Goal: Task Accomplishment & Management: Manage account settings

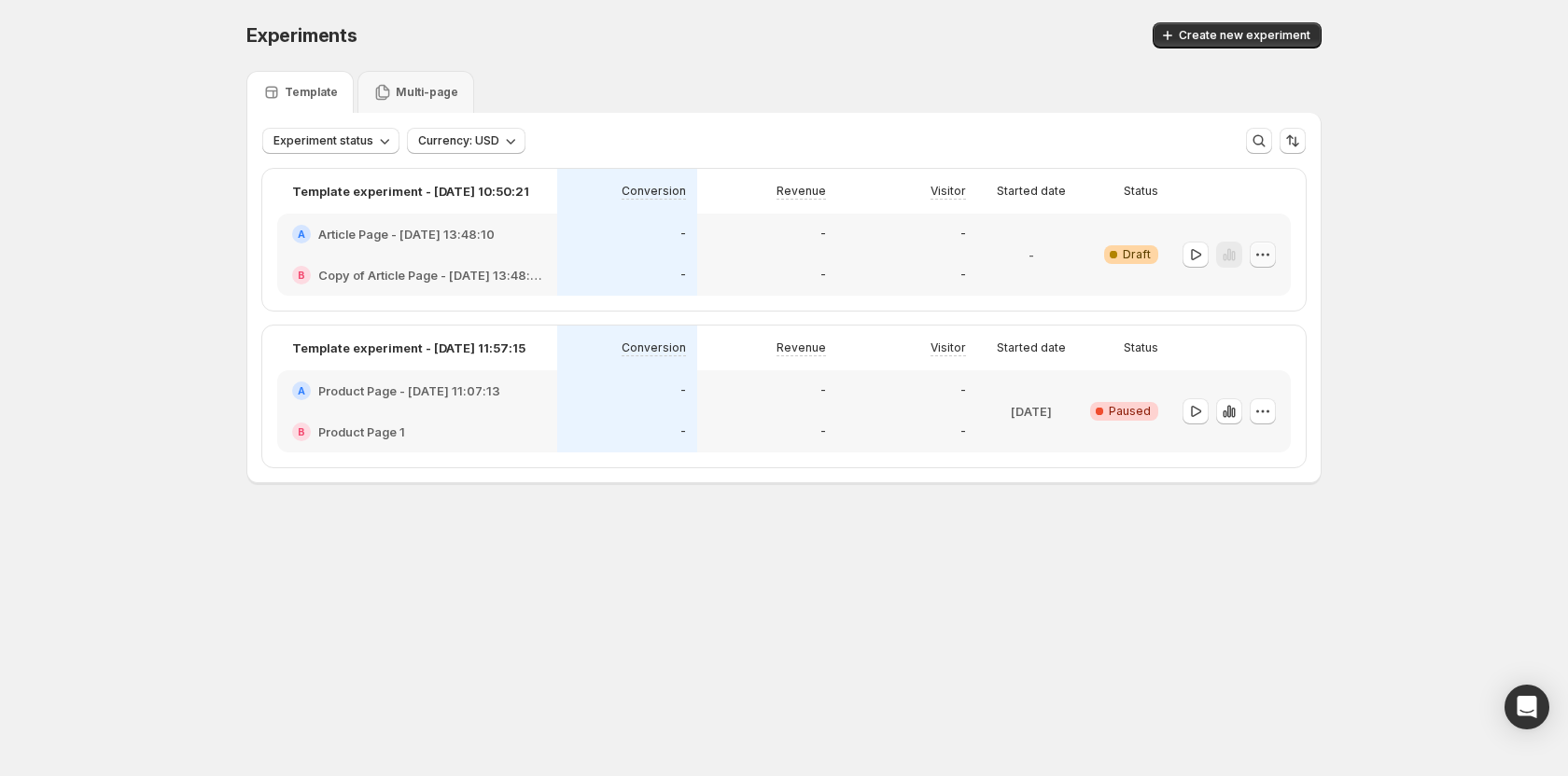
click at [1273, 254] on button "button" at bounding box center [1263, 255] width 27 height 27
click at [1243, 300] on span "Edit" at bounding box center [1241, 293] width 21 height 15
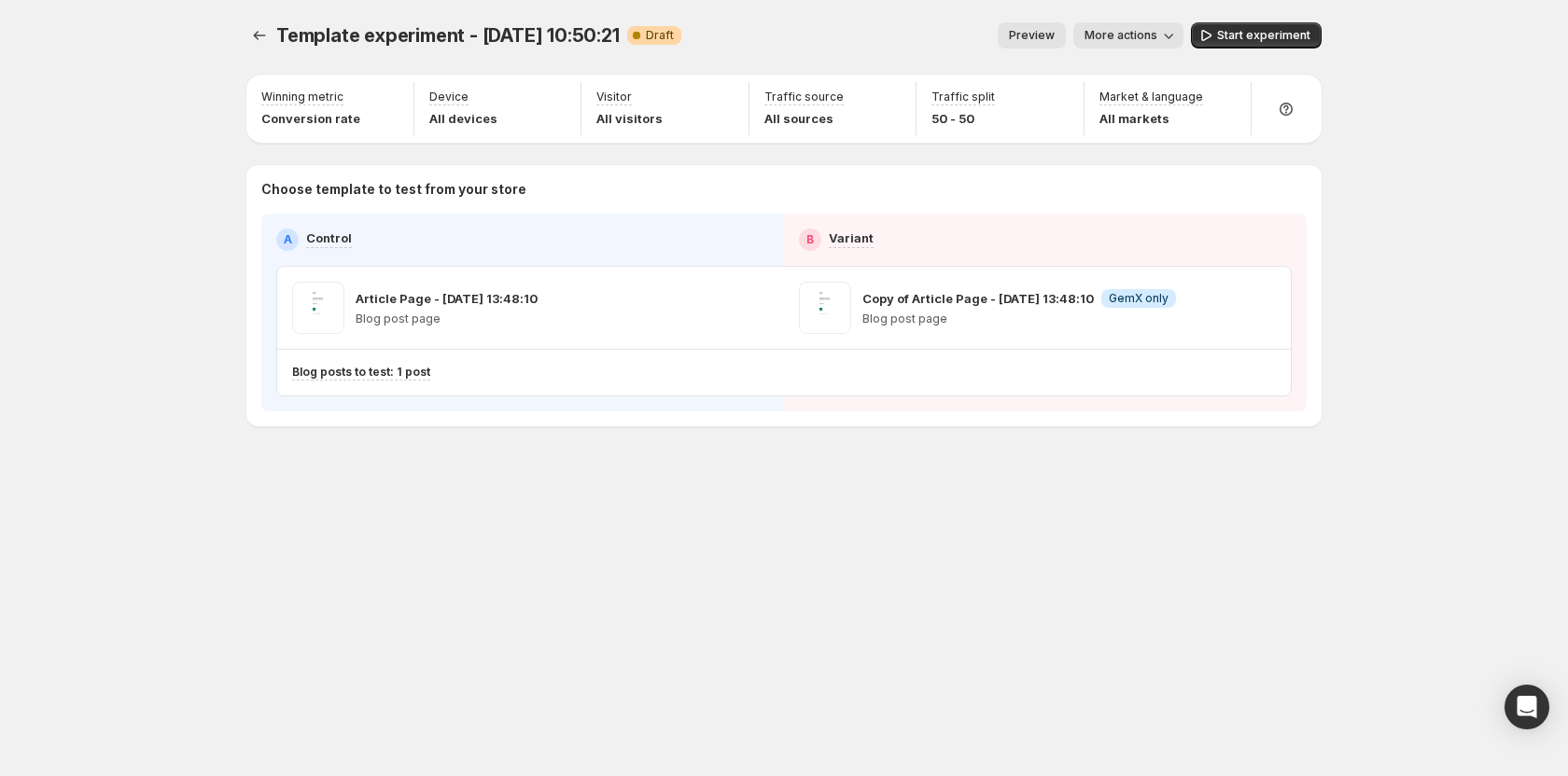
click at [1130, 10] on div "Template experiment - Aug 1, 10:50:21. This page is ready Template experiment -…" at bounding box center [784, 35] width 1075 height 71
click at [1132, 39] on span "More actions" at bounding box center [1120, 36] width 73 height 15
click at [952, 28] on div "Preview More actions" at bounding box center [940, 36] width 488 height 27
click at [1051, 42] on span "Preview" at bounding box center [1031, 36] width 46 height 15
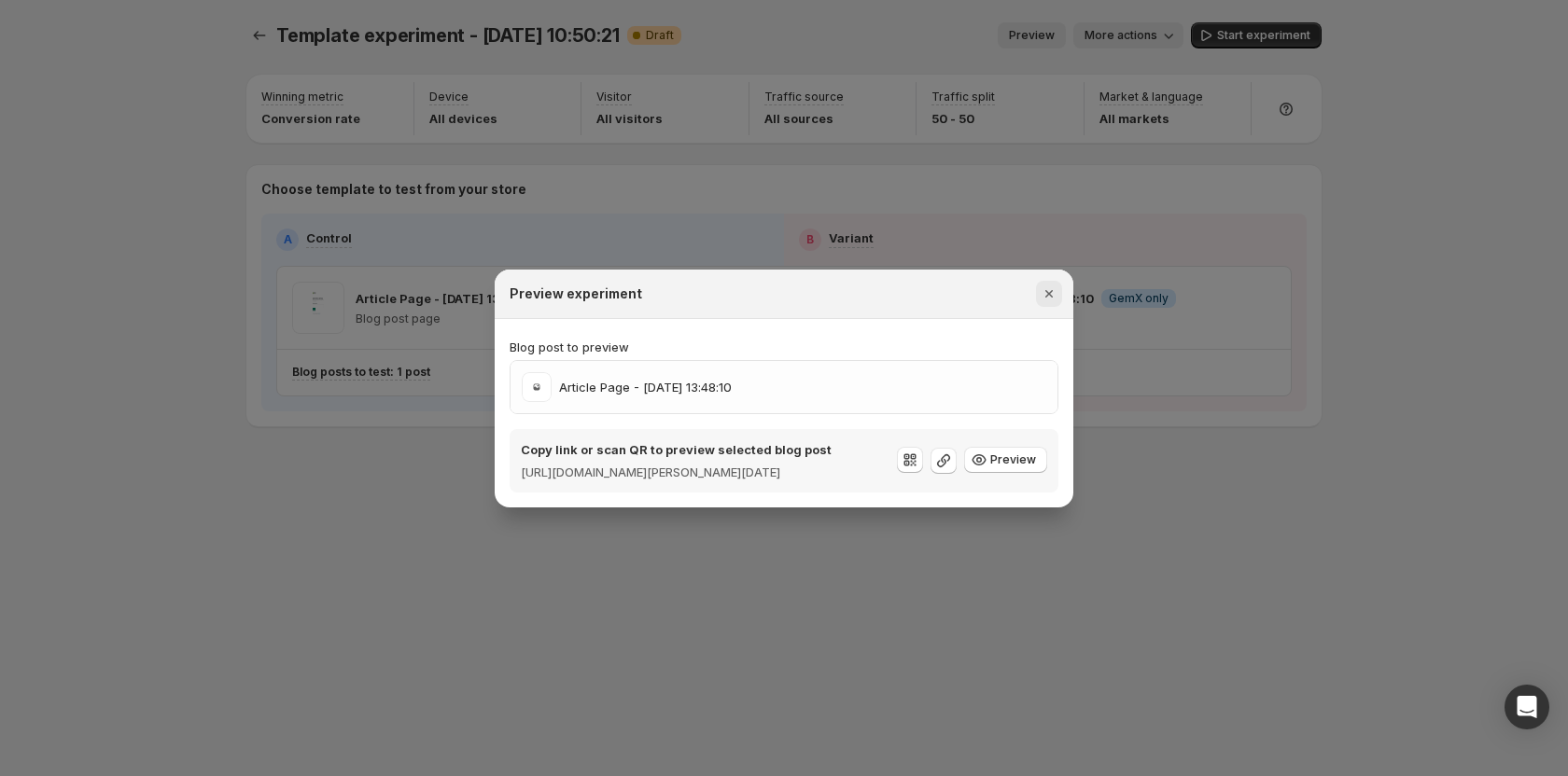
click at [1056, 285] on icon "Close" at bounding box center [1049, 294] width 19 height 19
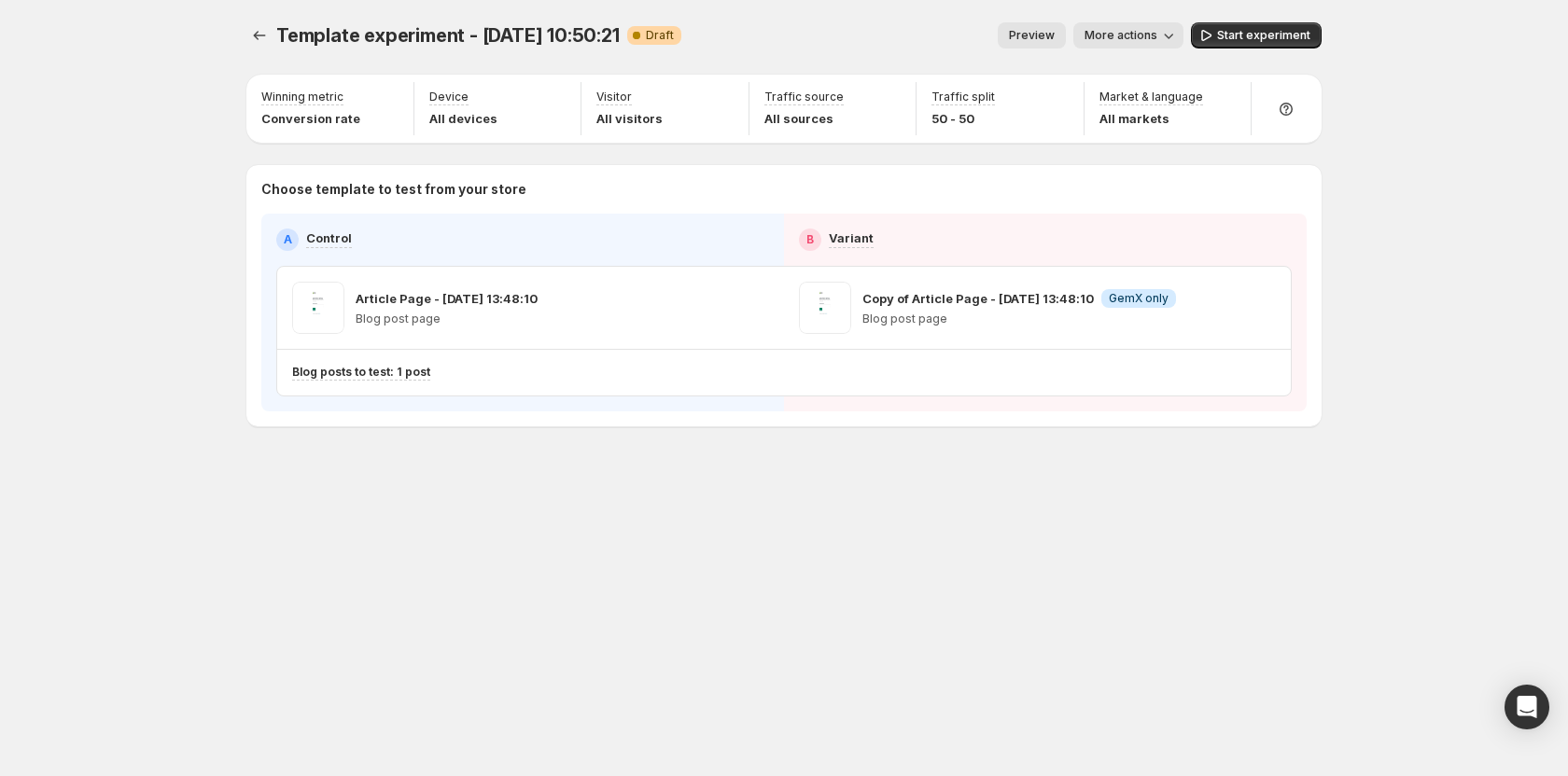
click at [1124, 37] on span "More actions" at bounding box center [1120, 36] width 73 height 15
click at [940, 26] on div "Preview More actions" at bounding box center [940, 36] width 488 height 27
click at [1041, 46] on button "Preview" at bounding box center [1032, 36] width 68 height 27
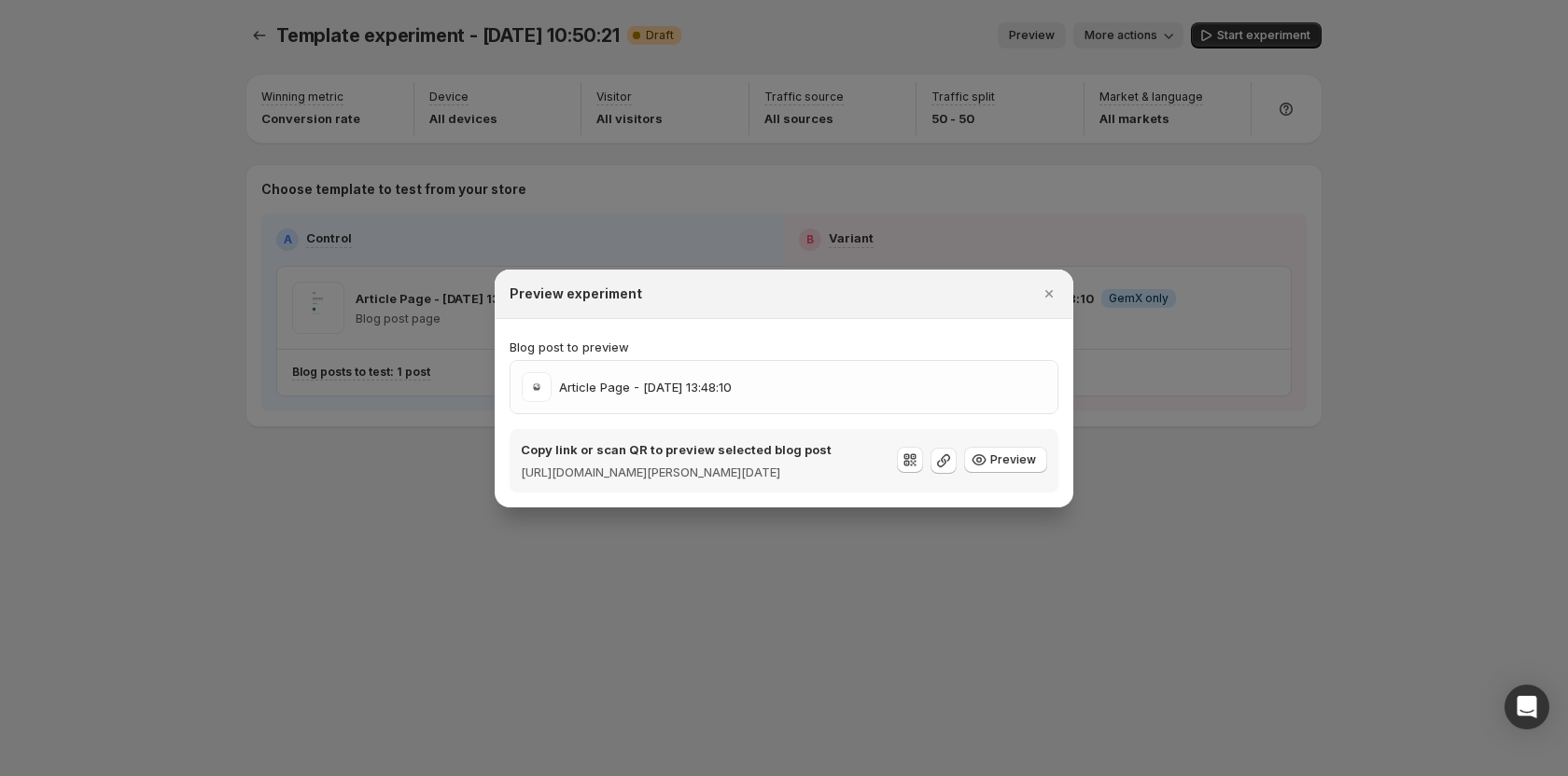
click at [831, 29] on div at bounding box center [784, 388] width 1568 height 776
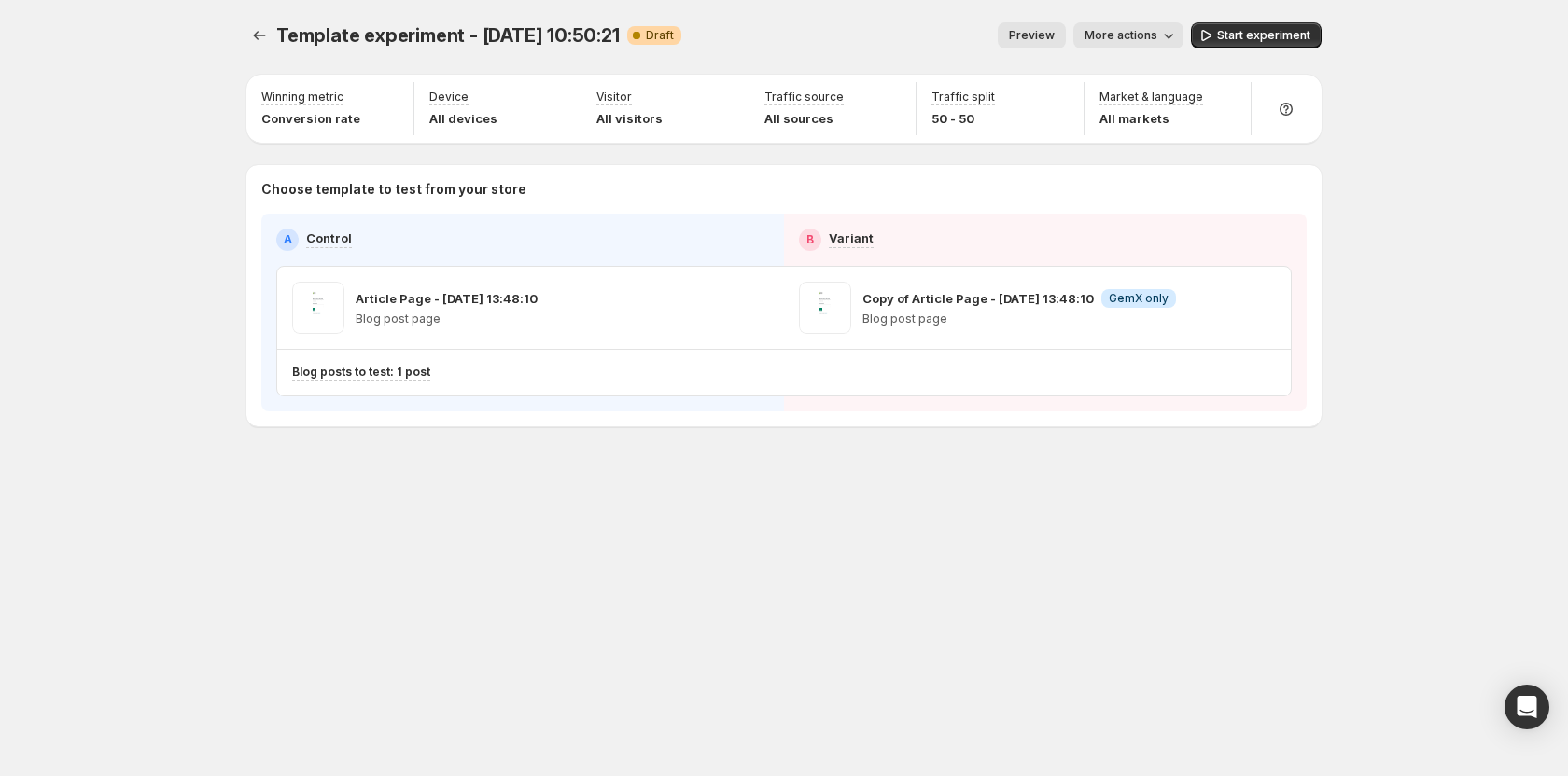
click at [1024, 20] on div "Template experiment - Aug 1, 10:50:21. This page is ready Template experiment -…" at bounding box center [784, 35] width 1075 height 71
drag, startPoint x: 1150, startPoint y: 36, endPoint x: 1119, endPoint y: 10, distance: 40.5
click at [1140, 33] on span "More actions" at bounding box center [1120, 36] width 73 height 15
click at [1024, 28] on button "Preview" at bounding box center [1032, 36] width 68 height 27
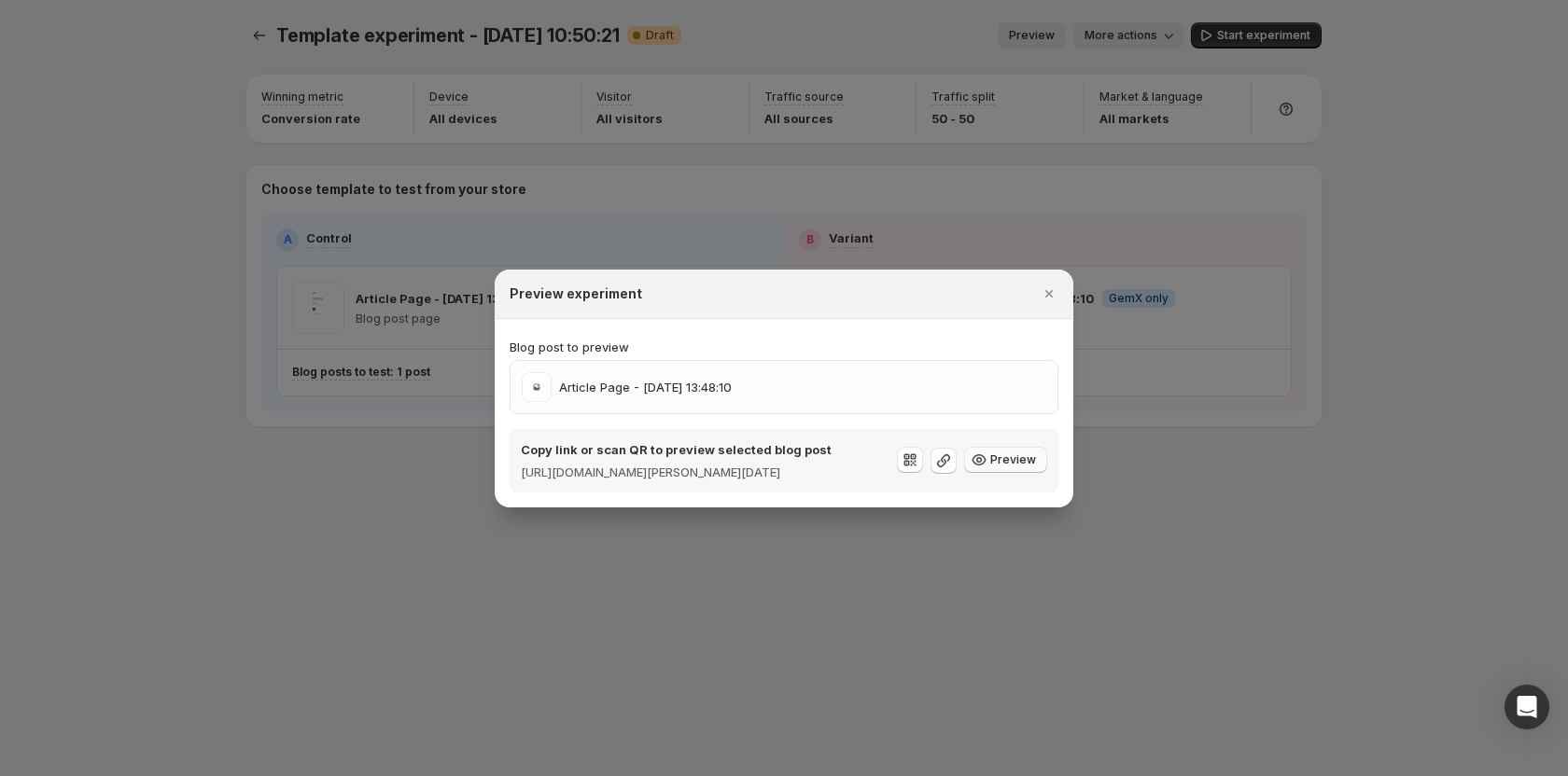
click at [996, 461] on span "Preview" at bounding box center [1013, 460] width 46 height 15
click at [1010, 471] on button "Preview" at bounding box center [1005, 460] width 83 height 27
click at [902, 384] on div "Article Page - Jul 11, 13:48:10" at bounding box center [784, 387] width 525 height 29
click at [937, 463] on icon ":r3v:" at bounding box center [944, 461] width 19 height 19
click at [1048, 281] on button "Close" at bounding box center [1049, 294] width 27 height 27
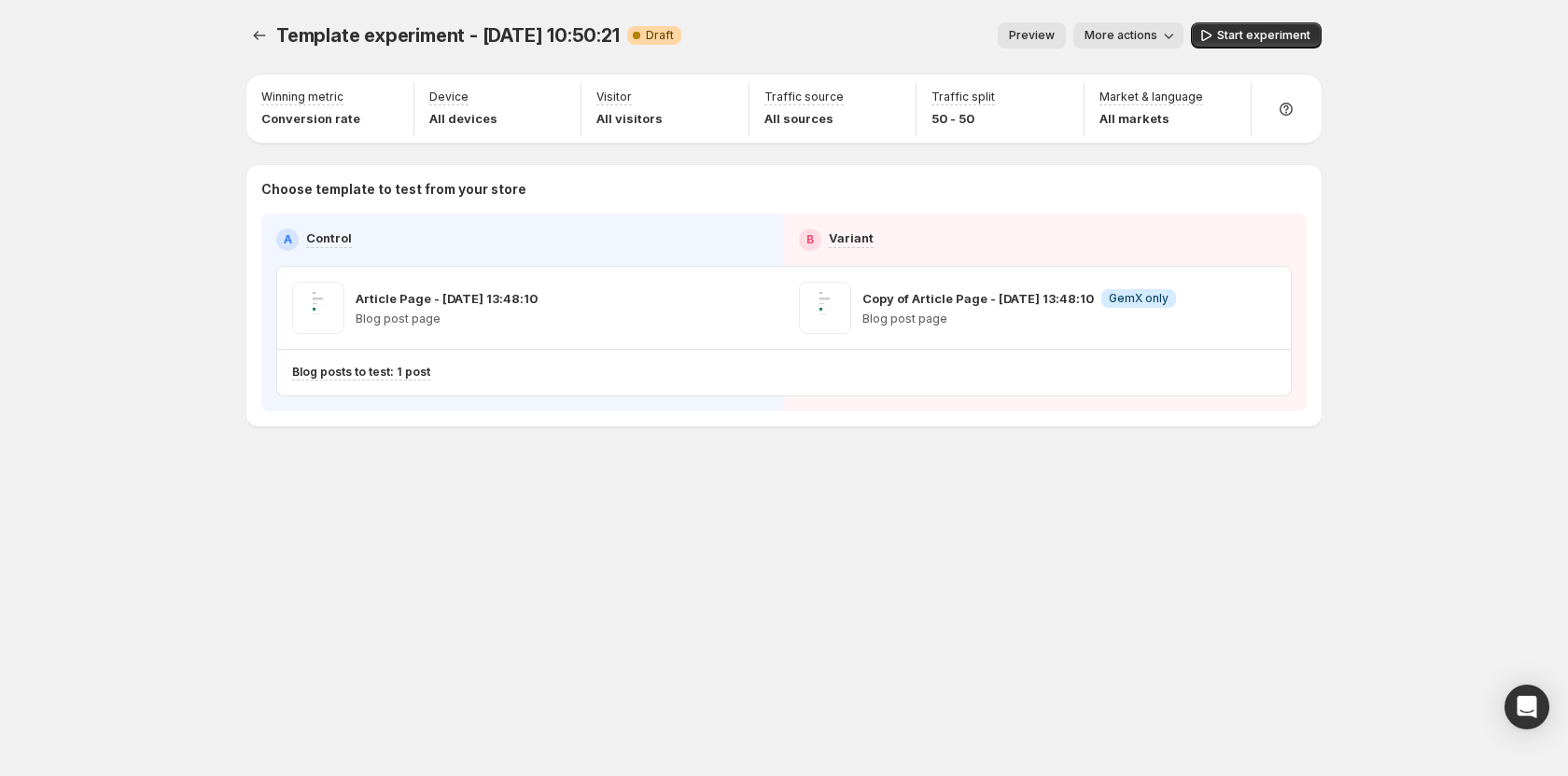
click at [246, 33] on div "Template experiment - Aug 1, 10:50:21. This page is ready Template experiment -…" at bounding box center [784, 264] width 1119 height 527
click at [259, 35] on icon "Experiments" at bounding box center [260, 36] width 19 height 19
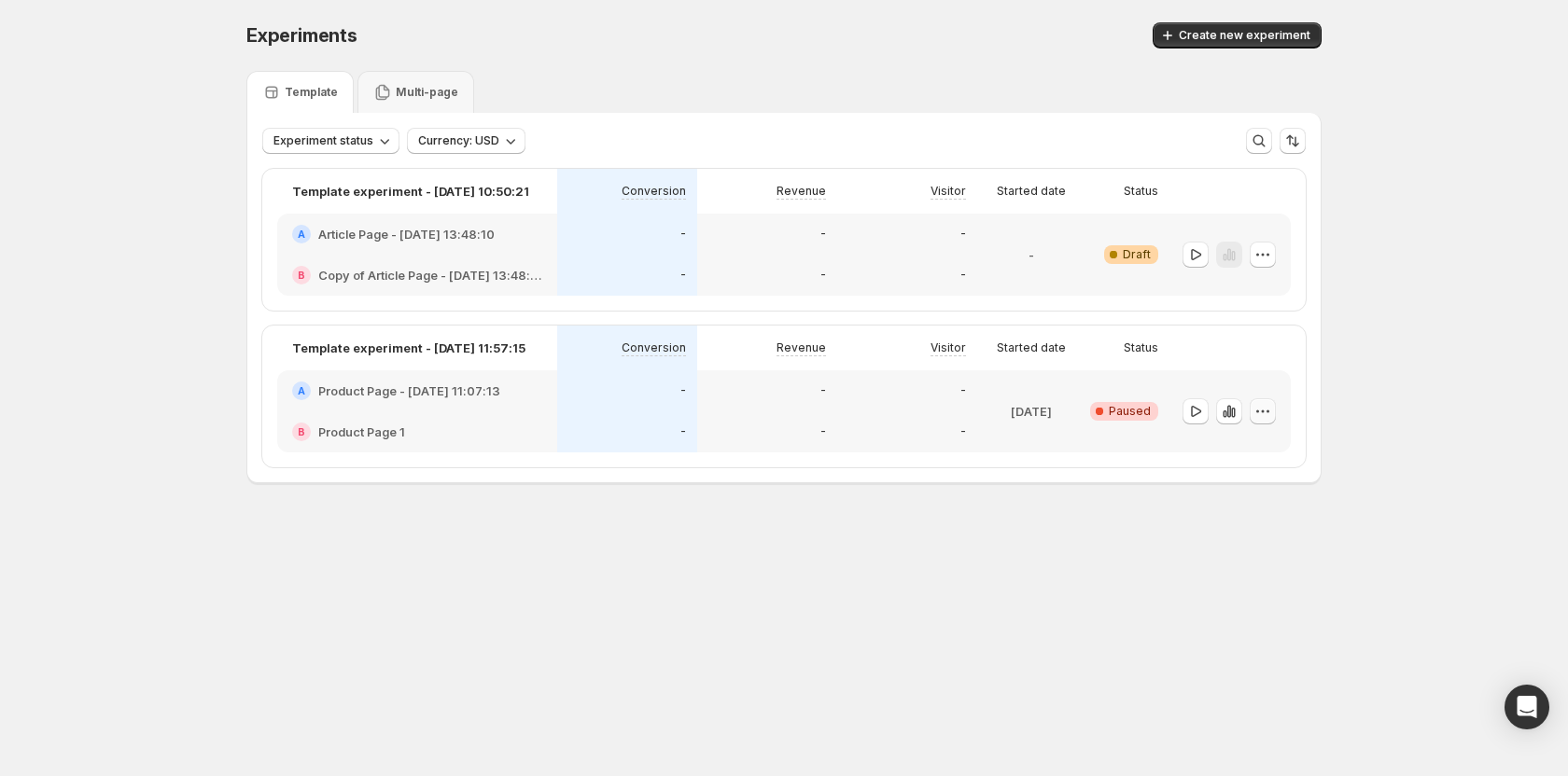
click at [1273, 407] on button "button" at bounding box center [1263, 412] width 27 height 27
click at [1243, 447] on span "Edit" at bounding box center [1241, 450] width 21 height 15
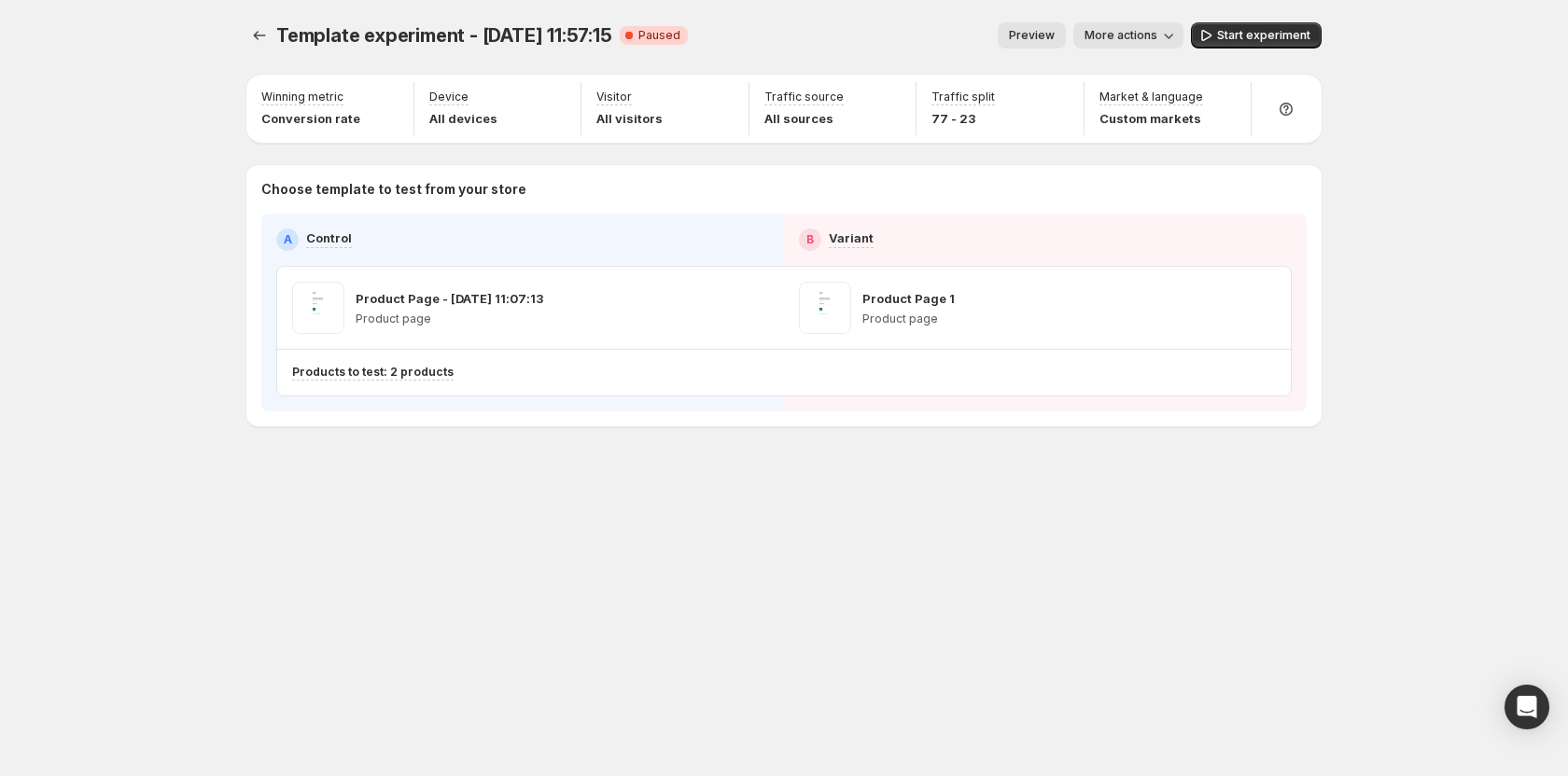
click at [1033, 31] on span "Preview" at bounding box center [1031, 36] width 46 height 15
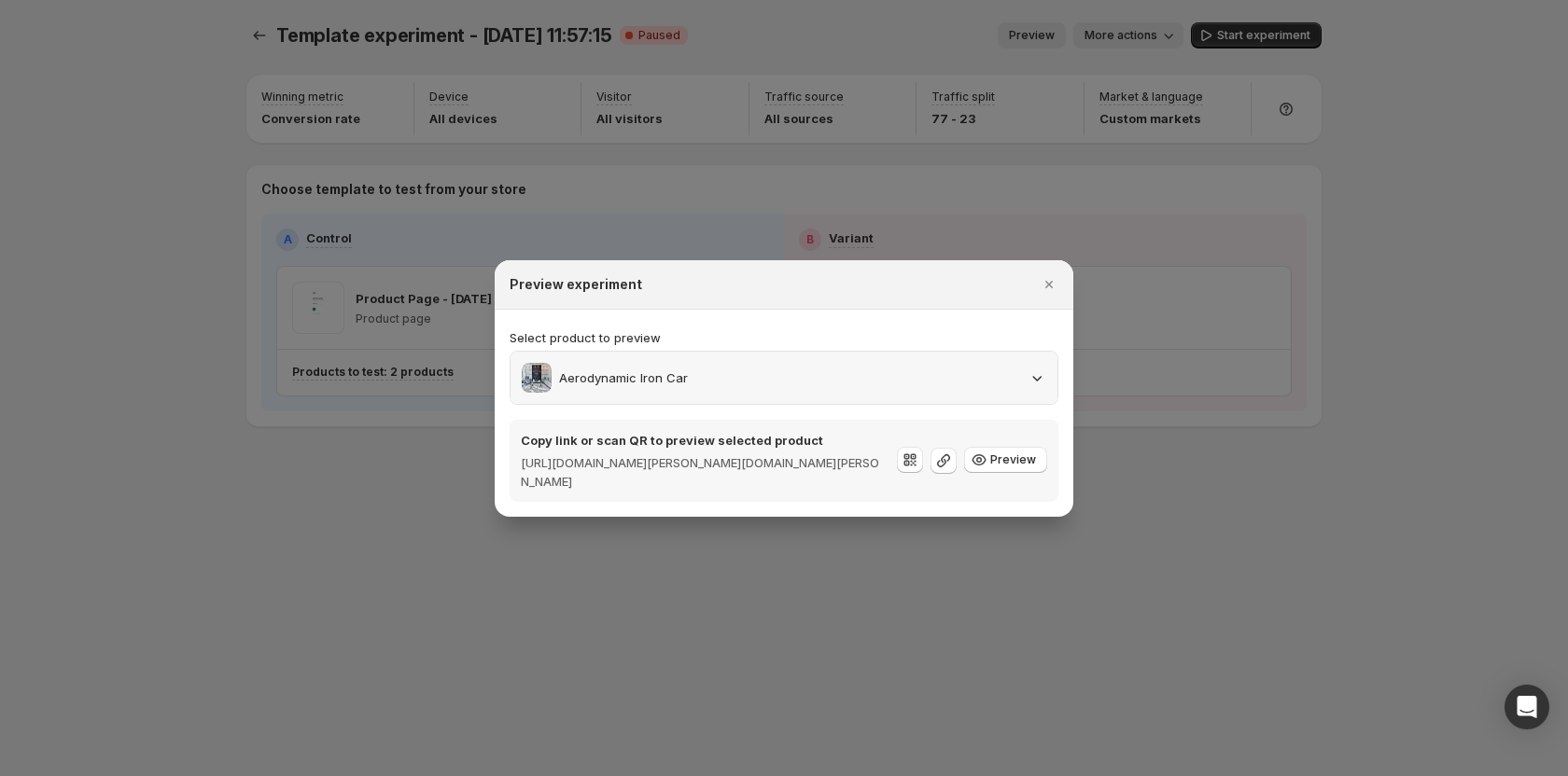
click at [984, 375] on div "Aerodynamic Iron Car" at bounding box center [784, 378] width 525 height 29
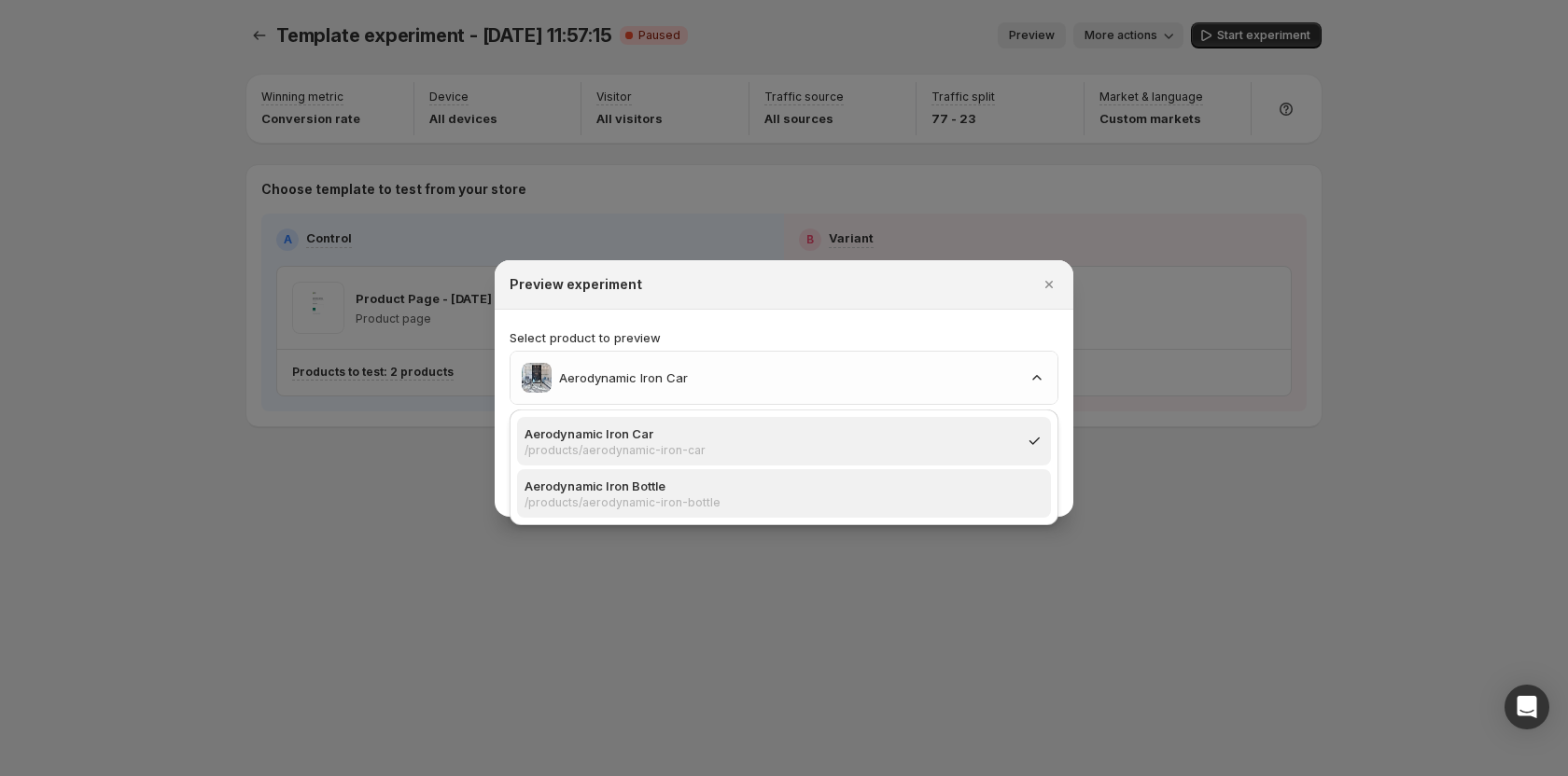
click at [691, 489] on p "Aerodynamic Iron Bottle" at bounding box center [778, 487] width 507 height 19
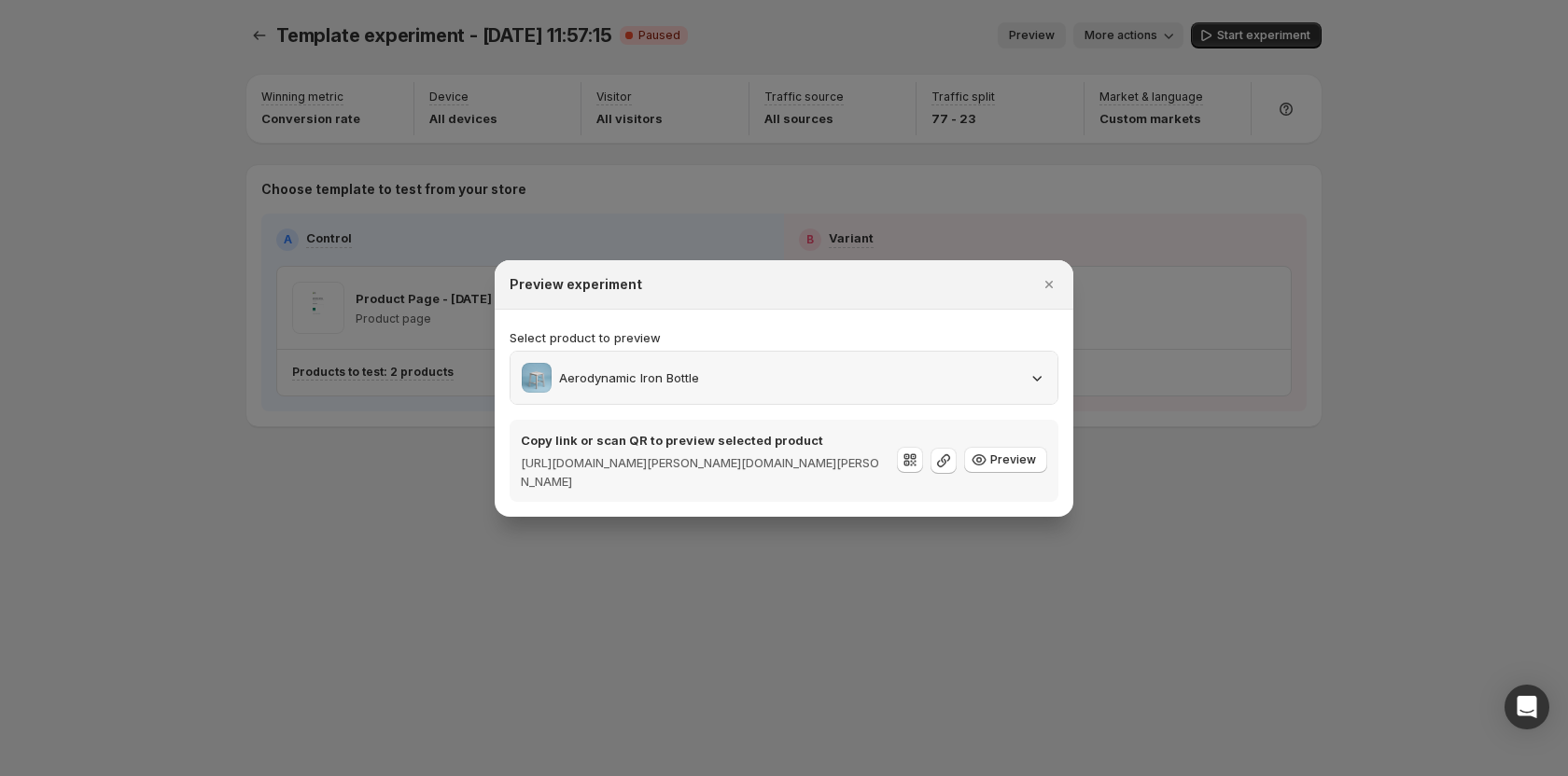
click at [836, 375] on div "Aerodynamic Iron Bottle" at bounding box center [784, 378] width 525 height 29
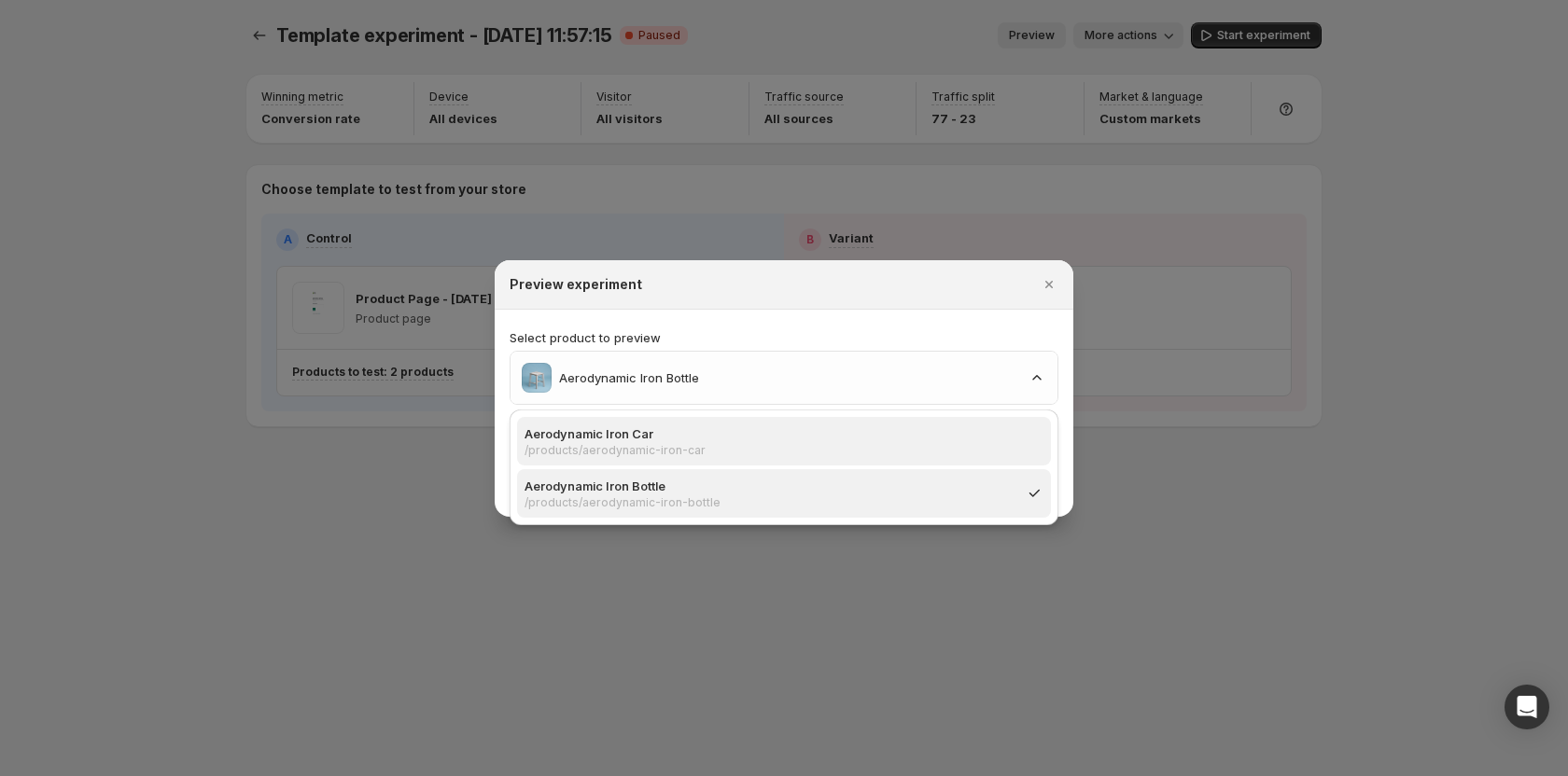
click at [826, 431] on p "Aerodynamic Iron Car" at bounding box center [778, 434] width 507 height 19
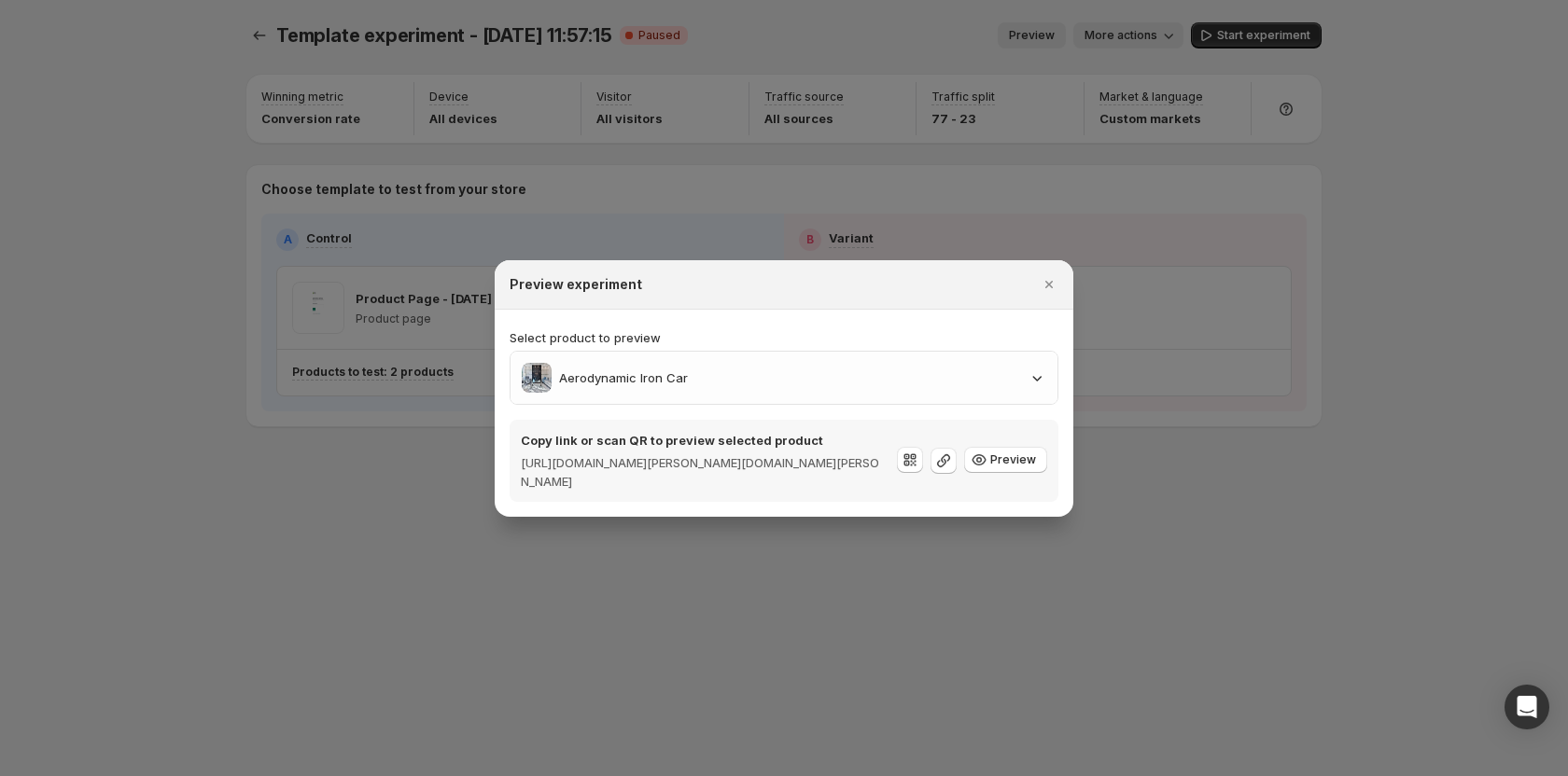
click at [872, 318] on section "Select product to preview Aerodynamic Iron Car Copy link or scan QR to preview …" at bounding box center [784, 414] width 579 height 207
click at [785, 368] on div "Aerodynamic Iron Car" at bounding box center [784, 378] width 525 height 29
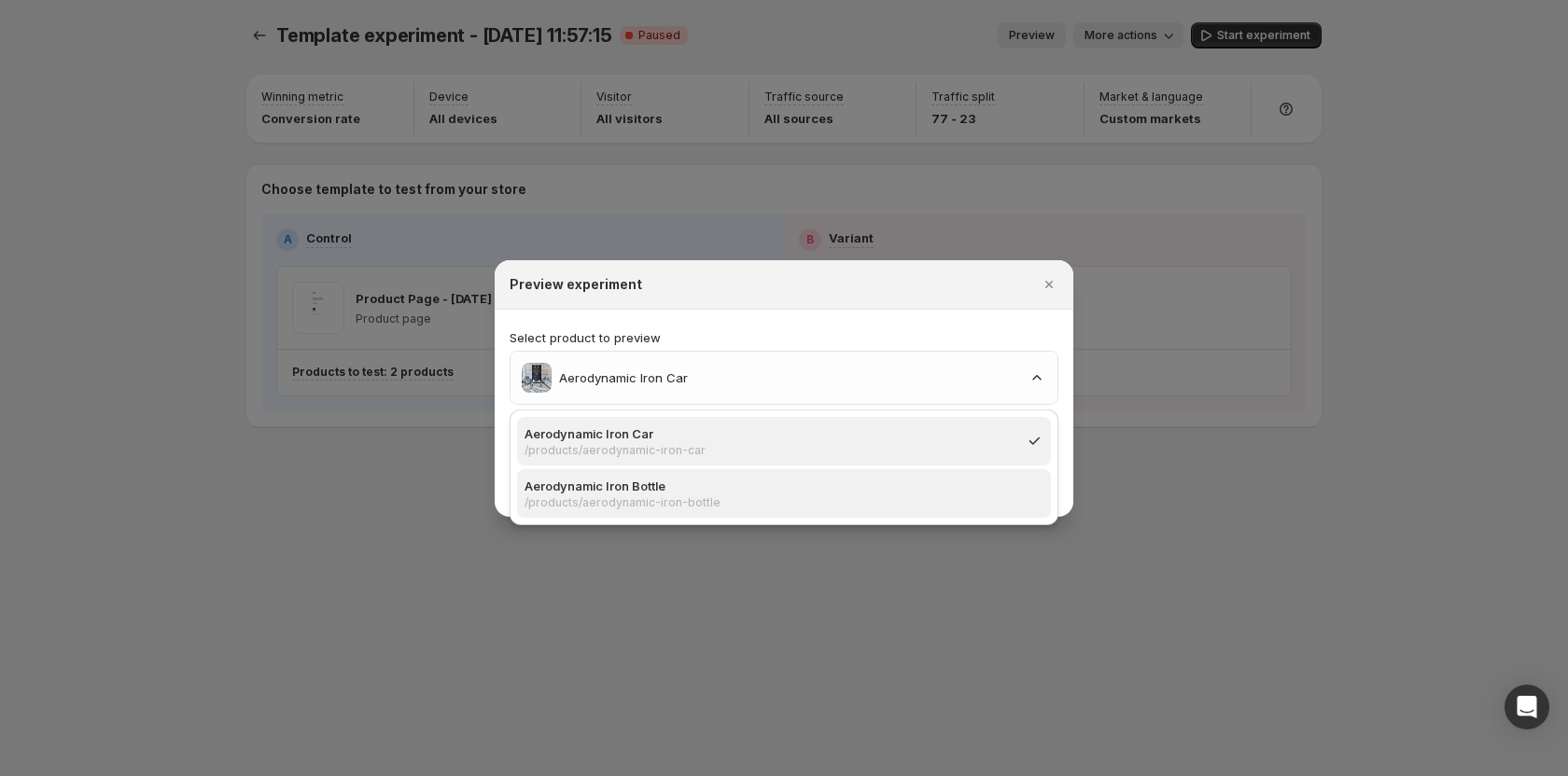
click at [674, 495] on p "/products/aerodynamic-iron-bottle" at bounding box center [778, 503] width 507 height 15
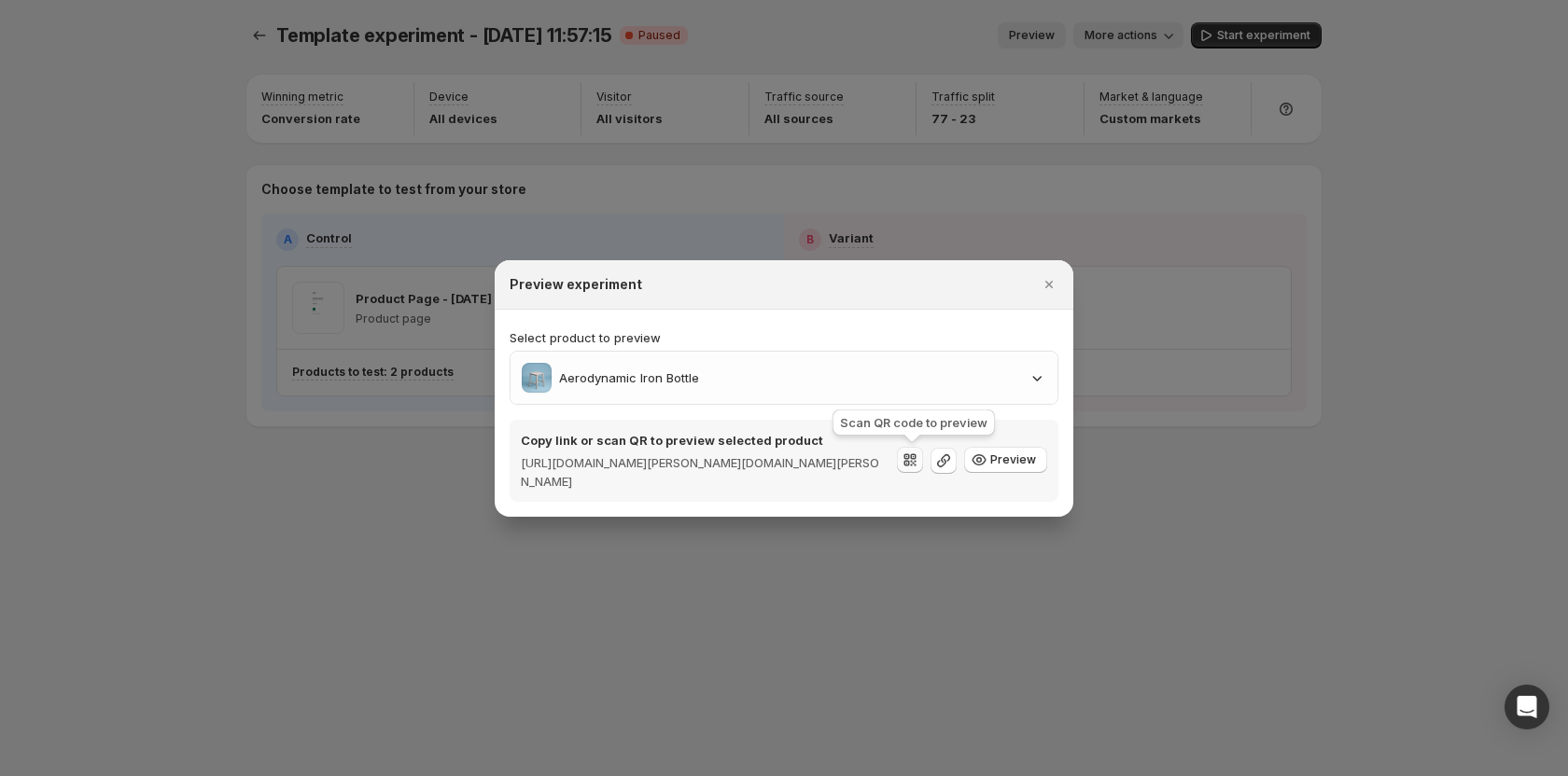
click at [910, 463] on icon ":r7g:" at bounding box center [910, 460] width 19 height 19
click at [878, 610] on div at bounding box center [784, 388] width 1568 height 776
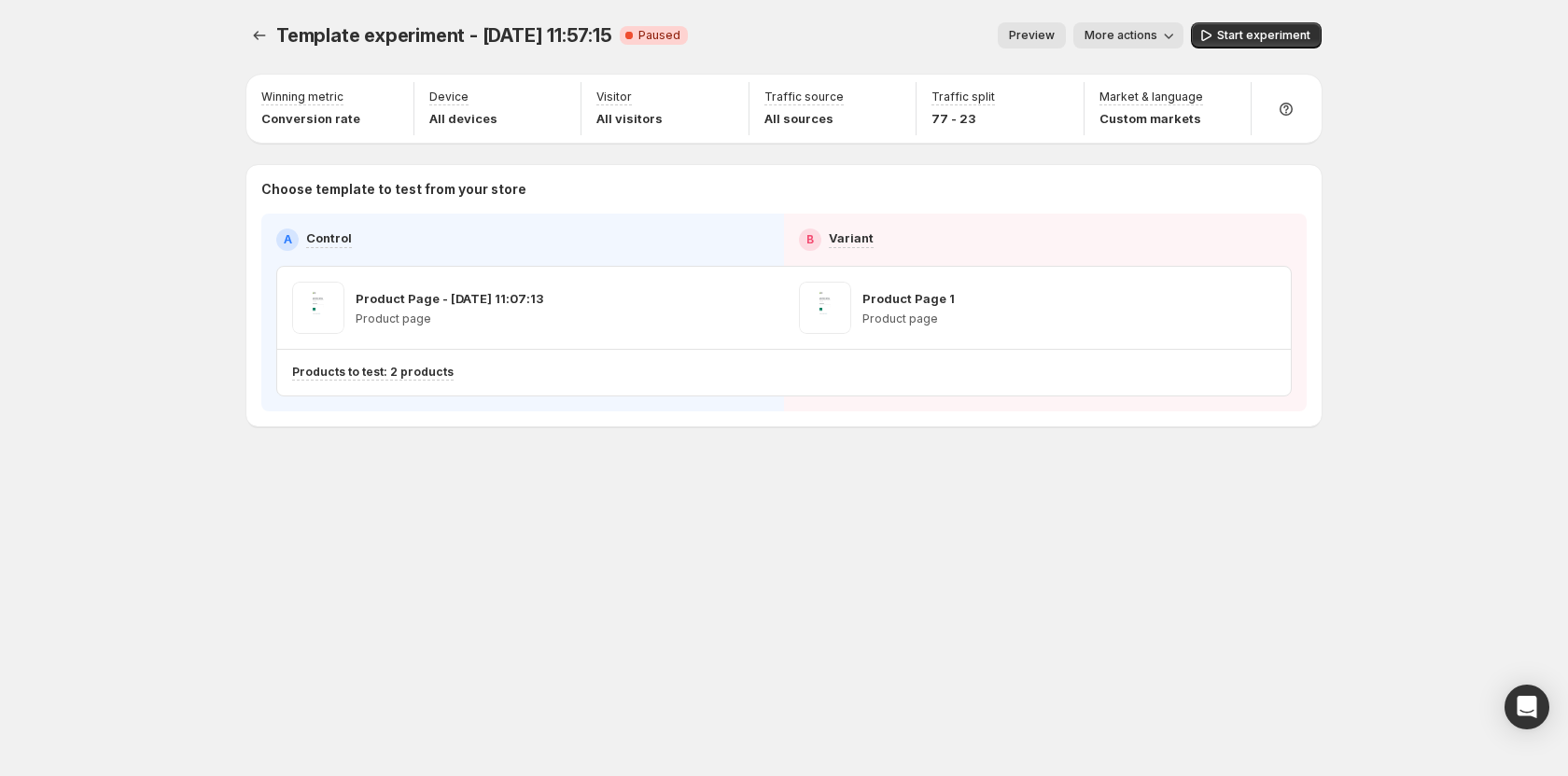
click at [1017, 33] on span "Preview" at bounding box center [1031, 36] width 46 height 15
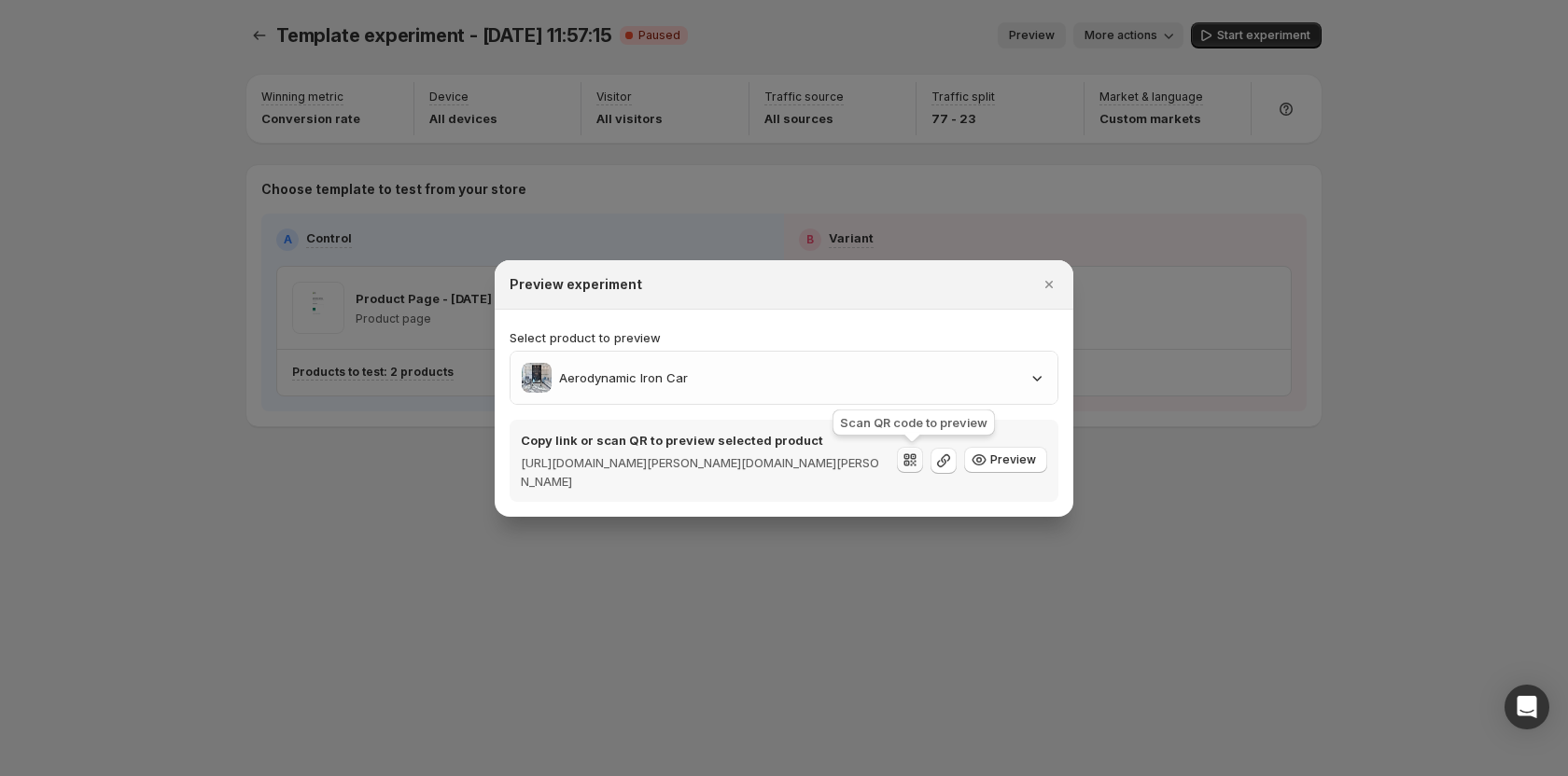
click at [915, 470] on button ":r7v:" at bounding box center [910, 460] width 27 height 27
click at [906, 328] on p "Select product to preview" at bounding box center [784, 338] width 548 height 19
click at [917, 468] on icon ":r7v:" at bounding box center [910, 460] width 19 height 19
click at [989, 500] on div "Copy link or scan QR to preview selected product https://gemcommerce-stg-tanya.…" at bounding box center [784, 461] width 548 height 83
click at [915, 463] on icon ":r7v:" at bounding box center [910, 460] width 19 height 19
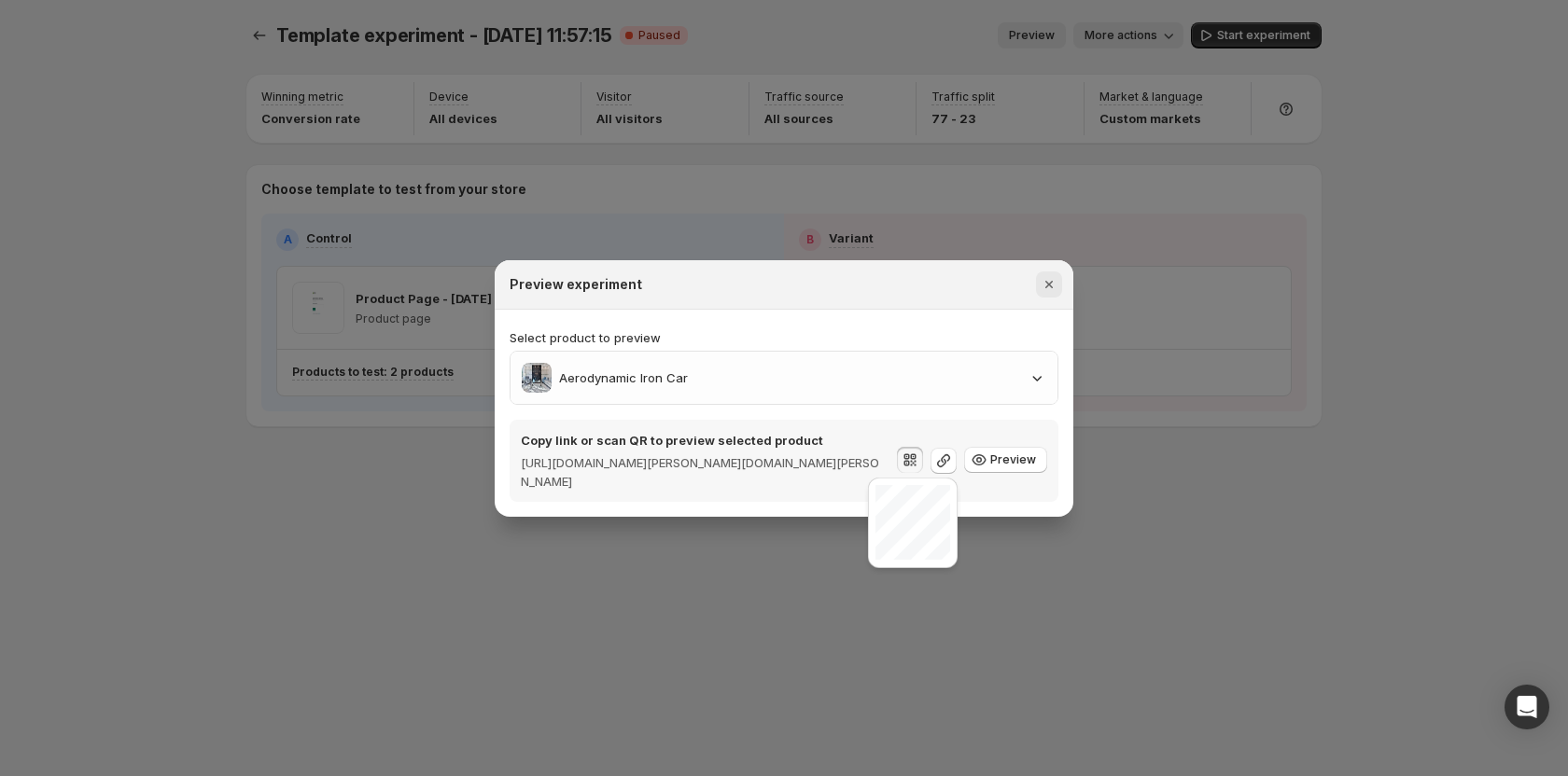
click at [1041, 289] on icon "Close" at bounding box center [1049, 285] width 19 height 19
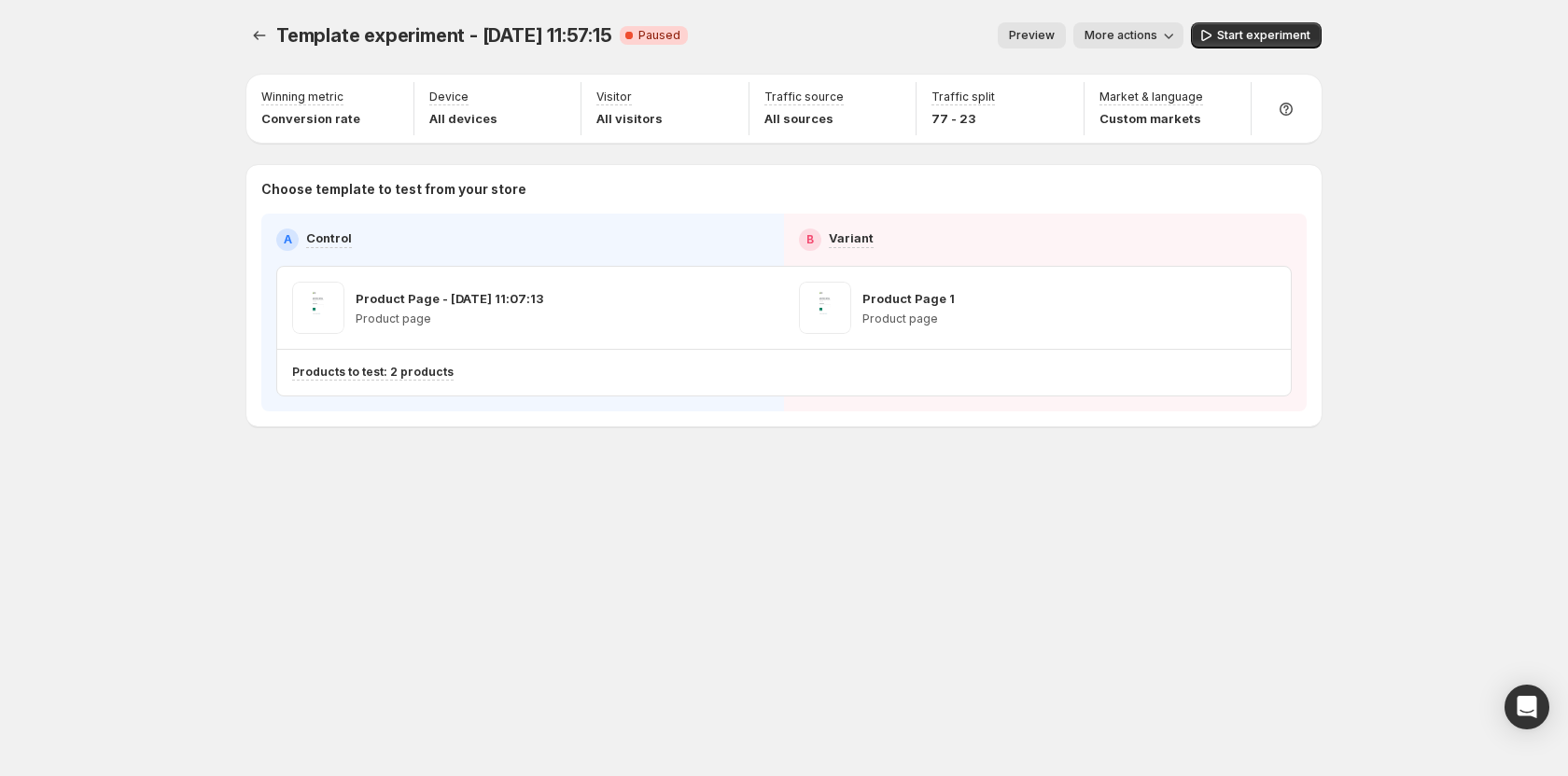
click at [1062, 25] on button "Preview" at bounding box center [1032, 36] width 68 height 27
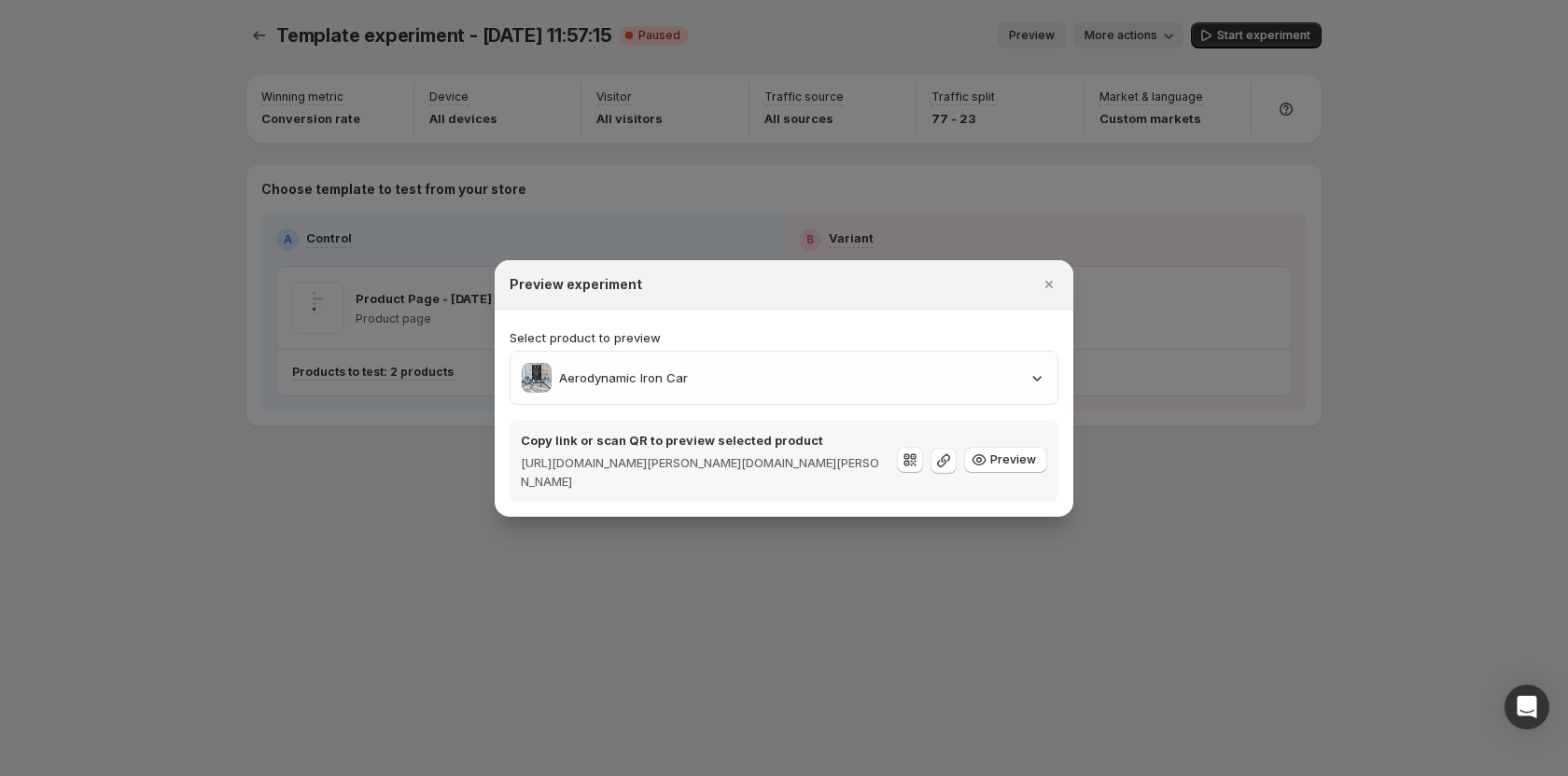
click at [1052, 300] on div "Preview experiment" at bounding box center [784, 285] width 579 height 49
click at [1049, 287] on icon "Close" at bounding box center [1049, 285] width 19 height 19
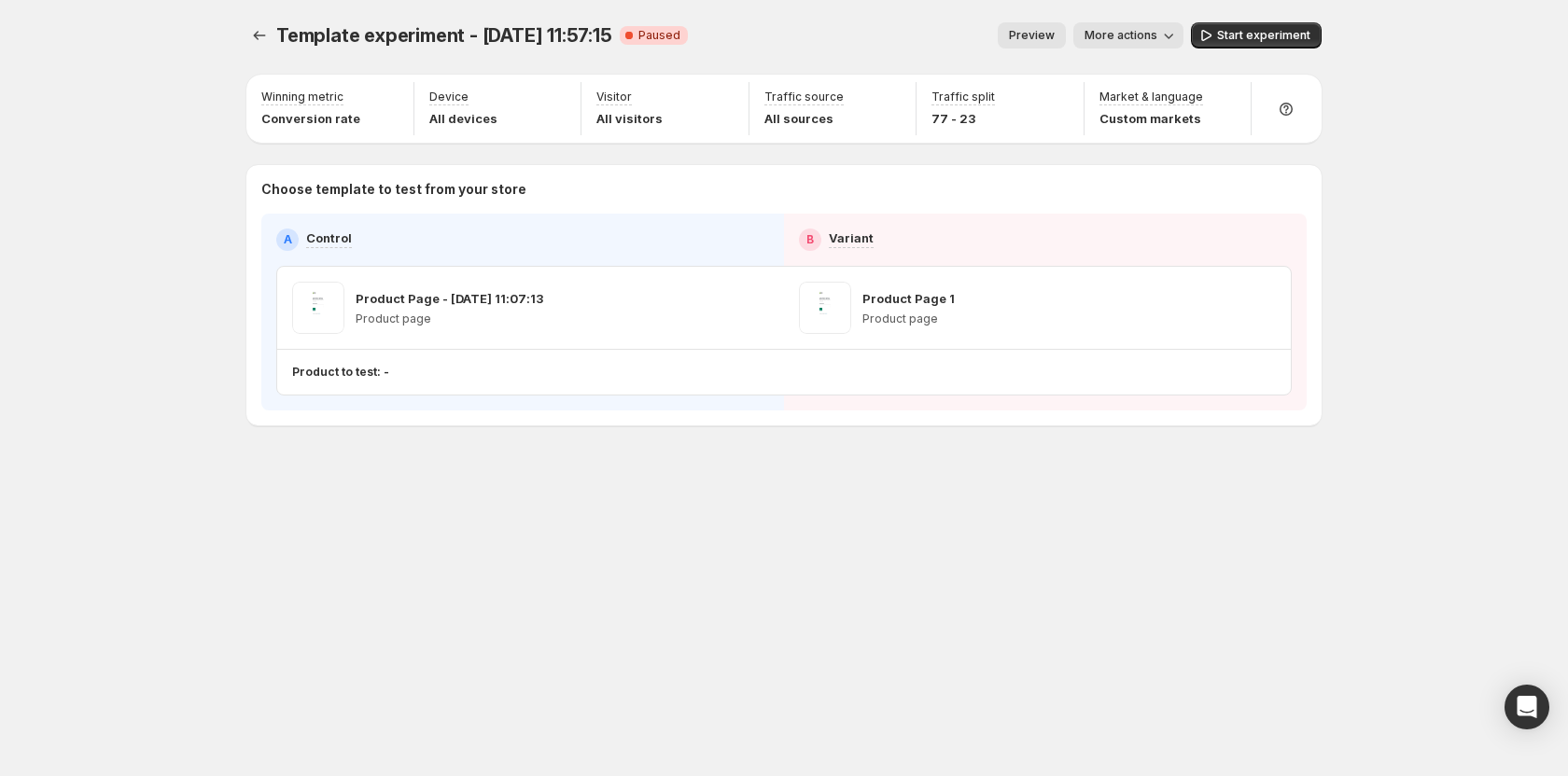
click at [1041, 28] on button "Preview" at bounding box center [1032, 36] width 68 height 27
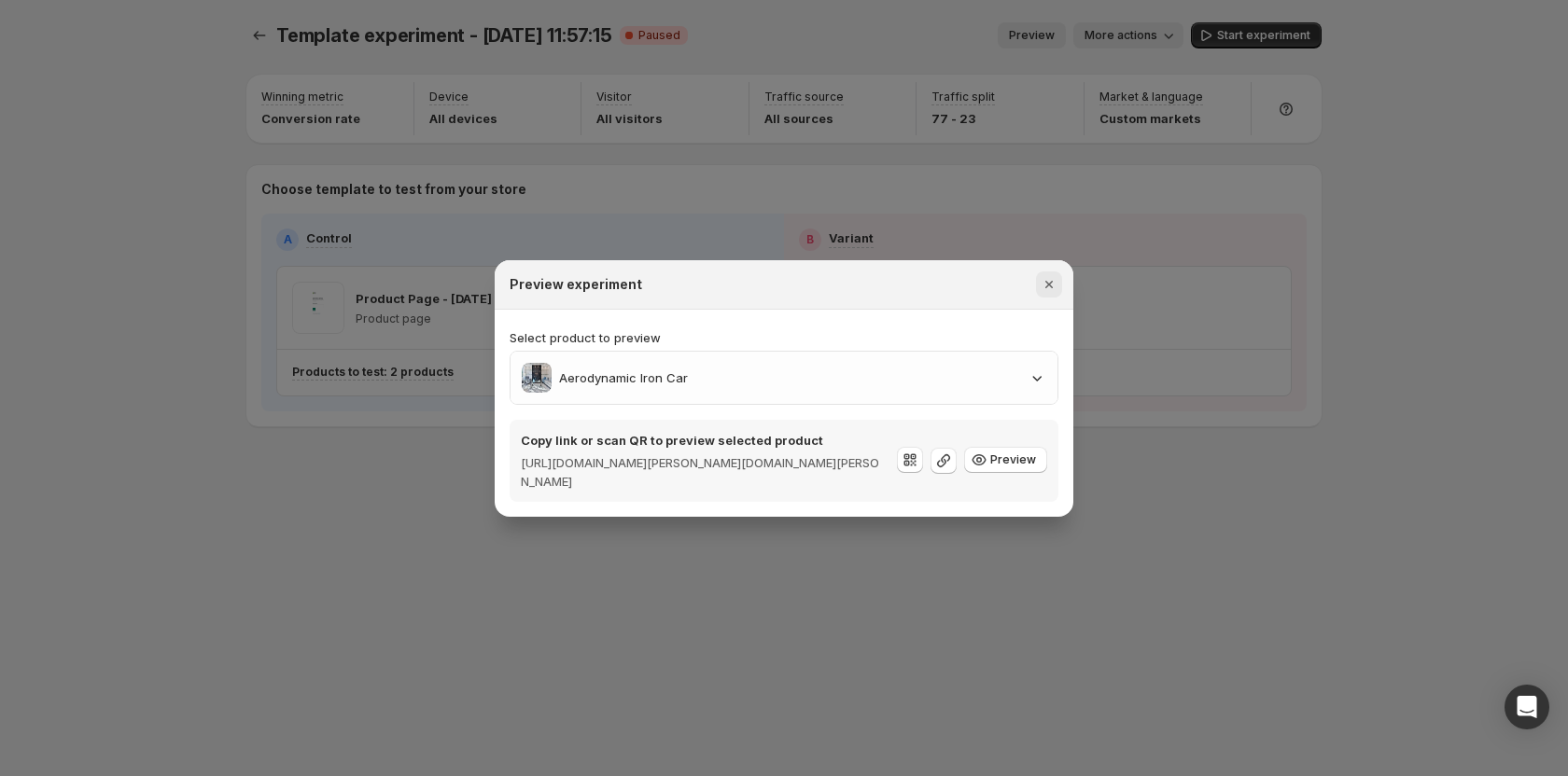
click at [1047, 280] on icon "Close" at bounding box center [1049, 285] width 19 height 19
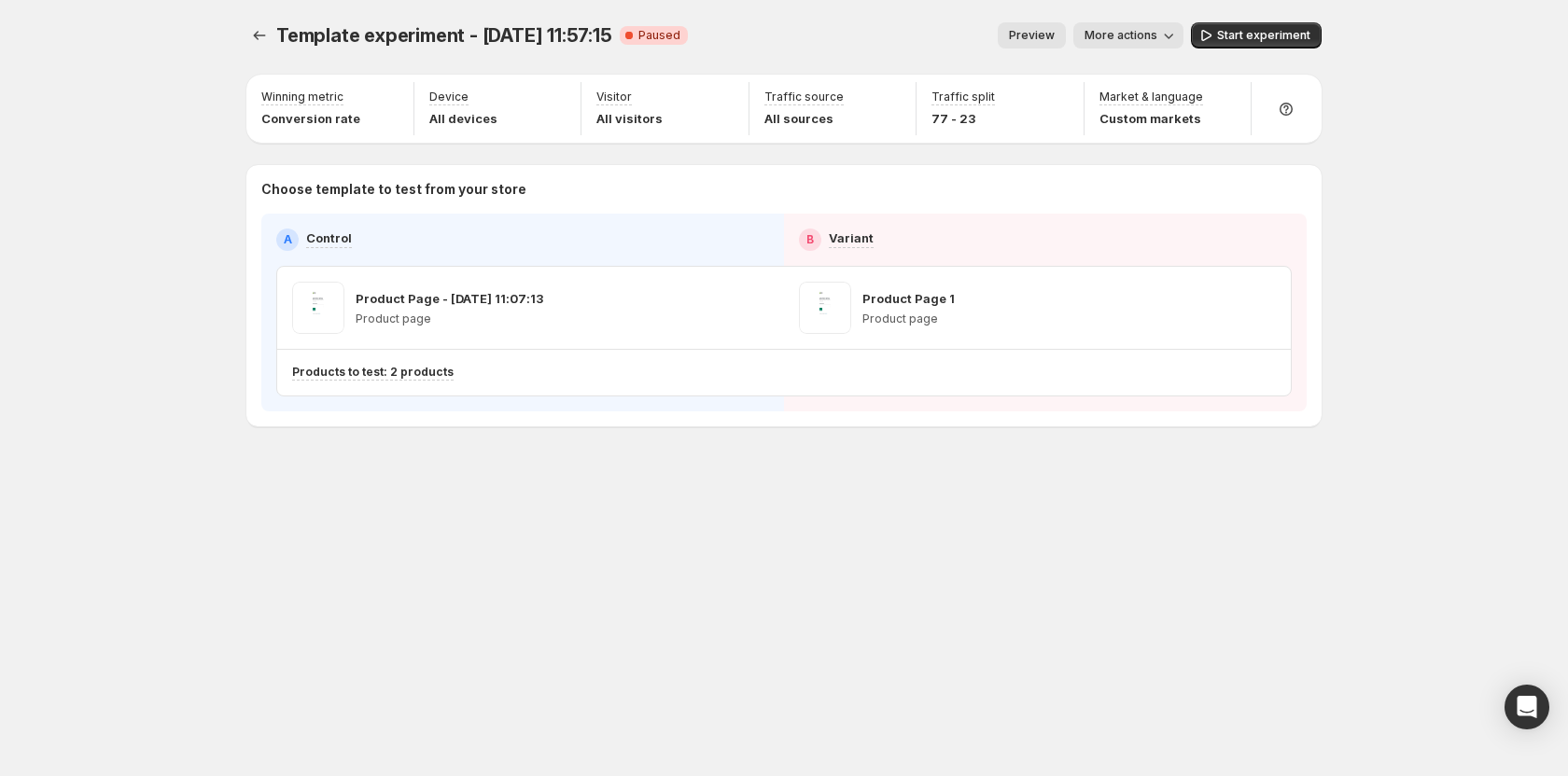
click at [1043, 31] on span "Preview" at bounding box center [1031, 36] width 46 height 15
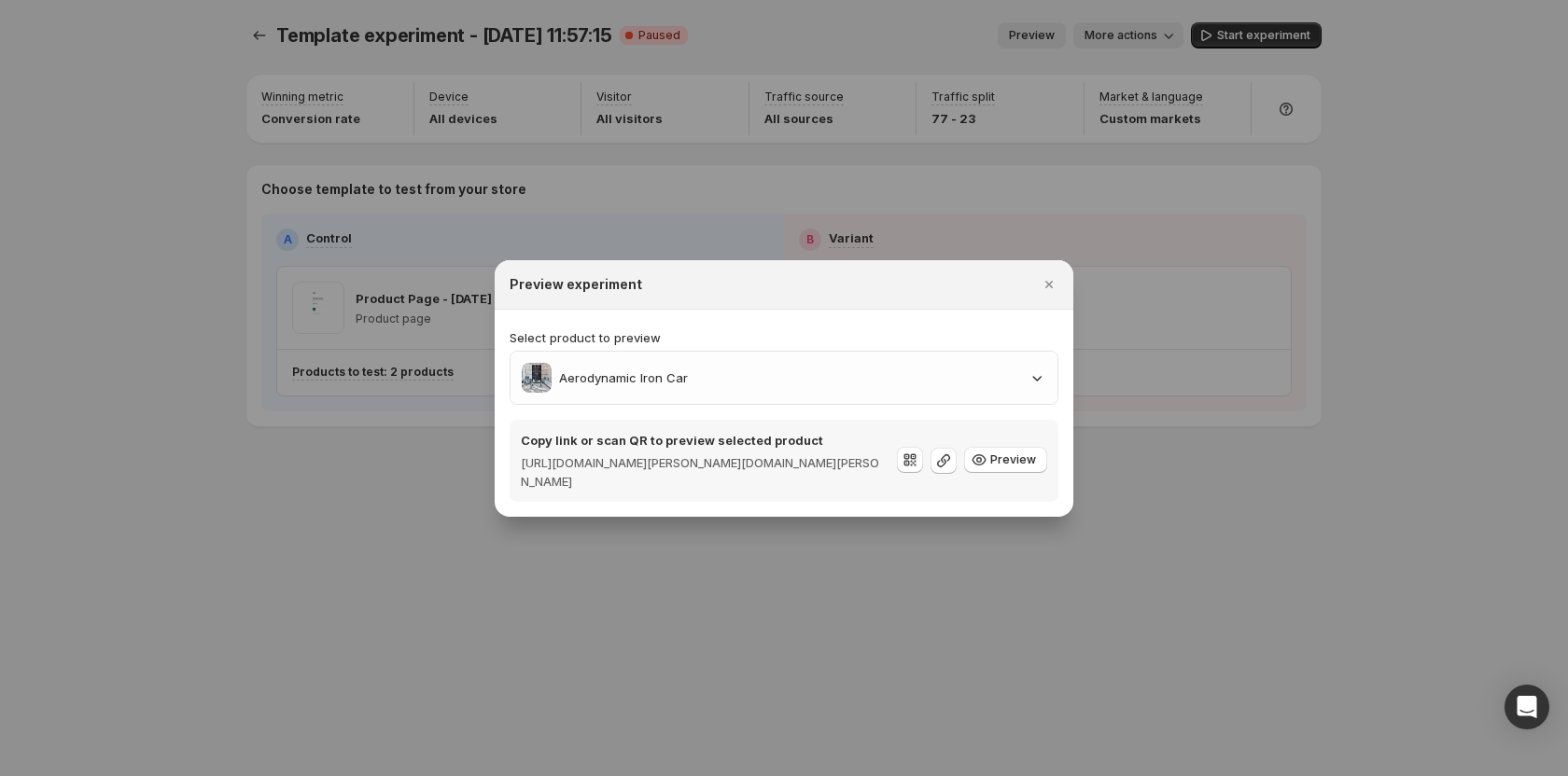
click at [1028, 27] on div at bounding box center [784, 388] width 1568 height 776
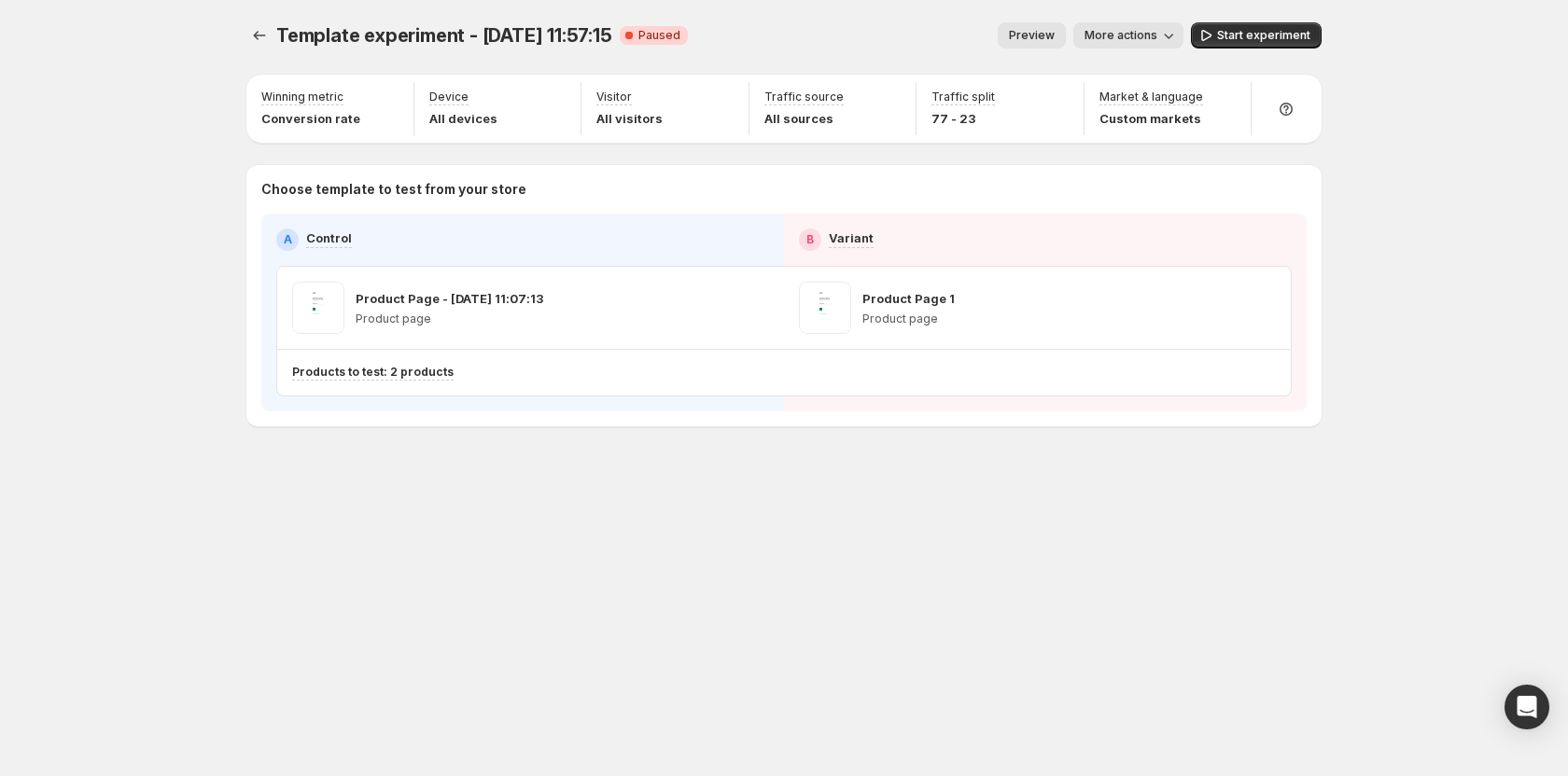
click at [1026, 26] on button "Preview" at bounding box center [1032, 36] width 68 height 27
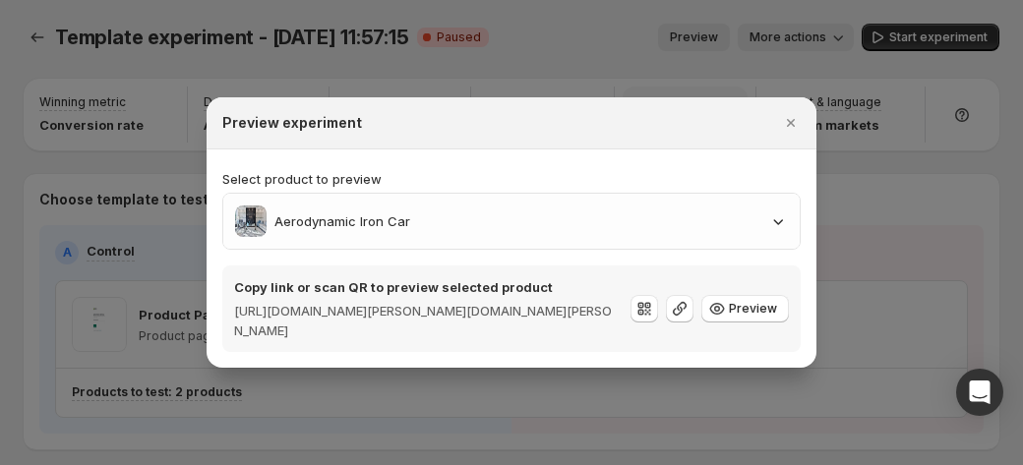
drag, startPoint x: 789, startPoint y: 129, endPoint x: 720, endPoint y: 87, distance: 80.8
click at [787, 128] on icon "Close" at bounding box center [791, 123] width 20 height 20
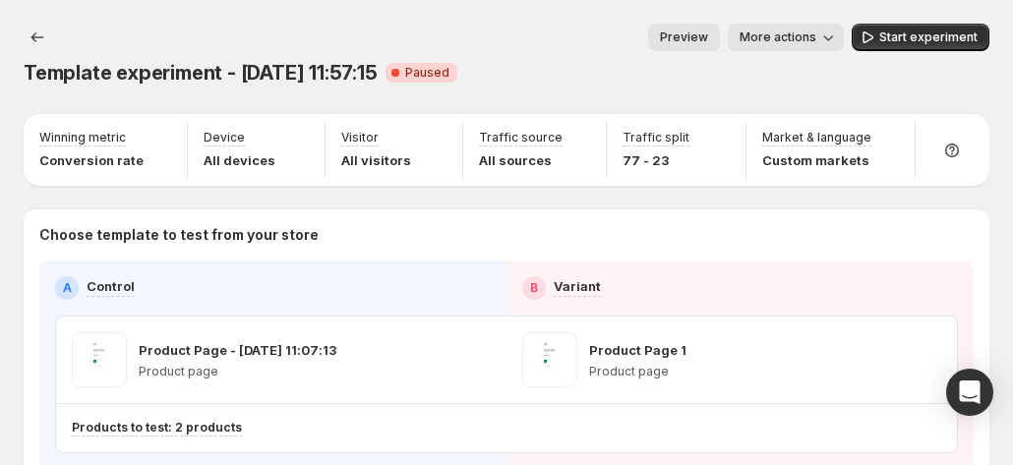
click at [714, 30] on button "Preview" at bounding box center [684, 38] width 72 height 28
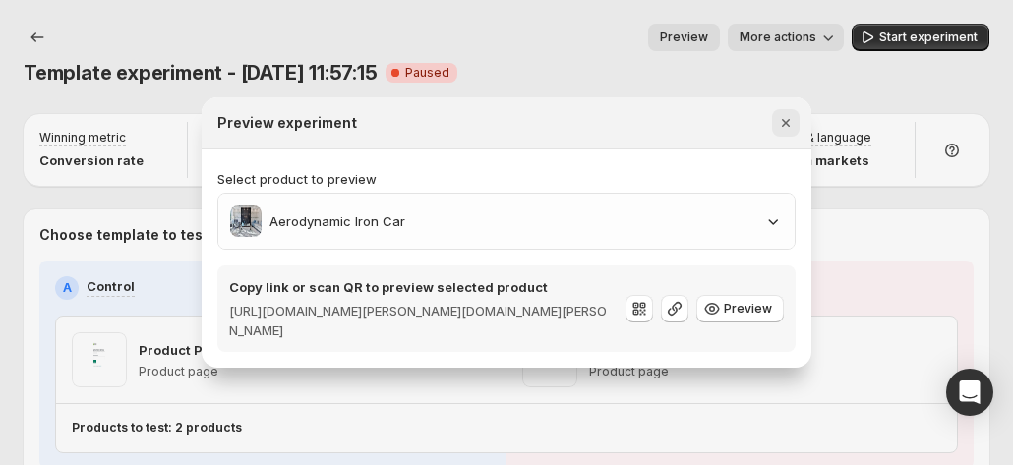
click at [791, 121] on icon "Close" at bounding box center [786, 123] width 20 height 20
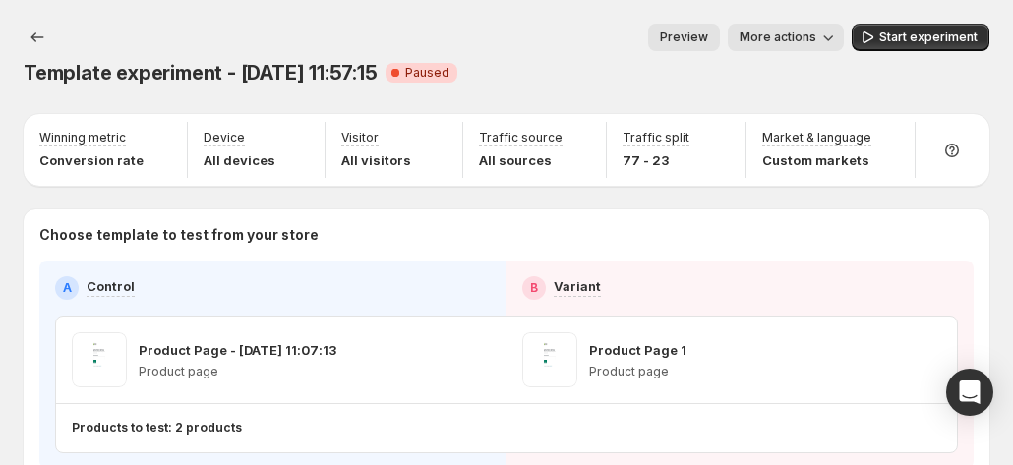
click at [708, 37] on span "Preview" at bounding box center [684, 38] width 48 height 16
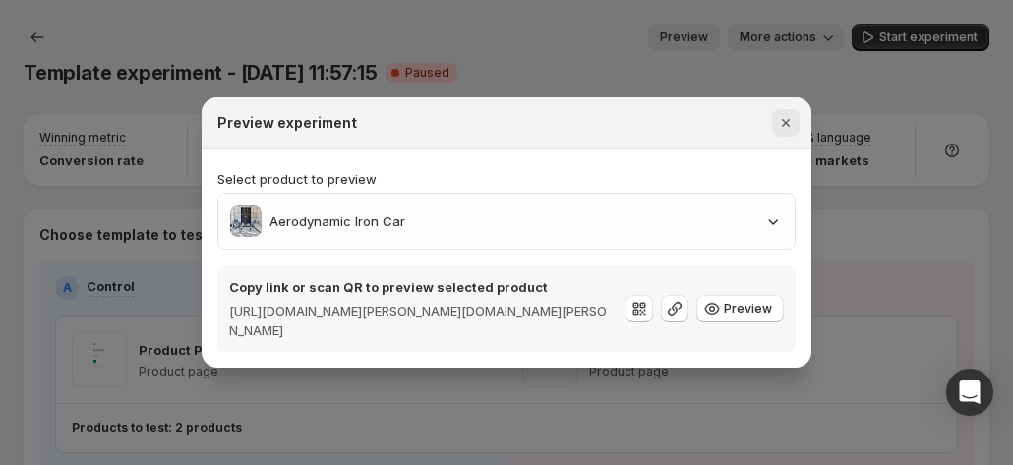
click at [790, 132] on icon "Close" at bounding box center [786, 123] width 20 height 20
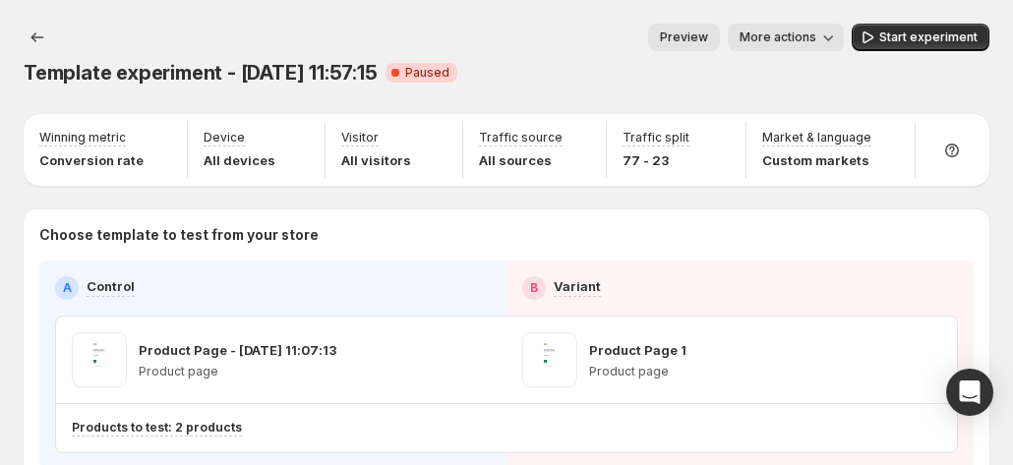
click at [695, 28] on button "Preview" at bounding box center [684, 38] width 72 height 28
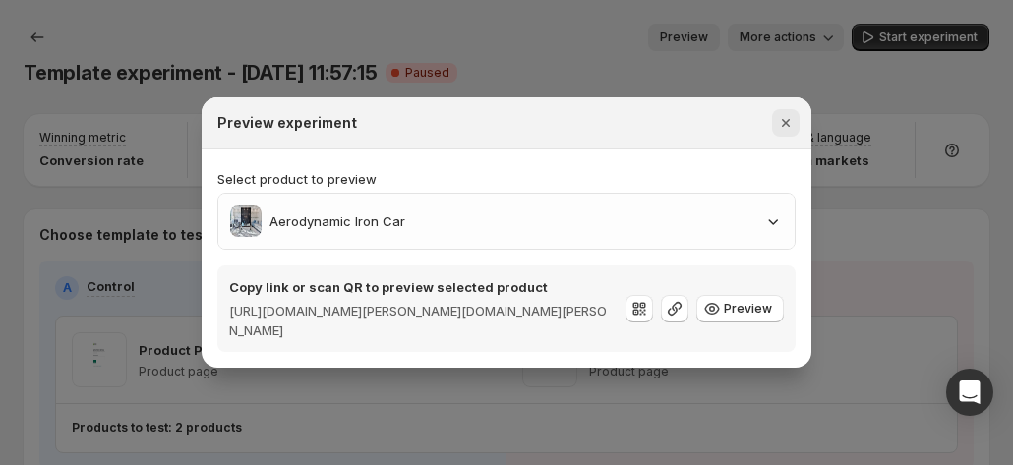
click at [789, 117] on icon "Close" at bounding box center [786, 123] width 20 height 20
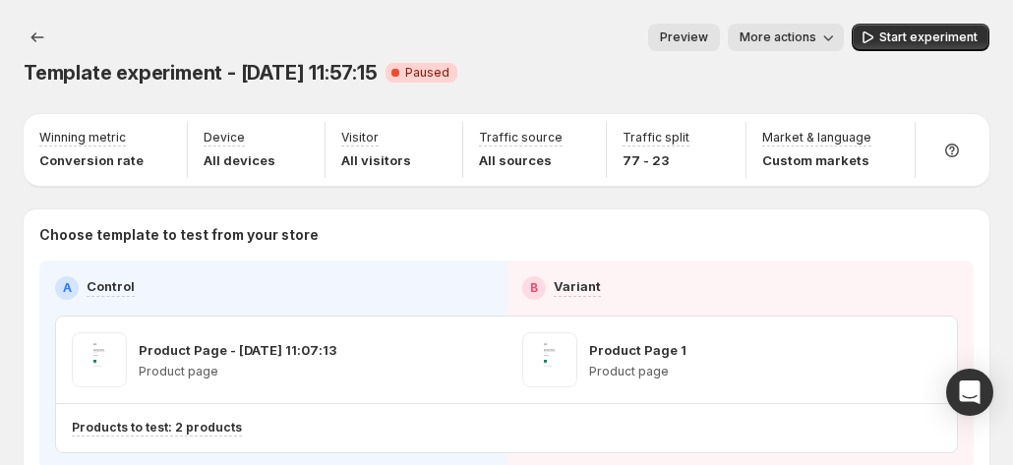
click at [687, 34] on span "Preview" at bounding box center [684, 38] width 48 height 16
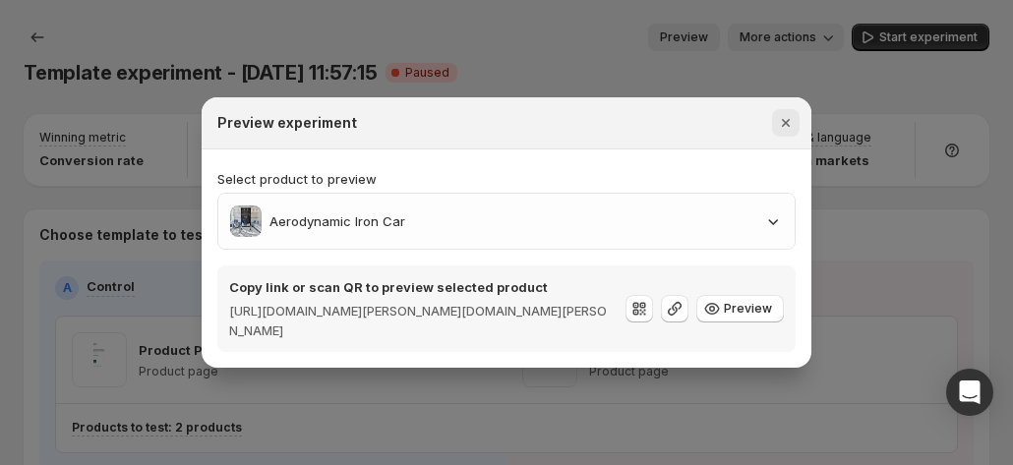
click at [787, 120] on icon "Close" at bounding box center [786, 123] width 20 height 20
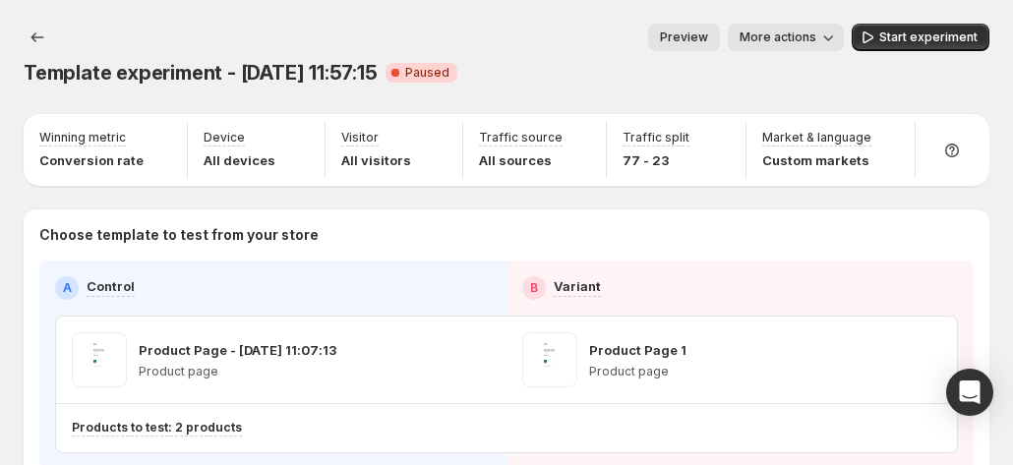
click at [672, 37] on button "Preview" at bounding box center [684, 38] width 72 height 28
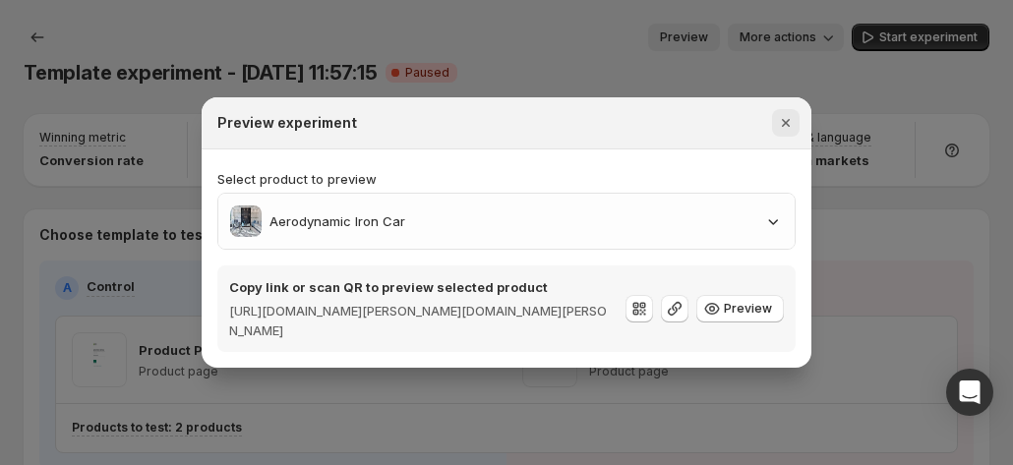
click at [789, 120] on icon "Close" at bounding box center [786, 123] width 8 height 8
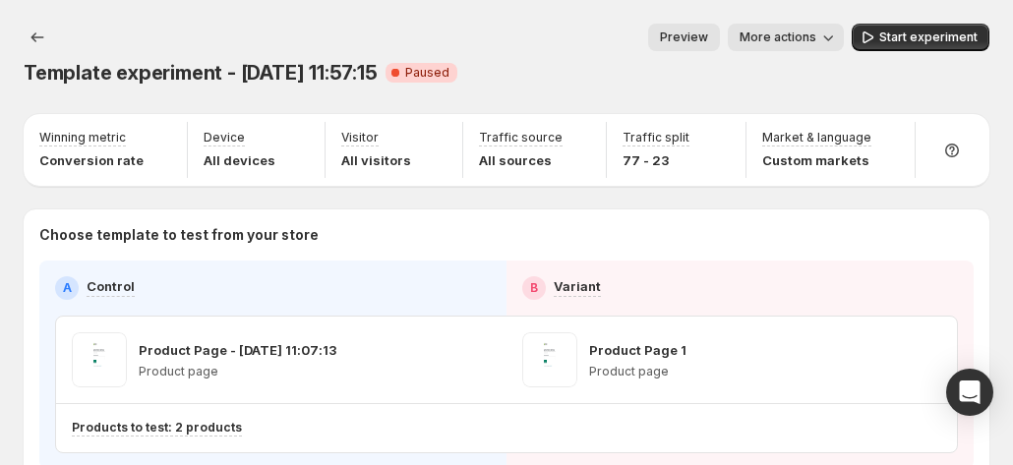
click at [708, 39] on span "Preview" at bounding box center [684, 38] width 48 height 16
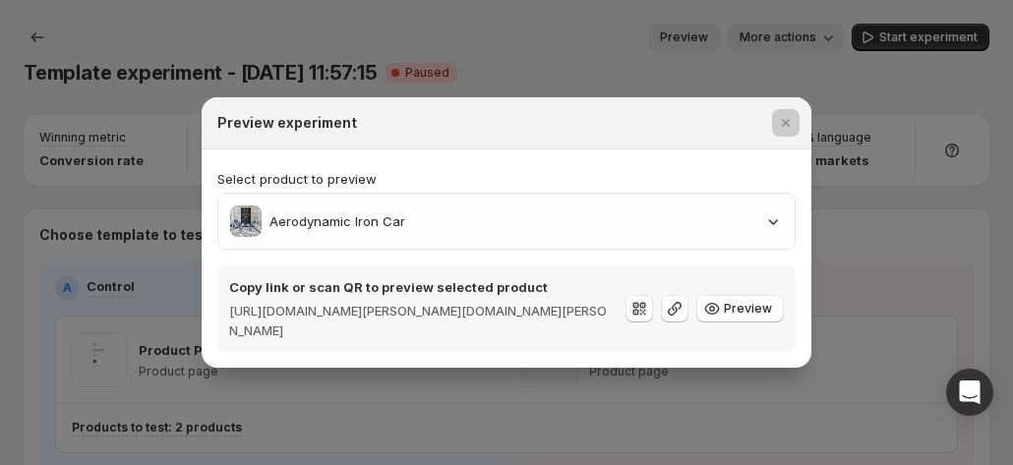
click at [708, 39] on div at bounding box center [506, 232] width 1013 height 465
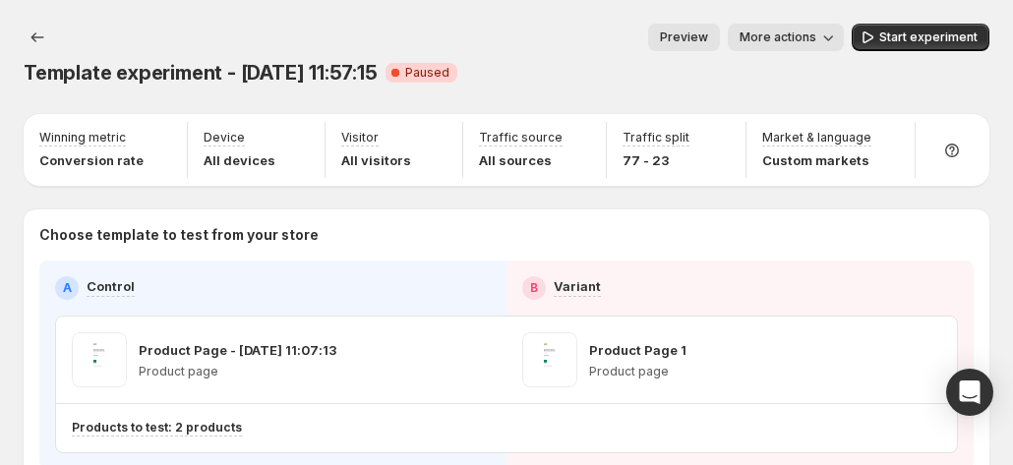
click at [708, 31] on span "Preview" at bounding box center [684, 38] width 48 height 16
click at [708, 42] on span "Preview" at bounding box center [684, 38] width 48 height 16
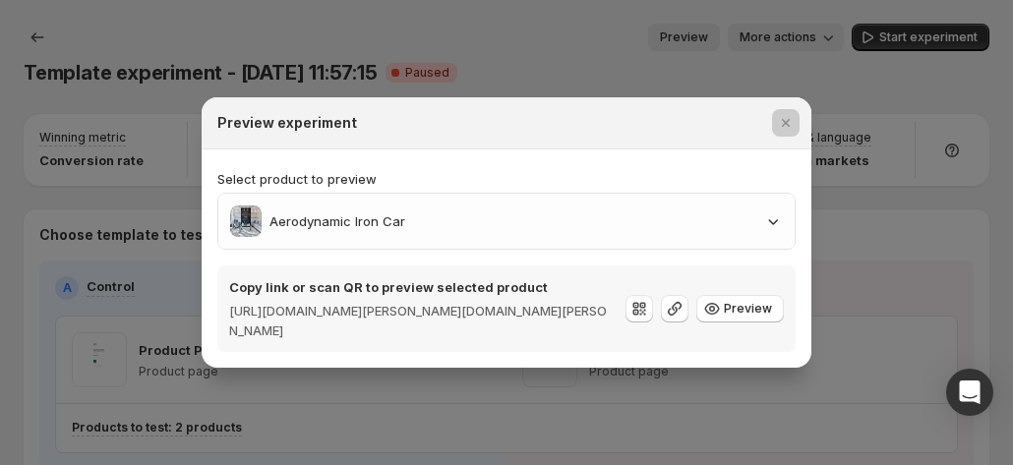
click at [718, 42] on div at bounding box center [506, 232] width 1013 height 465
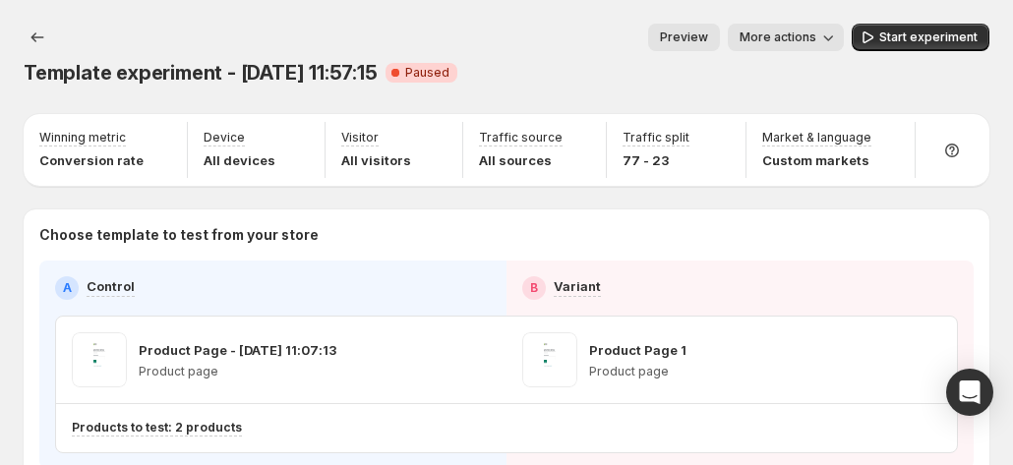
click at [720, 40] on button "Preview" at bounding box center [684, 38] width 72 height 28
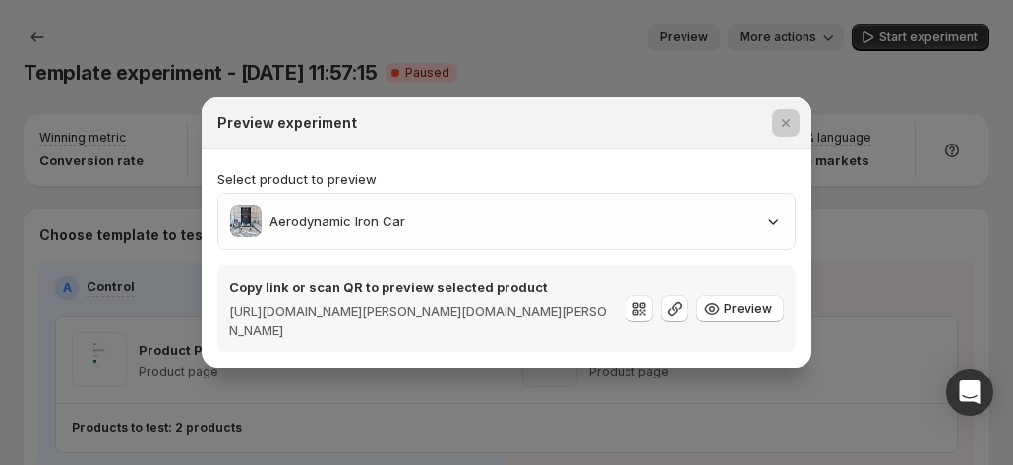
click at [730, 40] on div at bounding box center [506, 232] width 1013 height 465
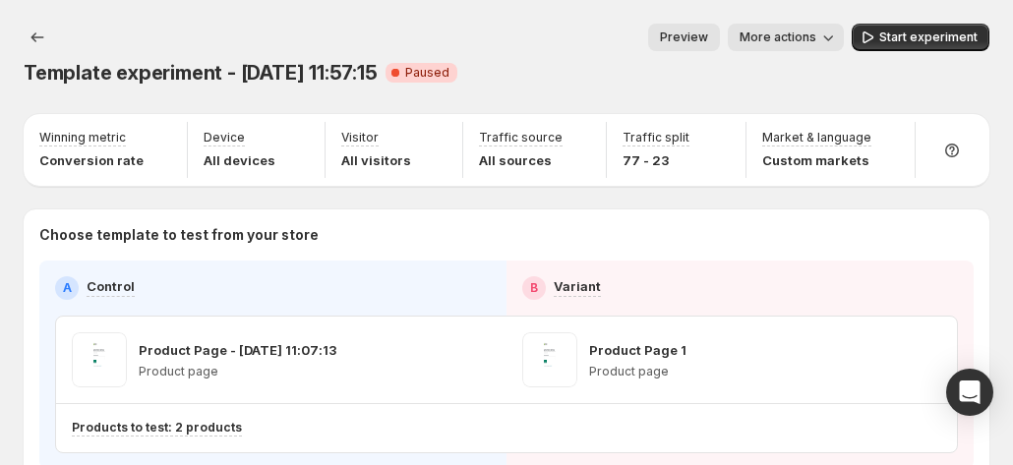
click at [695, 30] on button "Preview" at bounding box center [684, 38] width 72 height 28
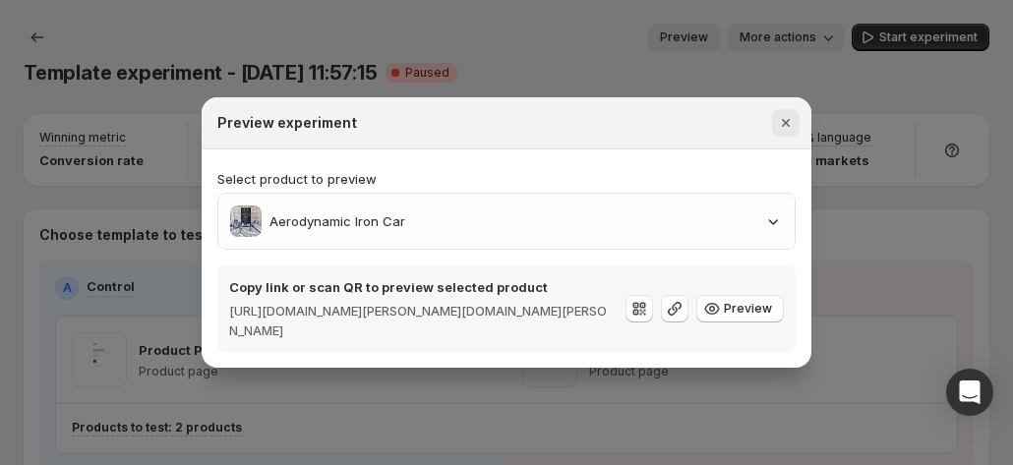
click at [795, 120] on icon "Close" at bounding box center [786, 123] width 20 height 20
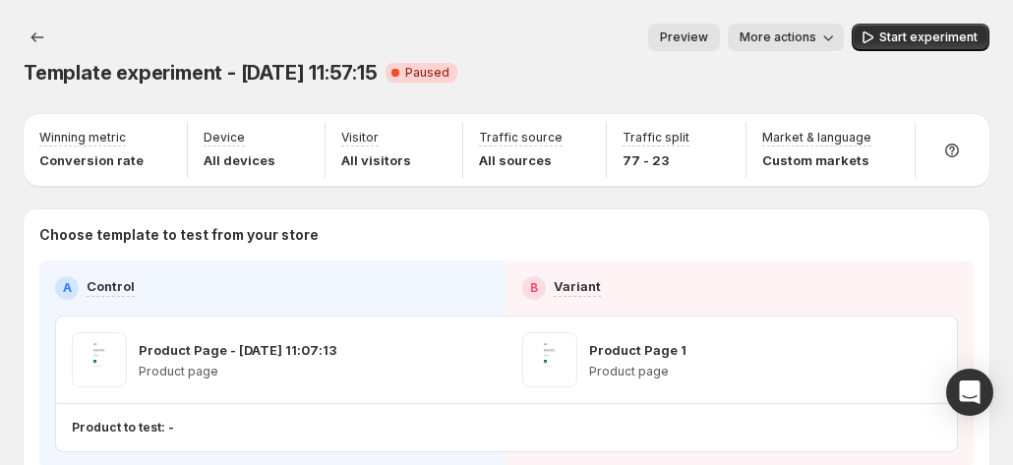
click at [692, 38] on span "Preview" at bounding box center [684, 38] width 48 height 16
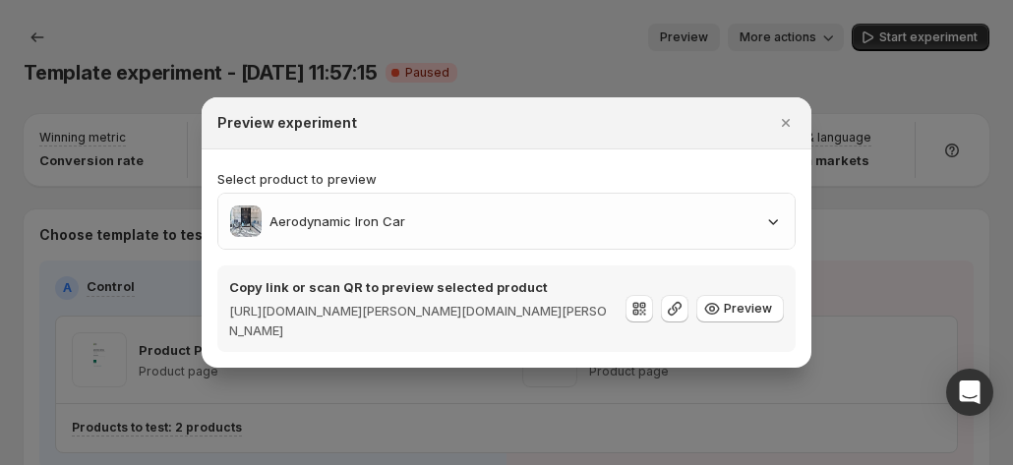
click at [692, 38] on div at bounding box center [506, 232] width 1013 height 465
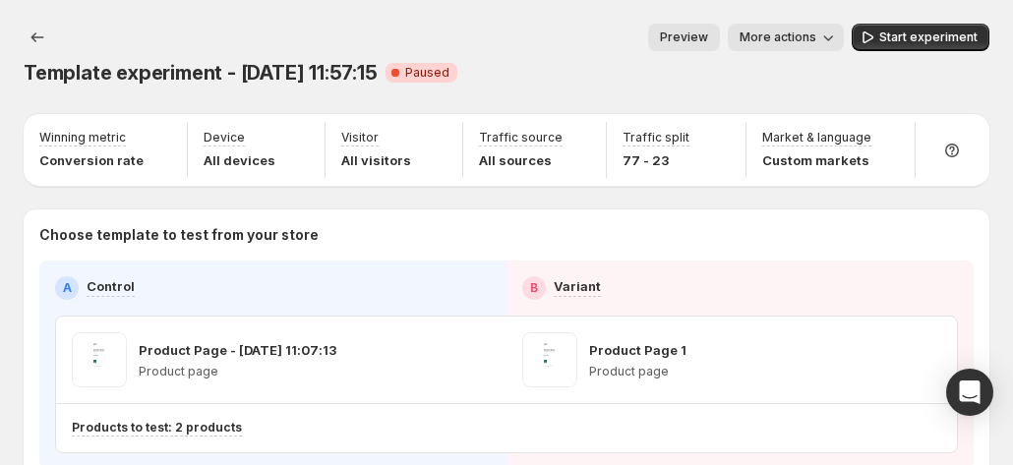
click at [692, 38] on span "Preview" at bounding box center [684, 38] width 48 height 16
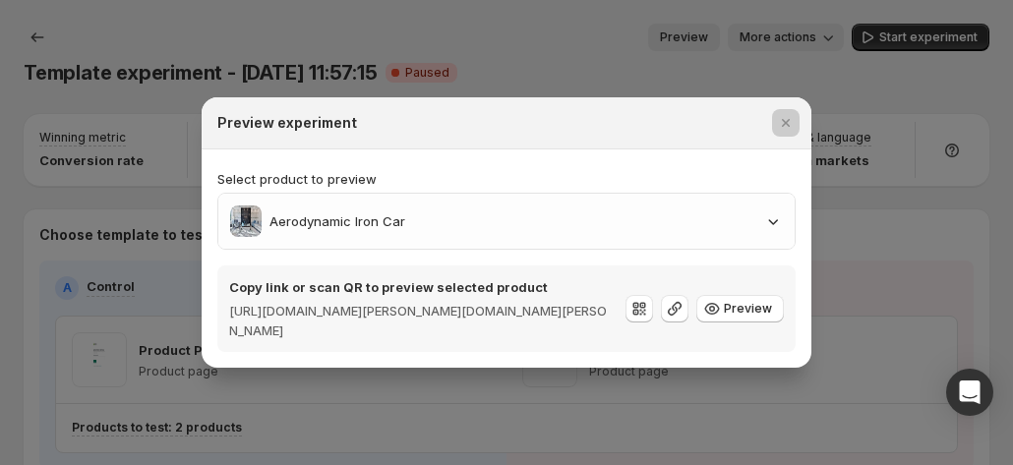
click at [692, 38] on div at bounding box center [506, 232] width 1013 height 465
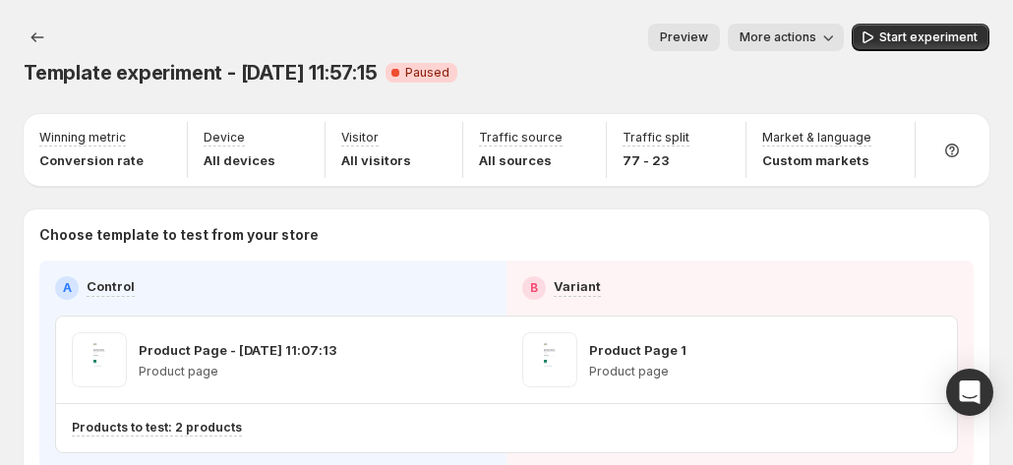
click at [692, 38] on span "Preview" at bounding box center [684, 38] width 48 height 16
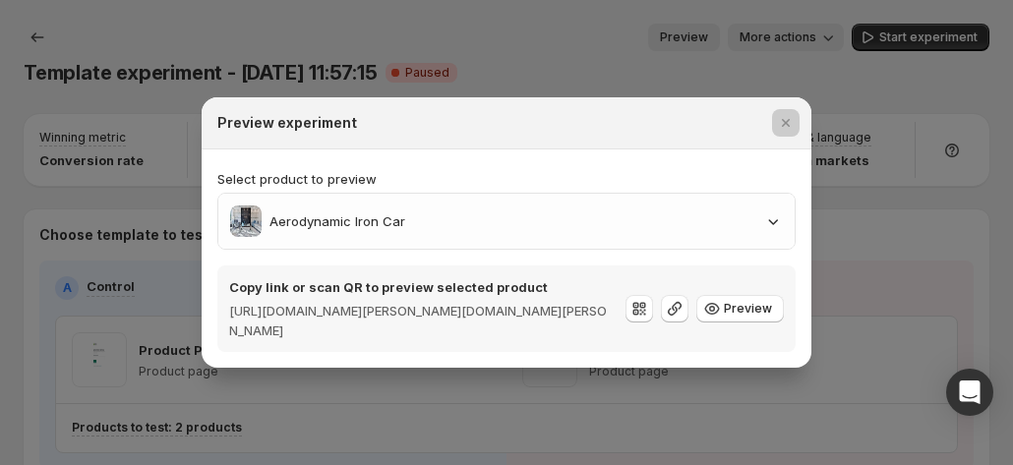
click at [692, 38] on div at bounding box center [506, 232] width 1013 height 465
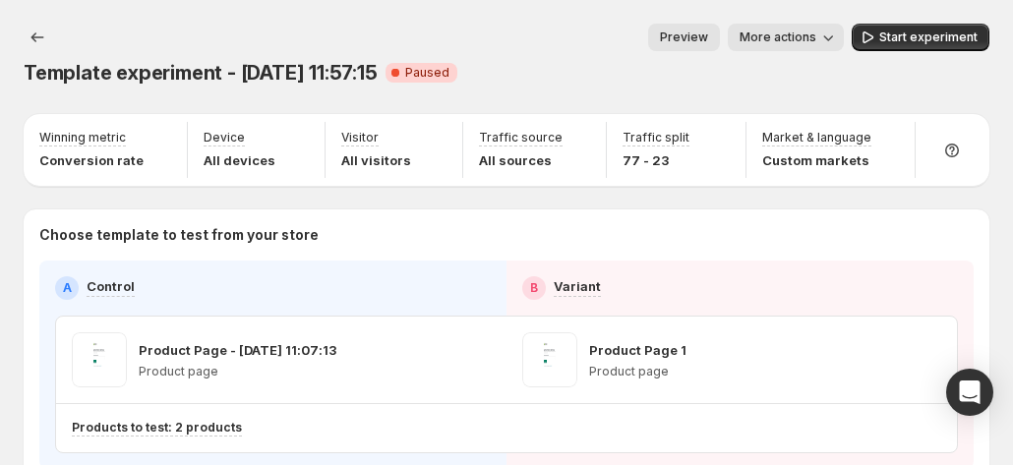
click at [692, 38] on span "Preview" at bounding box center [684, 38] width 48 height 16
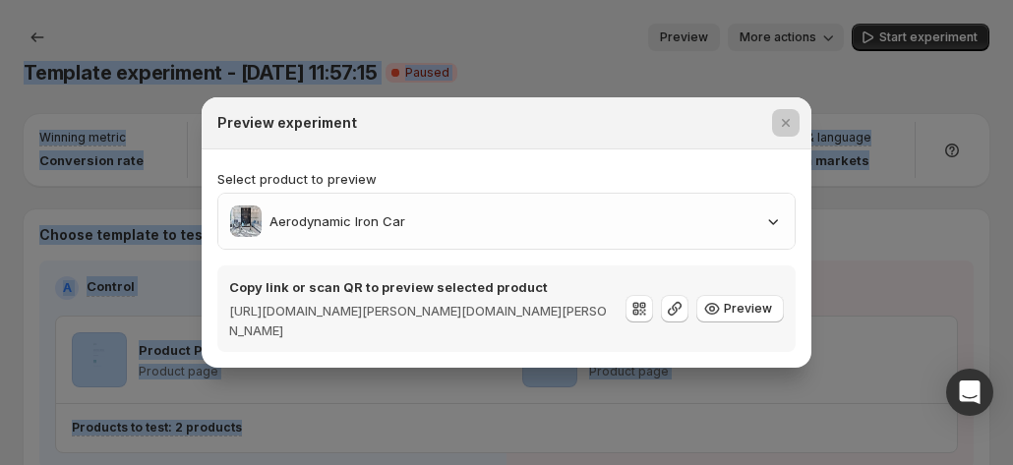
click at [692, 38] on div at bounding box center [506, 232] width 1013 height 465
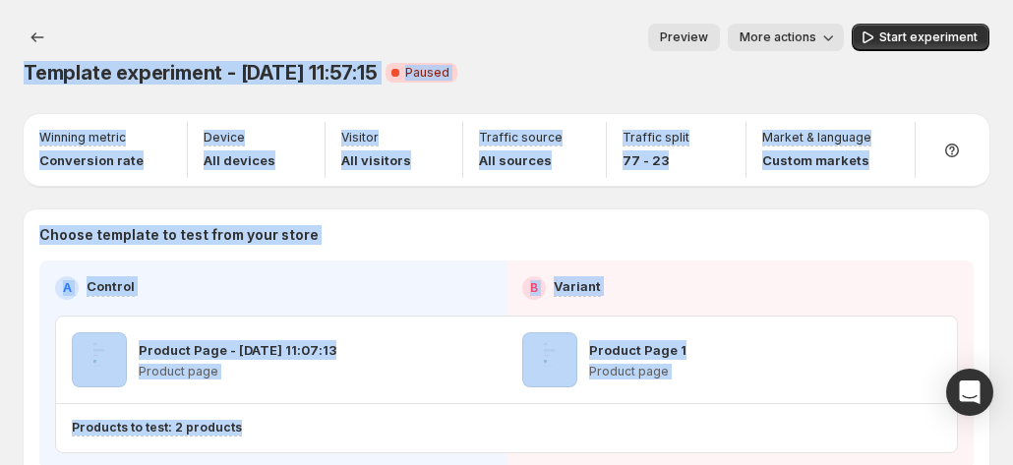
click at [692, 38] on span "Preview" at bounding box center [684, 38] width 48 height 16
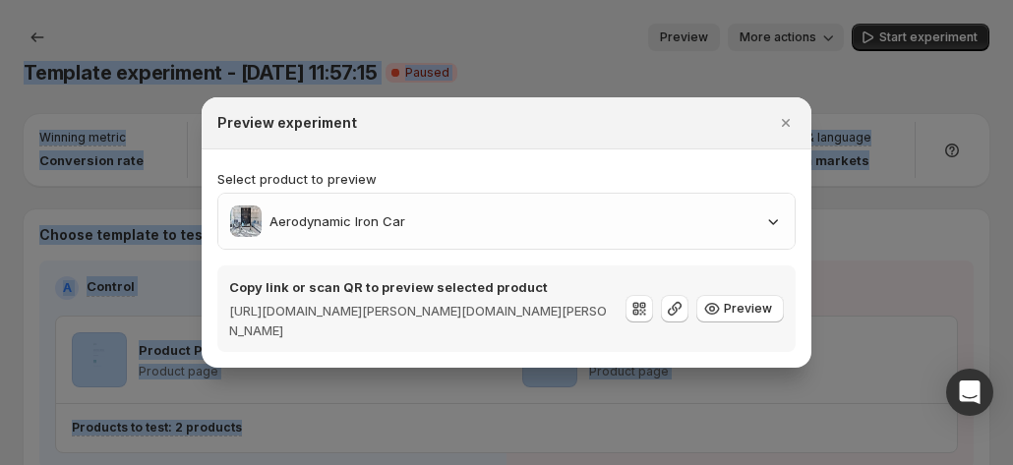
click at [692, 38] on div at bounding box center [506, 232] width 1013 height 465
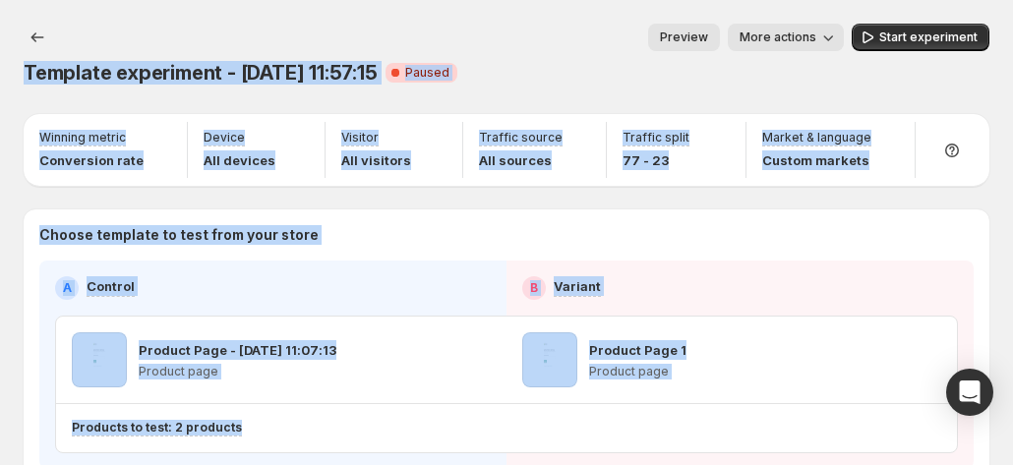
click at [692, 38] on span "Preview" at bounding box center [684, 38] width 48 height 16
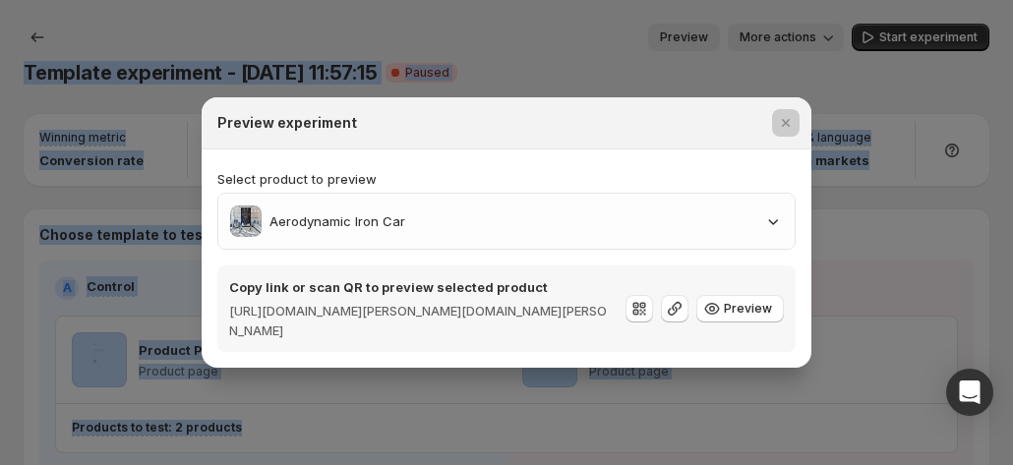
click at [692, 38] on div at bounding box center [506, 232] width 1013 height 465
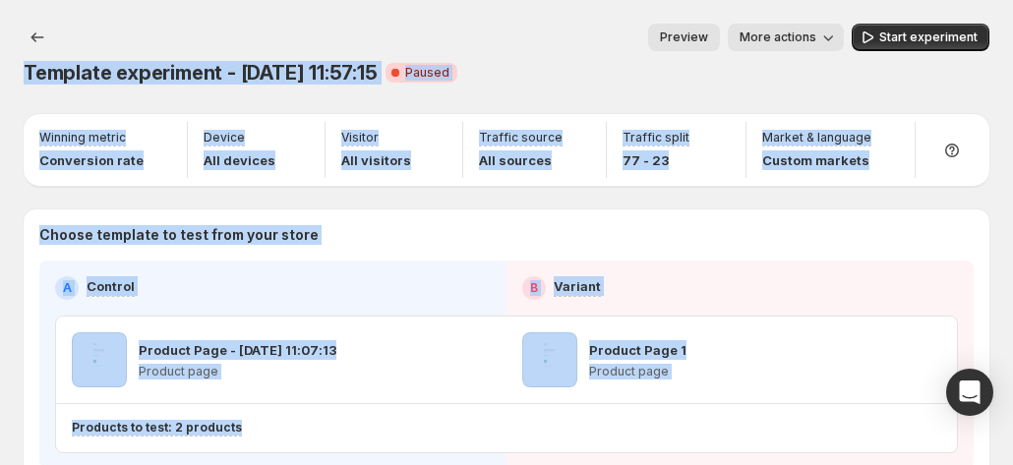
click at [693, 37] on span "Preview" at bounding box center [684, 38] width 48 height 16
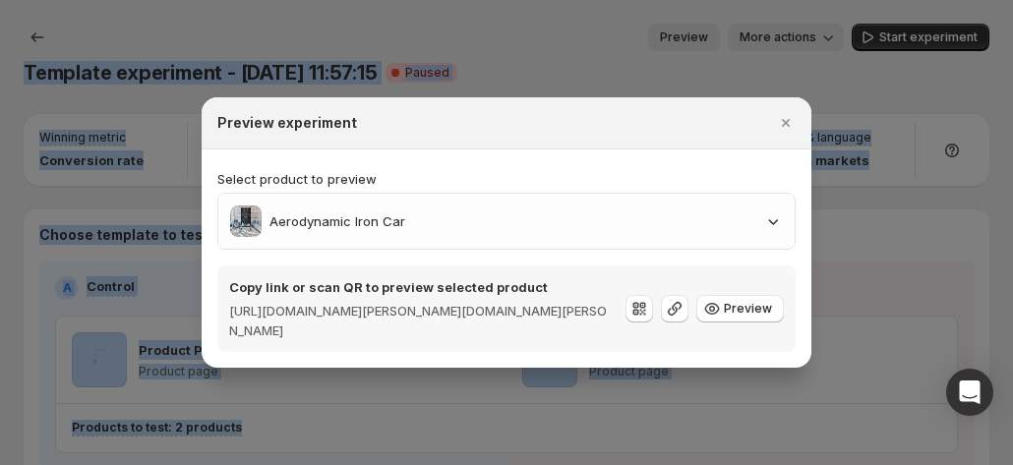
click at [670, 122] on div "Preview experiment" at bounding box center [488, 123] width 543 height 20
click at [785, 123] on icon "Close" at bounding box center [786, 123] width 8 height 8
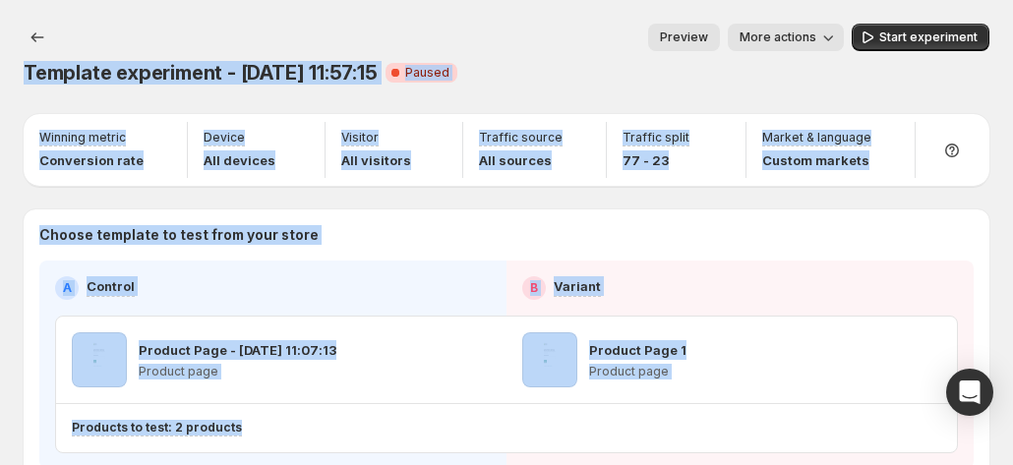
click at [708, 35] on span "Preview" at bounding box center [684, 38] width 48 height 16
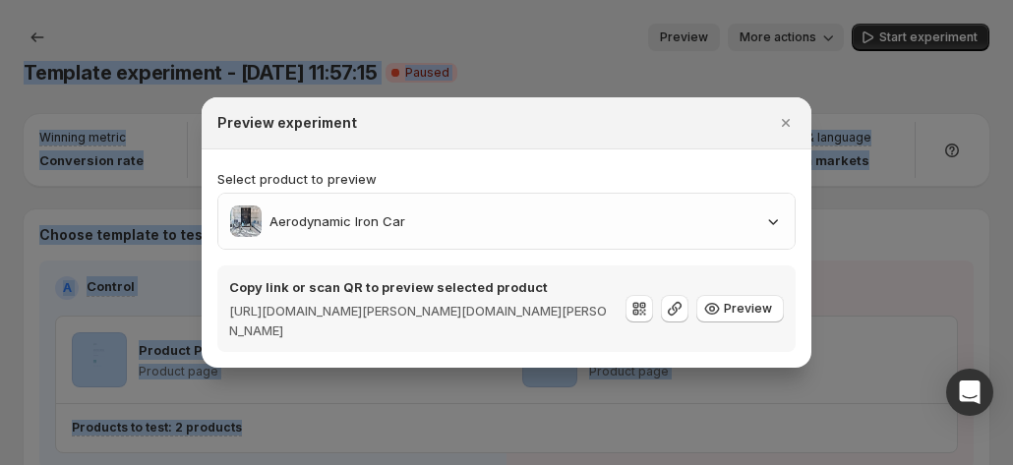
click at [719, 129] on div "Preview experiment" at bounding box center [488, 123] width 543 height 20
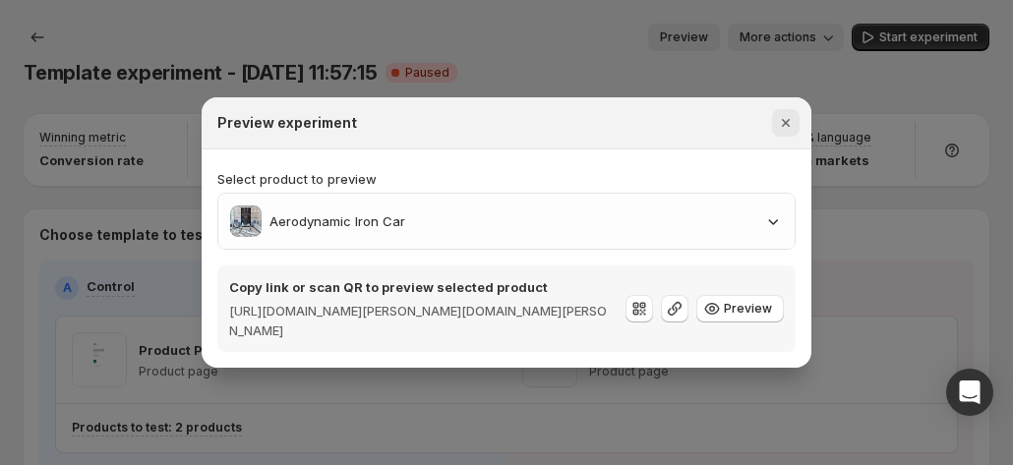
click at [781, 125] on icon "Close" at bounding box center [786, 123] width 20 height 20
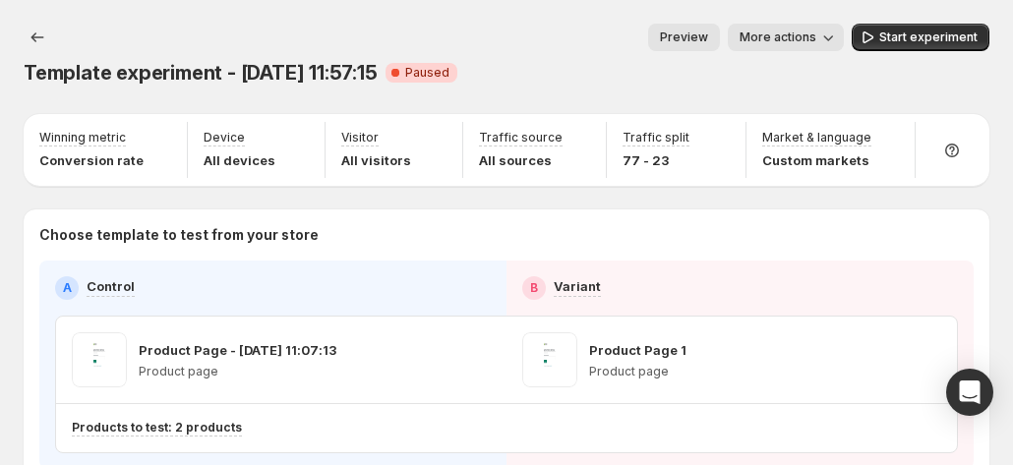
click at [707, 32] on span "Preview" at bounding box center [684, 38] width 48 height 16
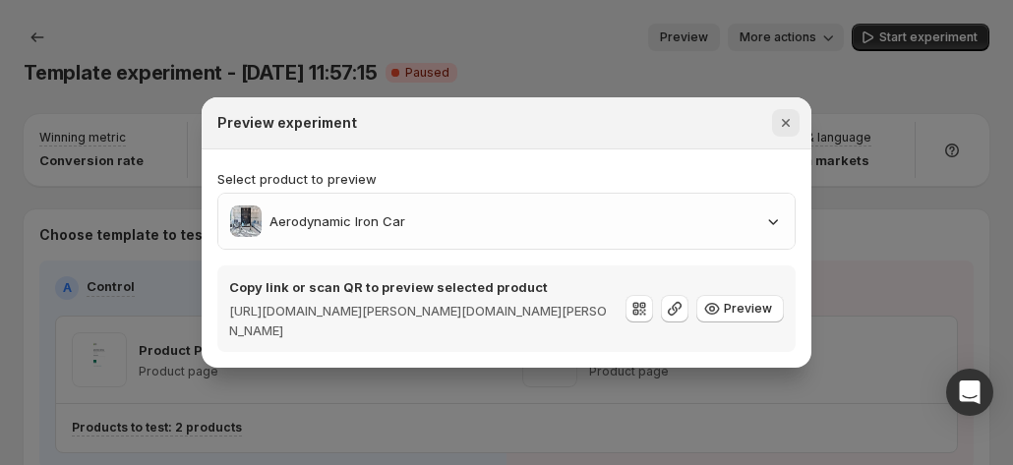
click at [794, 126] on icon "Close" at bounding box center [786, 123] width 20 height 20
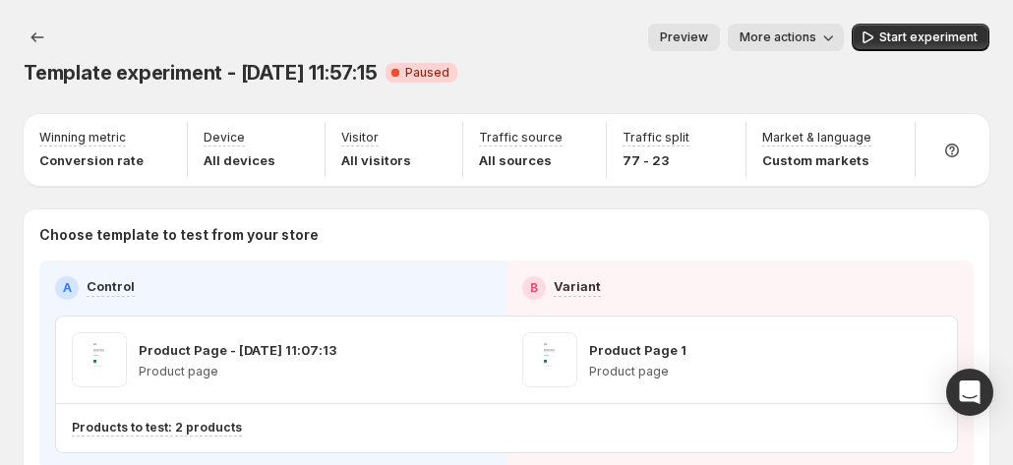
click at [700, 40] on span "Preview" at bounding box center [684, 38] width 48 height 16
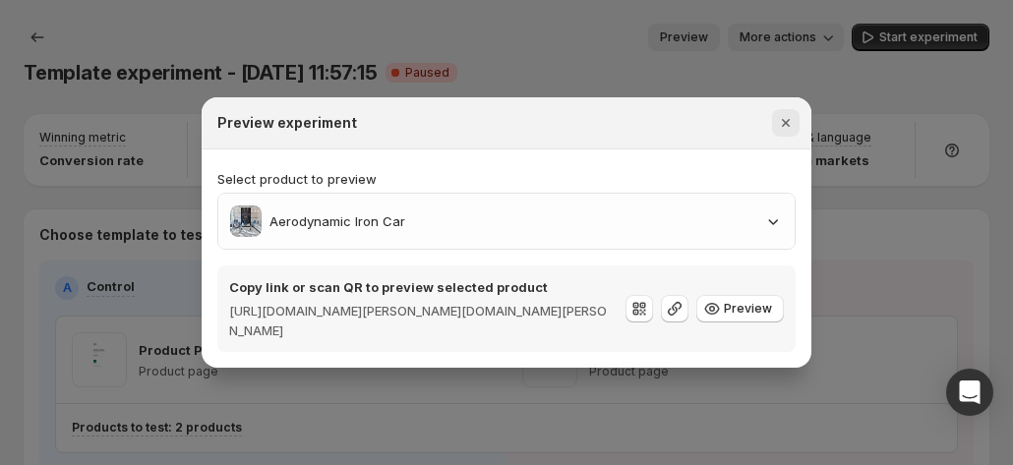
click at [793, 119] on icon "Close" at bounding box center [786, 123] width 20 height 20
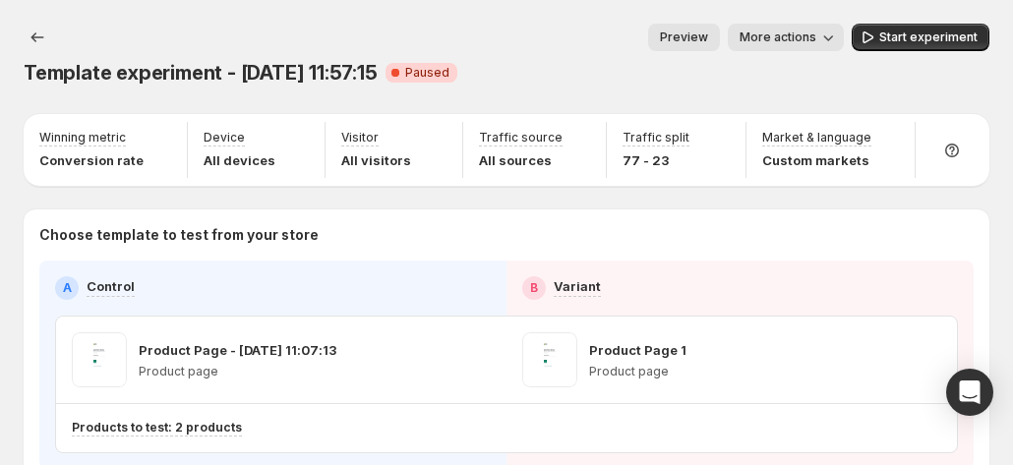
click at [708, 38] on span "Preview" at bounding box center [684, 38] width 48 height 16
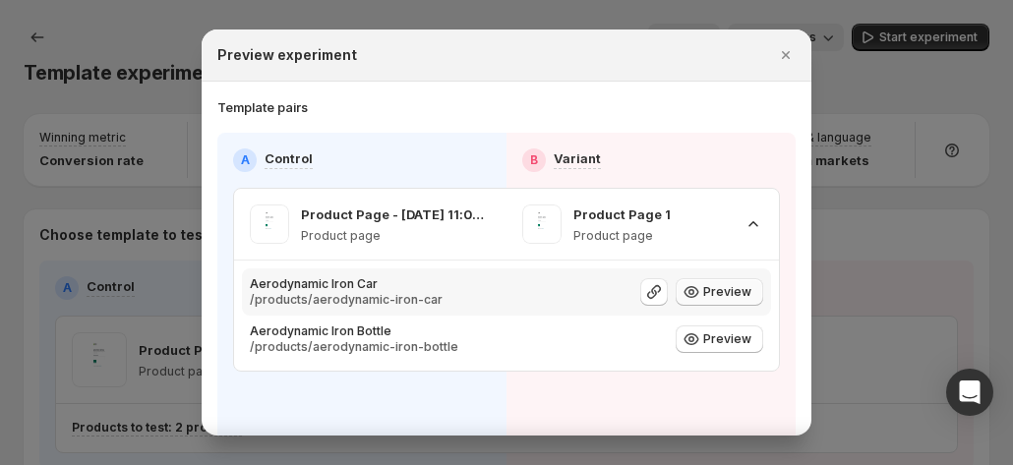
click at [703, 147] on span "Preview" at bounding box center [727, 292] width 48 height 16
click at [649, 147] on icon ":r1s:" at bounding box center [654, 292] width 14 height 14
click at [726, 147] on div "Product Page 1 Product page" at bounding box center [642, 224] width 241 height 39
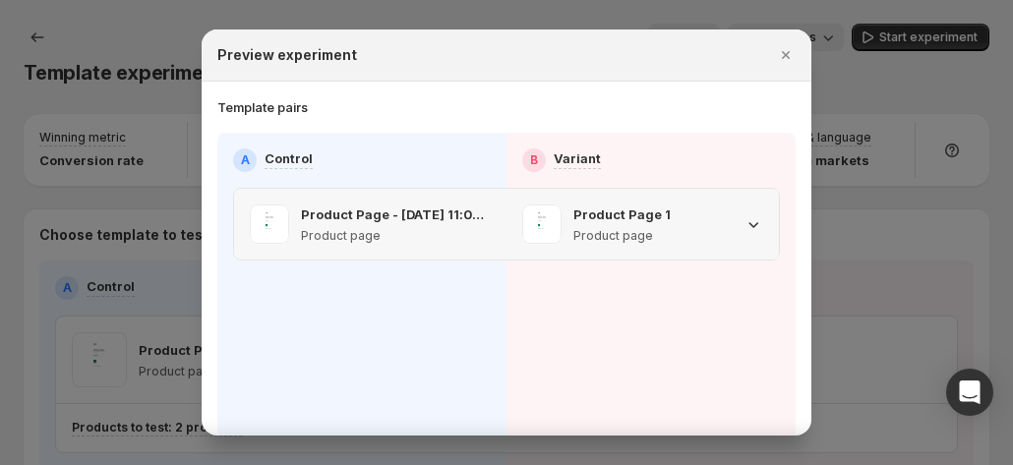
click at [750, 147] on icon ":r1s:" at bounding box center [754, 224] width 20 height 20
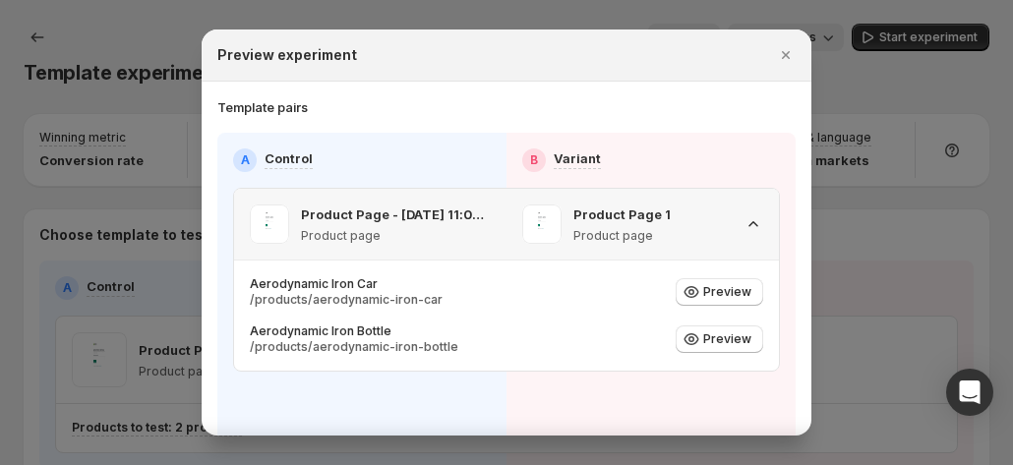
click at [750, 147] on icon ":r1s:" at bounding box center [754, 224] width 20 height 20
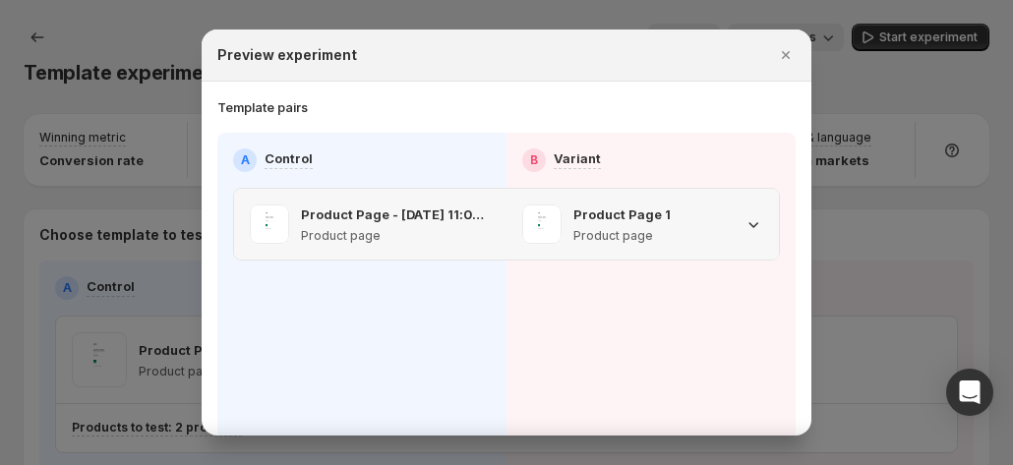
click at [750, 147] on icon ":r1s:" at bounding box center [754, 224] width 20 height 20
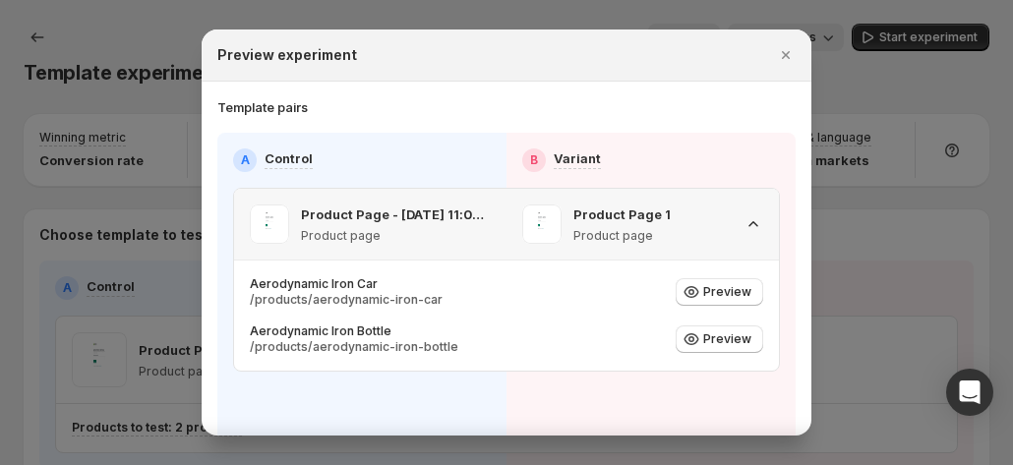
click at [750, 147] on icon ":r1s:" at bounding box center [754, 224] width 20 height 20
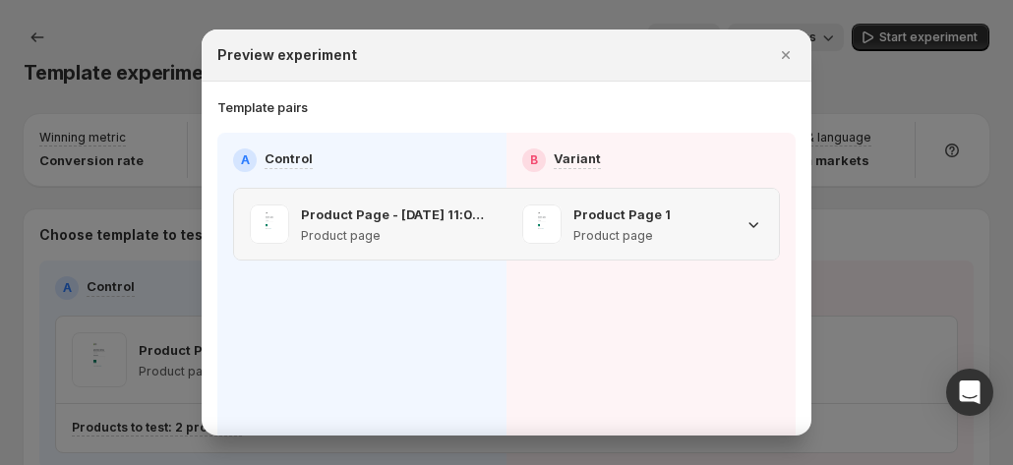
click at [750, 147] on icon ":r1s:" at bounding box center [754, 224] width 20 height 20
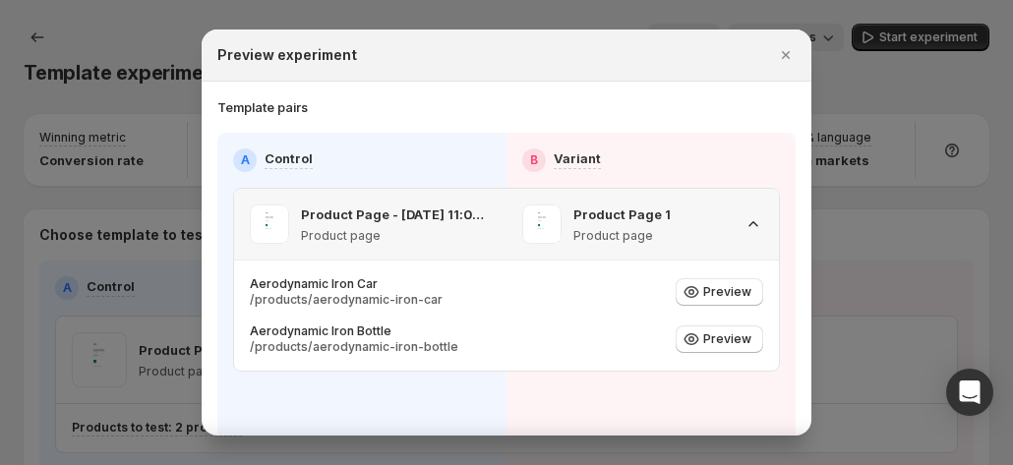
click at [750, 147] on icon ":r1s:" at bounding box center [754, 224] width 20 height 20
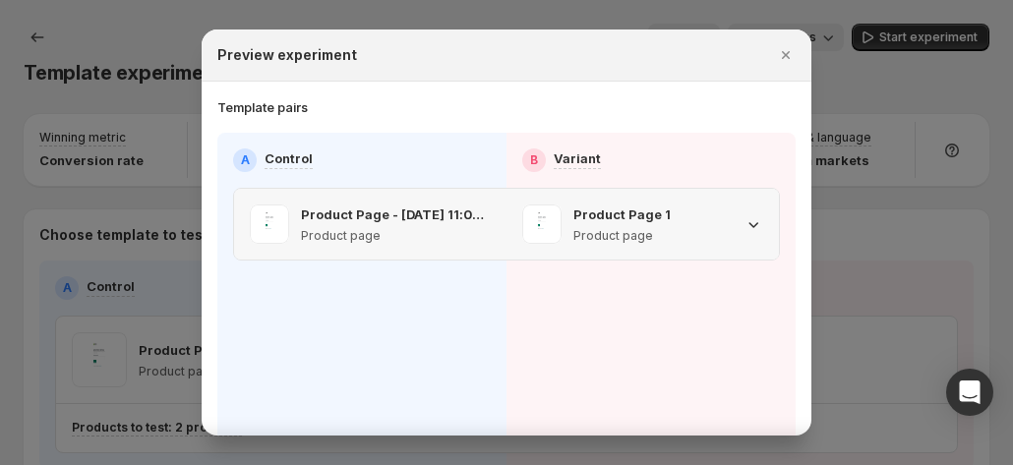
click at [750, 147] on icon ":r1s:" at bounding box center [754, 224] width 20 height 20
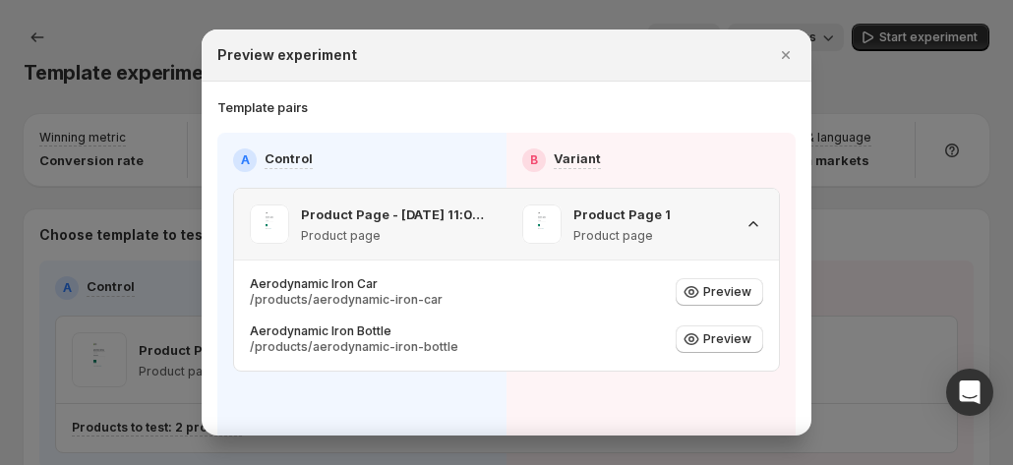
click at [748, 147] on icon ":r1s:" at bounding box center [754, 224] width 20 height 20
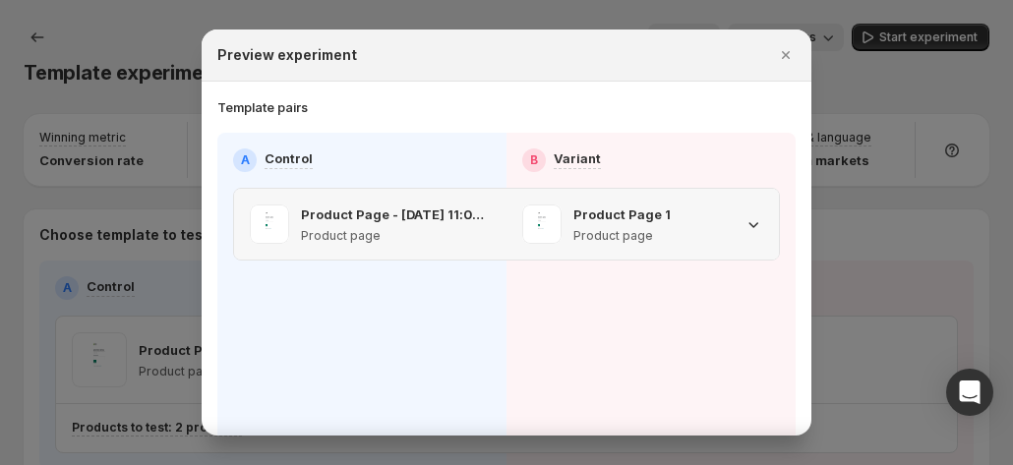
click at [748, 147] on icon ":r1s:" at bounding box center [754, 224] width 20 height 20
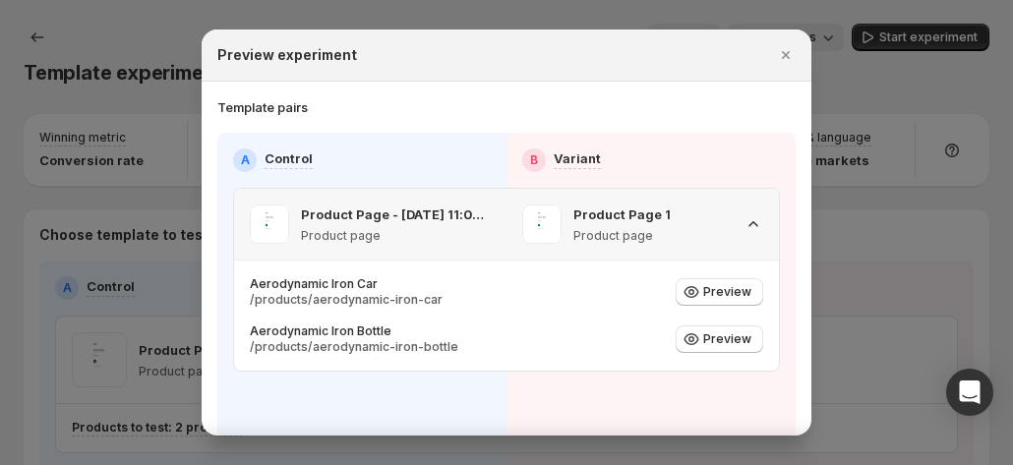
click at [748, 147] on icon ":r1s:" at bounding box center [754, 224] width 20 height 20
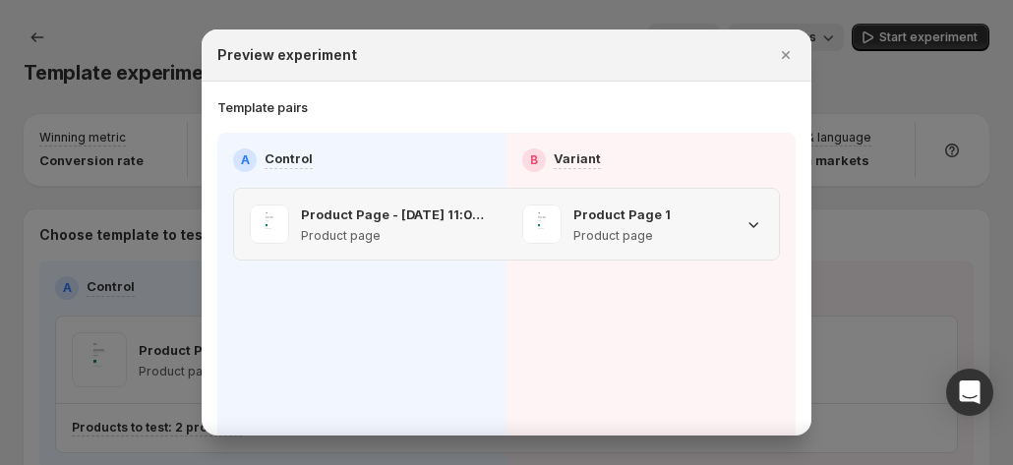
click at [748, 147] on icon ":r1s:" at bounding box center [754, 224] width 20 height 20
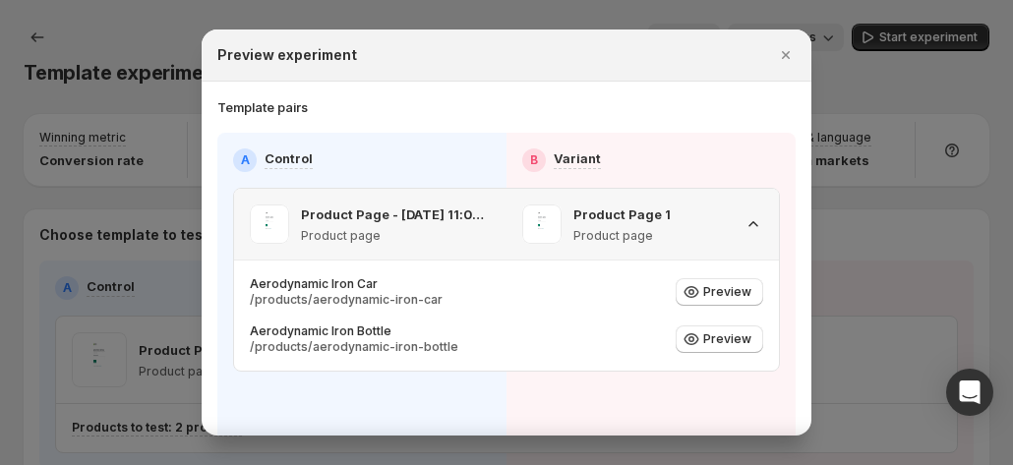
click at [748, 147] on icon ":r1s:" at bounding box center [754, 224] width 20 height 20
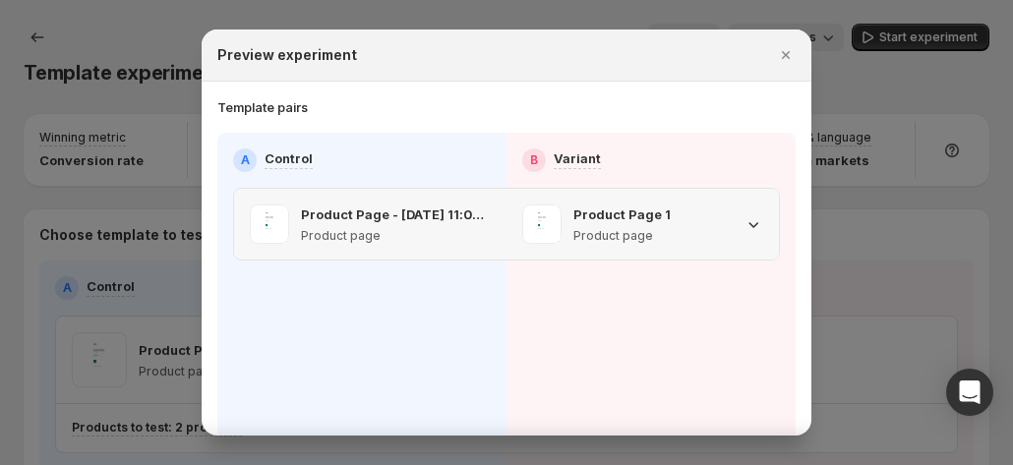
click at [744, 147] on icon ":r1s:" at bounding box center [754, 224] width 20 height 20
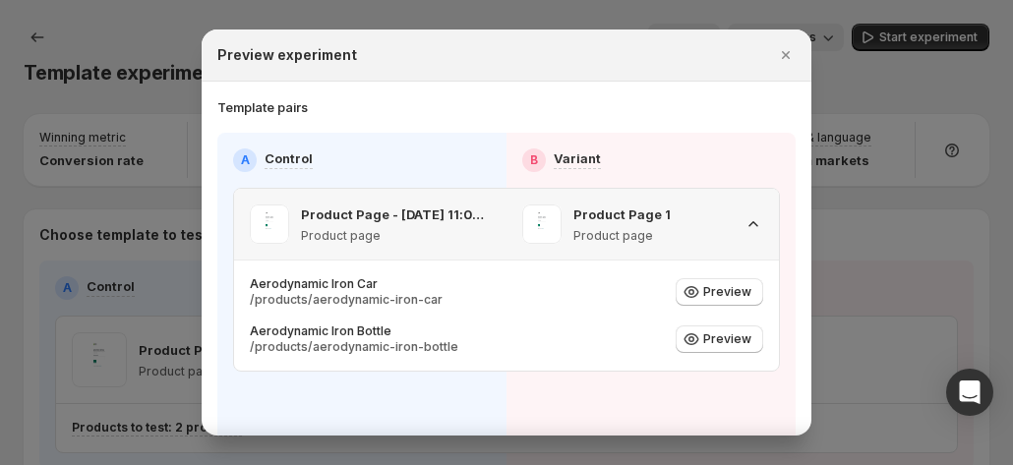
click at [744, 147] on icon ":r1s:" at bounding box center [754, 224] width 20 height 20
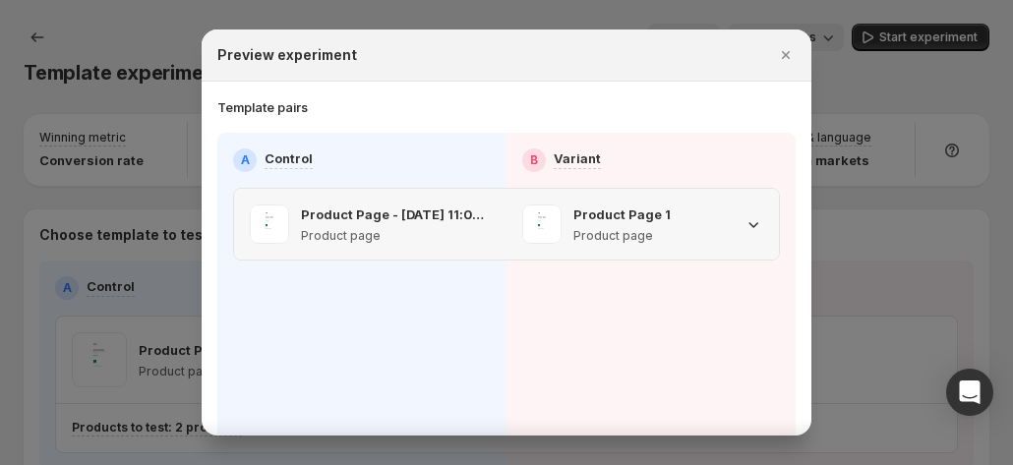
click at [744, 147] on icon ":r1s:" at bounding box center [754, 224] width 20 height 20
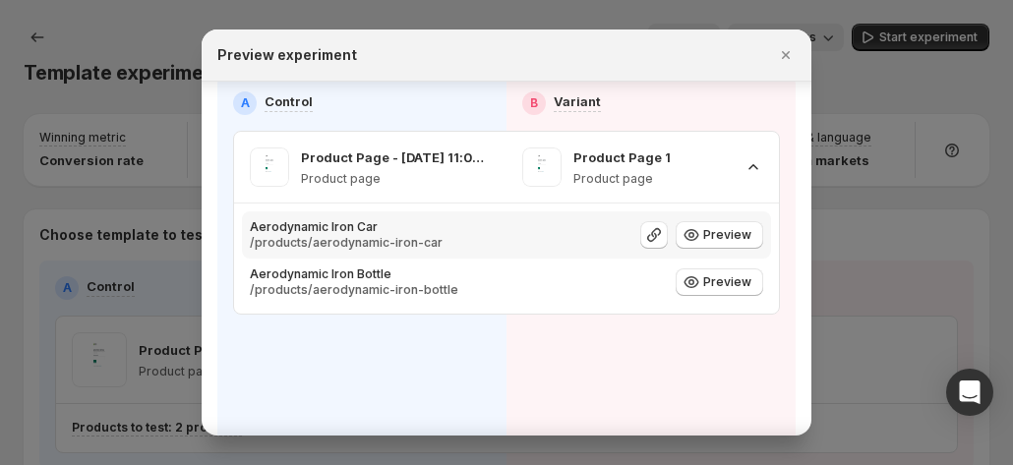
scroll to position [103, 0]
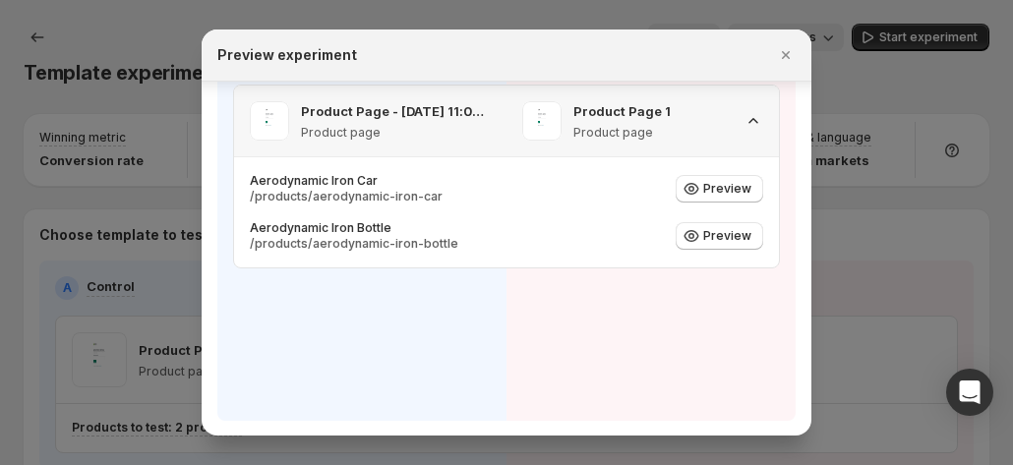
click at [744, 121] on icon ":r1s:" at bounding box center [754, 121] width 20 height 20
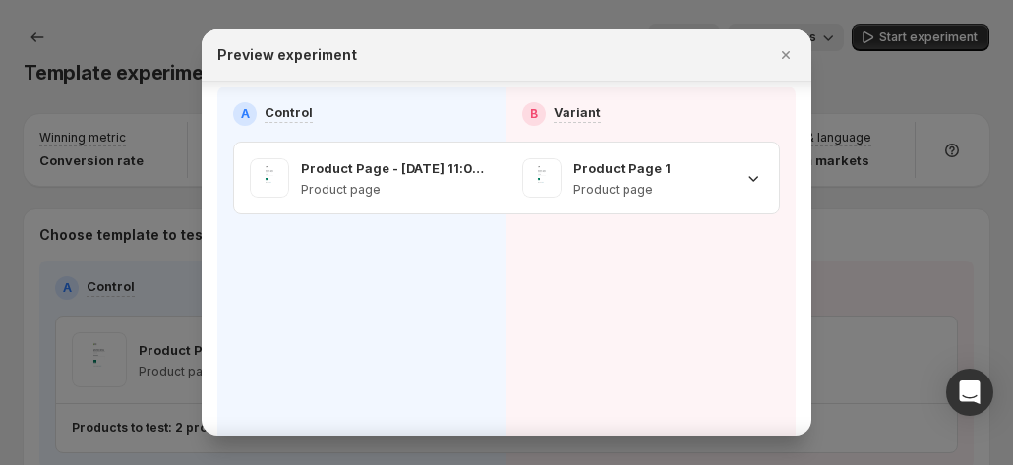
scroll to position [0, 0]
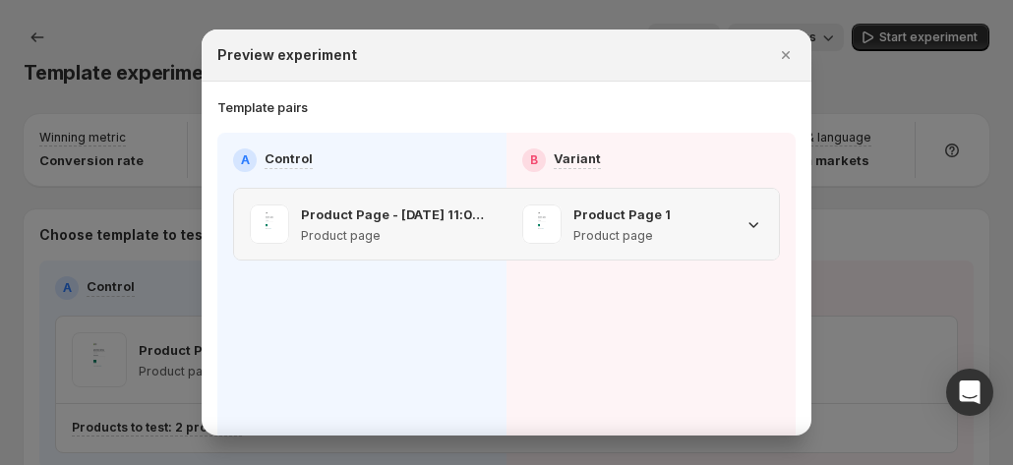
click at [744, 147] on icon ":r1s:" at bounding box center [754, 224] width 20 height 20
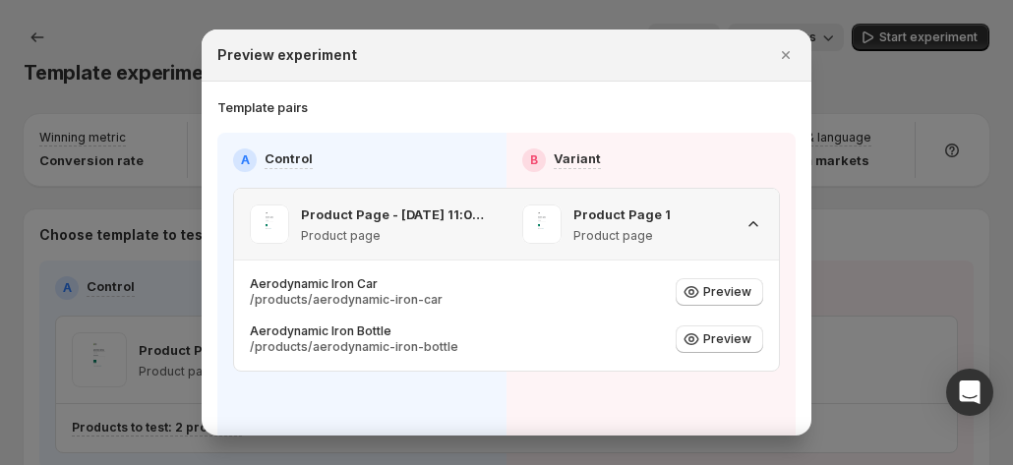
click at [744, 147] on icon ":r1s:" at bounding box center [754, 224] width 20 height 20
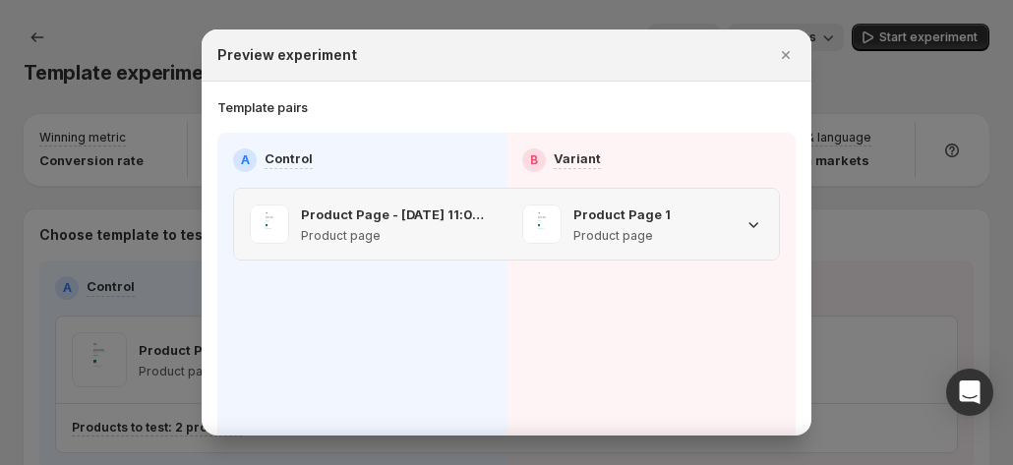
click at [744, 147] on icon ":r1s:" at bounding box center [754, 224] width 20 height 20
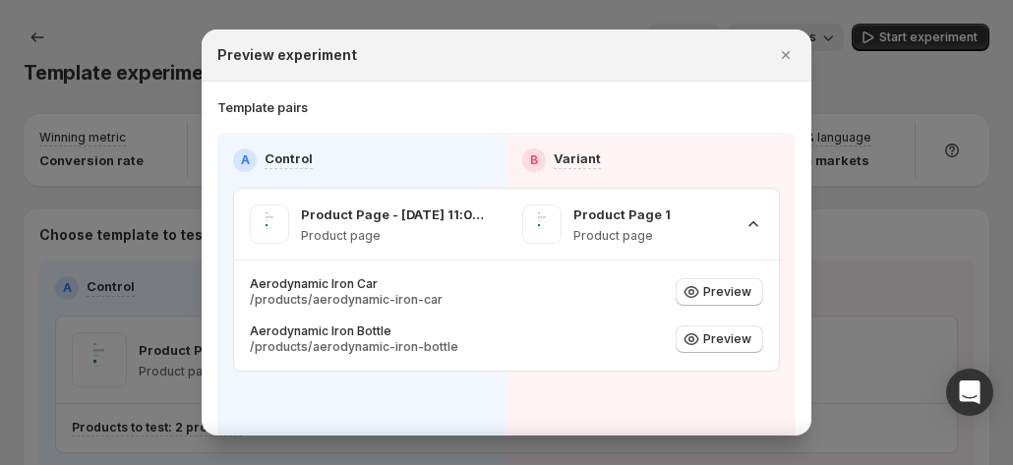
click at [927, 147] on div at bounding box center [506, 232] width 1013 height 465
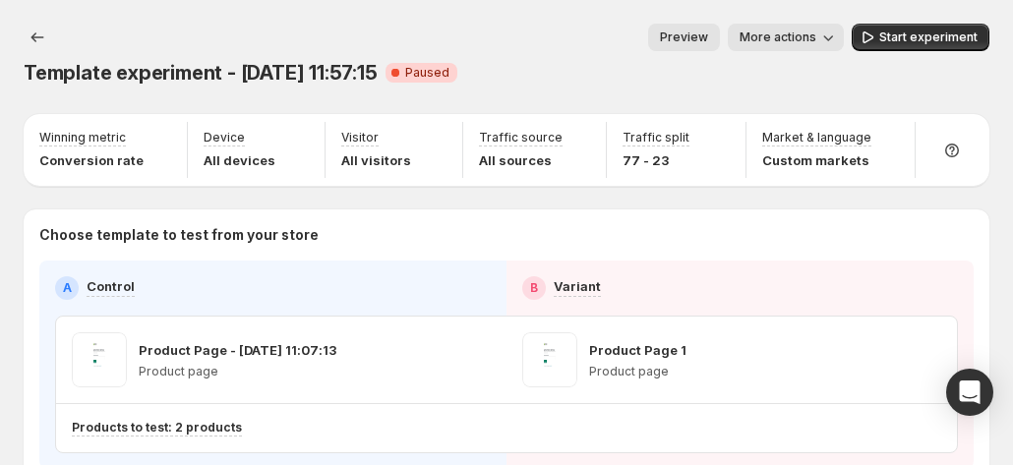
click at [720, 30] on button "Preview" at bounding box center [684, 38] width 72 height 28
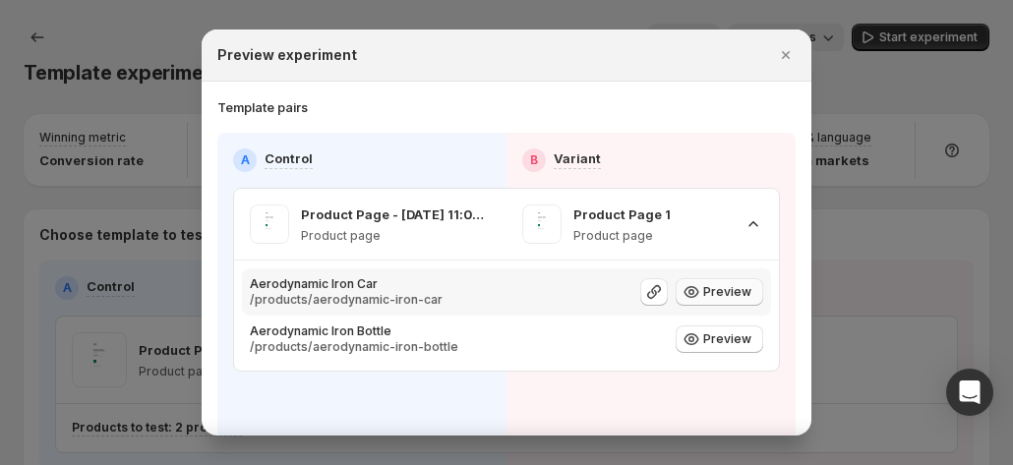
click at [682, 147] on icon ":r35:" at bounding box center [692, 292] width 20 height 20
click at [647, 147] on icon ":r35:" at bounding box center [654, 292] width 20 height 20
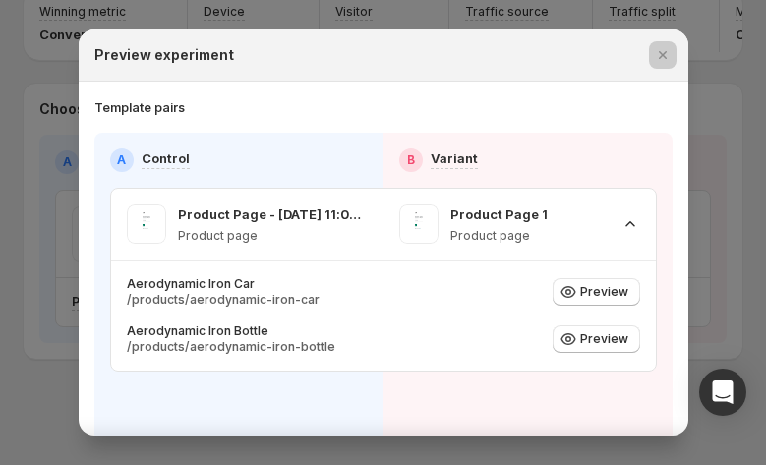
scroll to position [134, 0]
click at [621, 147] on icon ":r35:" at bounding box center [631, 224] width 20 height 20
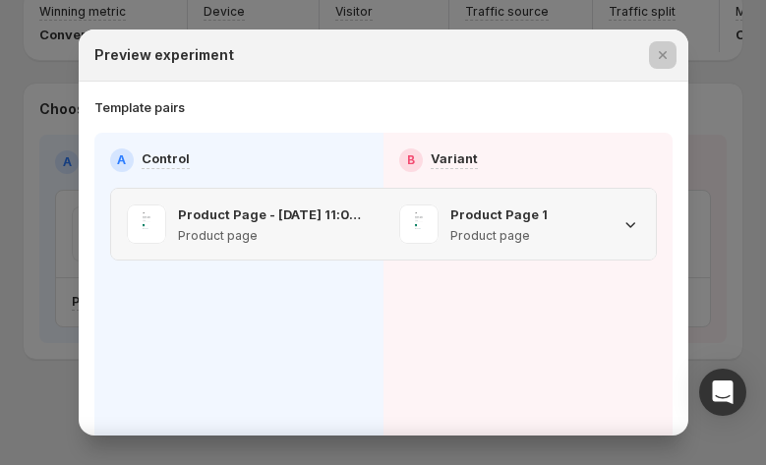
click at [624, 147] on icon ":r35:" at bounding box center [631, 224] width 20 height 20
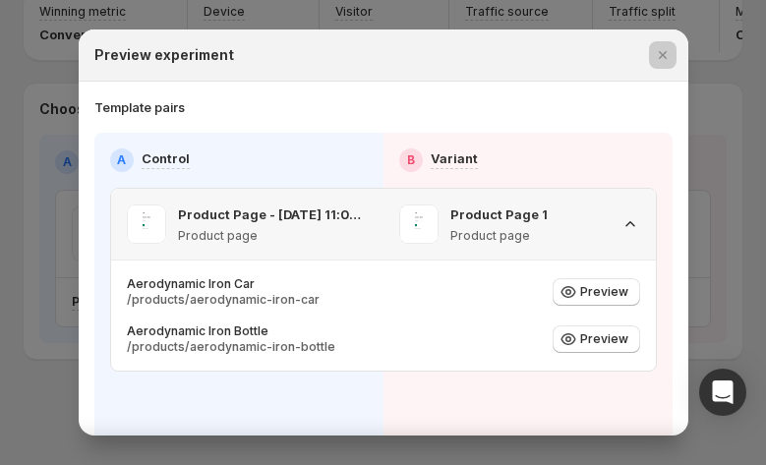
click at [624, 147] on icon ":r35:" at bounding box center [631, 224] width 20 height 20
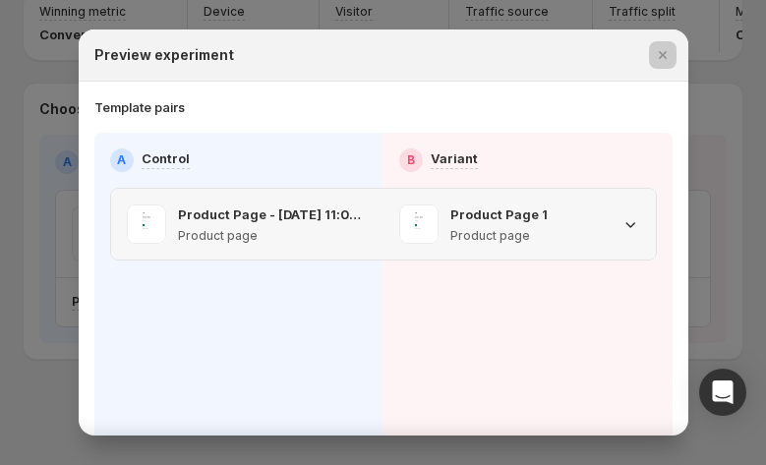
click at [624, 147] on icon ":r35:" at bounding box center [631, 224] width 20 height 20
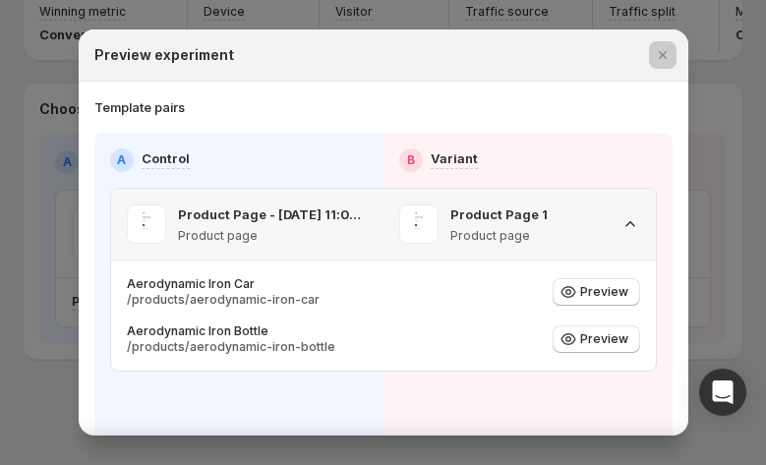
click at [624, 147] on icon ":r35:" at bounding box center [631, 224] width 20 height 20
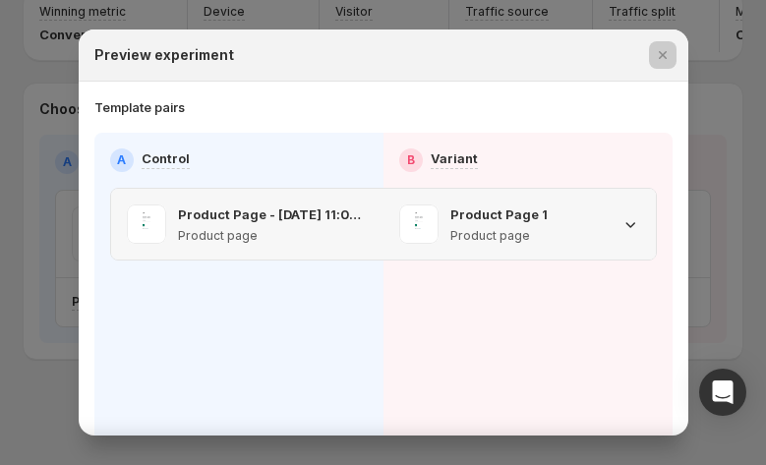
click at [626, 147] on icon ":r35:" at bounding box center [631, 225] width 10 height 6
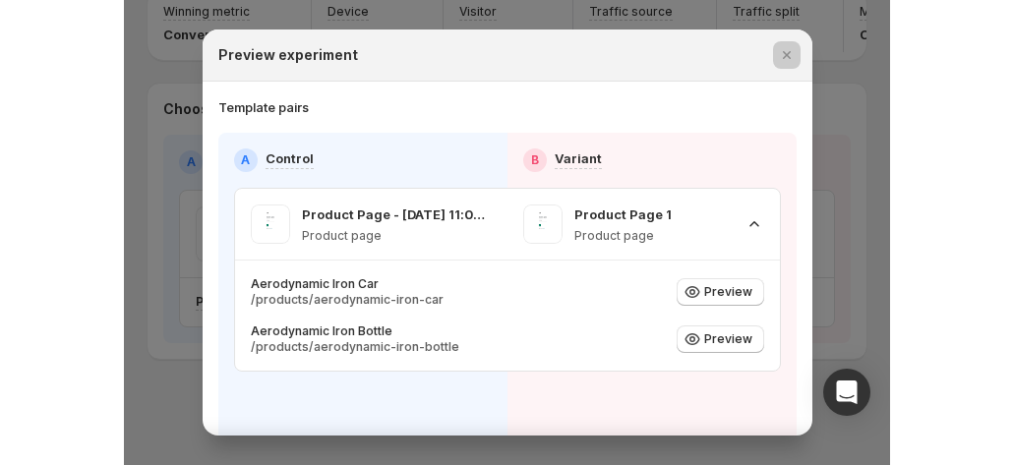
scroll to position [89, 0]
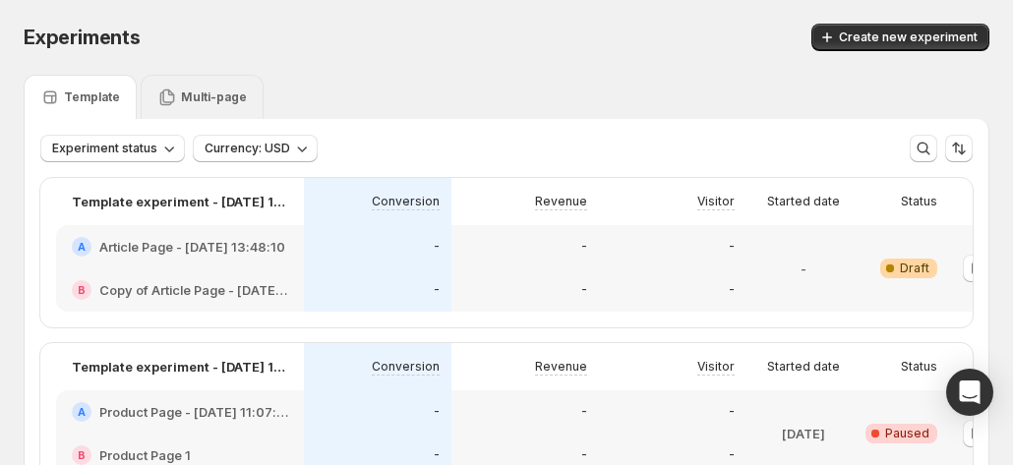
click at [204, 101] on p "Multi-page" at bounding box center [214, 98] width 66 height 16
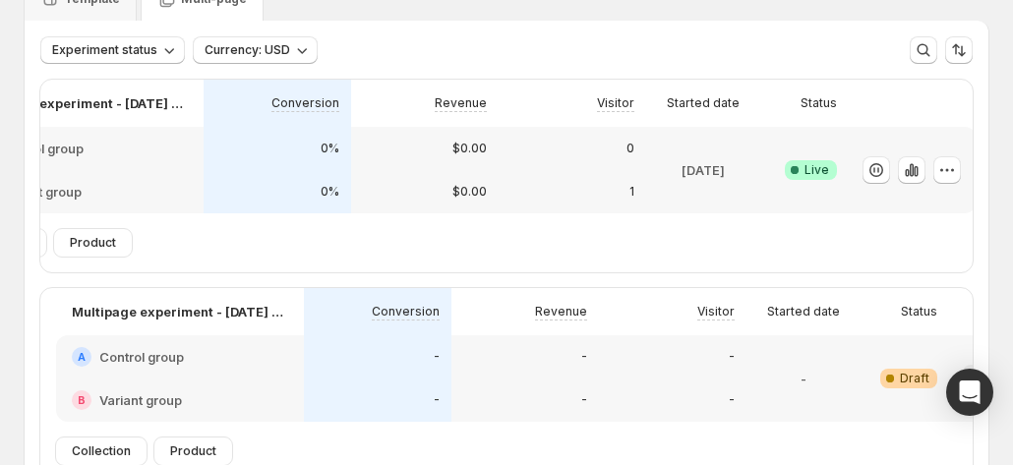
scroll to position [0, 109]
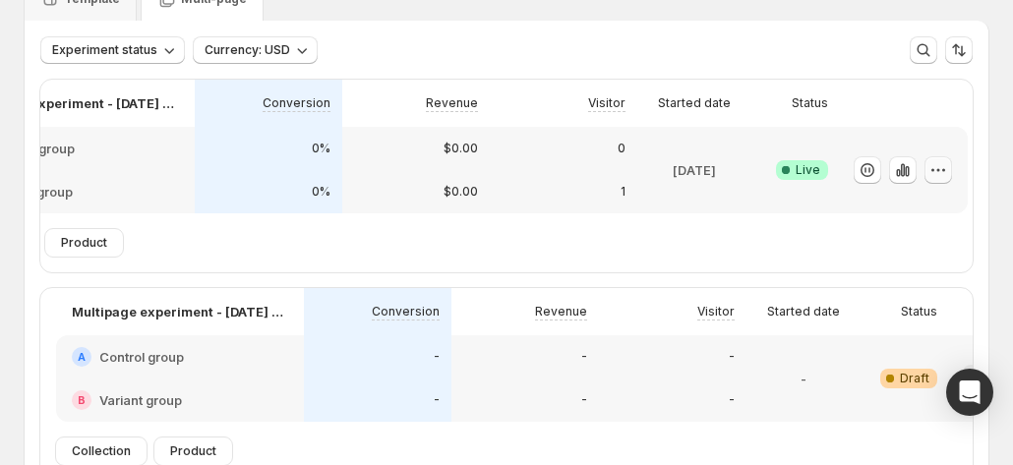
click at [934, 147] on icon "button" at bounding box center [939, 170] width 20 height 20
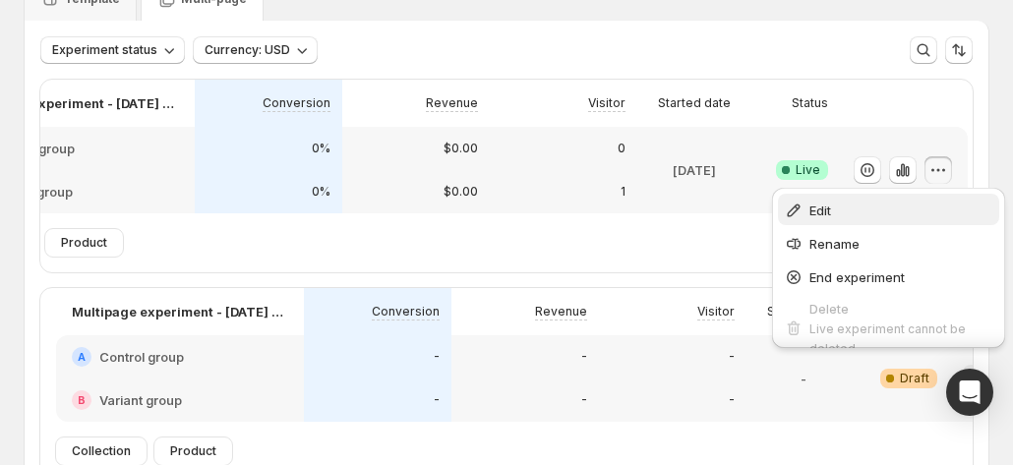
click at [890, 147] on span "Edit" at bounding box center [902, 211] width 184 height 20
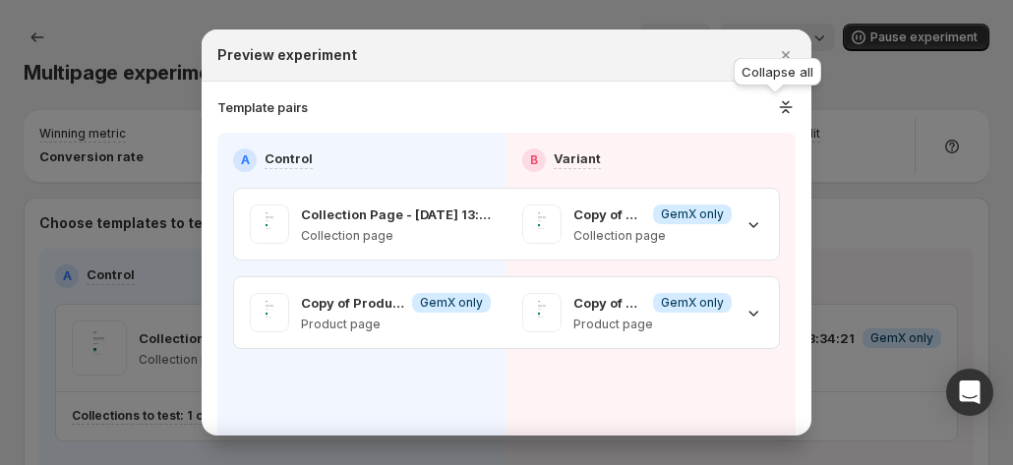
click at [776, 109] on icon ":r7d:" at bounding box center [786, 107] width 21 height 20
click at [684, 147] on div "B Variant" at bounding box center [651, 161] width 258 height 24
click at [783, 53] on icon "Close" at bounding box center [786, 55] width 8 height 8
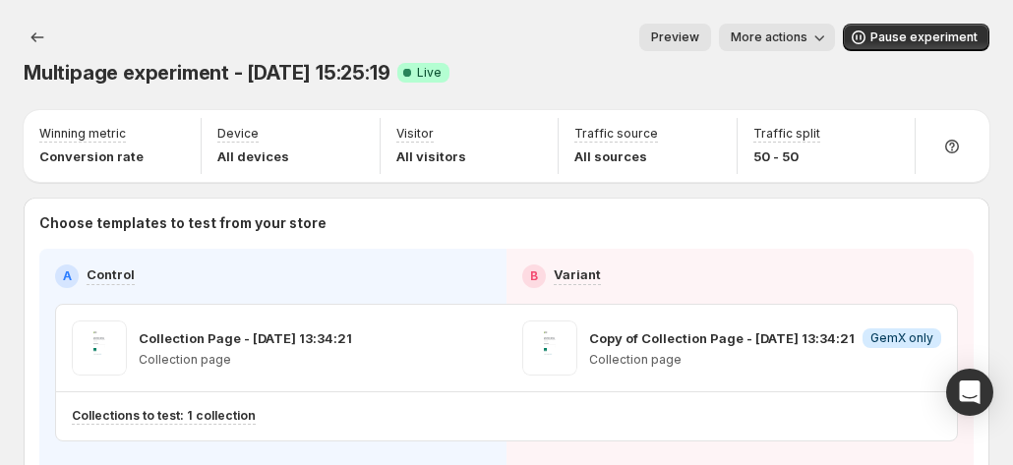
click at [698, 31] on span "Preview" at bounding box center [675, 38] width 48 height 16
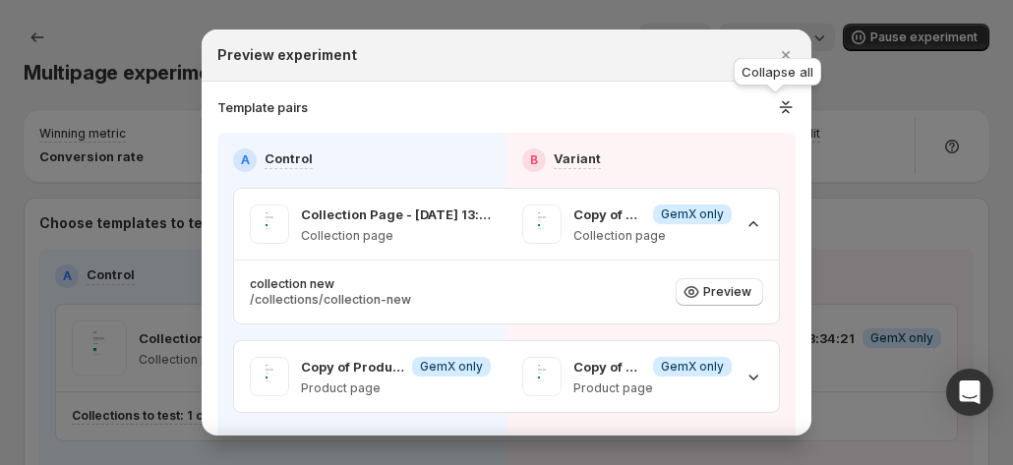
click at [779, 103] on icon ":r8l:" at bounding box center [786, 107] width 21 height 20
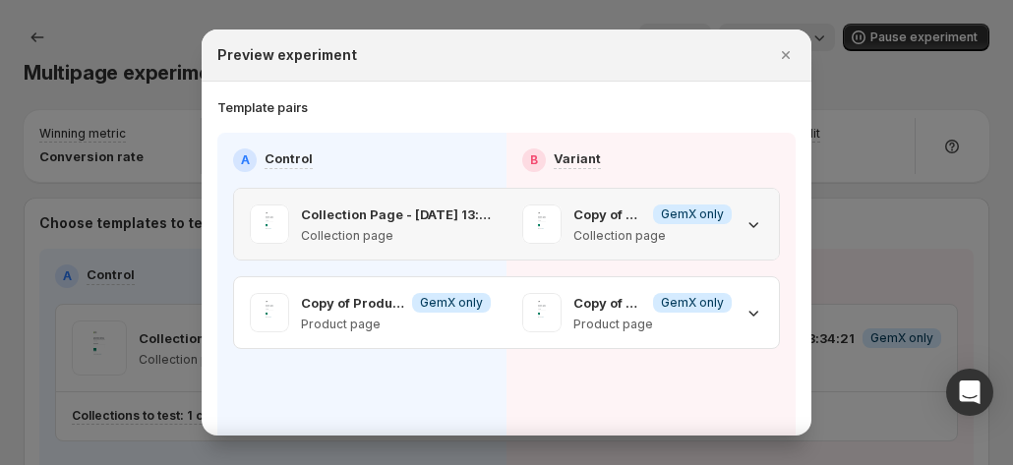
click at [744, 147] on icon ":r8l:" at bounding box center [754, 224] width 20 height 20
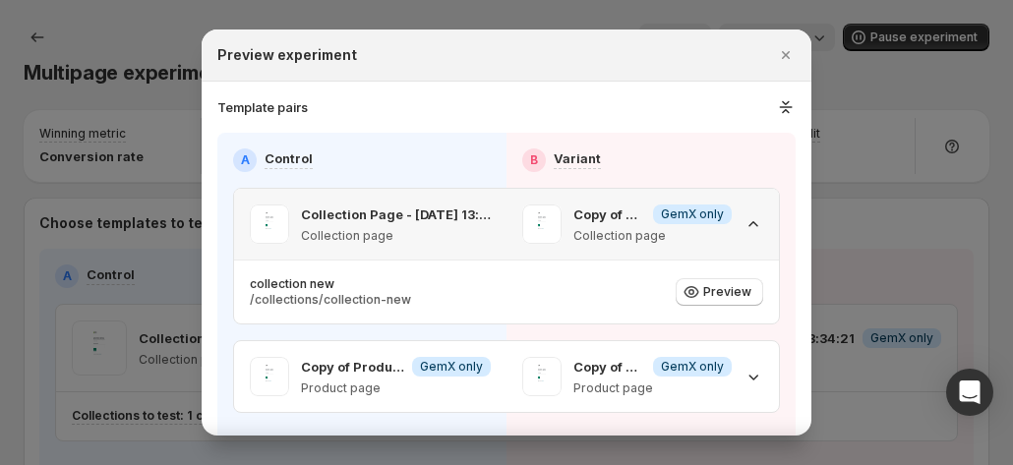
click at [750, 147] on icon ":r8l:" at bounding box center [754, 224] width 20 height 20
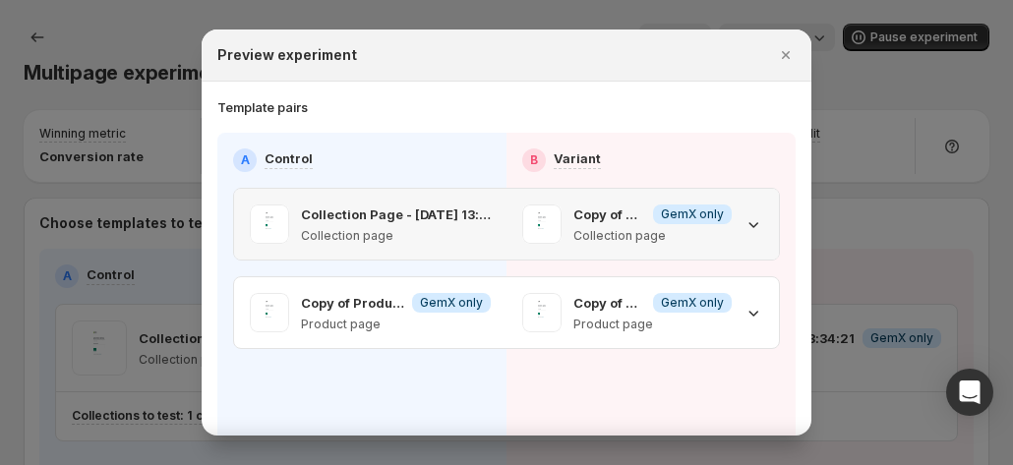
click at [749, 147] on icon ":r8l:" at bounding box center [754, 224] width 20 height 20
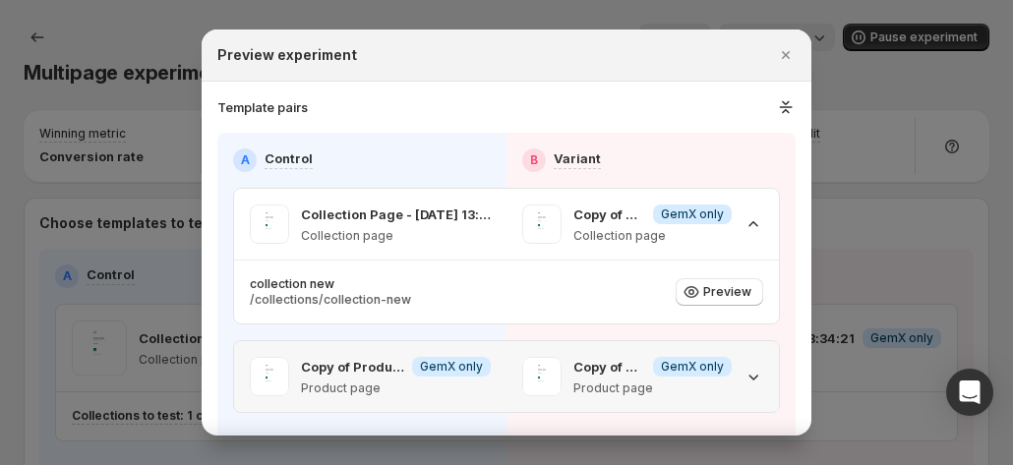
click at [750, 147] on icon ":r8l:" at bounding box center [755, 378] width 10 height 6
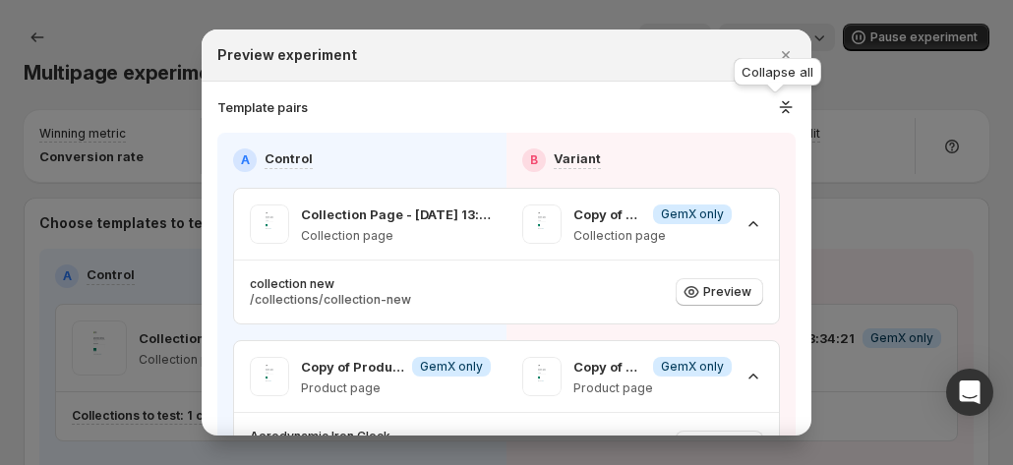
click at [779, 109] on icon ":r8l:" at bounding box center [786, 107] width 21 height 20
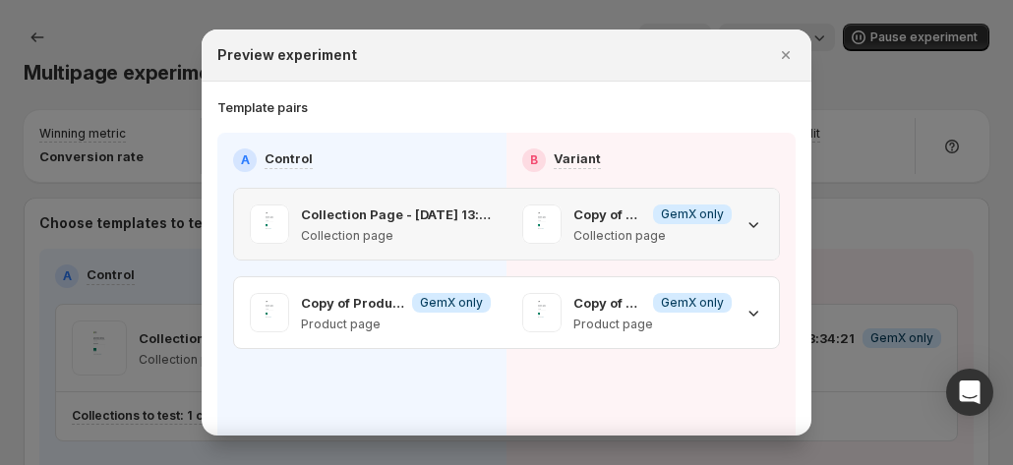
click at [744, 147] on icon ":r8l:" at bounding box center [754, 224] width 20 height 20
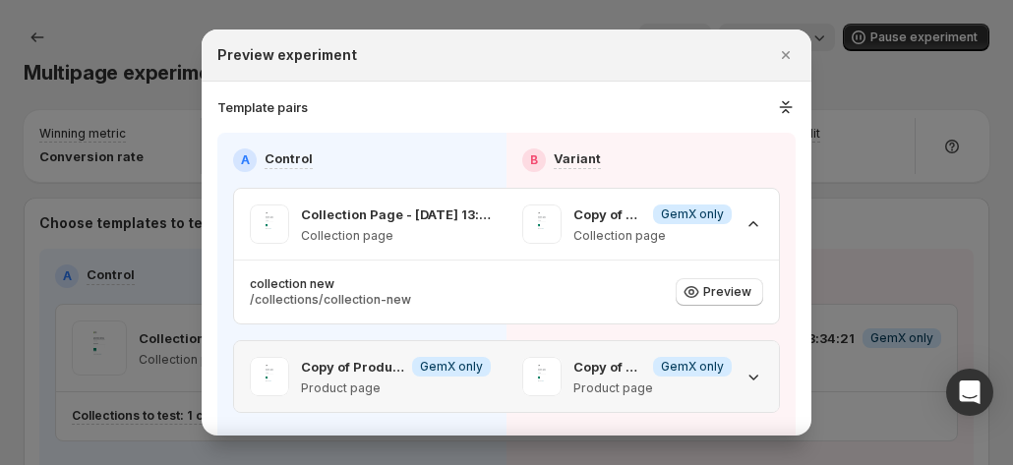
click at [747, 147] on icon ":r8l:" at bounding box center [754, 377] width 20 height 20
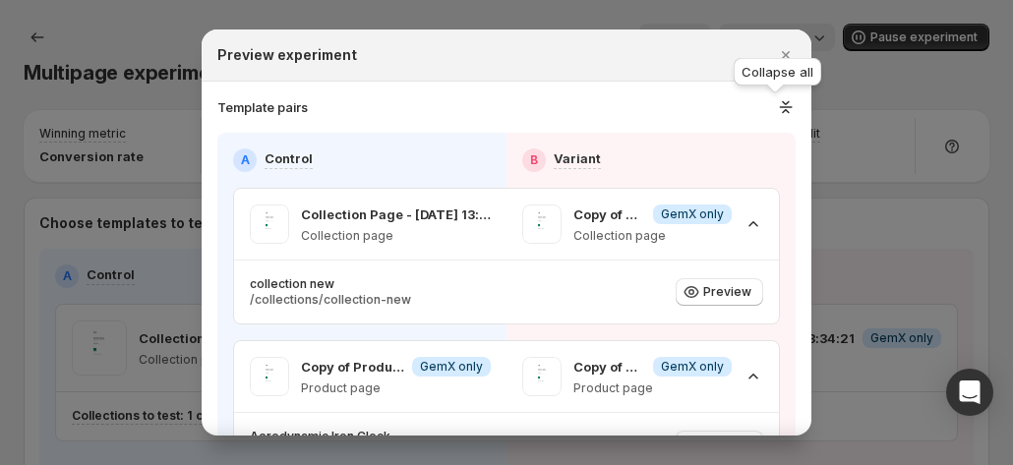
click at [779, 114] on icon ":r8l:" at bounding box center [786, 107] width 21 height 20
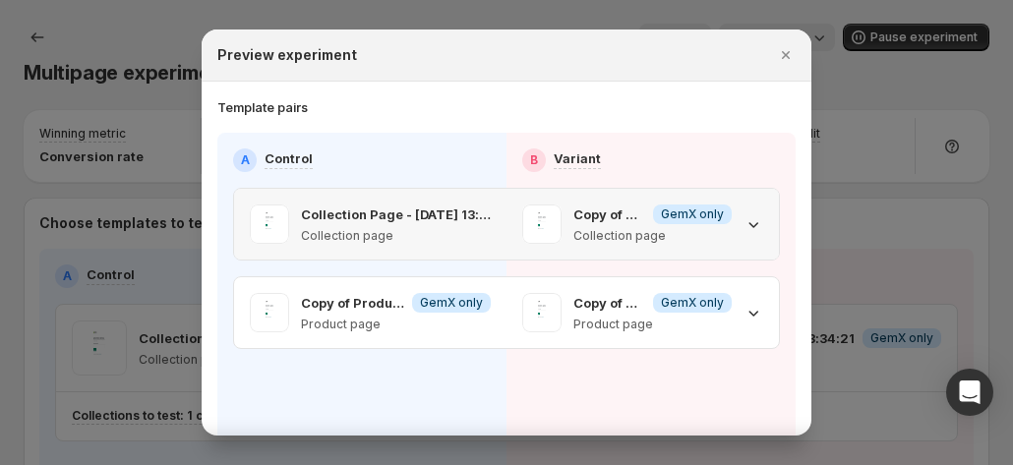
click at [531, 147] on span ":r8l:" at bounding box center [541, 224] width 39 height 39
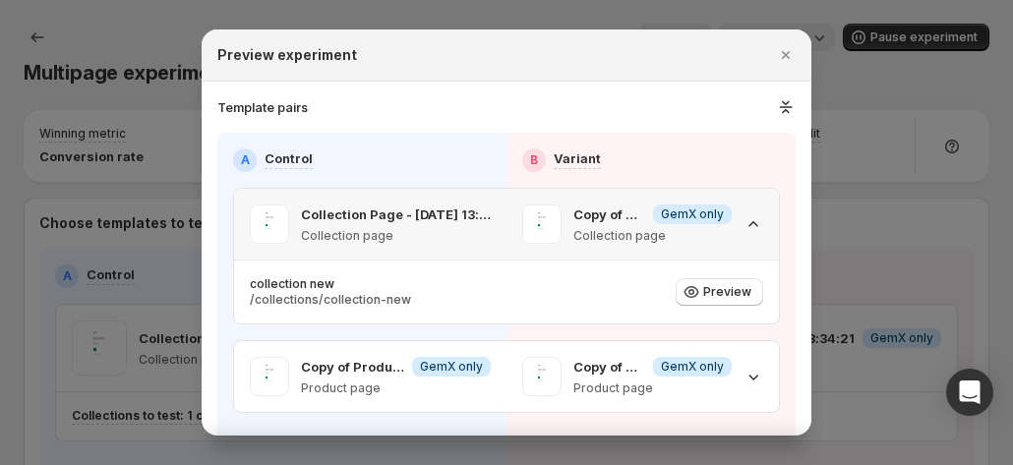
click at [531, 147] on span ":r8l:" at bounding box center [541, 224] width 39 height 39
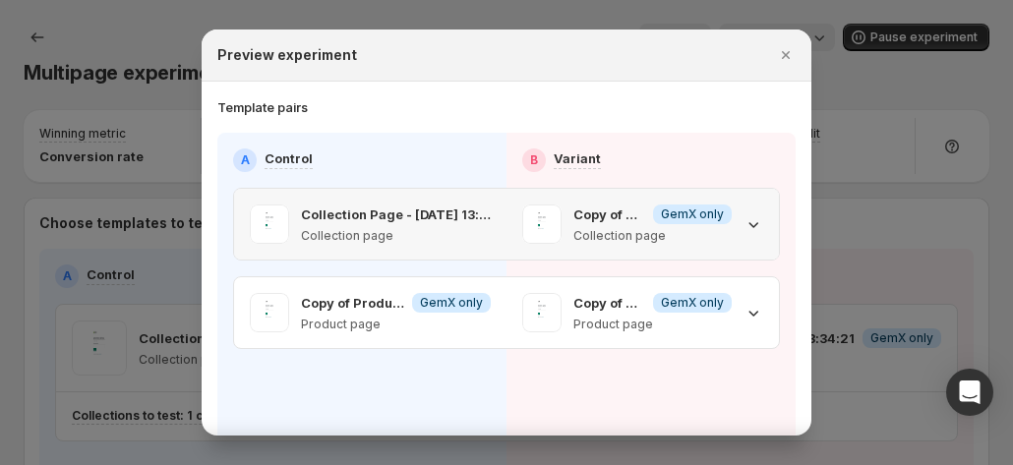
click at [531, 147] on span ":r8l:" at bounding box center [541, 224] width 39 height 39
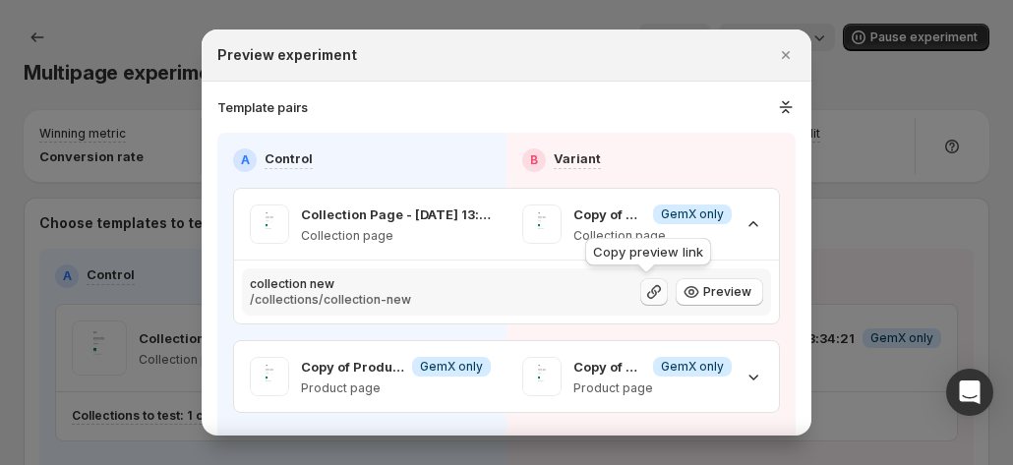
click at [644, 147] on icon ":r8l:" at bounding box center [654, 292] width 20 height 20
click at [586, 147] on p "Copy of Product Page test multi" at bounding box center [610, 367] width 72 height 20
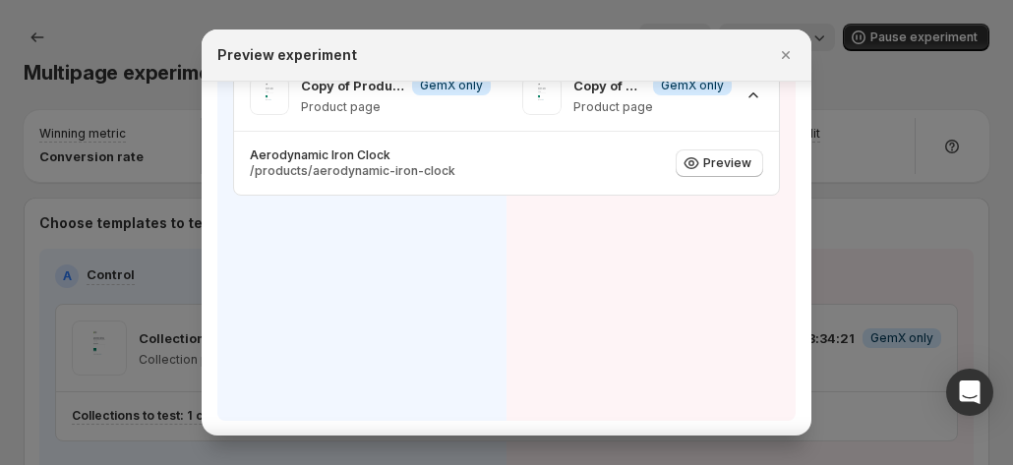
scroll to position [85, 0]
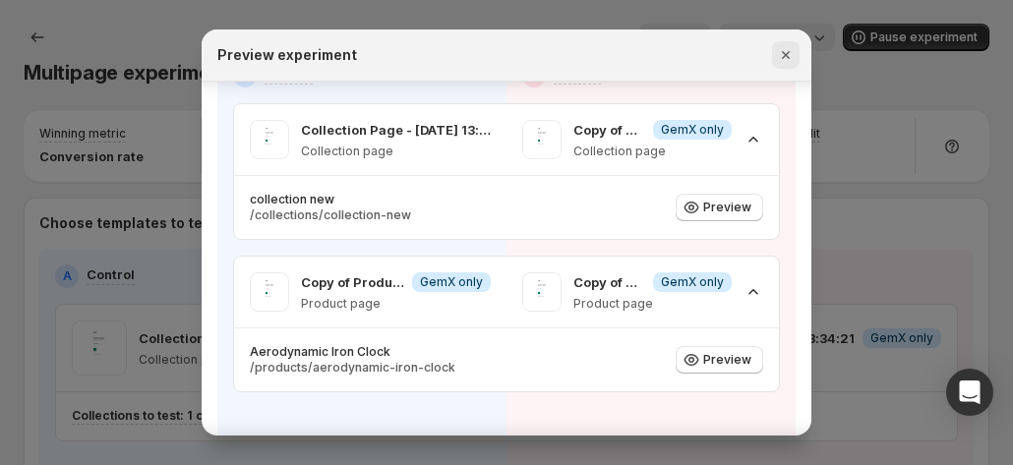
click at [781, 54] on icon "Close" at bounding box center [786, 55] width 20 height 20
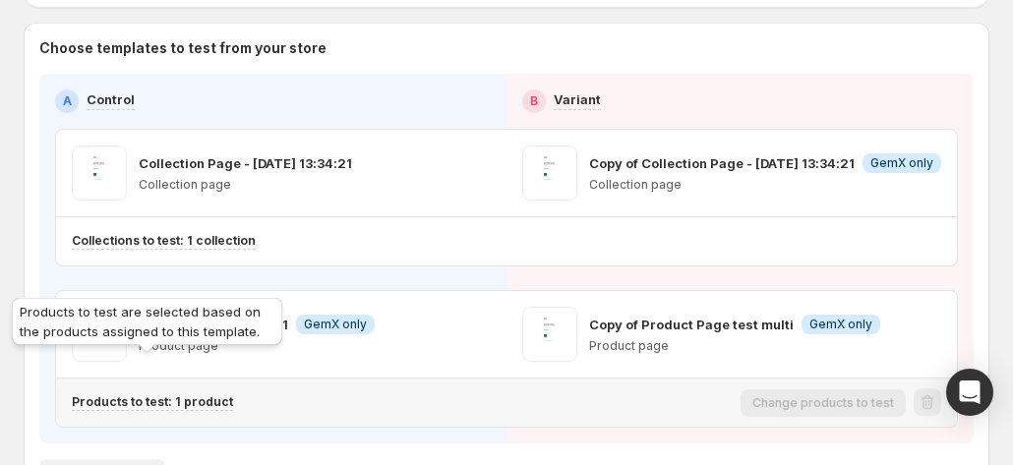
scroll to position [0, 0]
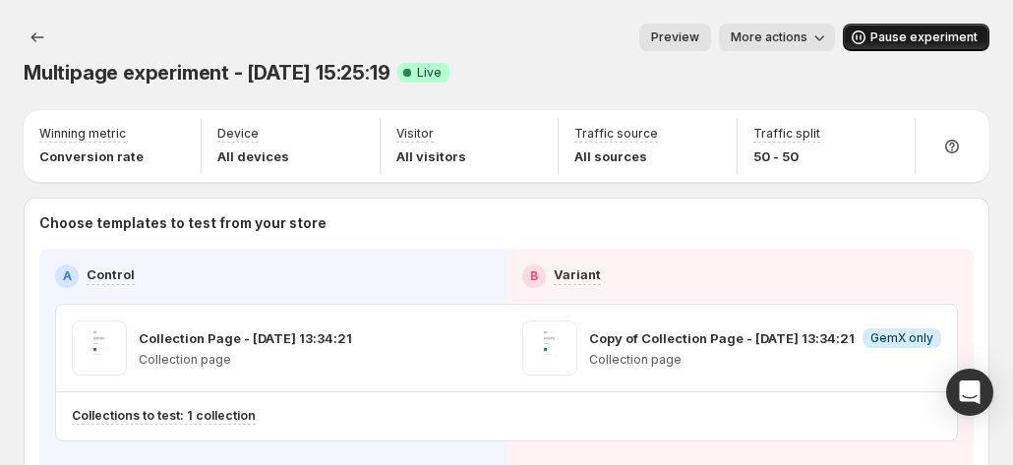
click at [884, 32] on button "Pause experiment" at bounding box center [916, 38] width 147 height 28
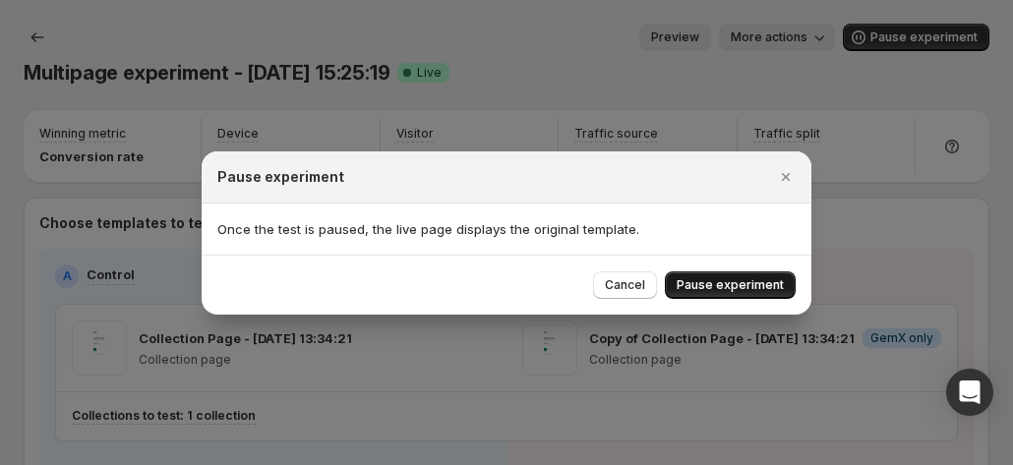
click at [716, 147] on span "Pause experiment" at bounding box center [730, 285] width 107 height 16
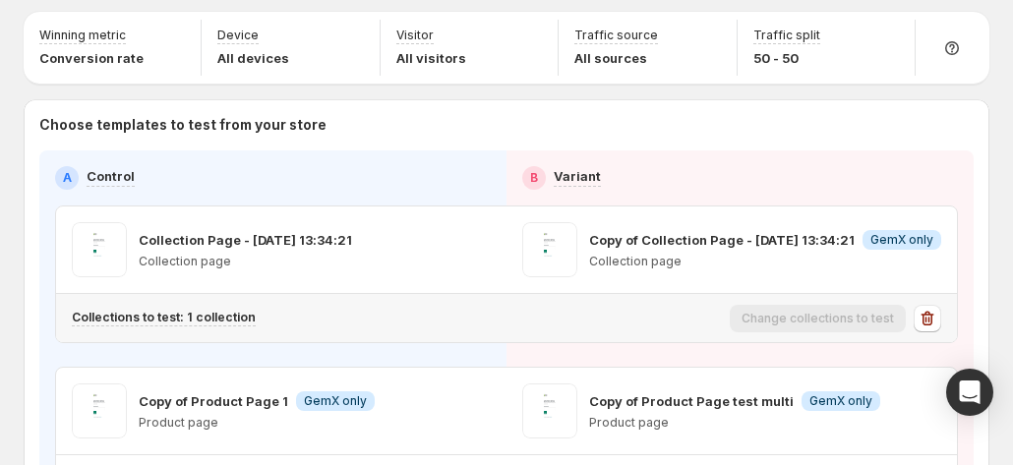
scroll to position [279, 0]
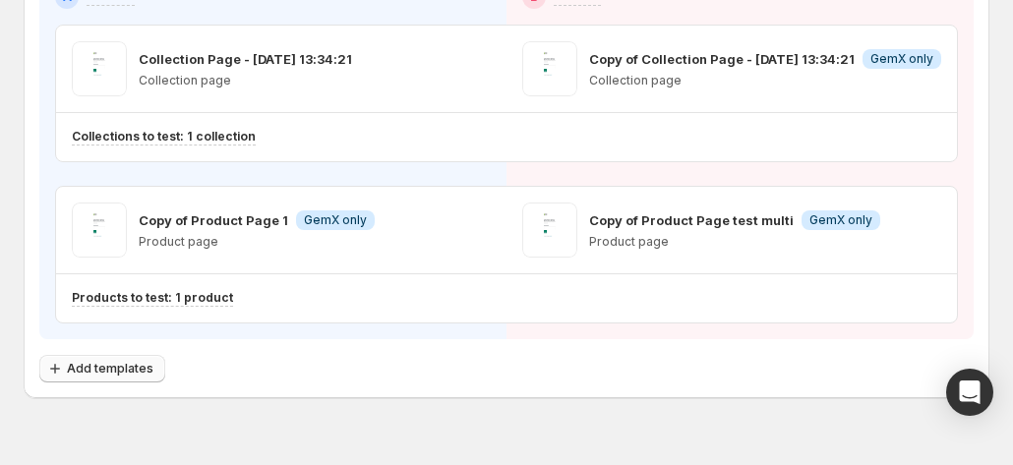
click at [112, 147] on span "Add templates" at bounding box center [110, 369] width 87 height 16
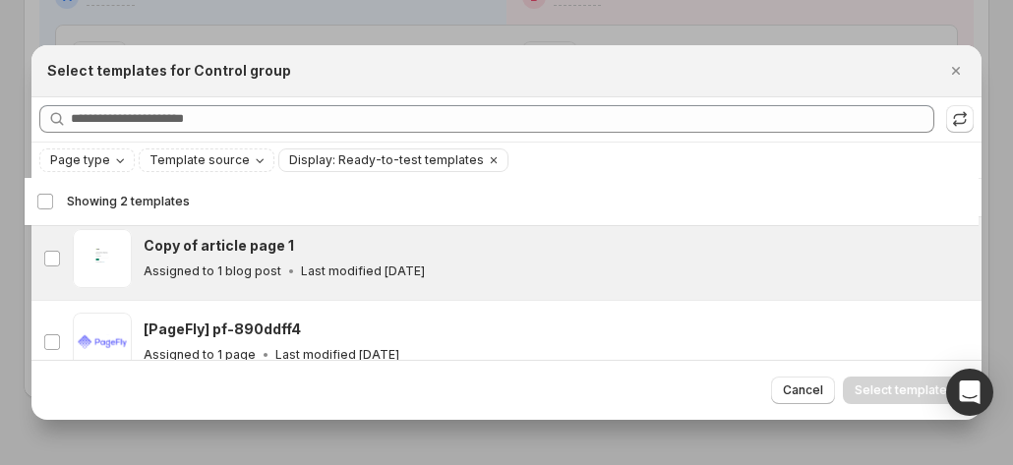
scroll to position [0, 0]
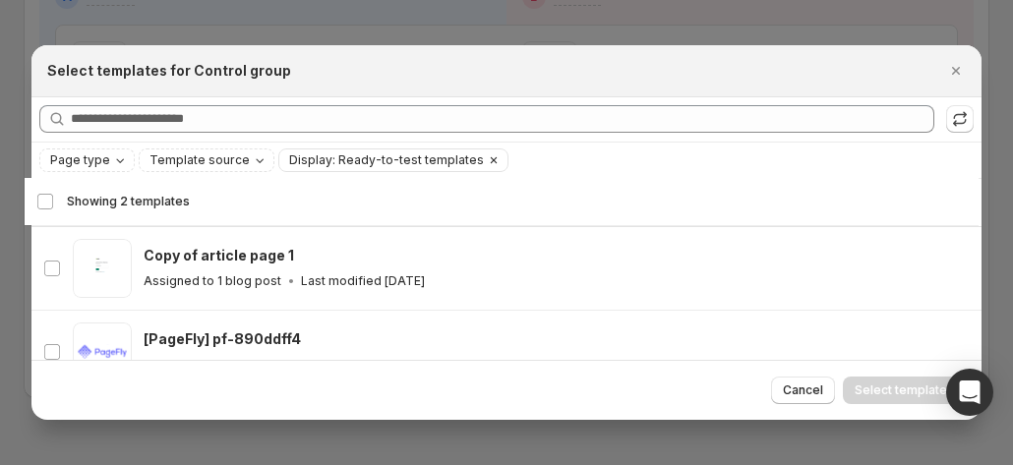
click at [491, 147] on icon "Clear" at bounding box center [494, 160] width 6 height 6
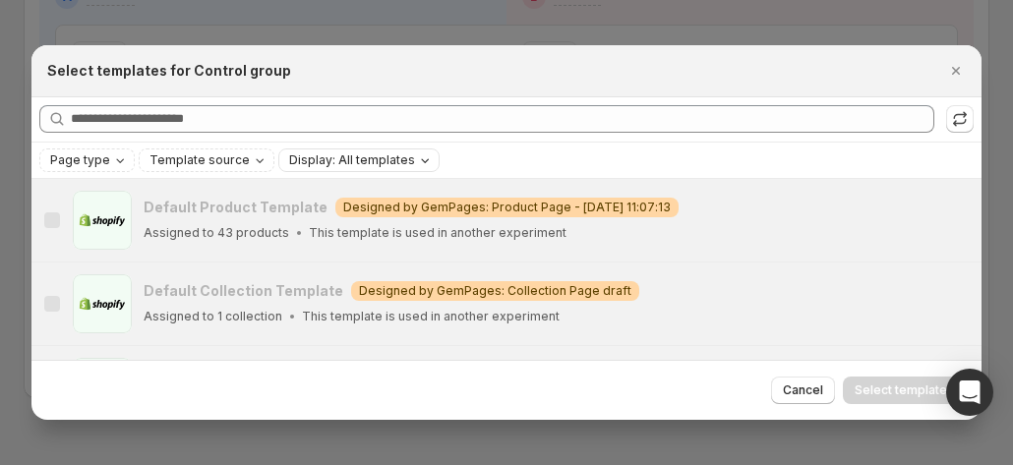
scroll to position [181, 0]
click at [952, 74] on icon "Close" at bounding box center [956, 71] width 20 height 20
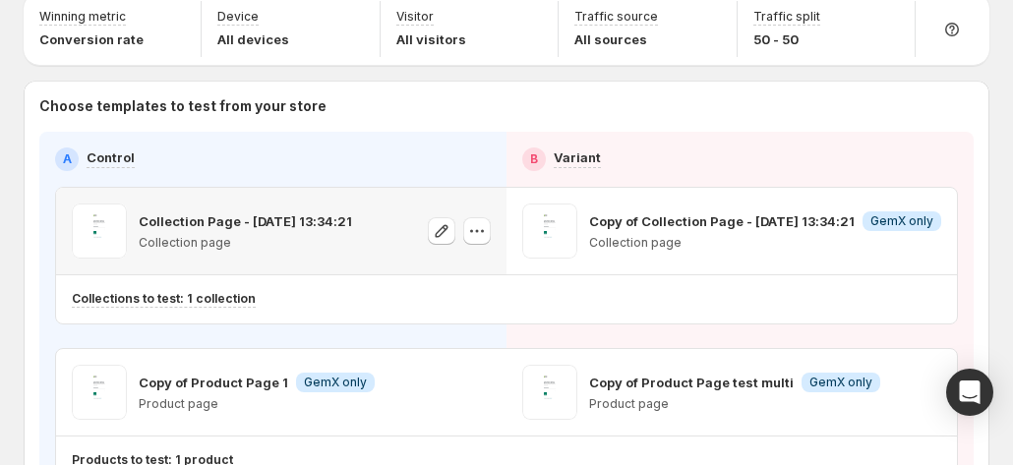
scroll to position [0, 0]
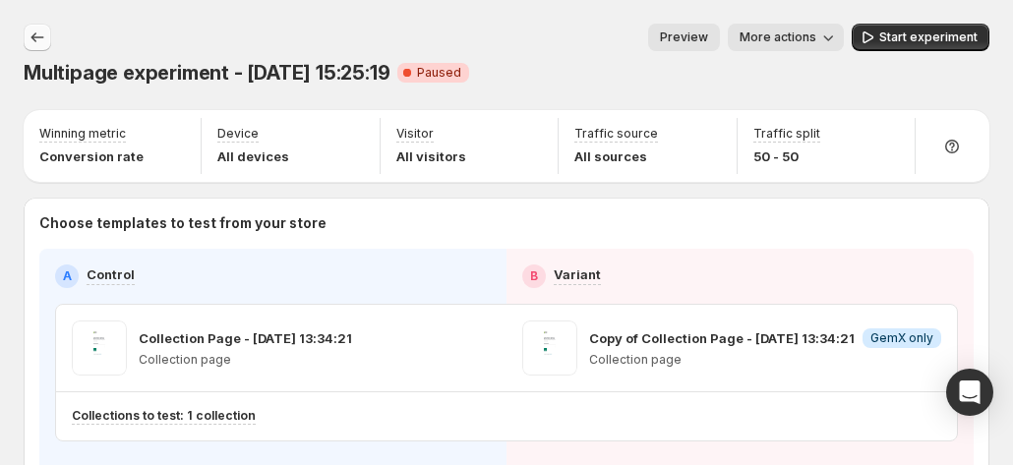
click at [41, 43] on icon "Experiments" at bounding box center [38, 38] width 20 height 20
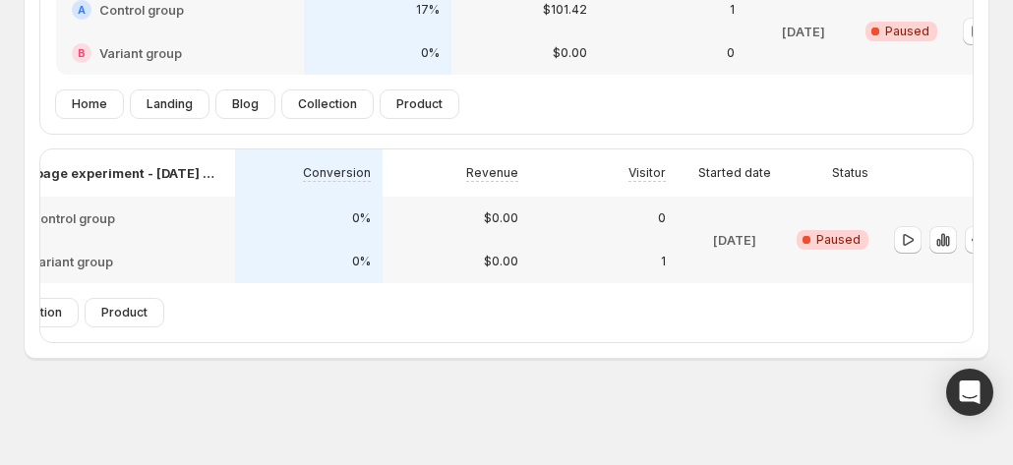
scroll to position [0, 109]
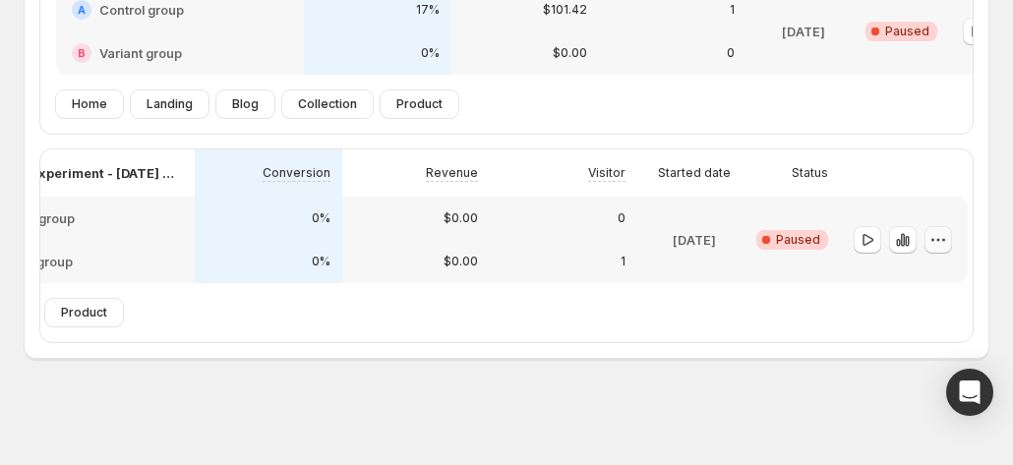
click at [939, 147] on icon "button" at bounding box center [939, 240] width 20 height 20
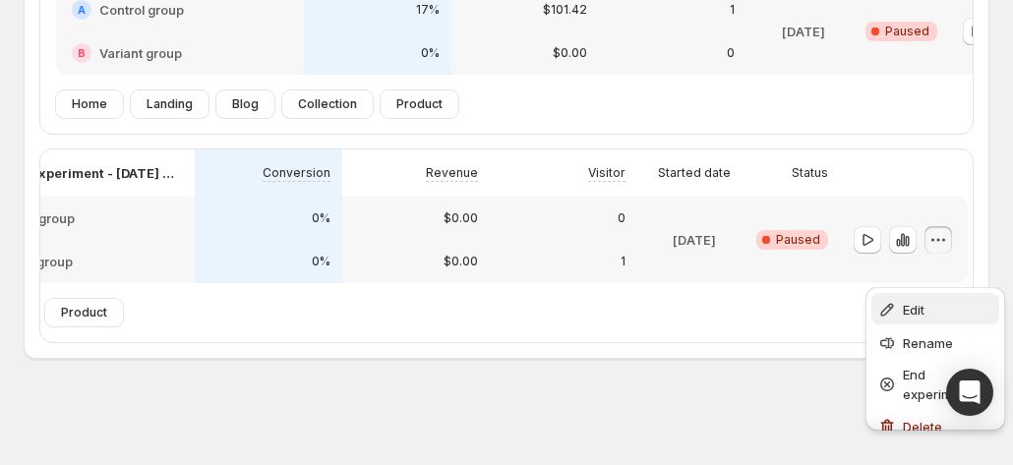
click at [897, 147] on div "Edit" at bounding box center [936, 310] width 116 height 20
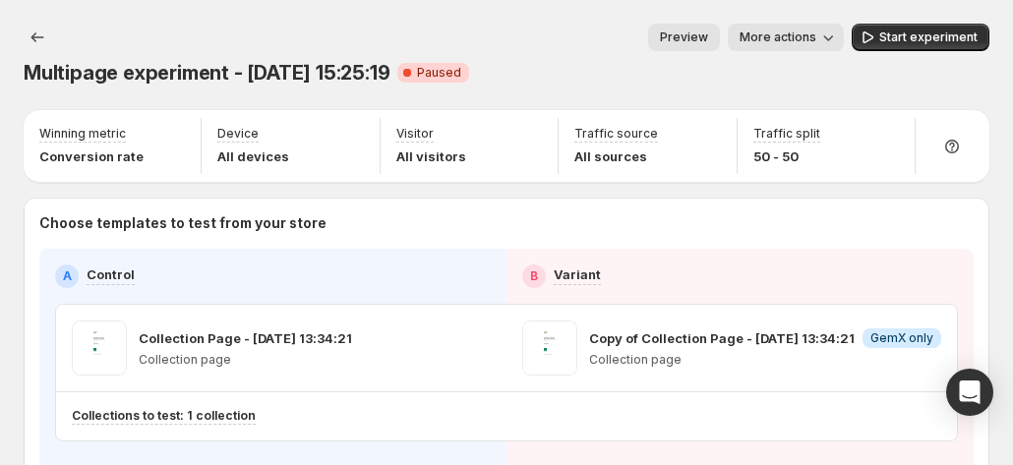
click at [708, 34] on span "Preview" at bounding box center [684, 38] width 48 height 16
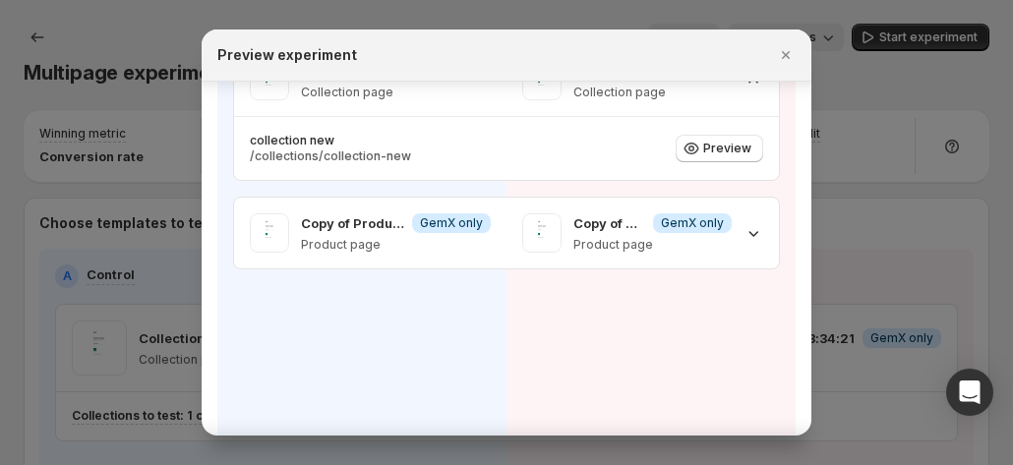
scroll to position [197, 0]
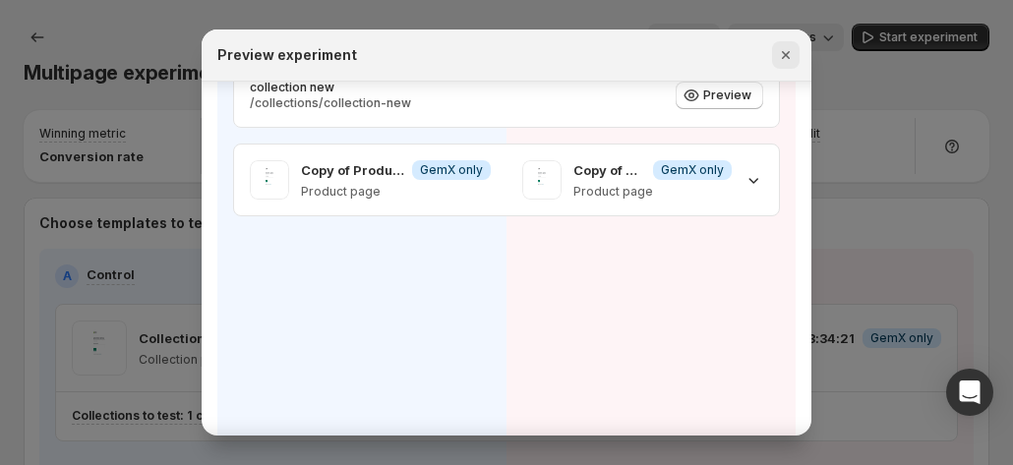
click at [774, 58] on button "Close" at bounding box center [786, 55] width 28 height 28
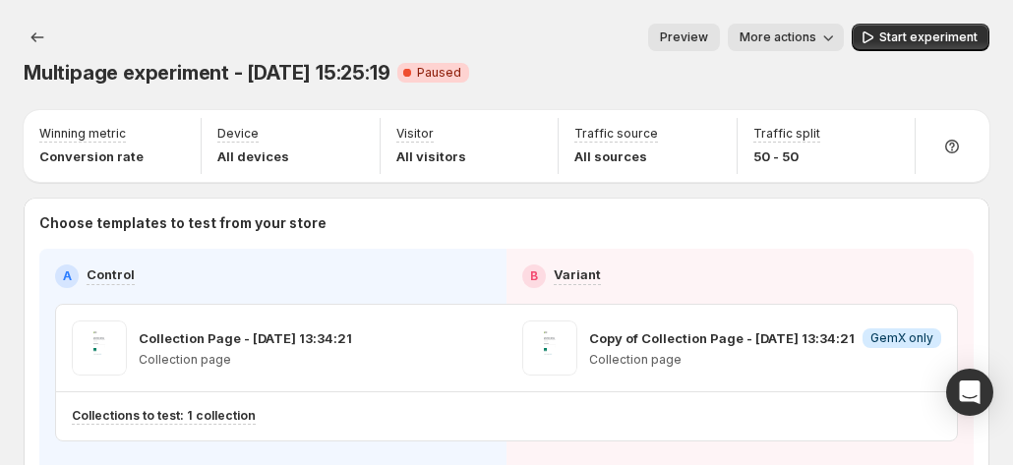
click at [690, 31] on span "Preview" at bounding box center [684, 38] width 48 height 16
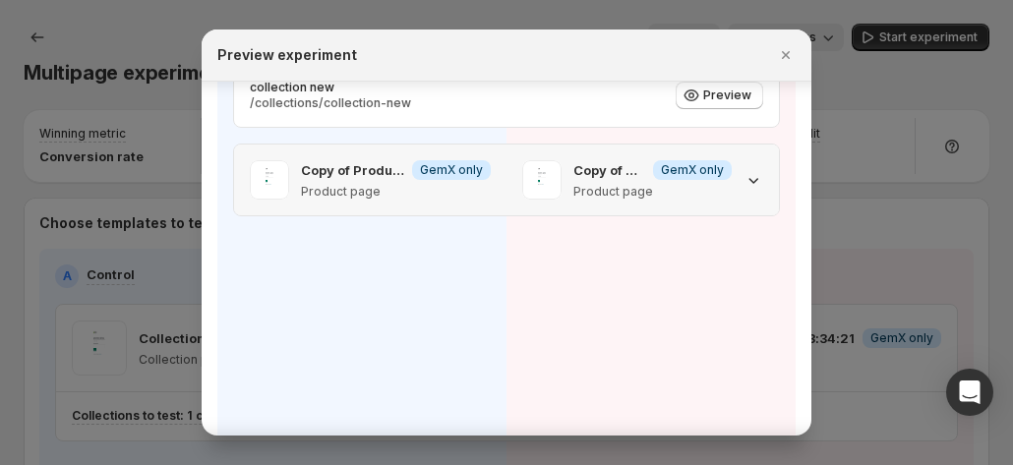
click at [744, 147] on icon ":rm3:" at bounding box center [754, 180] width 20 height 20
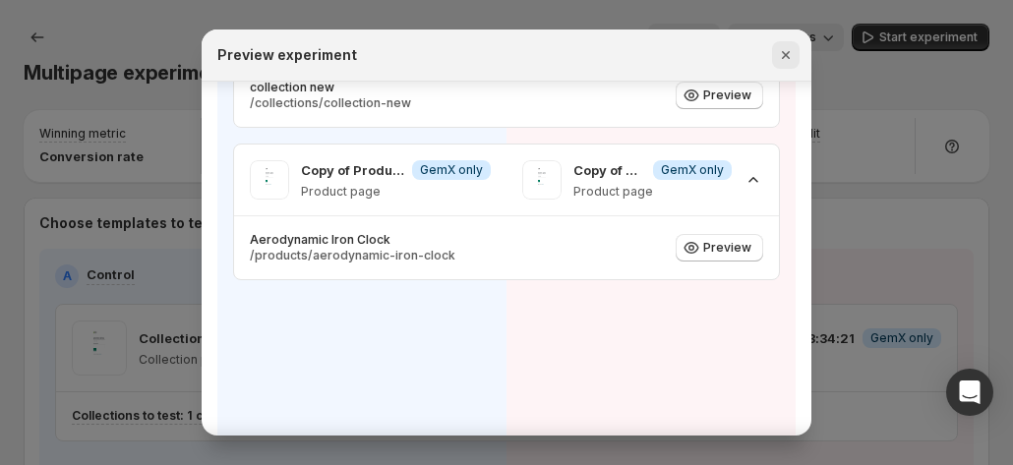
click at [795, 50] on icon "Close" at bounding box center [786, 55] width 20 height 20
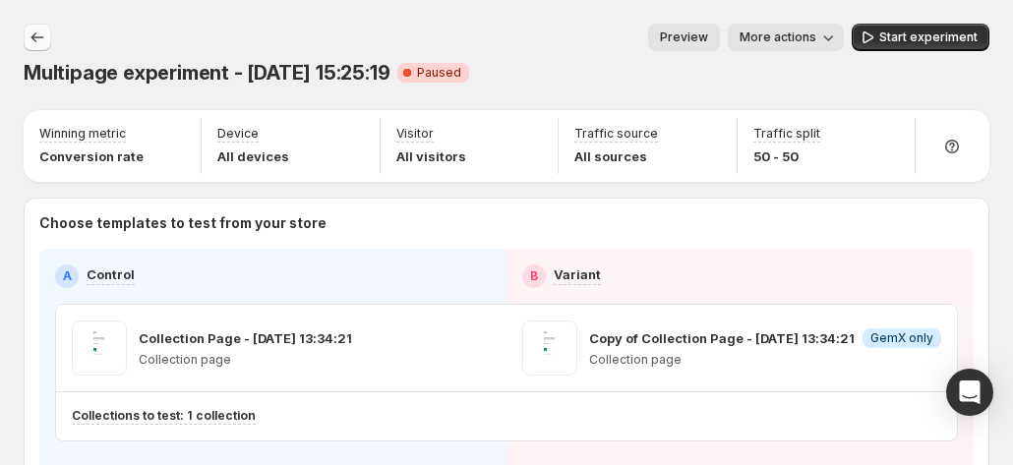
click at [45, 37] on icon "Experiments" at bounding box center [38, 38] width 20 height 20
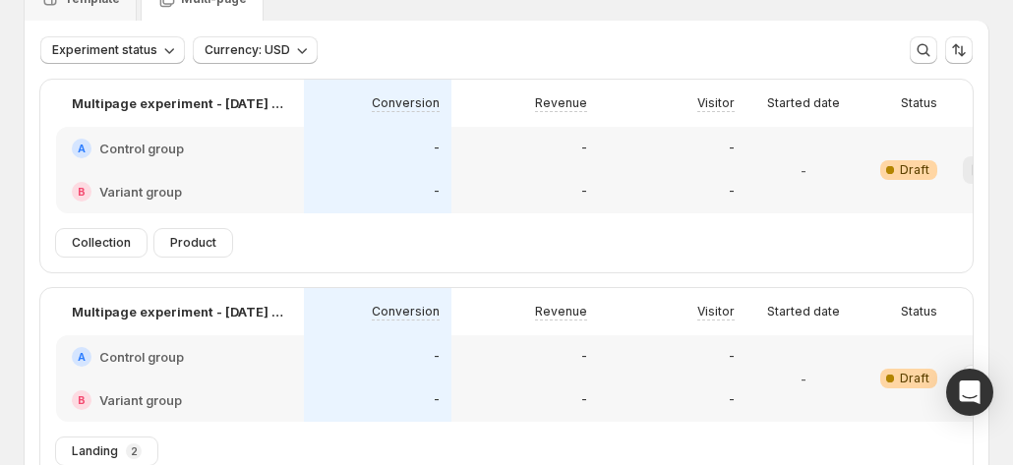
scroll to position [0, 109]
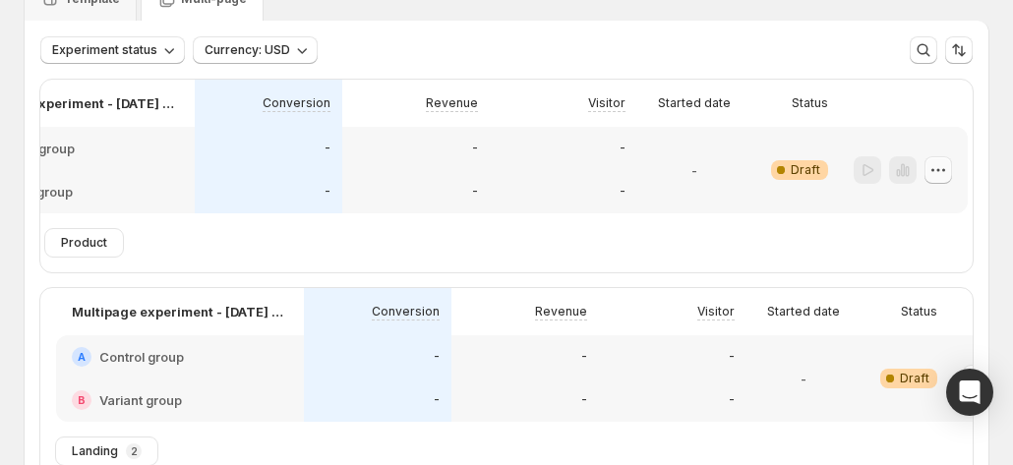
click at [942, 147] on icon "button" at bounding box center [939, 170] width 20 height 20
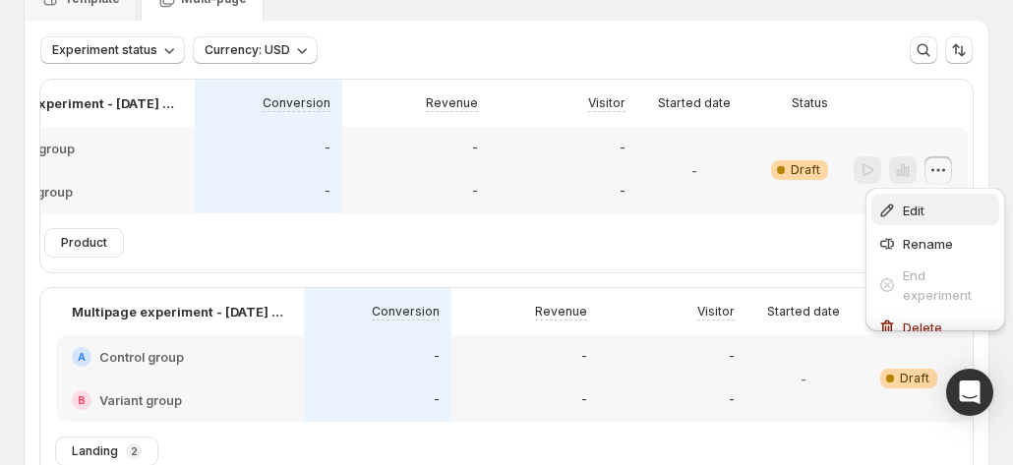
click at [900, 147] on div "Edit" at bounding box center [936, 211] width 116 height 20
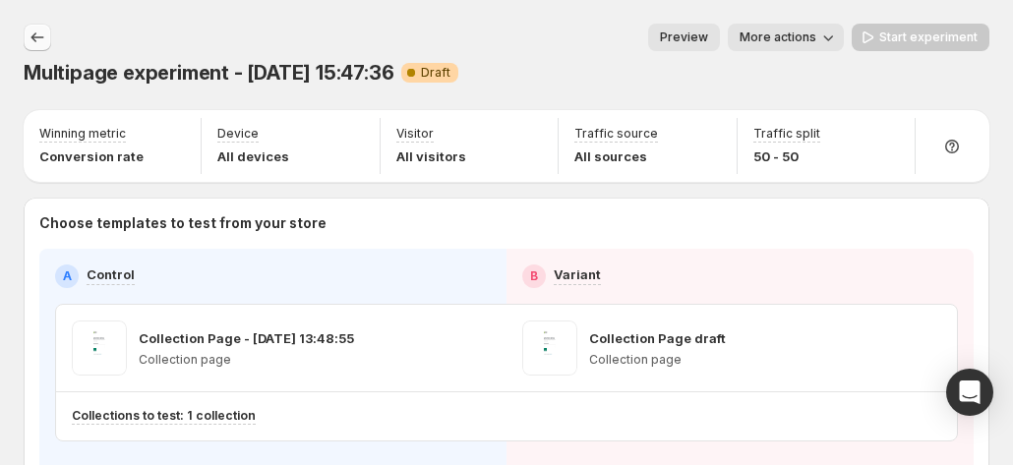
click at [32, 42] on icon "Experiments" at bounding box center [38, 38] width 20 height 20
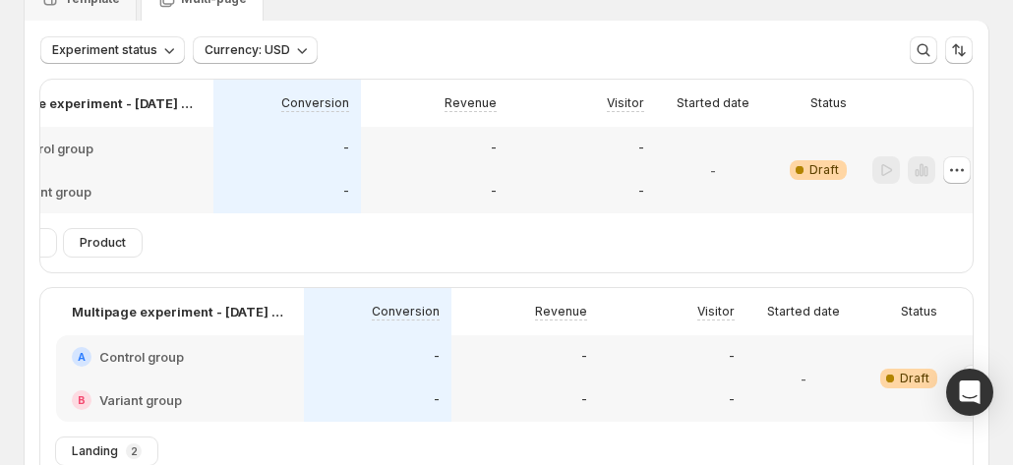
scroll to position [0, 109]
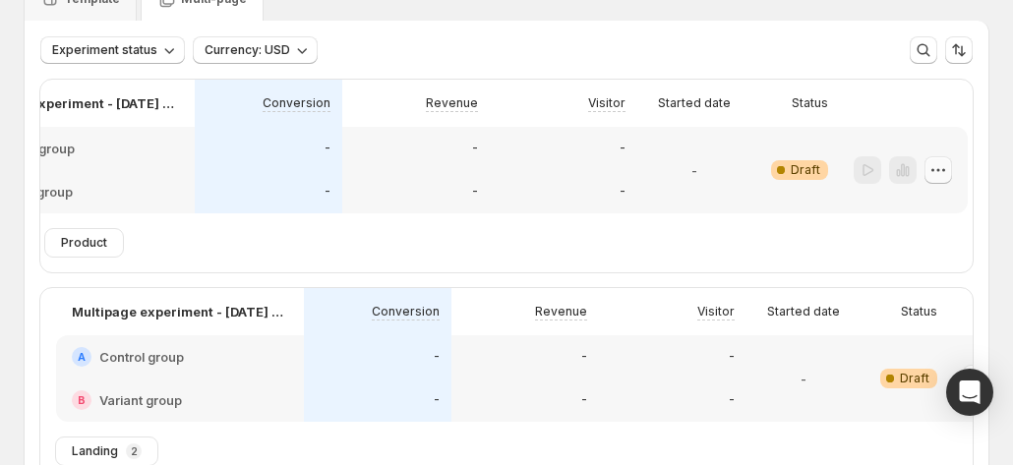
click at [933, 147] on icon "button" at bounding box center [939, 170] width 20 height 20
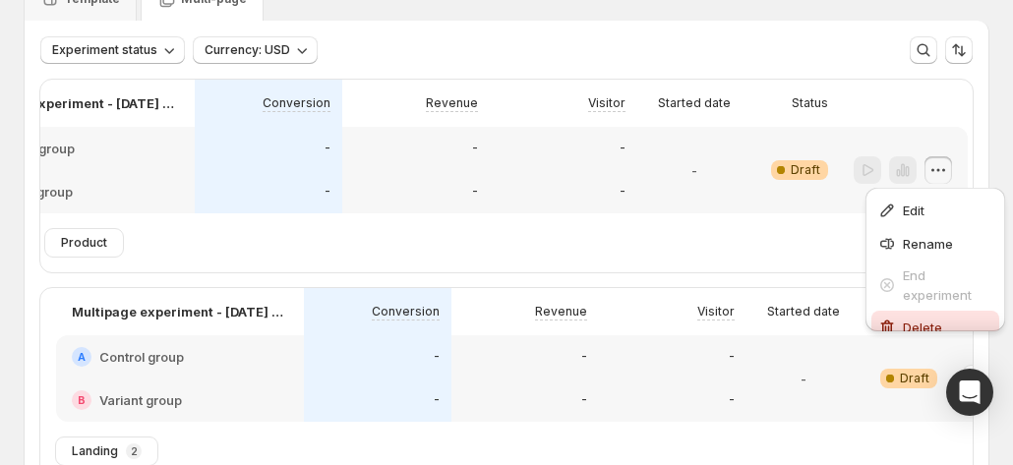
click at [899, 147] on div "Delete" at bounding box center [936, 328] width 116 height 20
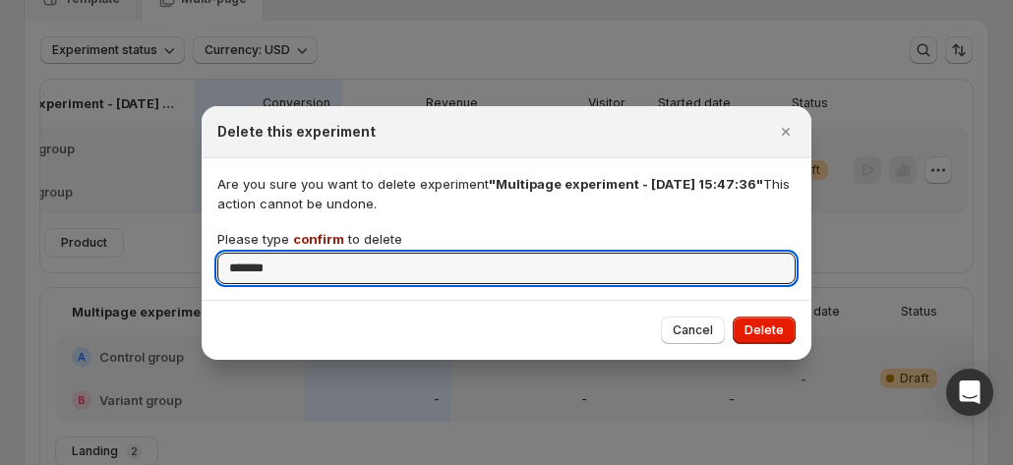
type input "*******"
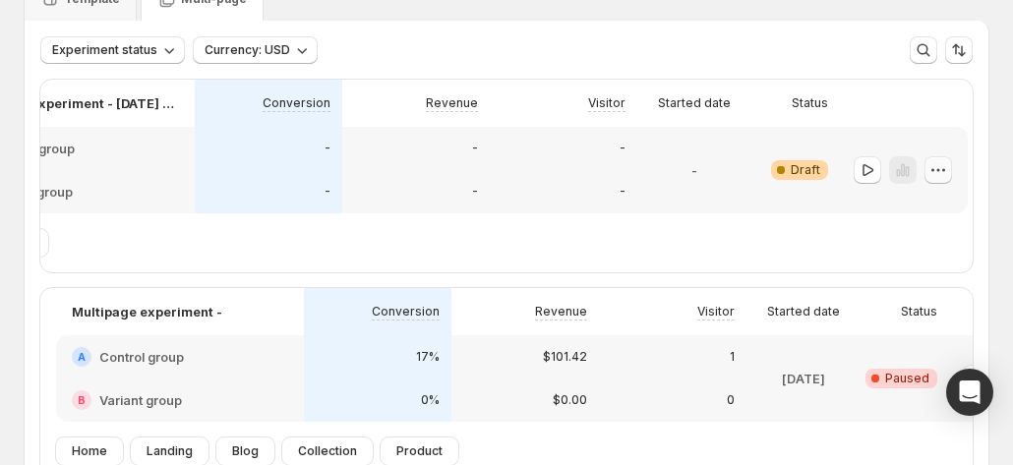
click at [944, 147] on icon "button" at bounding box center [939, 170] width 20 height 20
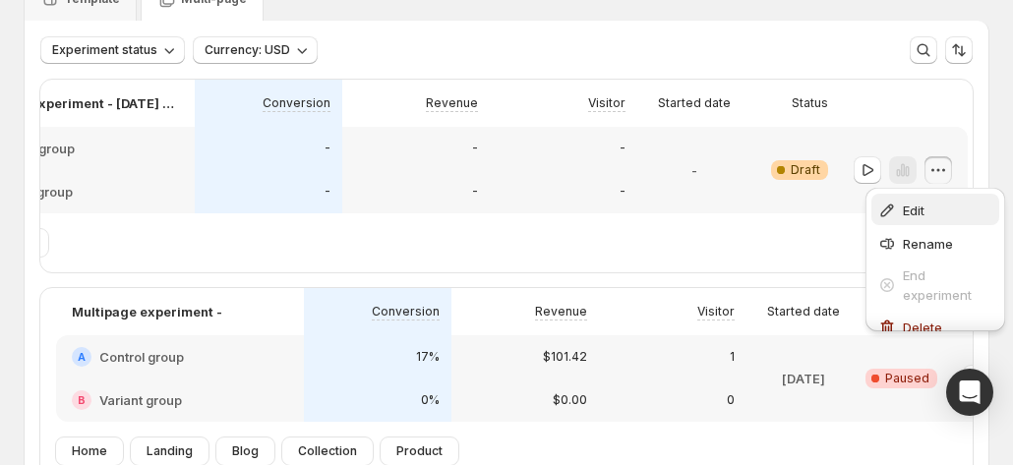
click at [919, 147] on span "Edit" at bounding box center [914, 211] width 22 height 16
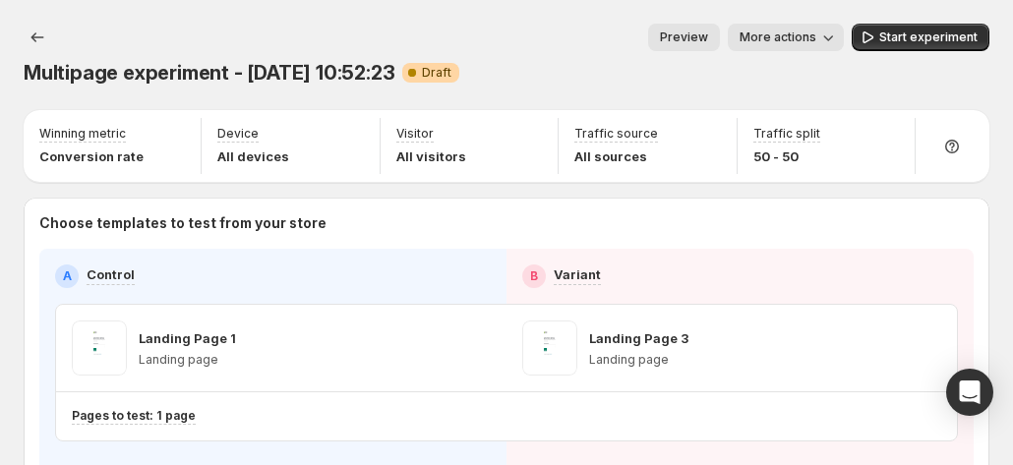
click at [696, 19] on div "Multipage experiment - Aug 1, 10:52:23. This page is ready Multipage experiment…" at bounding box center [507, 55] width 966 height 110
click at [697, 40] on span "Preview" at bounding box center [684, 38] width 48 height 16
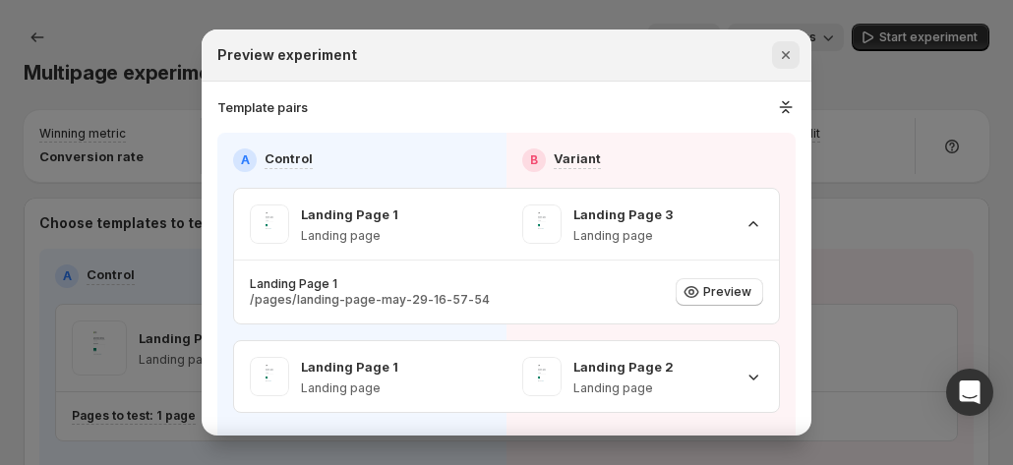
click at [780, 48] on icon "Close" at bounding box center [786, 55] width 20 height 20
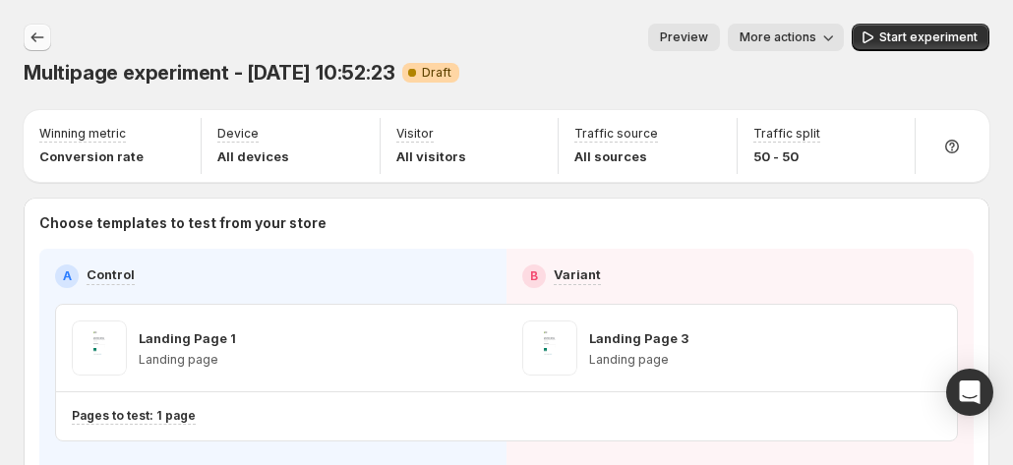
click at [33, 40] on icon "Experiments" at bounding box center [38, 38] width 20 height 20
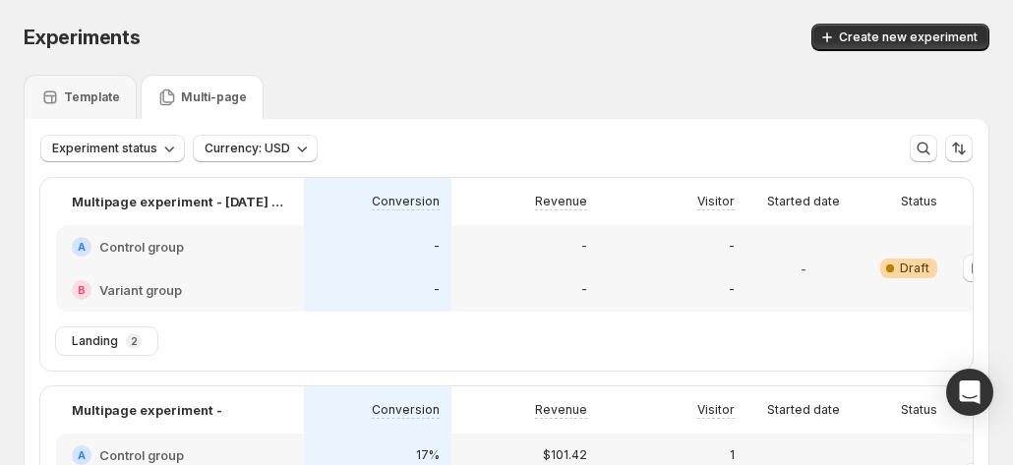
scroll to position [0, 109]
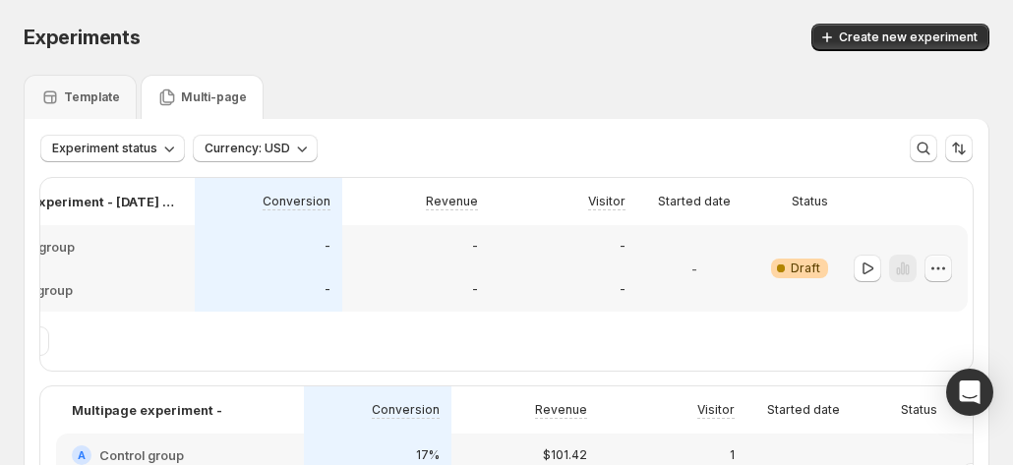
click at [938, 147] on icon "button" at bounding box center [939, 268] width 3 height 3
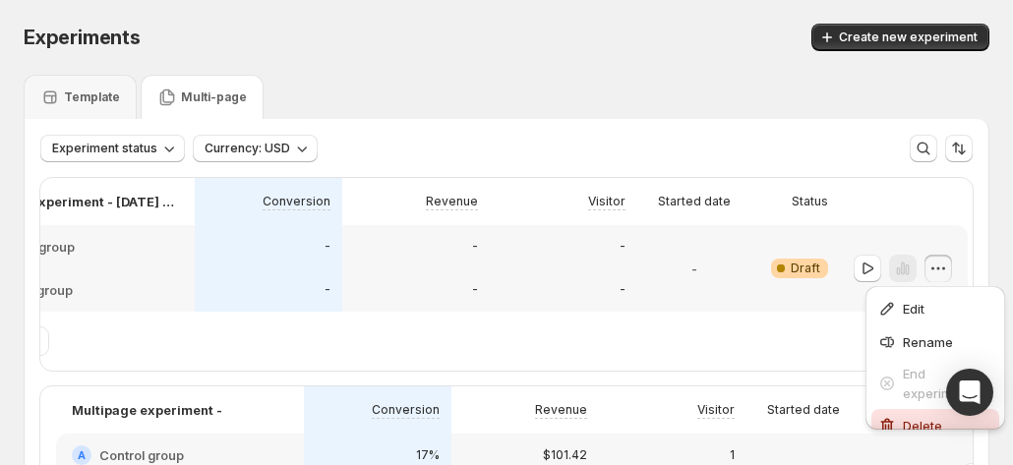
click at [906, 147] on span "Delete" at bounding box center [922, 426] width 39 height 16
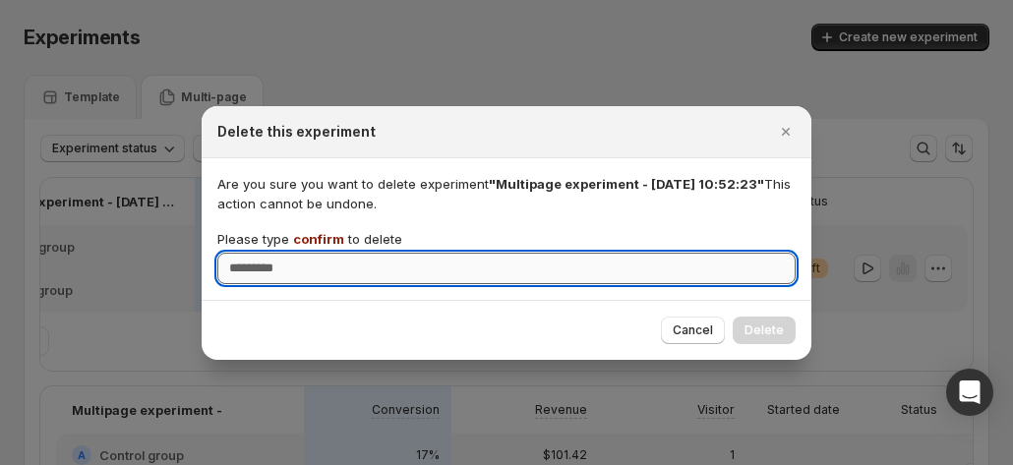
click at [622, 147] on input "Please type confirm to delete" at bounding box center [506, 268] width 578 height 31
type input "*******"
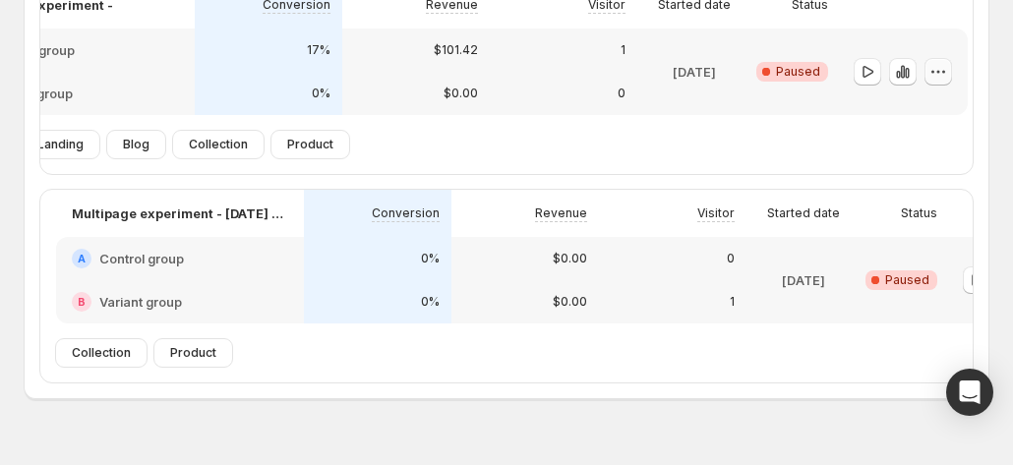
click at [946, 64] on icon "button" at bounding box center [939, 72] width 20 height 20
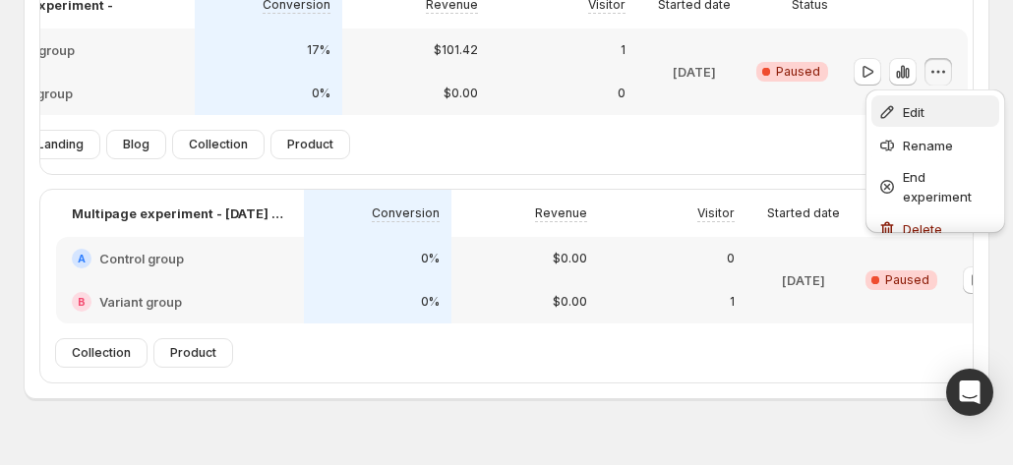
click at [889, 114] on icon "button" at bounding box center [888, 112] width 20 height 20
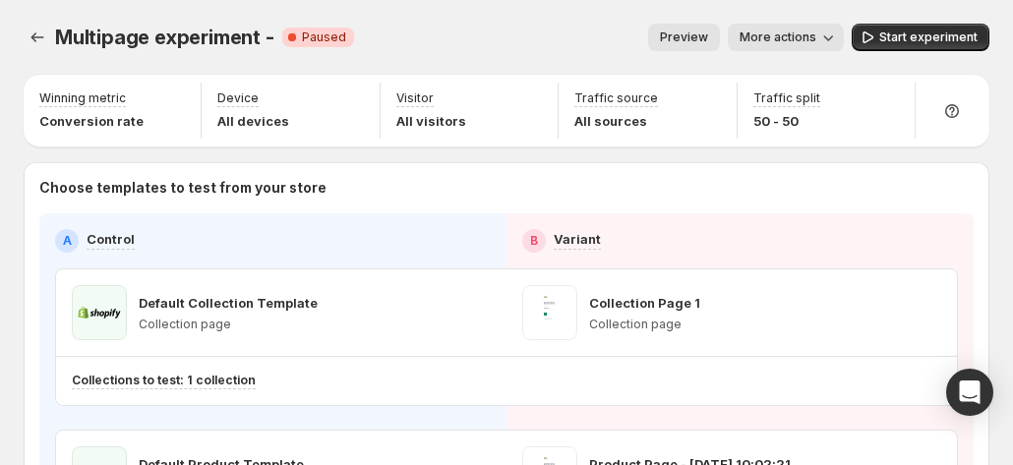
click at [701, 31] on span "Preview" at bounding box center [684, 38] width 48 height 16
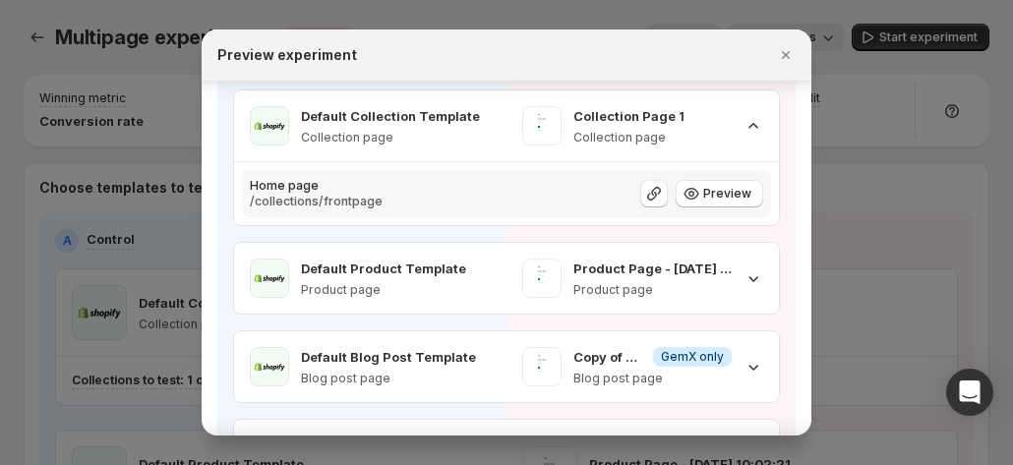
scroll to position [197, 0]
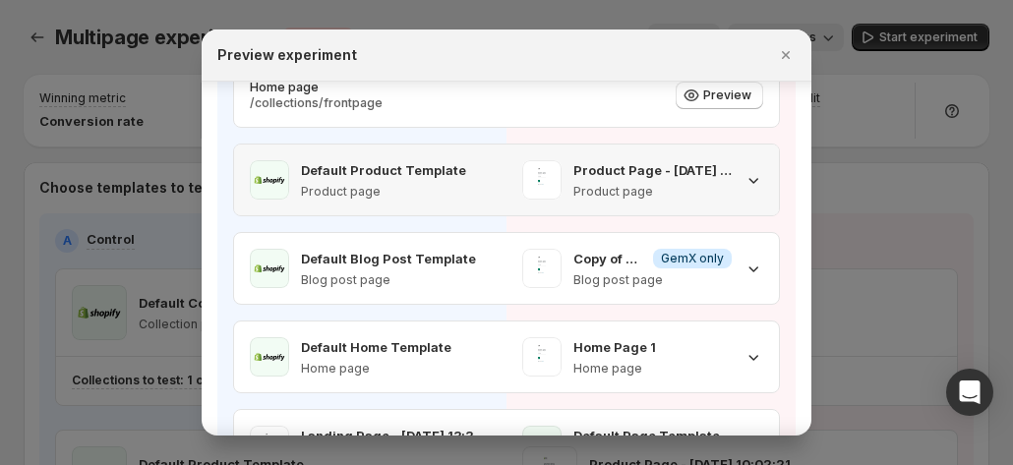
click at [744, 147] on icon ":r12v:" at bounding box center [754, 180] width 20 height 20
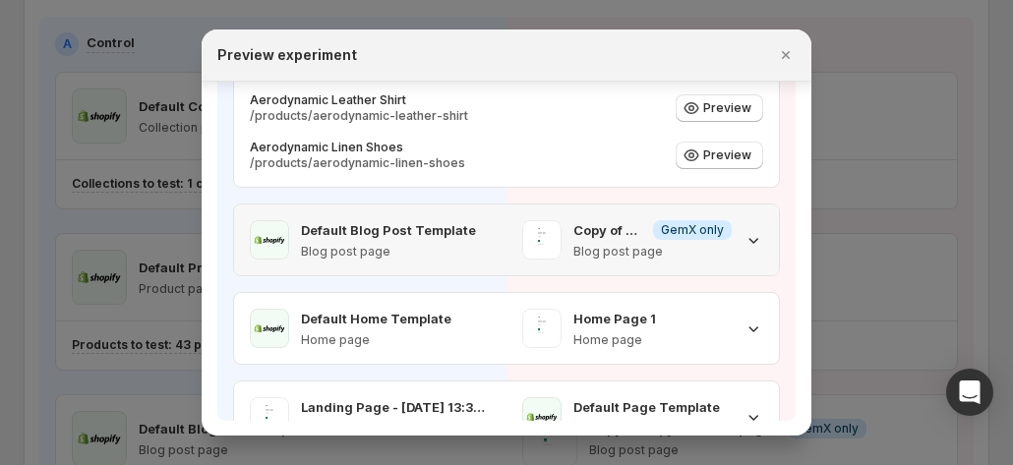
click at [744, 147] on icon ":r12v:" at bounding box center [754, 240] width 20 height 20
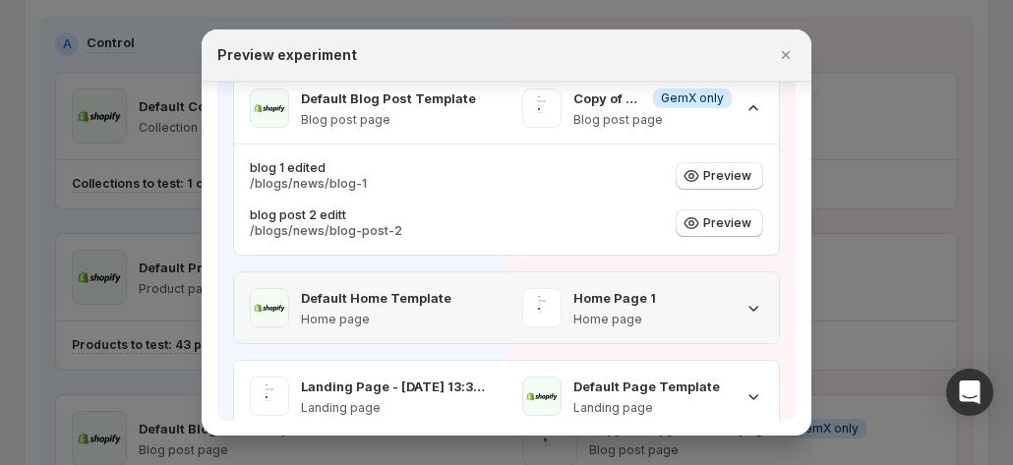
scroll to position [351, 0]
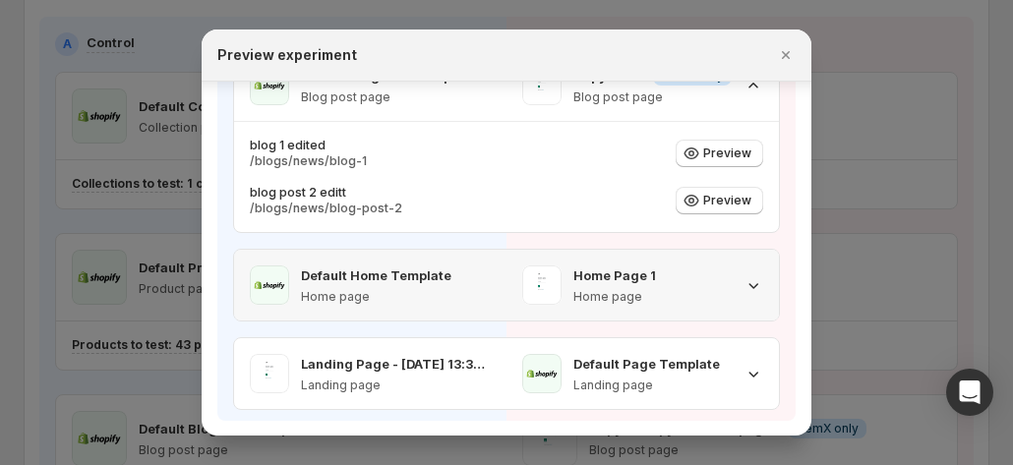
click at [744, 147] on icon ":r12v:" at bounding box center [754, 285] width 20 height 20
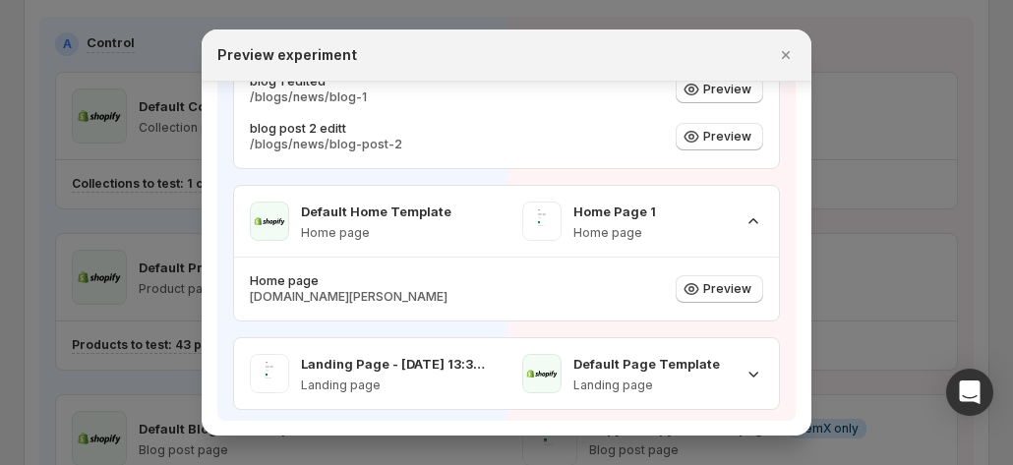
scroll to position [393, 0]
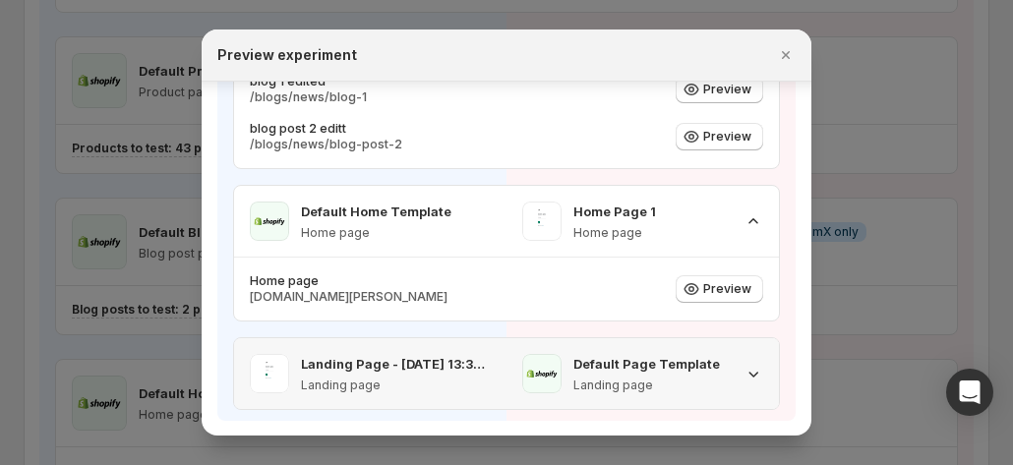
click at [744, 147] on icon ":r12v:" at bounding box center [754, 374] width 20 height 20
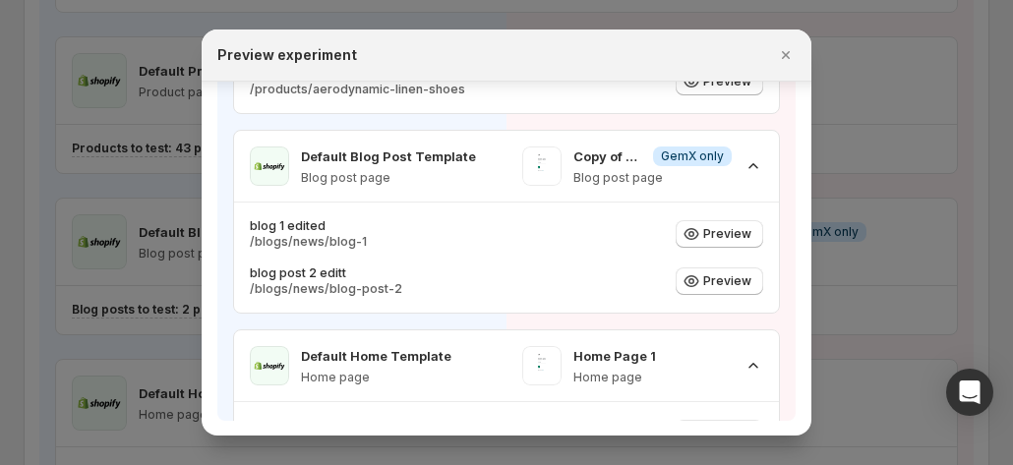
scroll to position [0, 0]
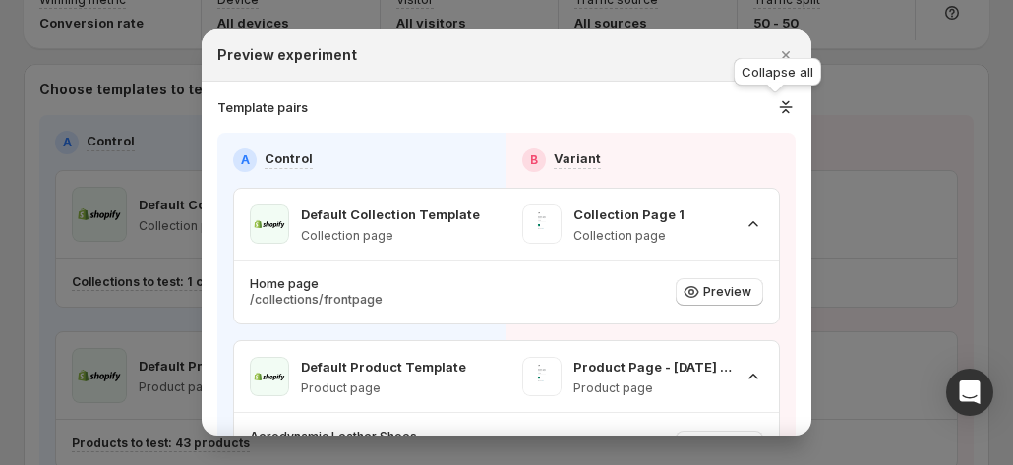
click at [779, 108] on icon ":r12v:" at bounding box center [786, 107] width 21 height 20
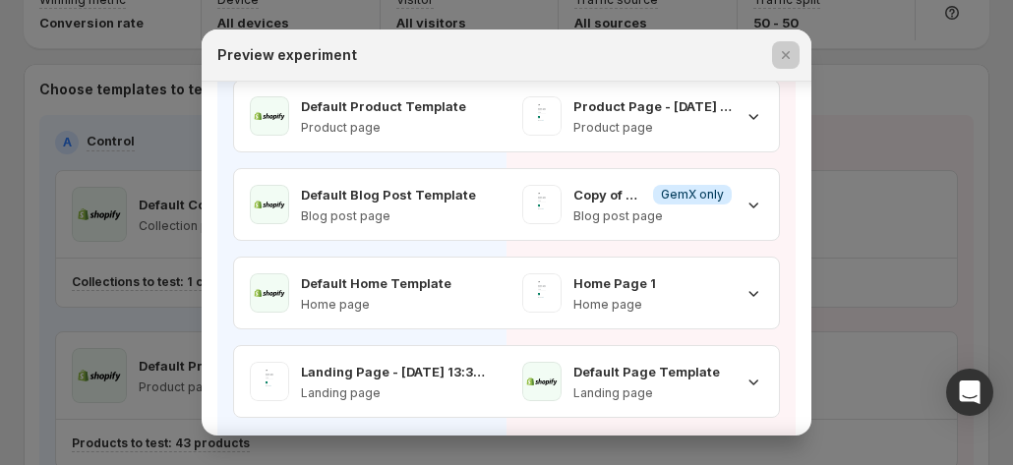
click at [887, 97] on div at bounding box center [506, 232] width 1013 height 465
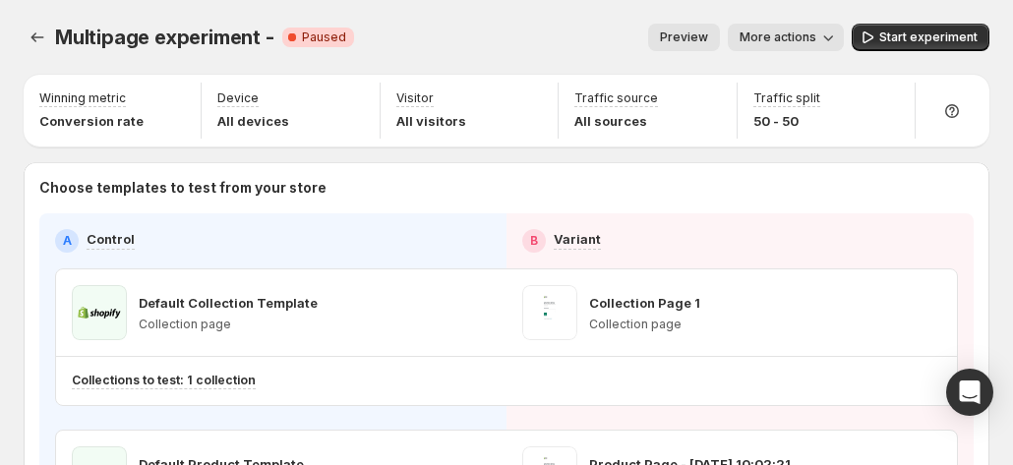
click at [710, 30] on button "Preview" at bounding box center [684, 38] width 72 height 28
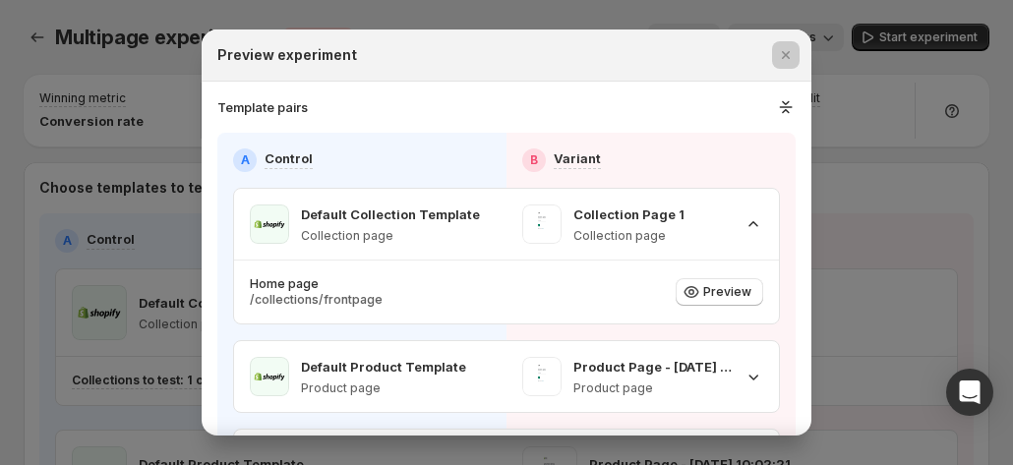
click at [941, 147] on div at bounding box center [506, 232] width 1013 height 465
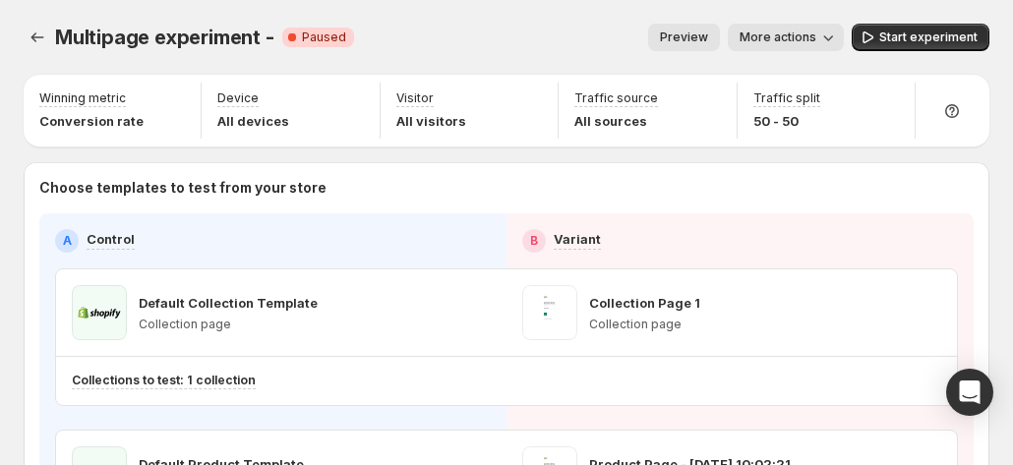
click at [712, 28] on button "Preview" at bounding box center [684, 38] width 72 height 28
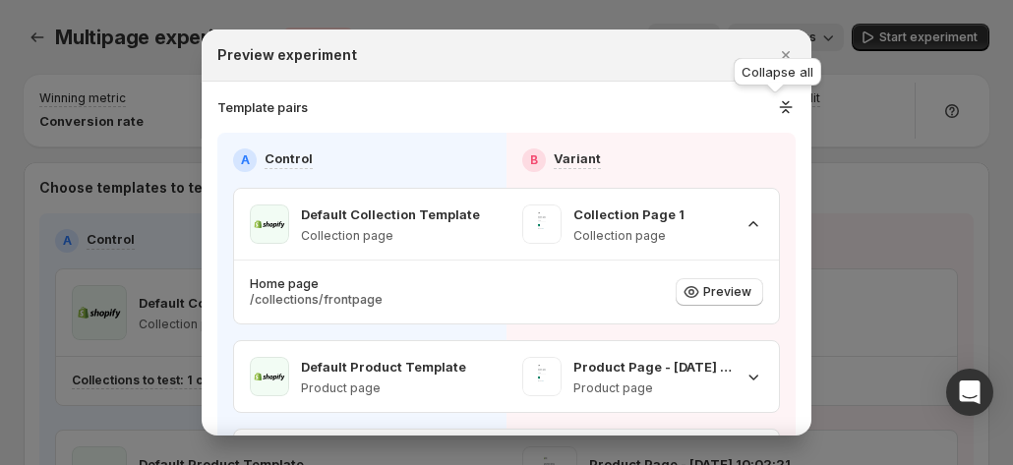
click at [776, 101] on icon ":r19j:" at bounding box center [786, 107] width 21 height 20
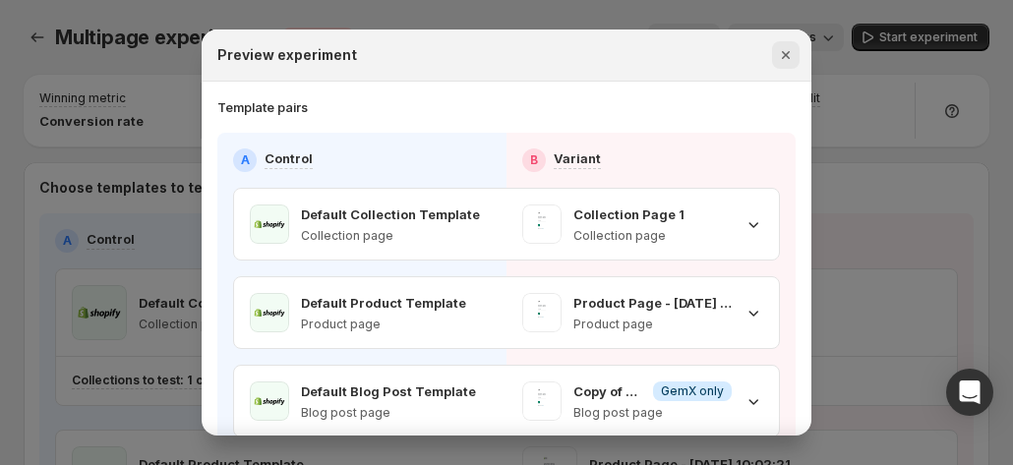
click at [792, 56] on icon "Close" at bounding box center [786, 55] width 20 height 20
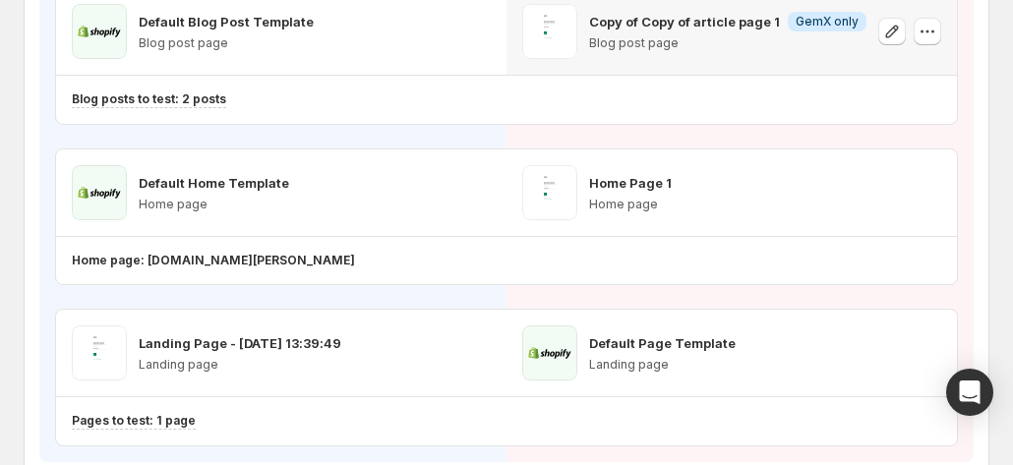
scroll to position [759, 0]
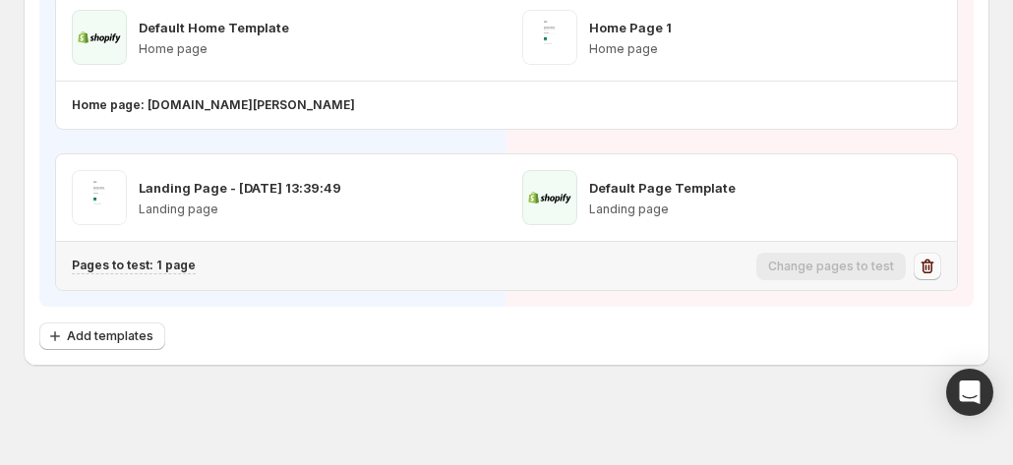
click at [935, 147] on icon "button" at bounding box center [928, 267] width 20 height 20
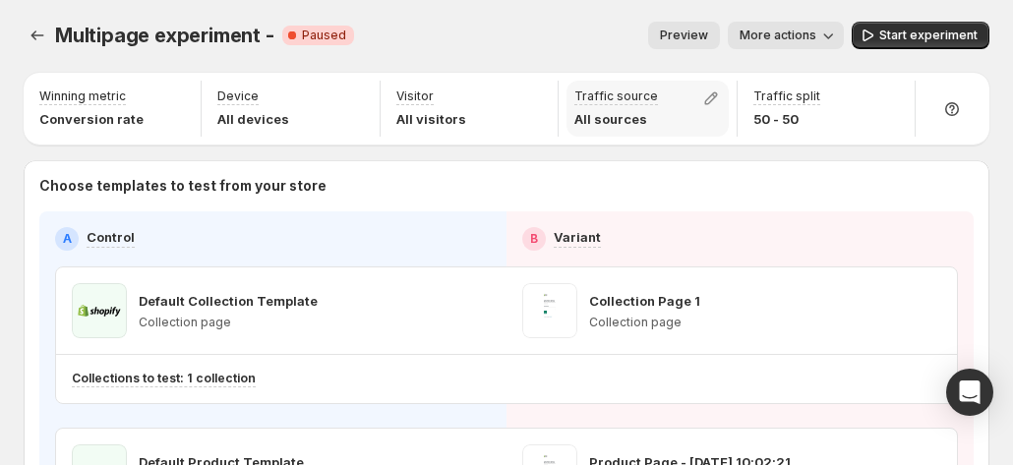
scroll to position [0, 0]
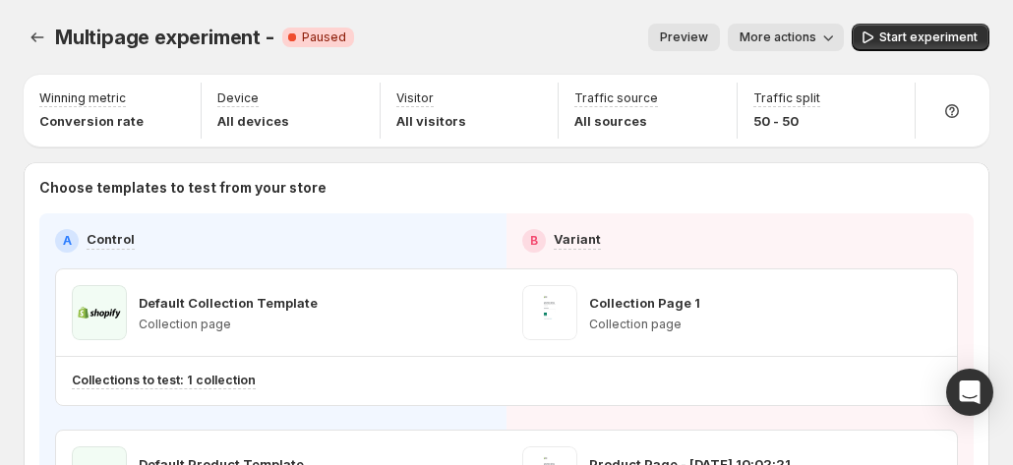
click at [702, 46] on button "Preview" at bounding box center [684, 38] width 72 height 28
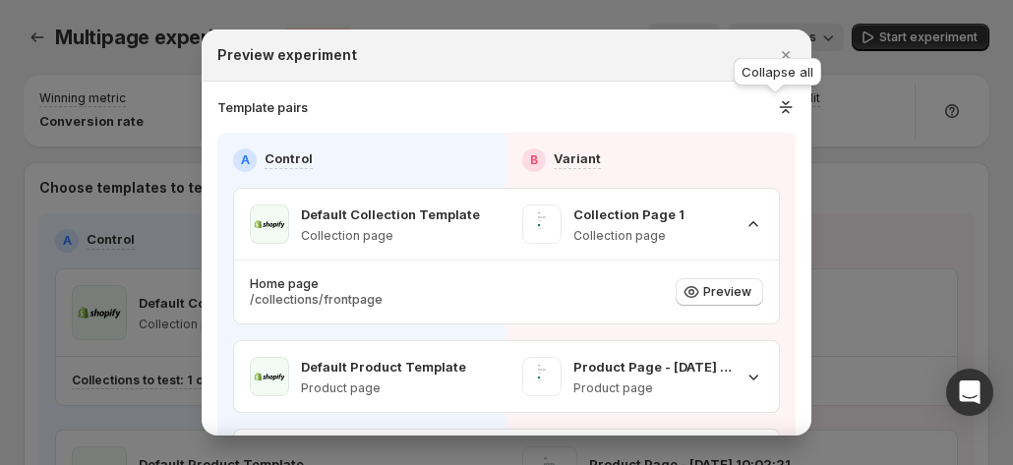
click at [776, 104] on icon ":r1b2:" at bounding box center [786, 107] width 21 height 20
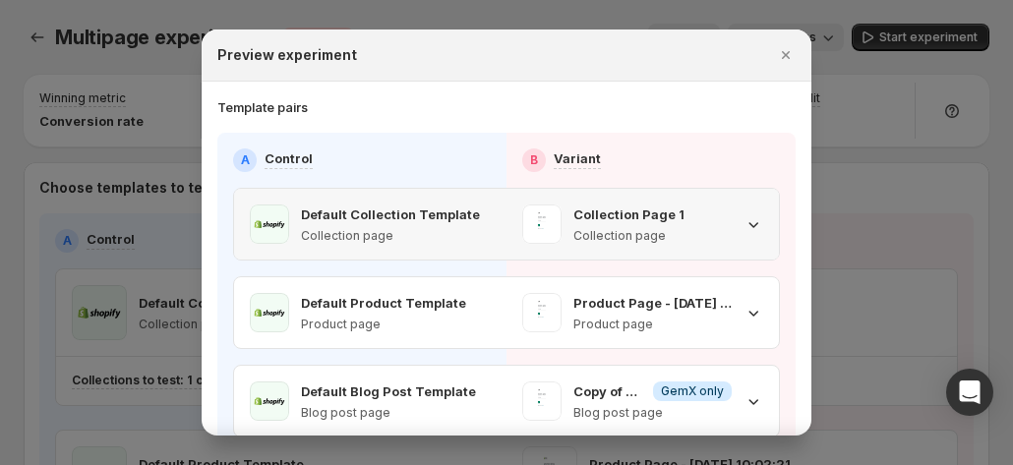
click at [744, 147] on icon ":r1b2:" at bounding box center [754, 224] width 20 height 20
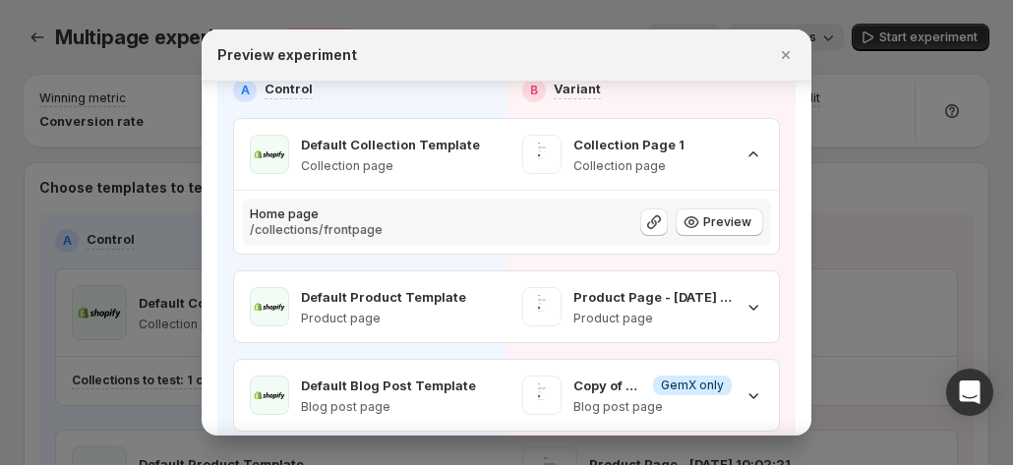
scroll to position [98, 0]
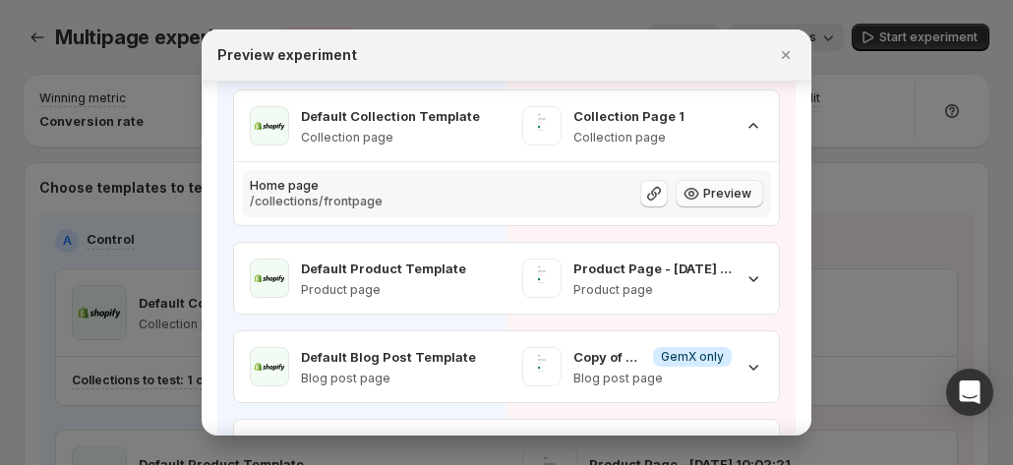
click at [710, 147] on span "Preview" at bounding box center [727, 194] width 48 height 16
click at [644, 147] on icon ":r1b2:" at bounding box center [654, 194] width 20 height 20
click at [875, 147] on div at bounding box center [506, 232] width 1013 height 465
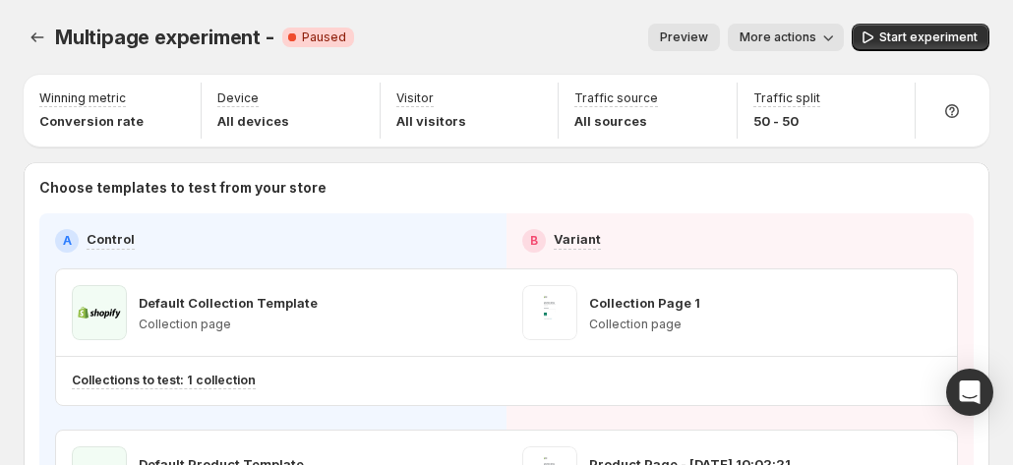
click at [698, 25] on button "Preview" at bounding box center [684, 38] width 72 height 28
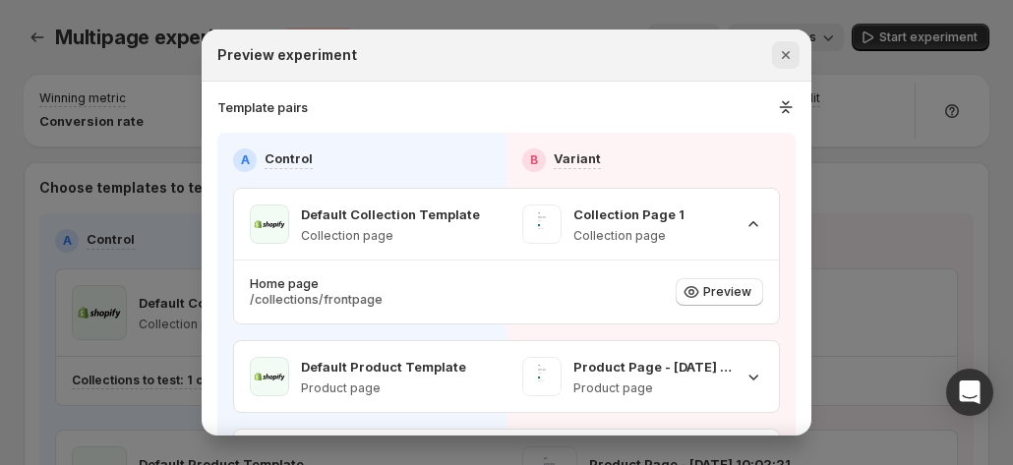
click at [787, 54] on icon "Close" at bounding box center [786, 55] width 8 height 8
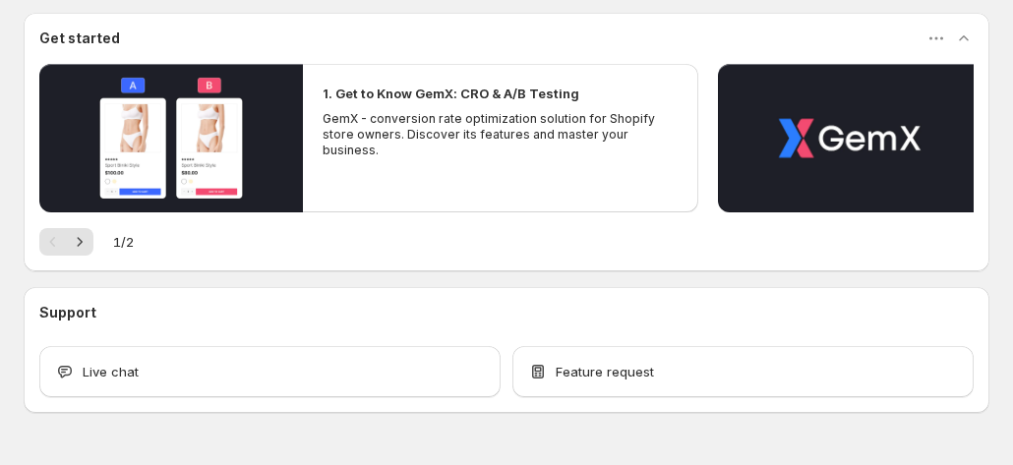
scroll to position [221, 0]
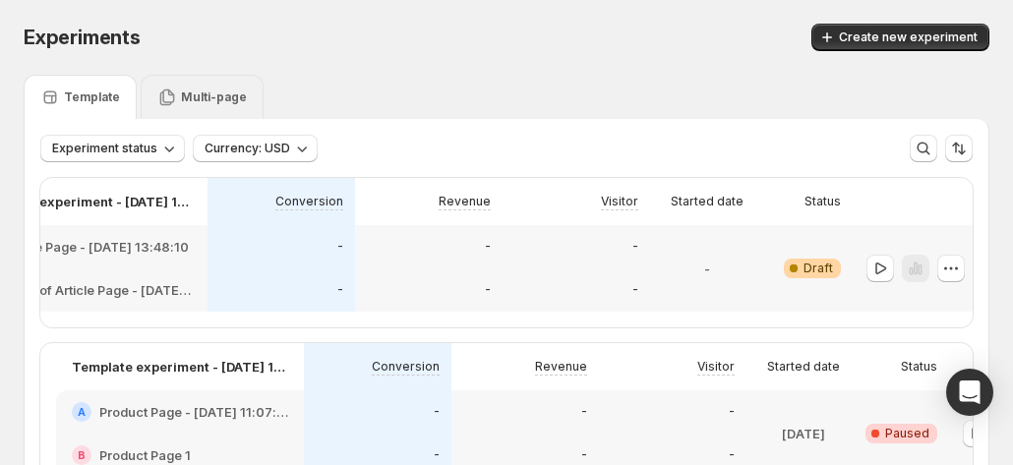
click at [216, 94] on p "Multi-page" at bounding box center [214, 98] width 66 height 16
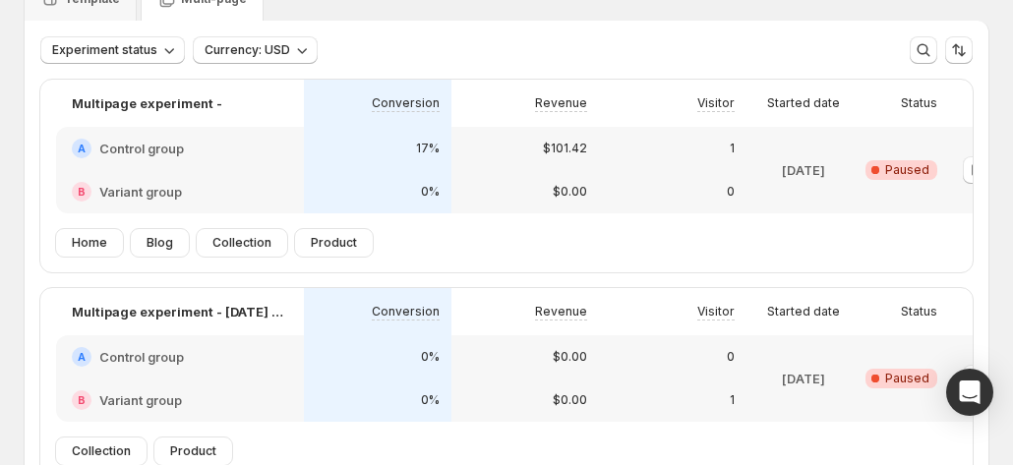
scroll to position [0, 109]
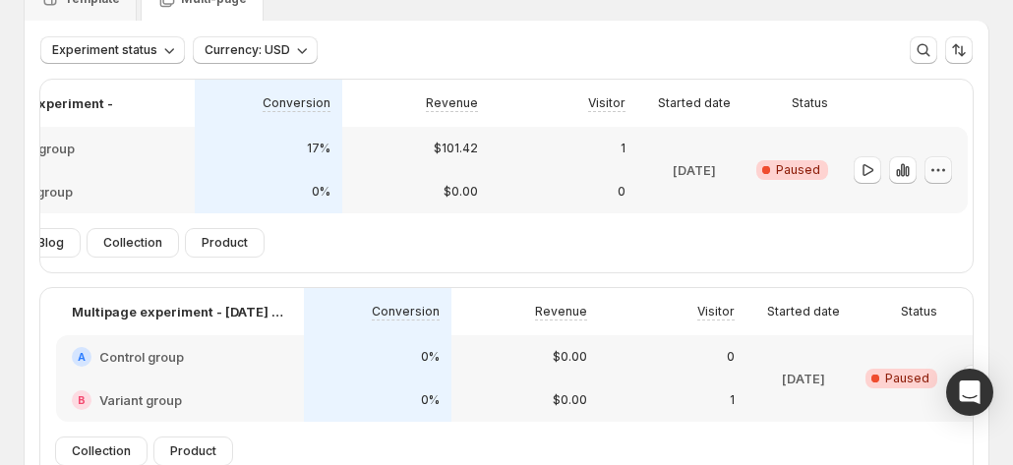
click at [935, 172] on icon "button" at bounding box center [939, 170] width 20 height 20
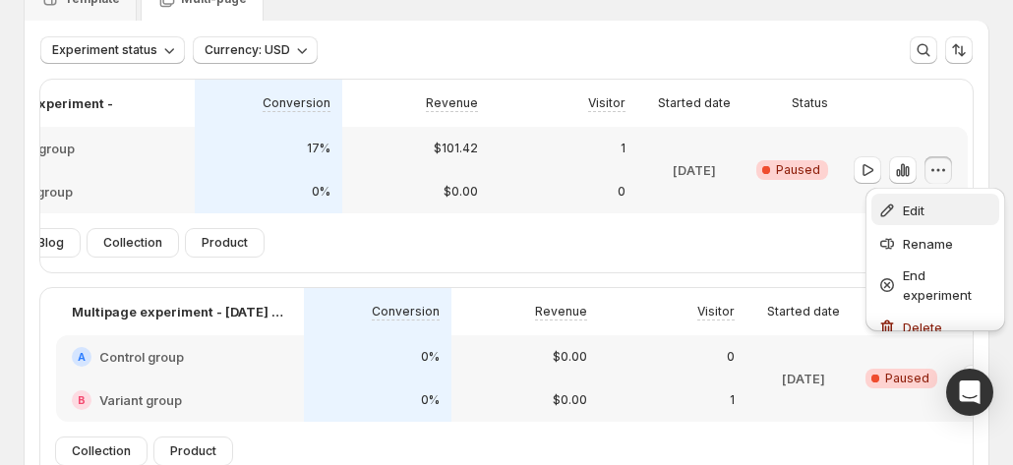
click at [897, 205] on div "Edit" at bounding box center [936, 211] width 116 height 20
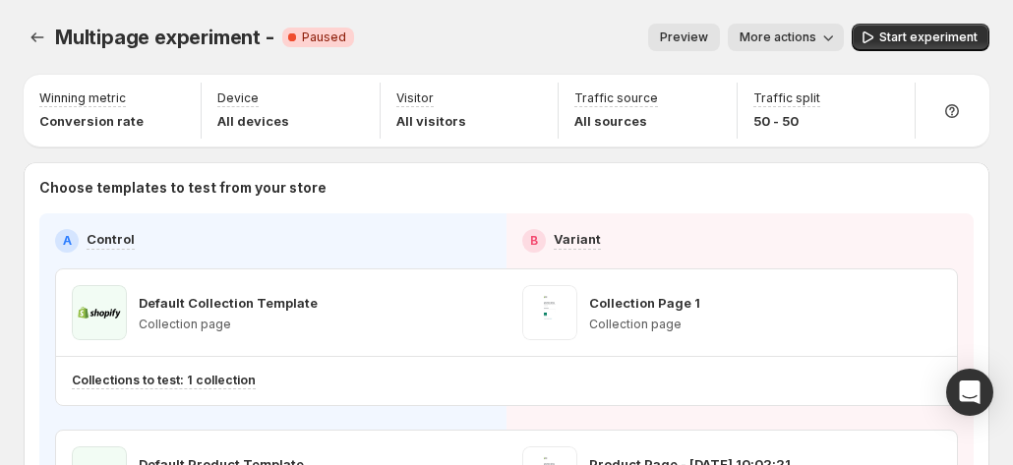
click at [706, 40] on span "Preview" at bounding box center [684, 38] width 48 height 16
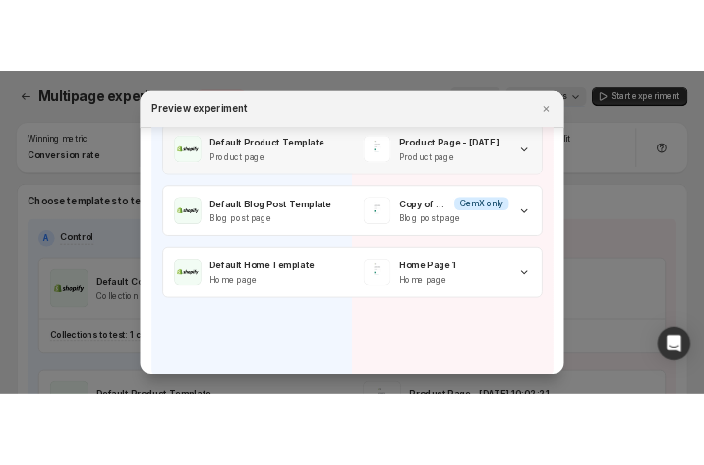
scroll to position [281, 0]
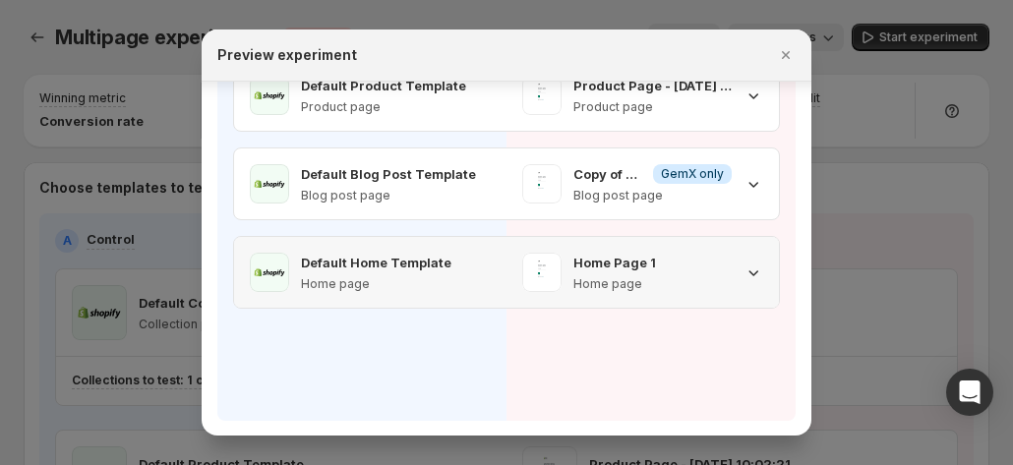
click at [752, 265] on icon ":r3n:" at bounding box center [754, 273] width 20 height 20
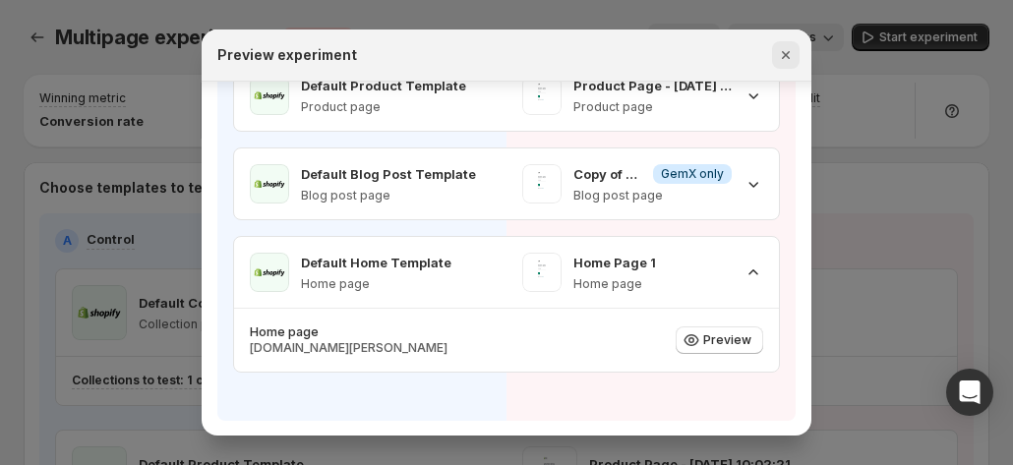
click at [788, 53] on icon "Close" at bounding box center [786, 55] width 8 height 8
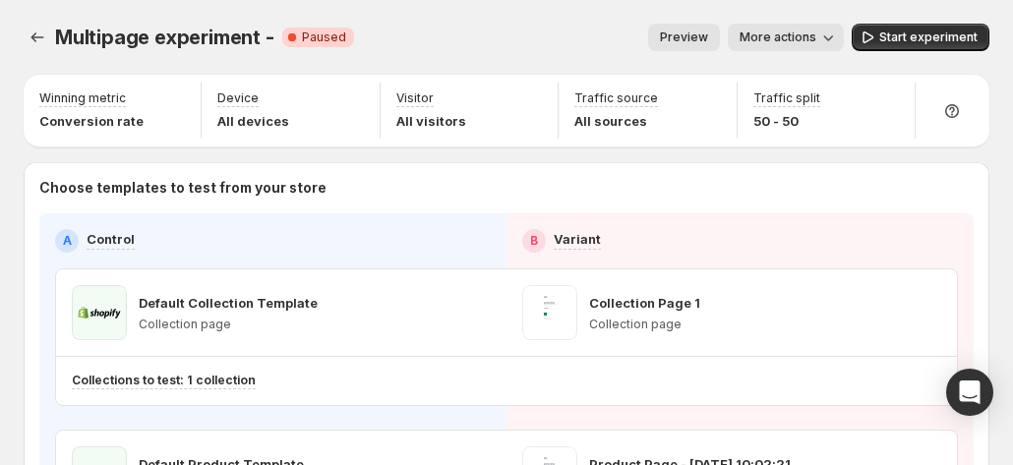
click at [708, 36] on span "Preview" at bounding box center [684, 38] width 48 height 16
click at [708, 30] on span "Preview" at bounding box center [684, 38] width 48 height 16
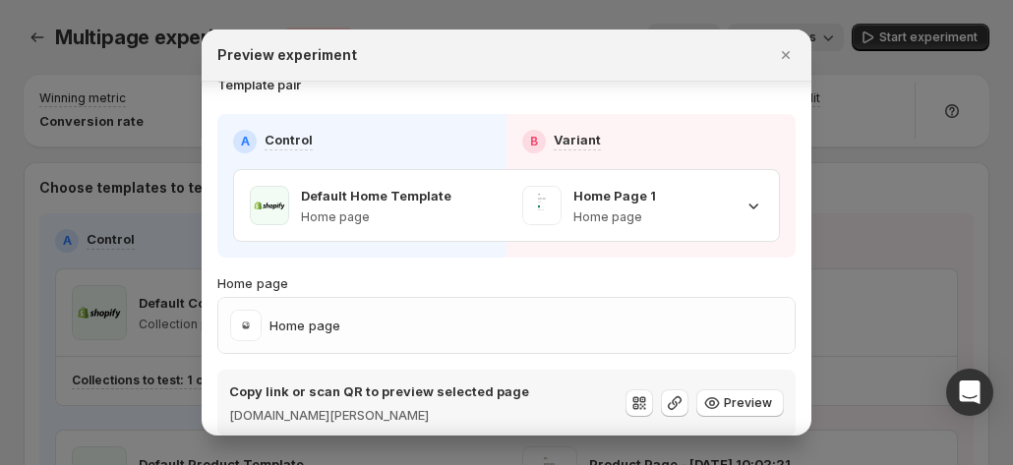
scroll to position [41, 0]
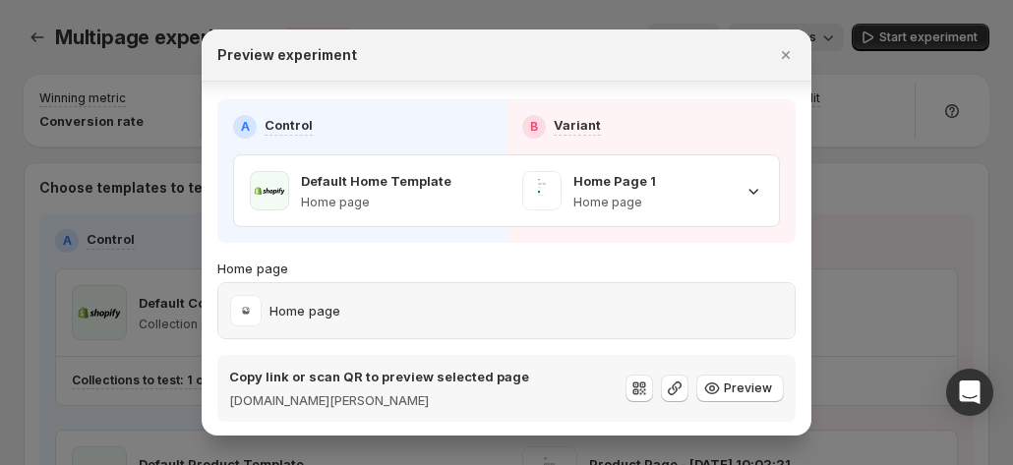
click at [616, 304] on div "Home page" at bounding box center [506, 310] width 553 height 31
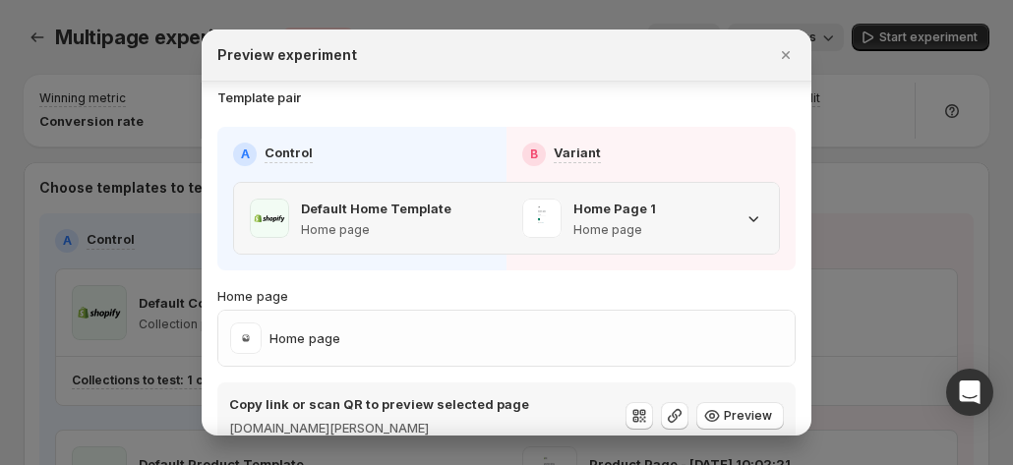
scroll to position [0, 0]
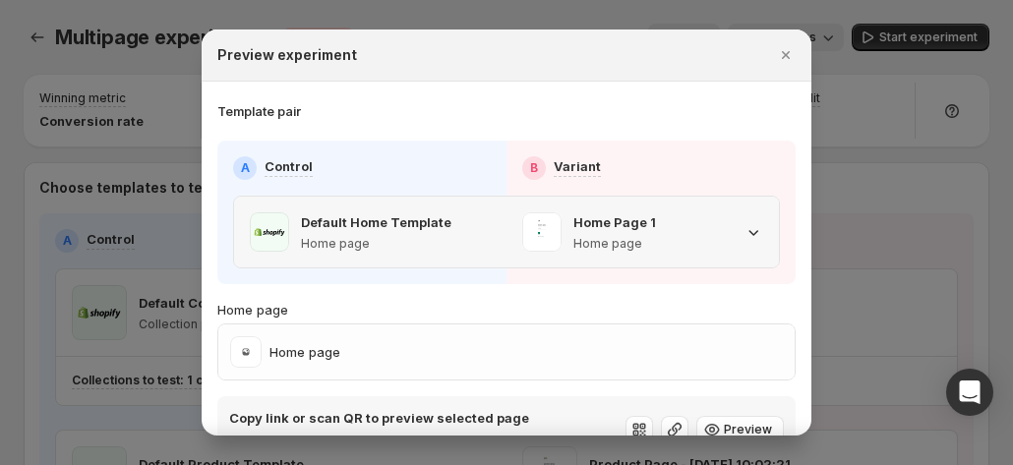
click at [744, 227] on icon ":r1q:" at bounding box center [754, 232] width 20 height 20
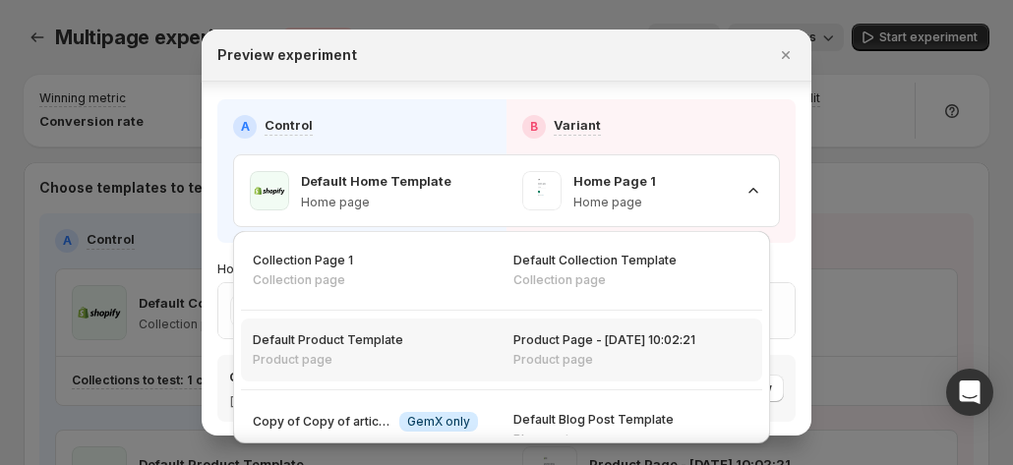
click at [592, 265] on p "Default Collection Template" at bounding box center [595, 261] width 163 height 16
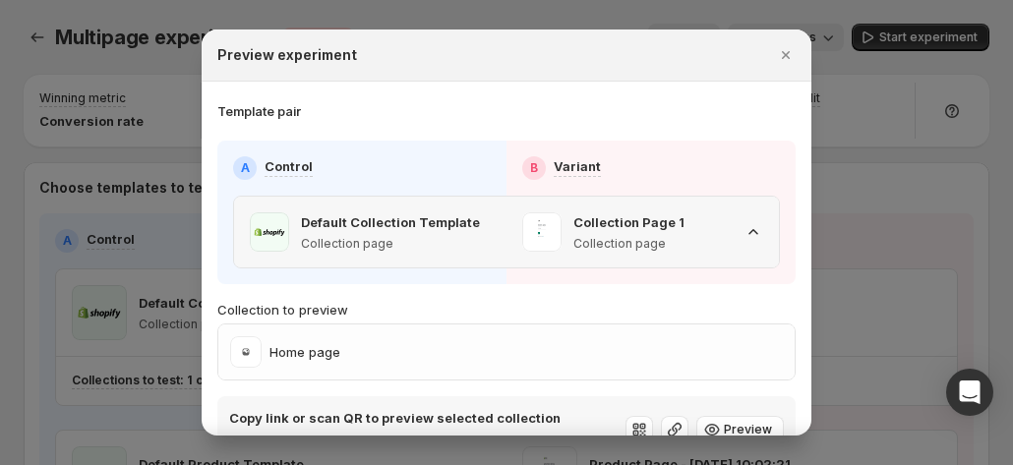
click at [744, 229] on icon ":r1q:" at bounding box center [754, 232] width 20 height 20
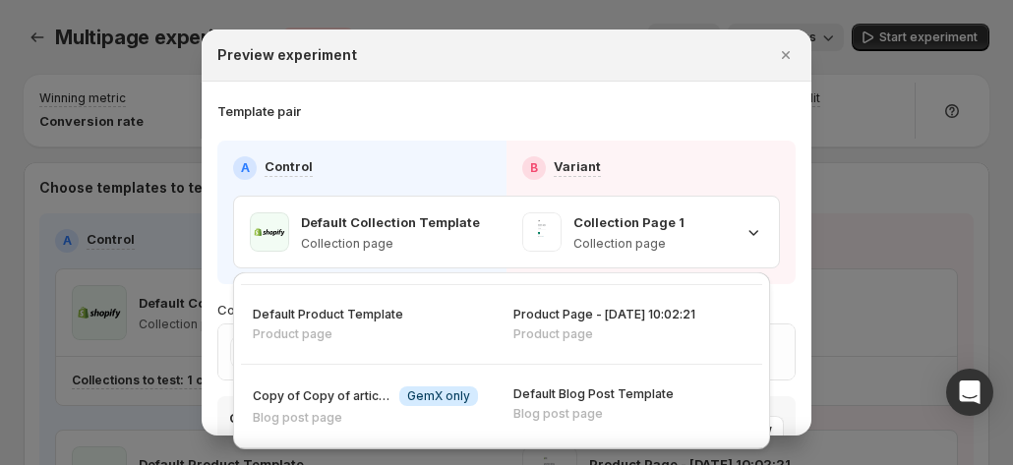
scroll to position [98, 0]
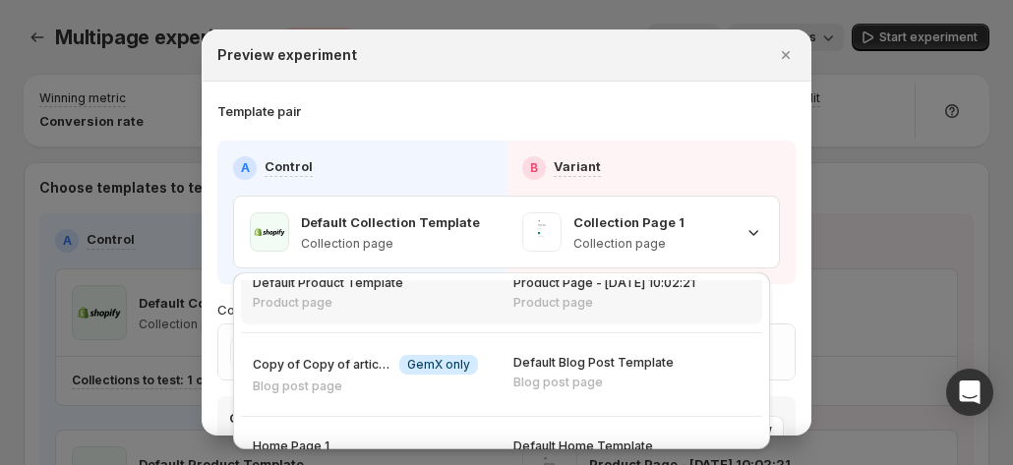
click at [555, 312] on div "Product Page - [DATE] 10:02:21 Product page" at bounding box center [632, 293] width 261 height 63
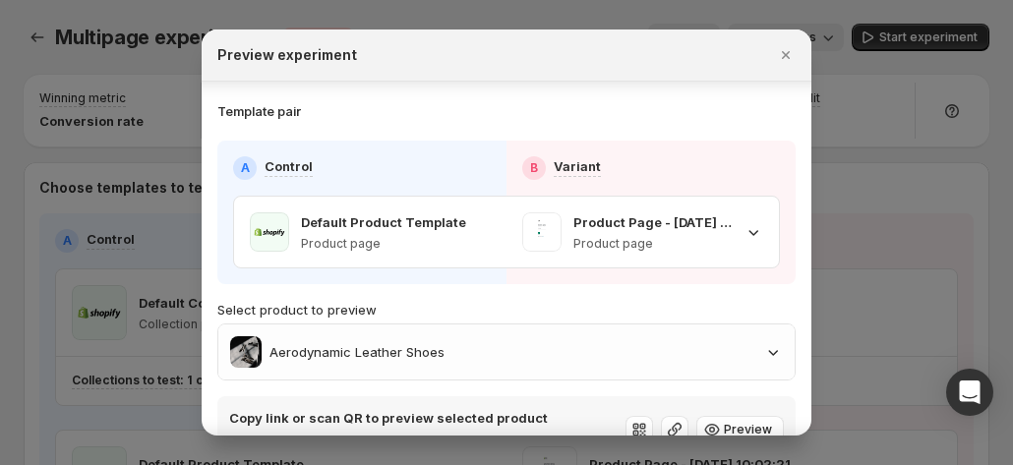
scroll to position [61, 0]
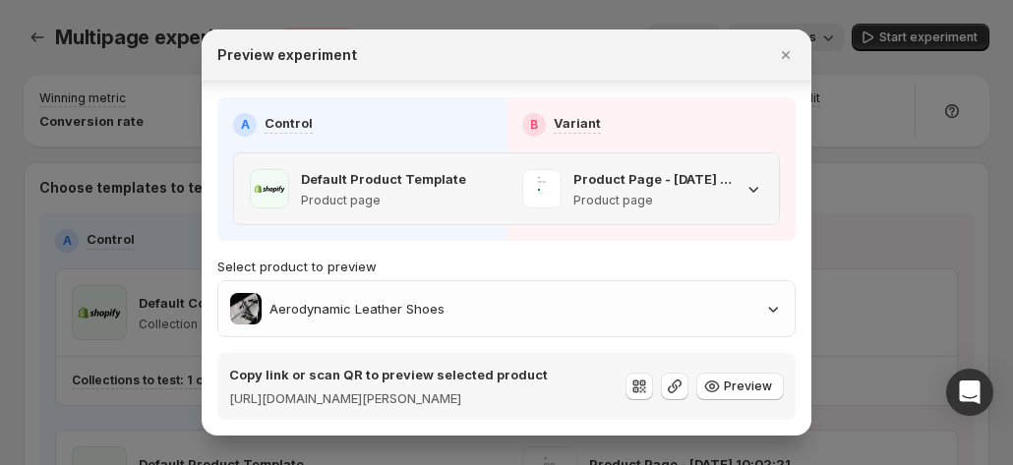
click at [744, 179] on icon ":r1q:" at bounding box center [754, 189] width 20 height 20
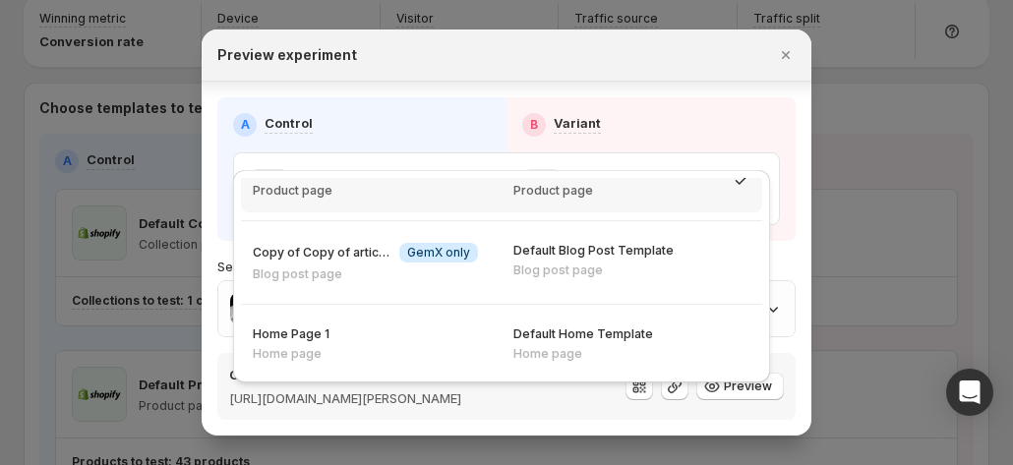
scroll to position [98, 0]
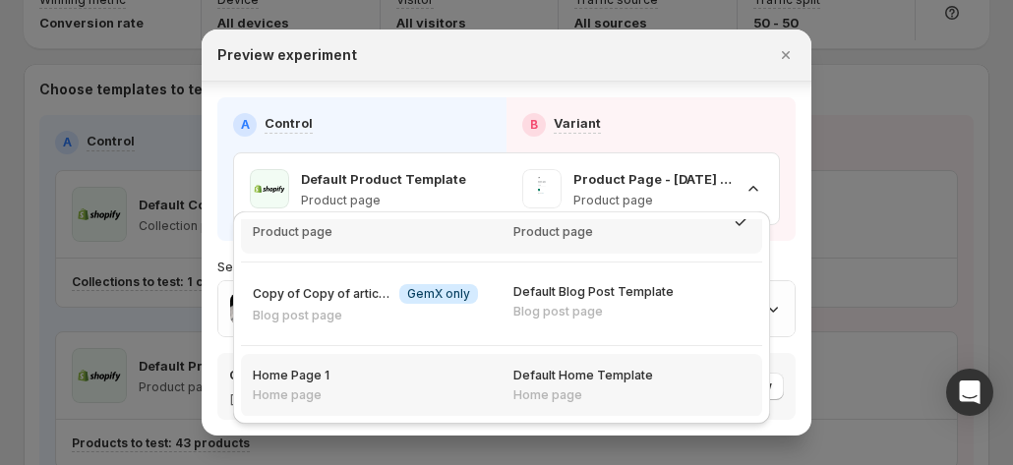
click at [472, 369] on div "Home Page 1 Home page" at bounding box center [371, 385] width 237 height 35
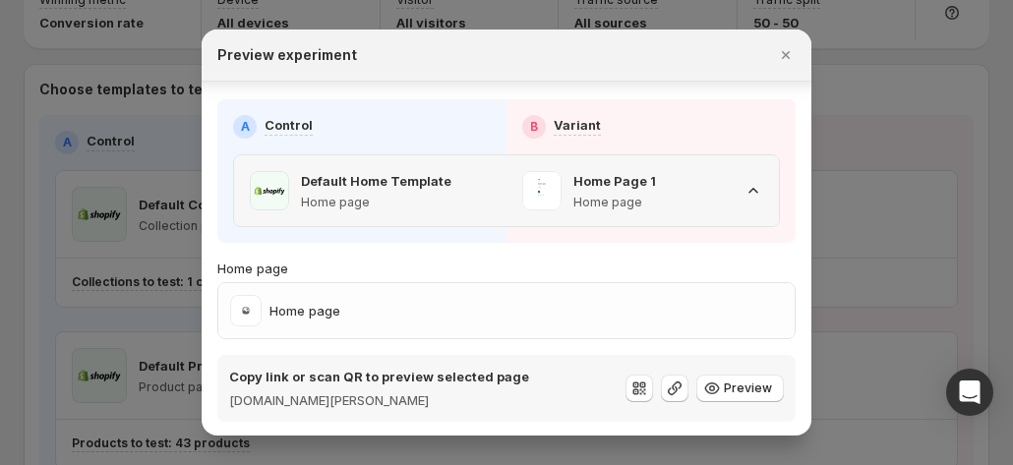
click at [747, 181] on icon ":r1q:" at bounding box center [754, 191] width 20 height 20
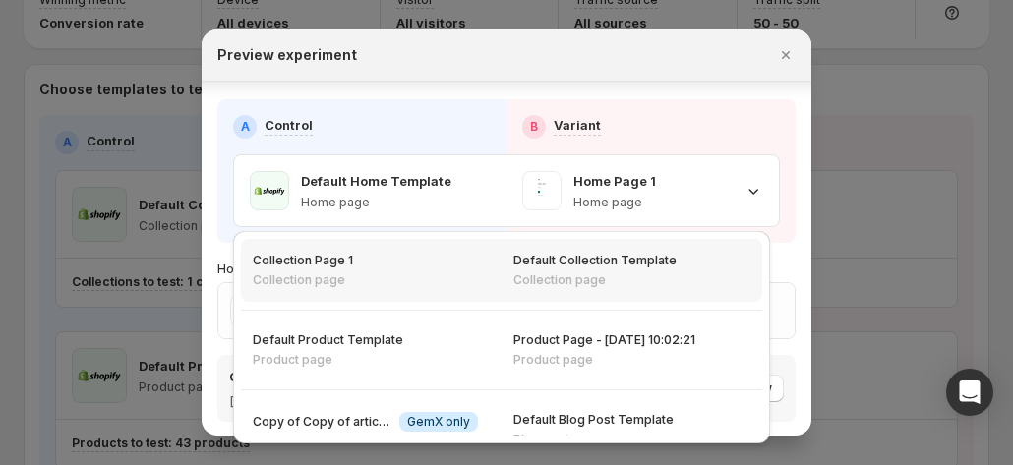
click at [554, 278] on p "Collection page" at bounding box center [595, 280] width 163 height 16
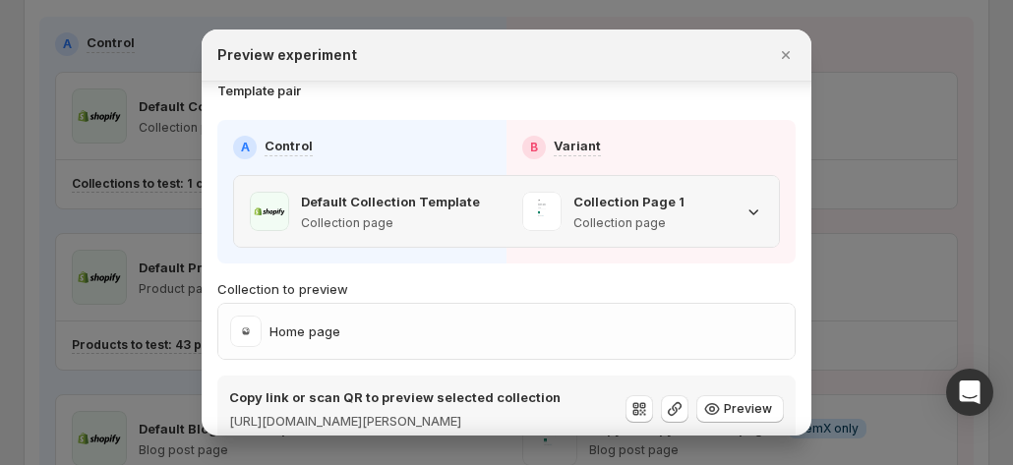
scroll to position [0, 0]
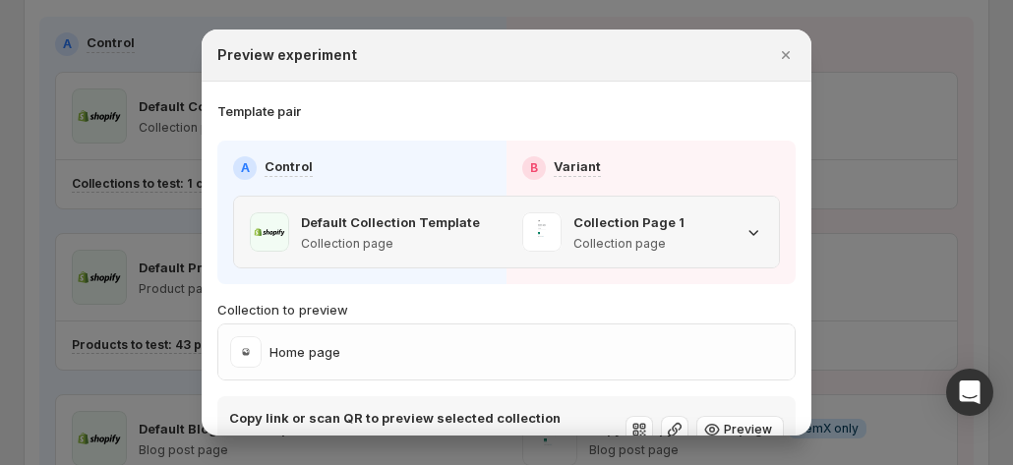
click at [744, 230] on icon ":r1q:" at bounding box center [754, 232] width 20 height 20
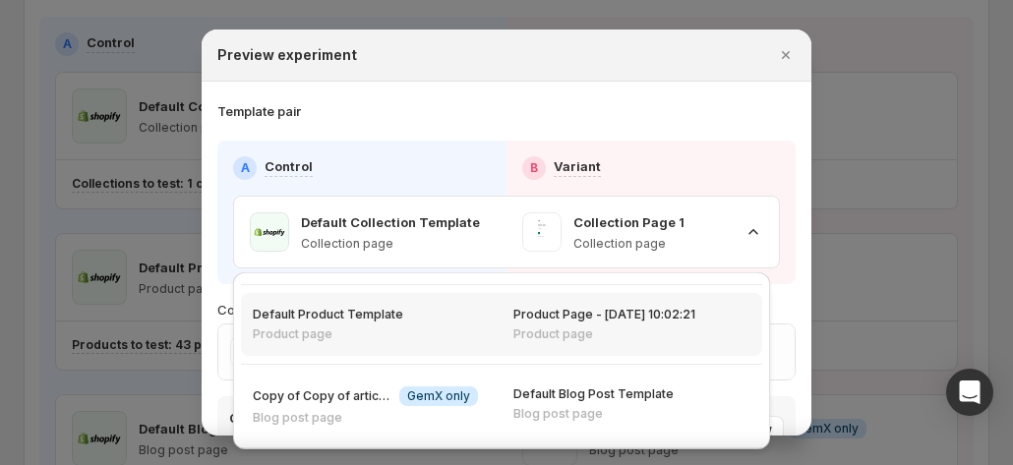
scroll to position [108, 0]
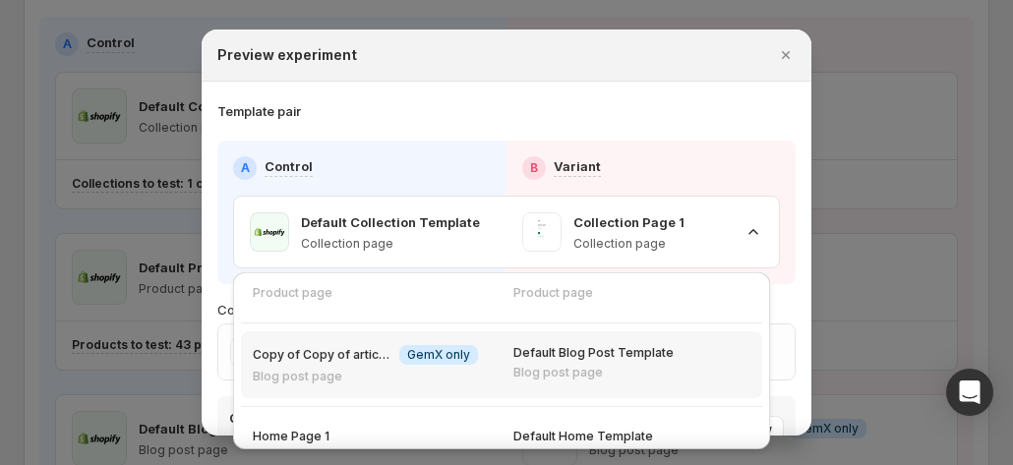
click at [504, 360] on div "Default Blog Post Template Blog post page" at bounding box center [632, 363] width 261 height 63
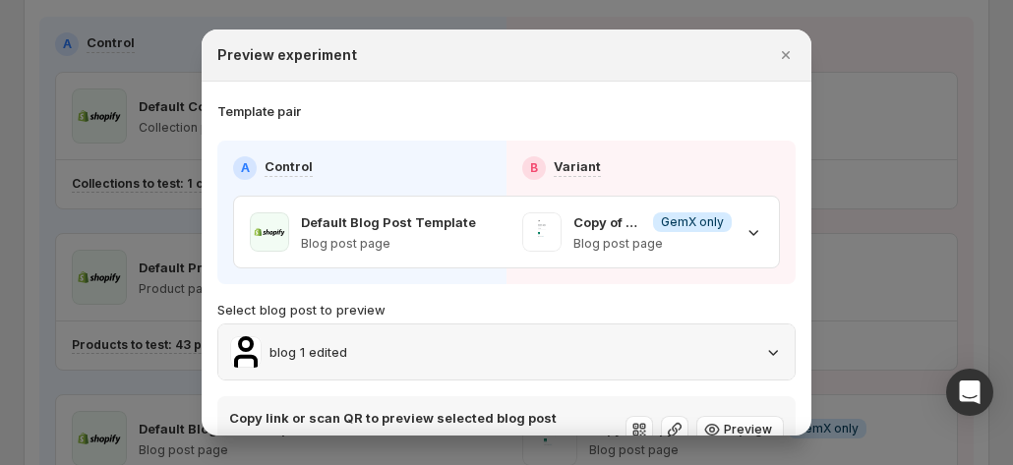
scroll to position [61, 0]
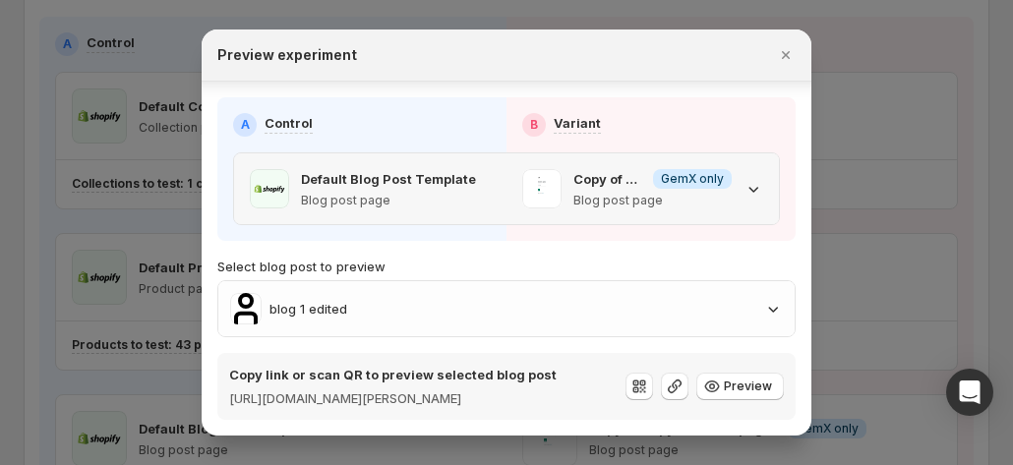
click at [744, 179] on icon ":r1q:" at bounding box center [754, 189] width 20 height 20
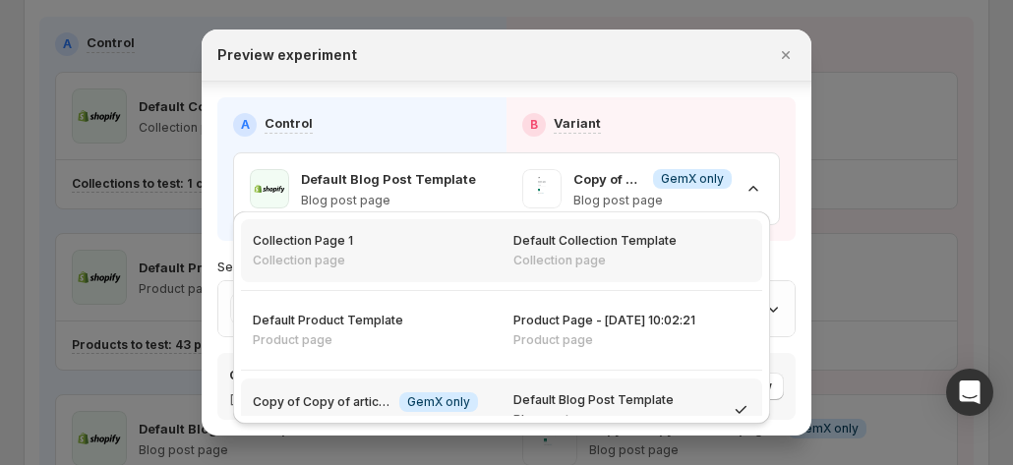
click at [622, 255] on p "Collection page" at bounding box center [595, 261] width 163 height 16
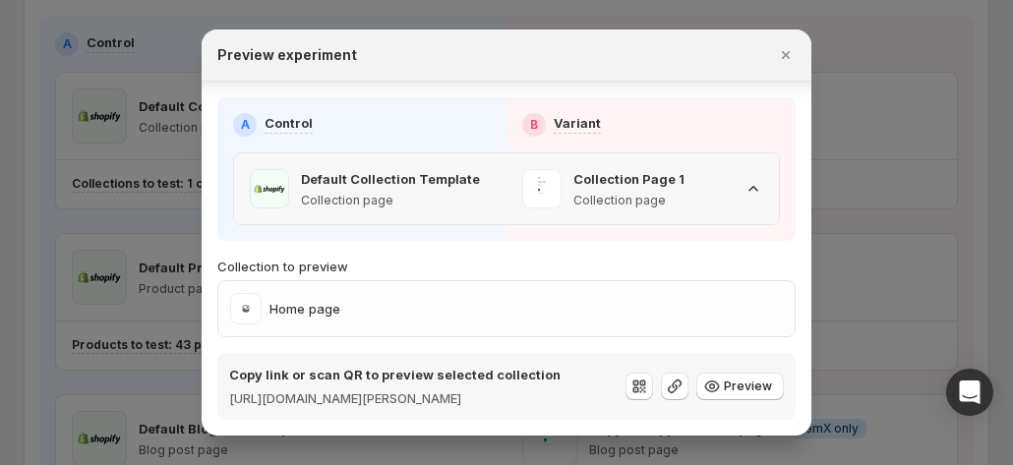
click at [744, 179] on icon ":r1q:" at bounding box center [754, 189] width 20 height 20
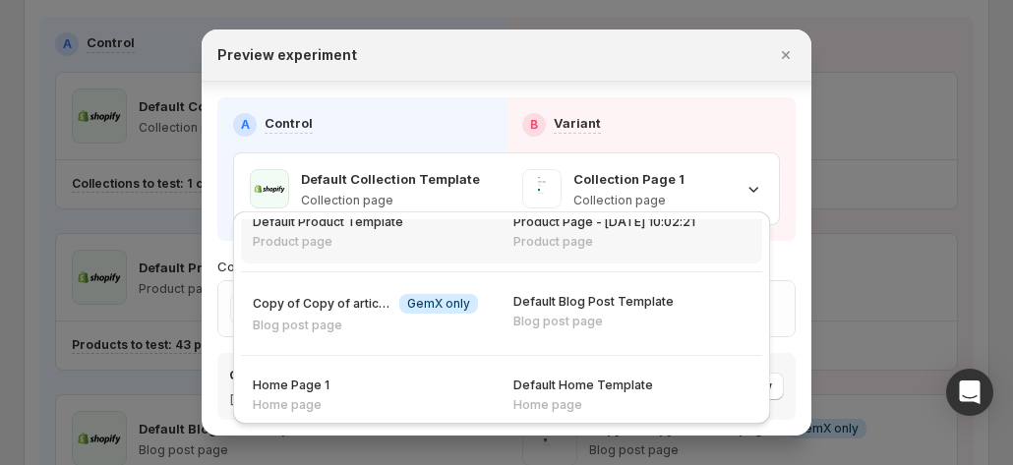
scroll to position [108, 0]
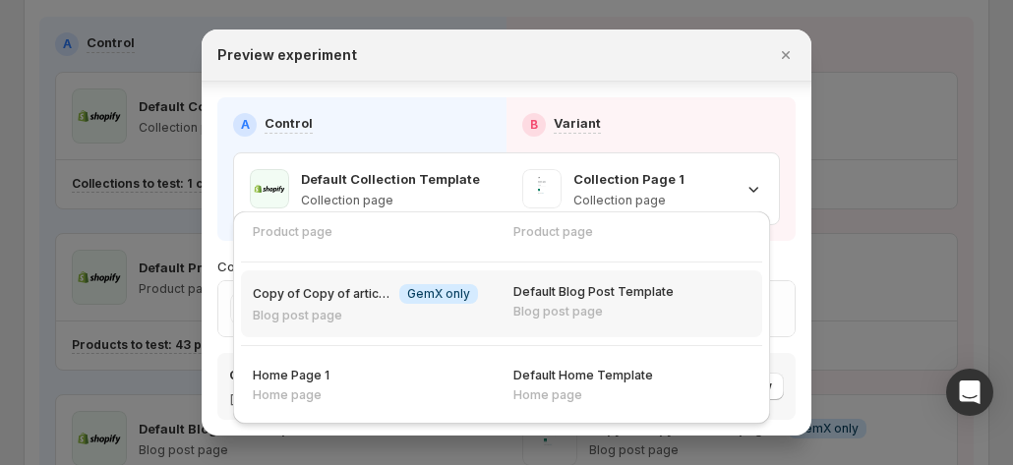
click at [584, 316] on p "Blog post page" at bounding box center [594, 312] width 160 height 16
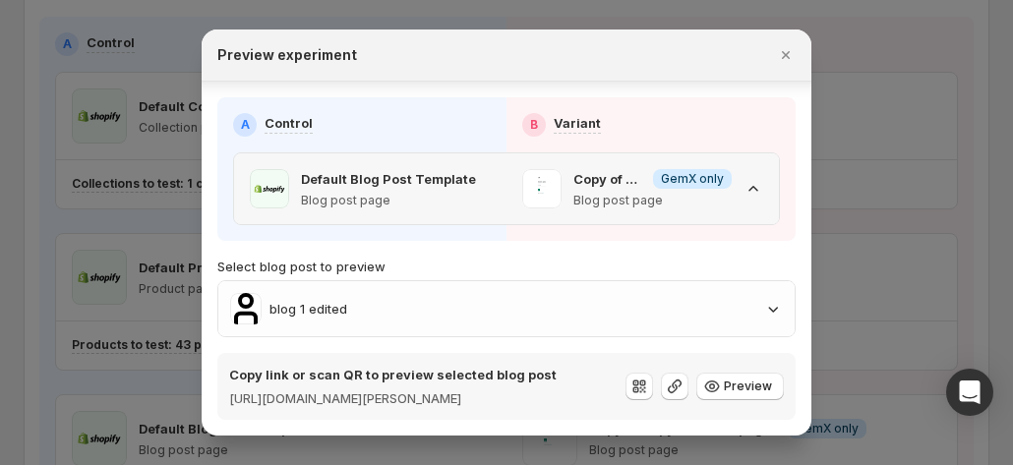
click at [748, 179] on icon ":r1q:" at bounding box center [754, 189] width 20 height 20
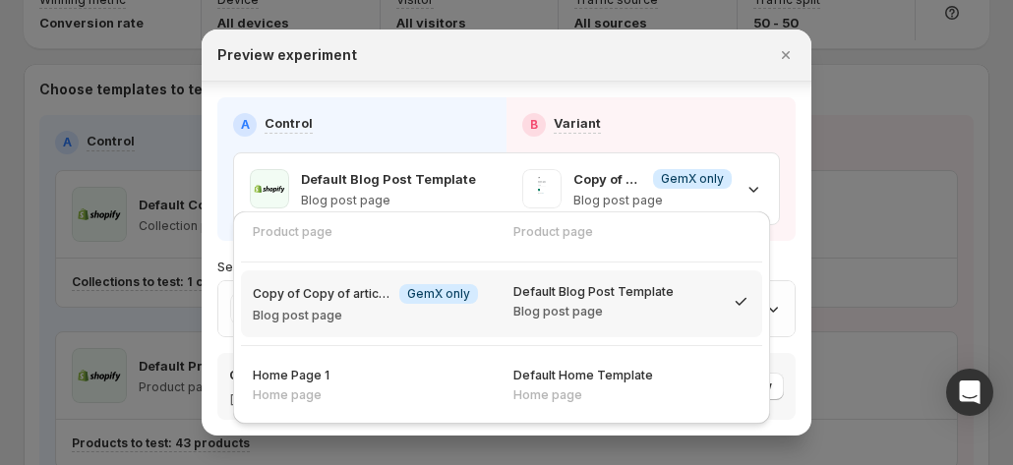
scroll to position [0, 0]
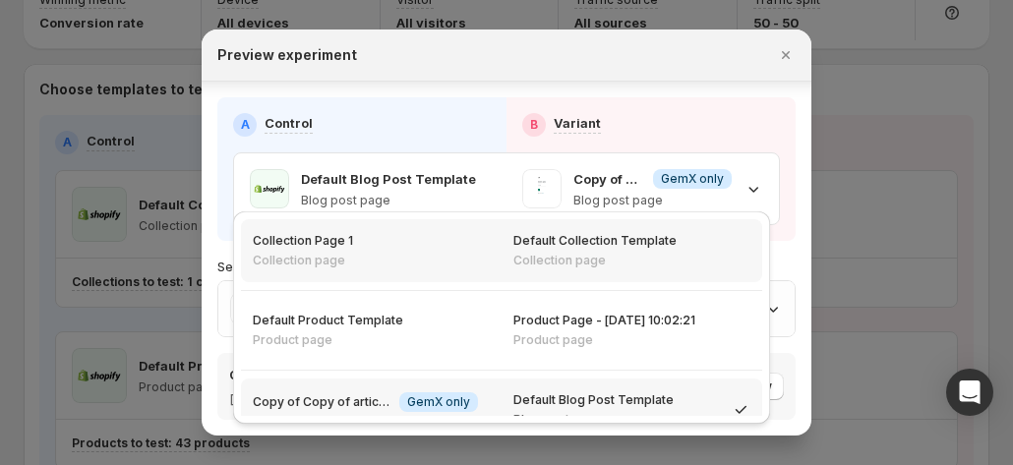
click at [502, 261] on div "Default Collection Template Collection page" at bounding box center [632, 250] width 261 height 63
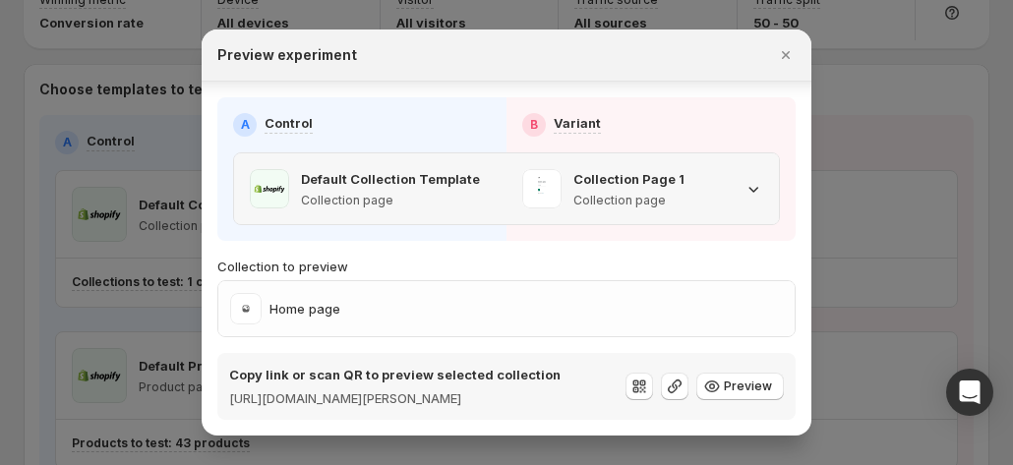
click at [740, 169] on div "Collection Page 1 Collection page" at bounding box center [642, 188] width 241 height 39
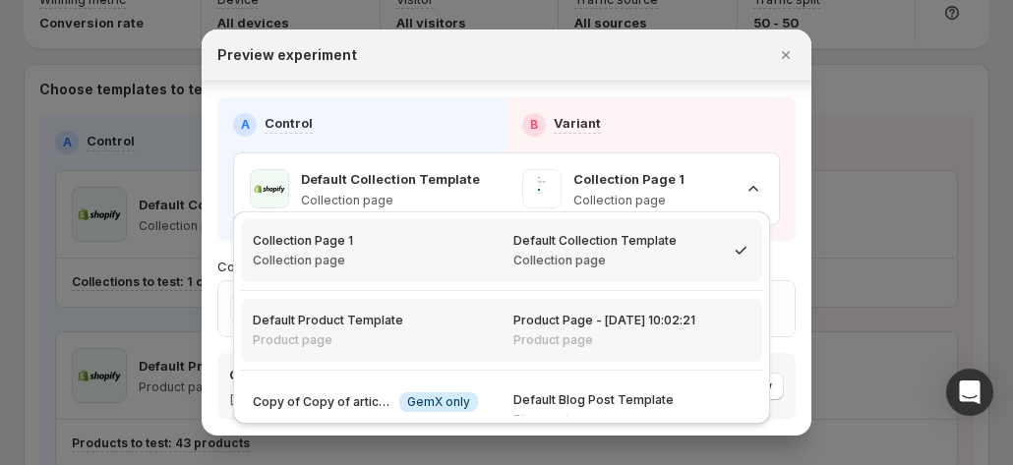
click at [409, 314] on div "Default Product Template Product page" at bounding box center [371, 330] width 237 height 35
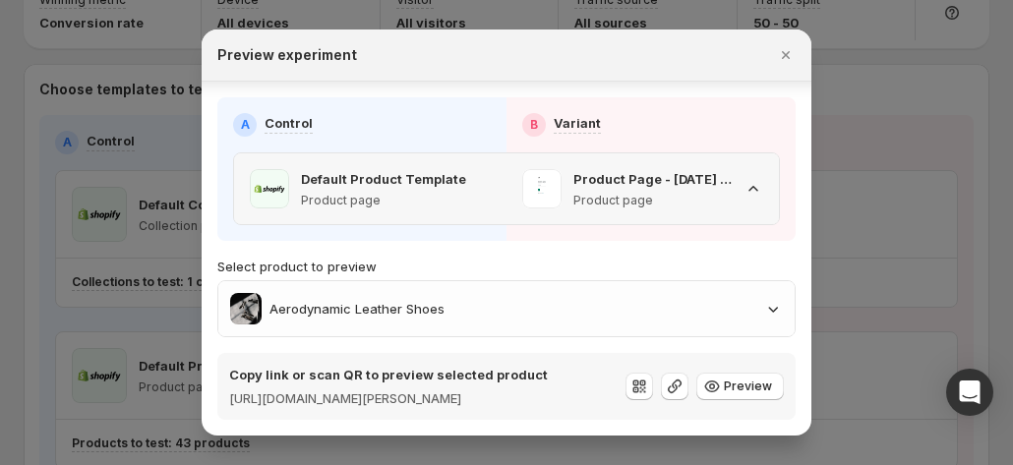
click at [719, 169] on p "Product Page - [DATE] 10:02:21" at bounding box center [653, 179] width 158 height 20
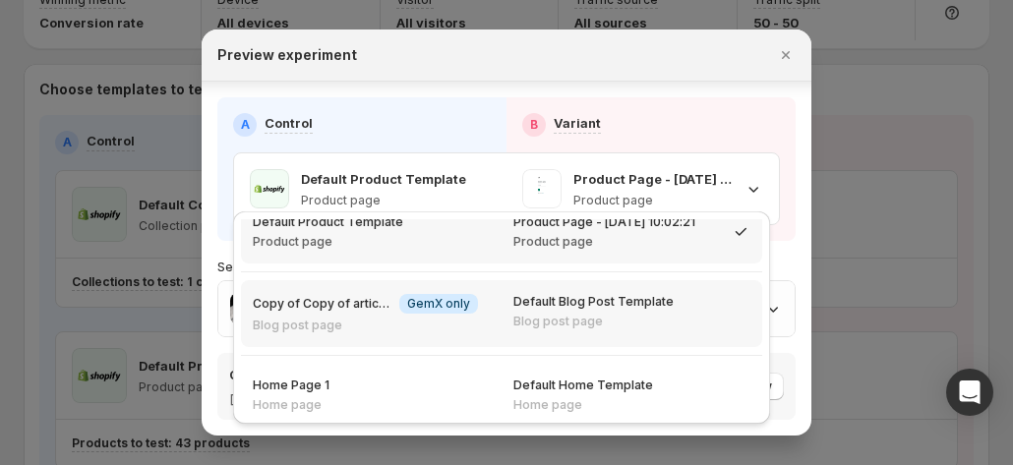
scroll to position [108, 0]
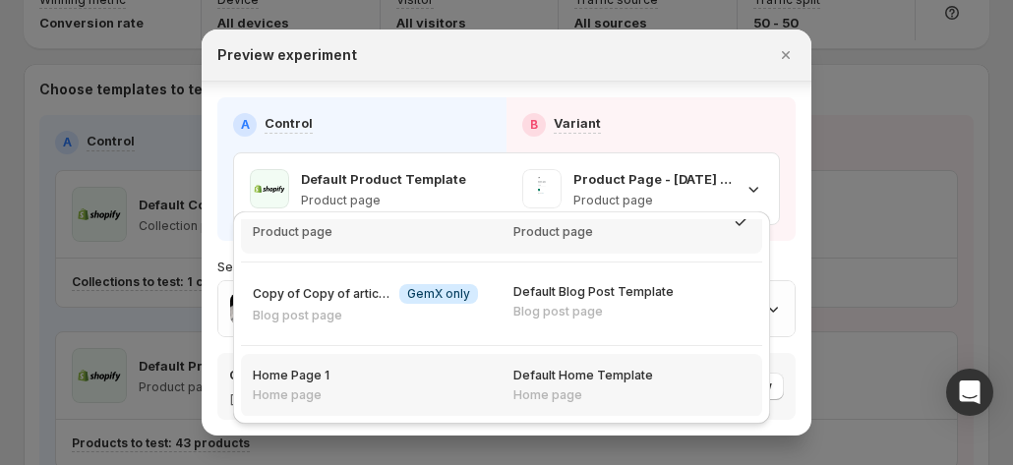
click at [438, 369] on div "Home Page 1 Home page" at bounding box center [371, 385] width 237 height 35
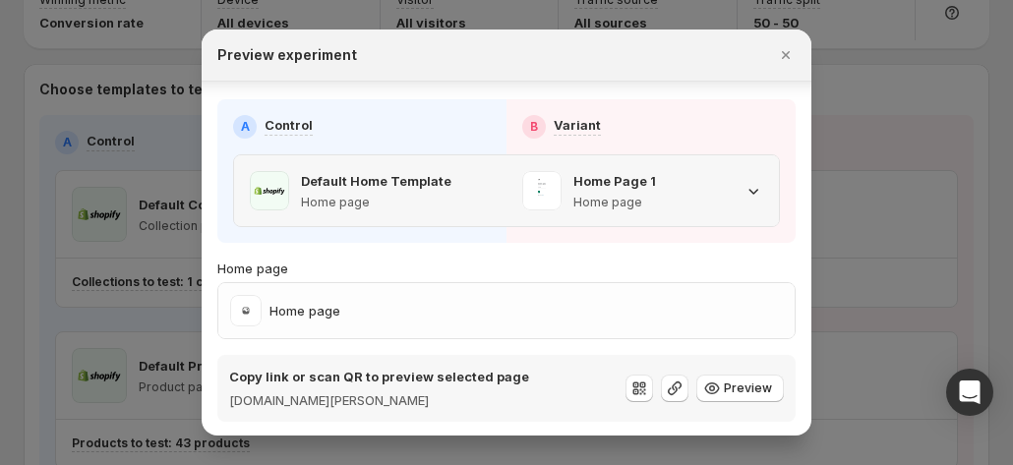
click at [712, 188] on div "Home Page 1 Home page" at bounding box center [642, 190] width 241 height 39
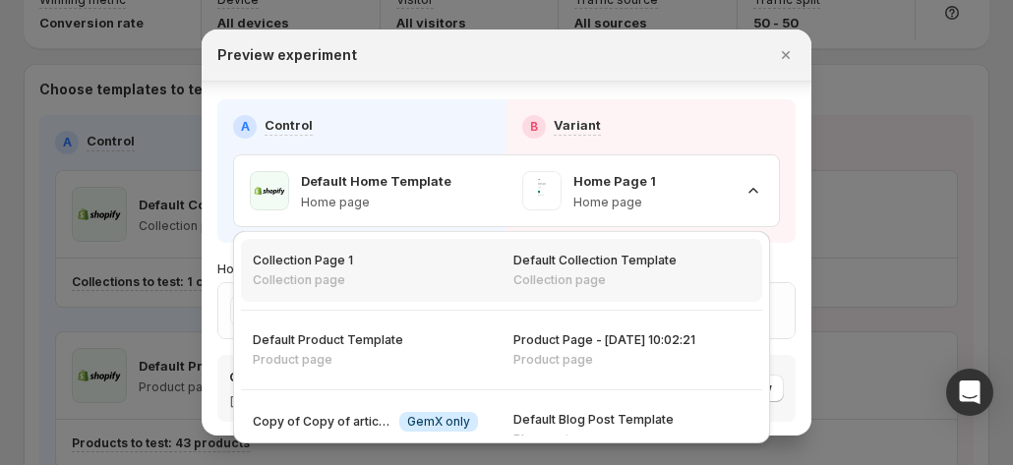
click at [427, 283] on div "Collection Page 1 Collection page" at bounding box center [371, 270] width 237 height 35
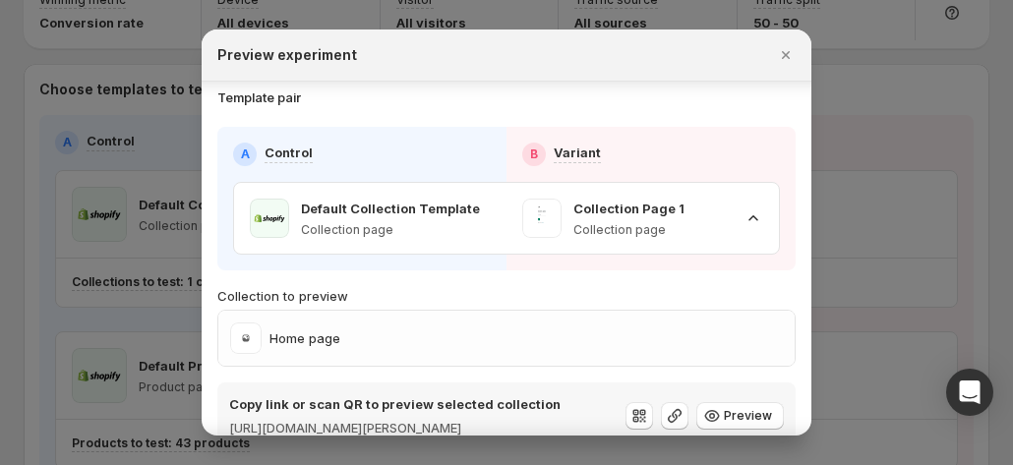
scroll to position [0, 0]
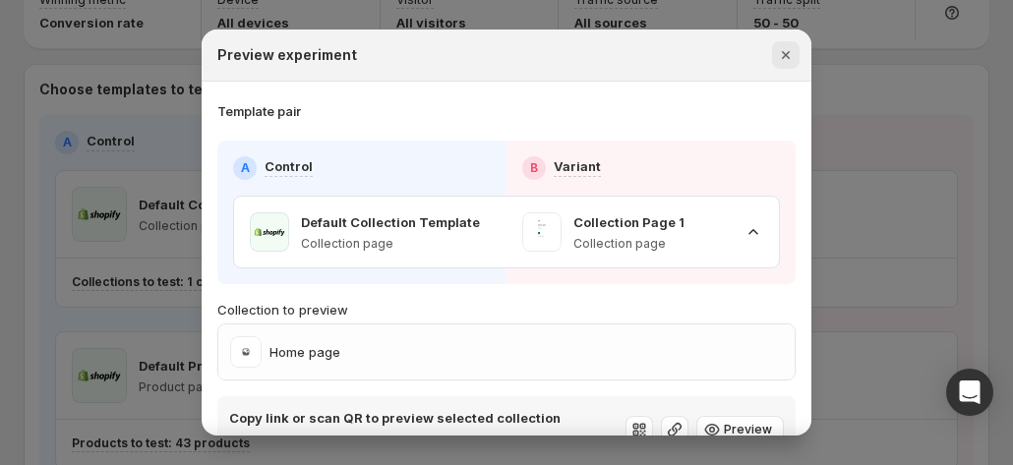
click at [751, 55] on icon "Close" at bounding box center [786, 55] width 20 height 20
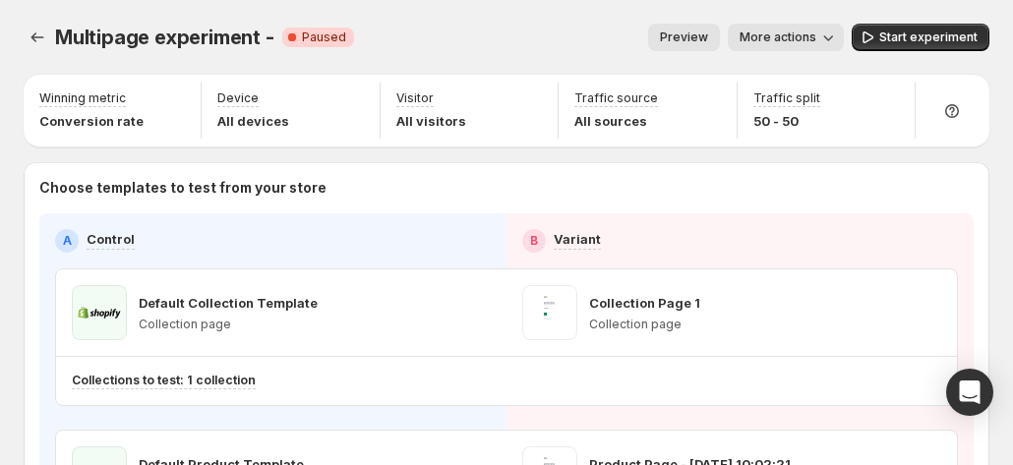
click at [711, 22] on div "Multipage experiment -. This page is ready Multipage experiment - Critical Comp…" at bounding box center [507, 37] width 966 height 75
click at [704, 34] on span "Preview" at bounding box center [684, 38] width 48 height 16
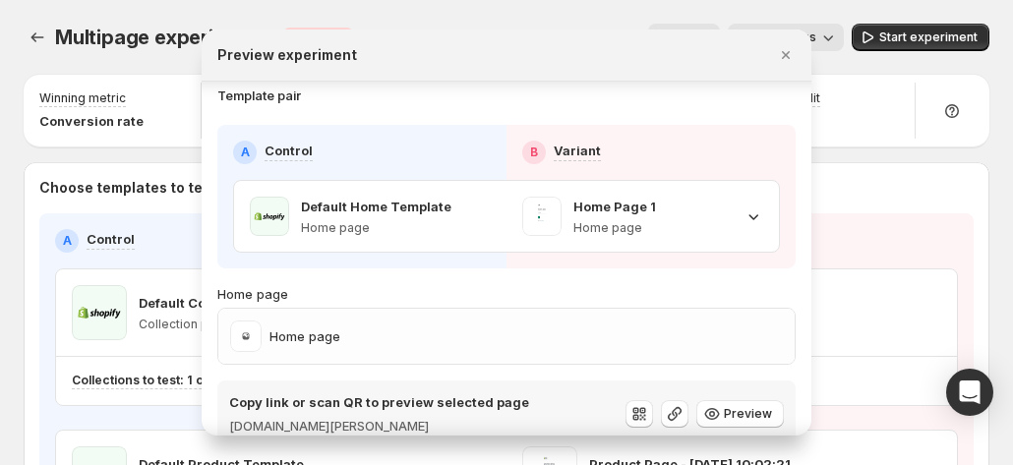
scroll to position [41, 0]
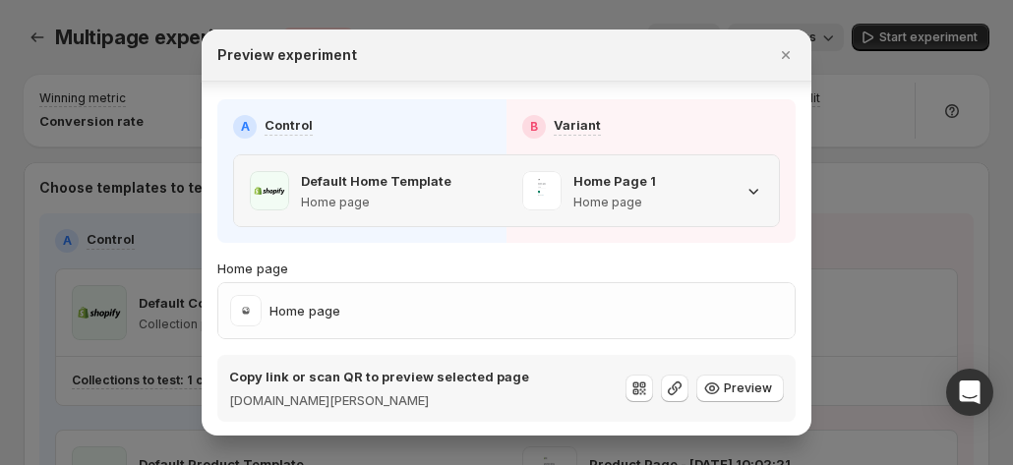
click at [416, 196] on p "Home page" at bounding box center [376, 203] width 151 height 16
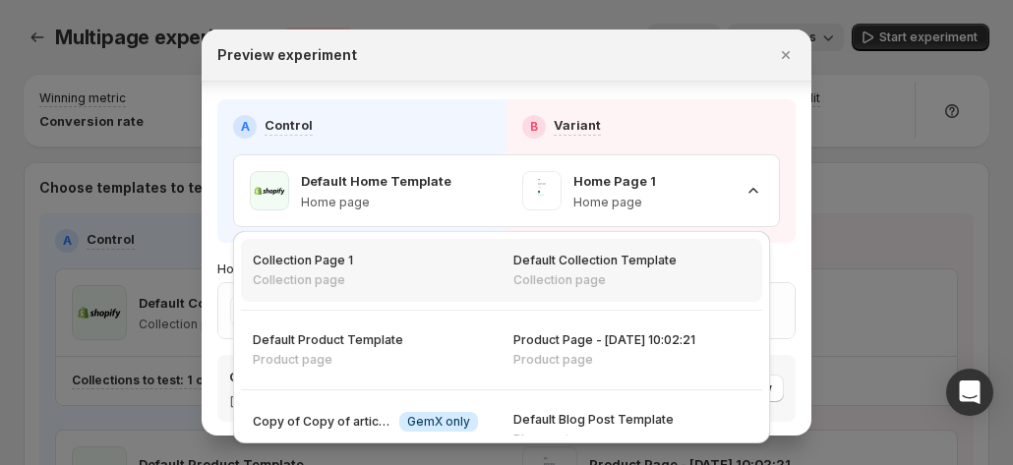
click at [452, 286] on div "Collection Page 1 Collection page" at bounding box center [371, 270] width 237 height 35
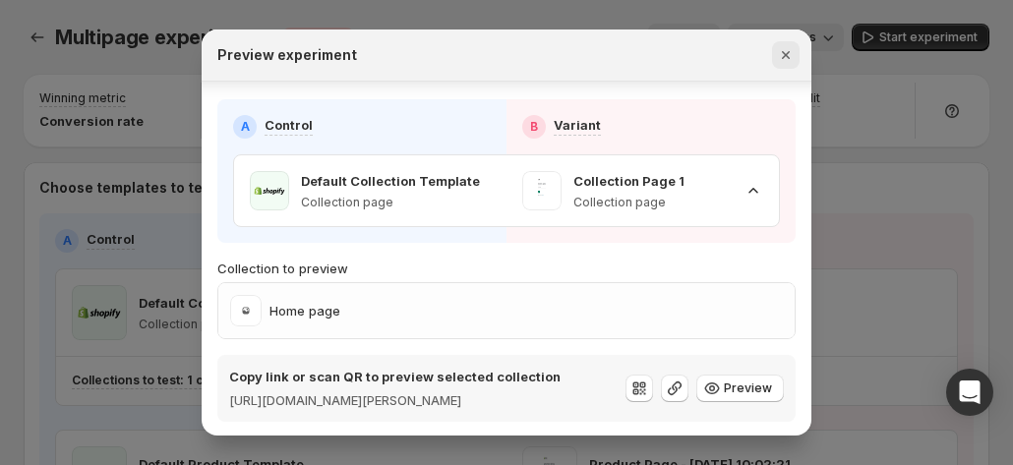
click at [751, 60] on icon "Close" at bounding box center [786, 55] width 20 height 20
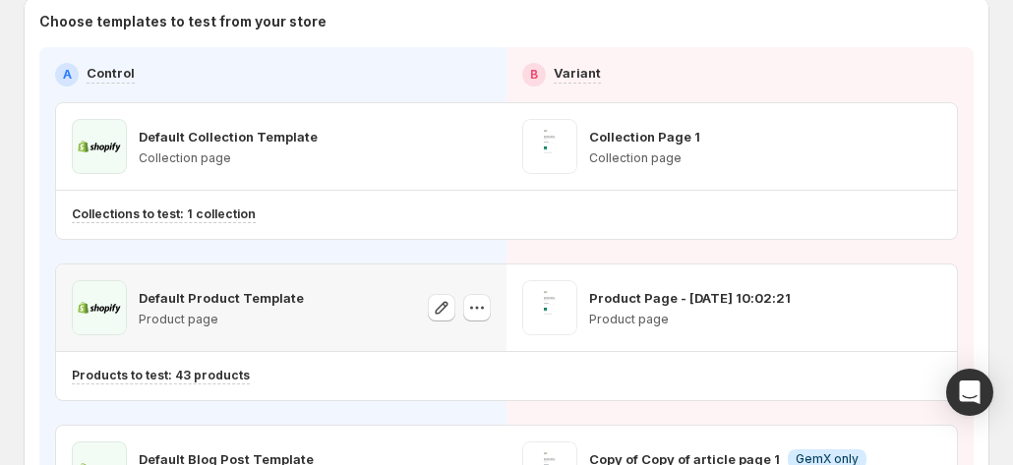
scroll to position [197, 0]
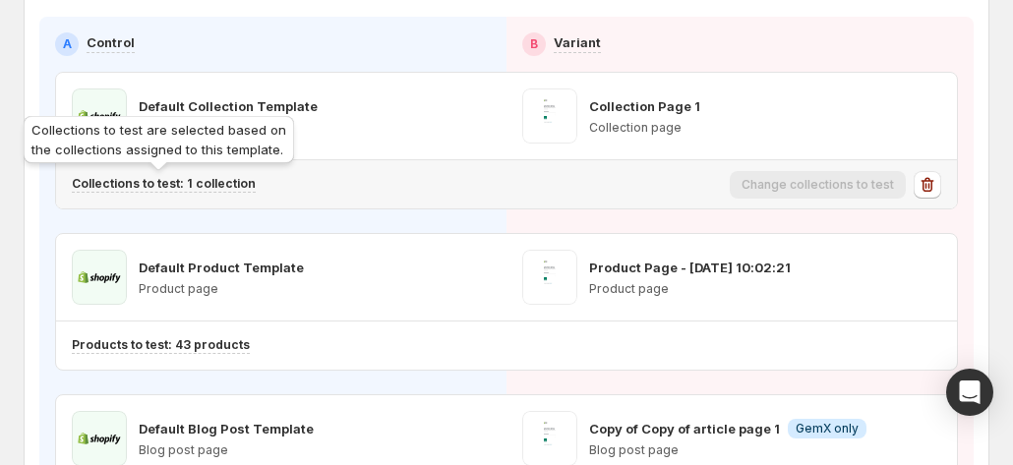
click at [221, 182] on p "Collections to test: 1 collection" at bounding box center [164, 184] width 184 height 16
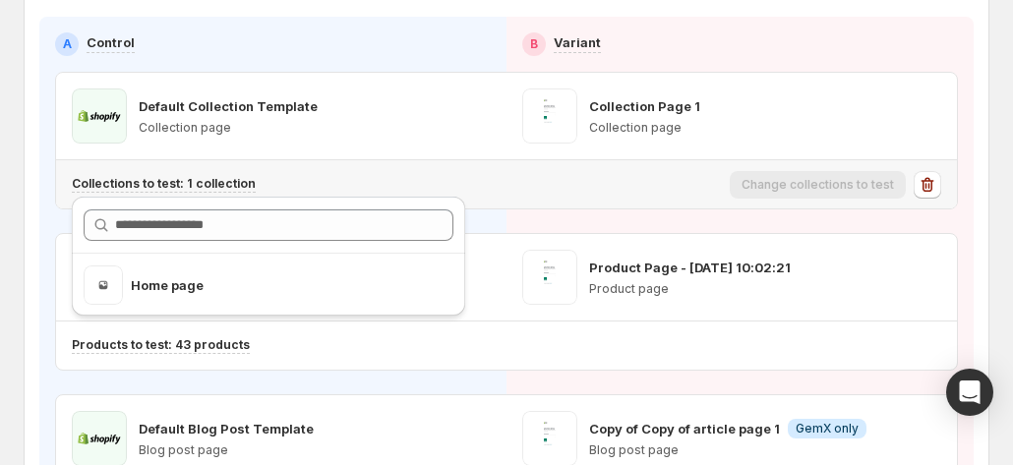
click at [554, 186] on div "Collections to test: 1 collection" at bounding box center [397, 184] width 650 height 17
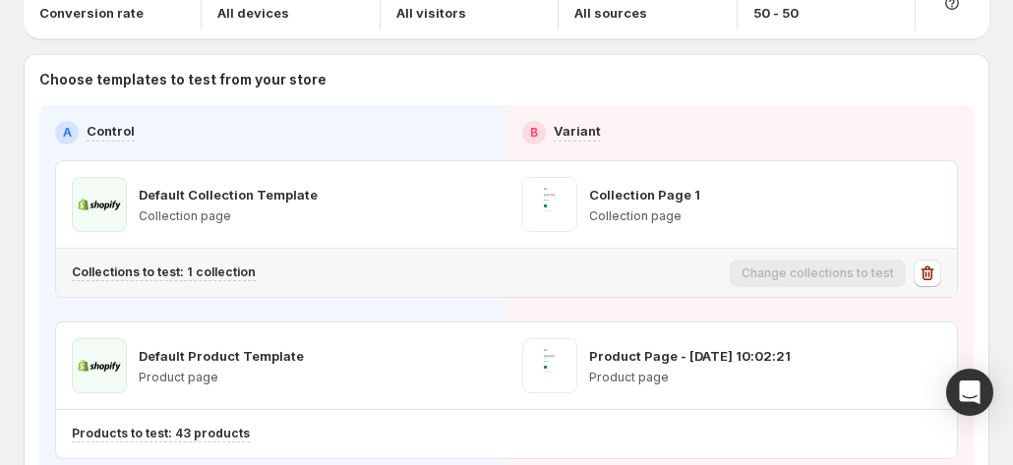
scroll to position [0, 0]
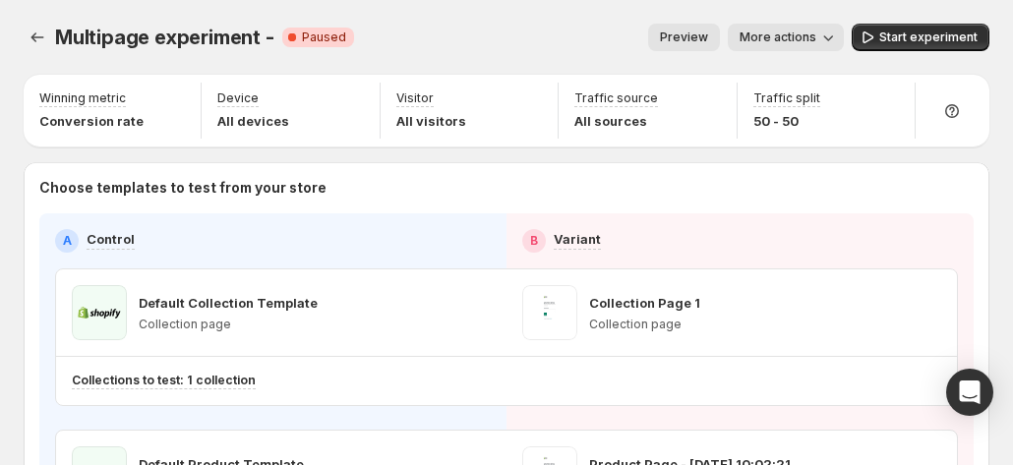
click at [711, 22] on div "Multipage experiment -. This page is ready Multipage experiment - Critical Comp…" at bounding box center [507, 37] width 966 height 75
click at [708, 35] on span "Preview" at bounding box center [684, 38] width 48 height 16
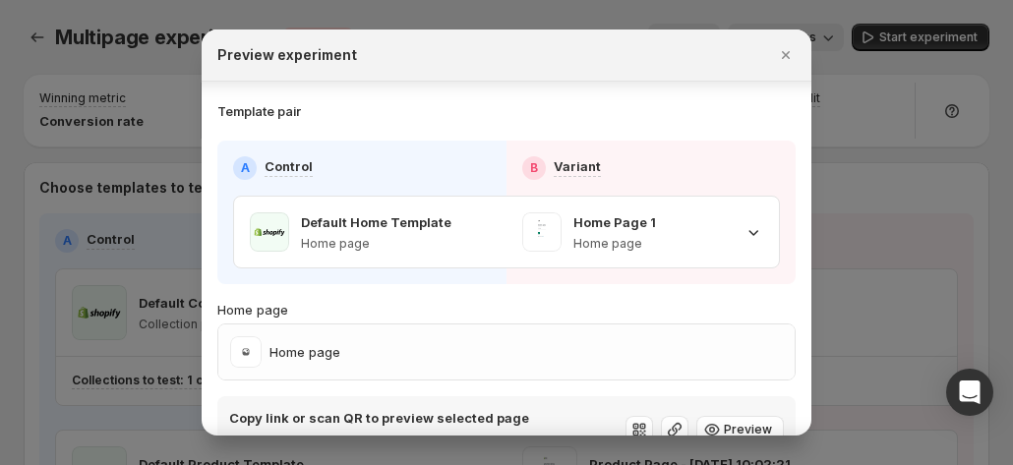
scroll to position [41, 0]
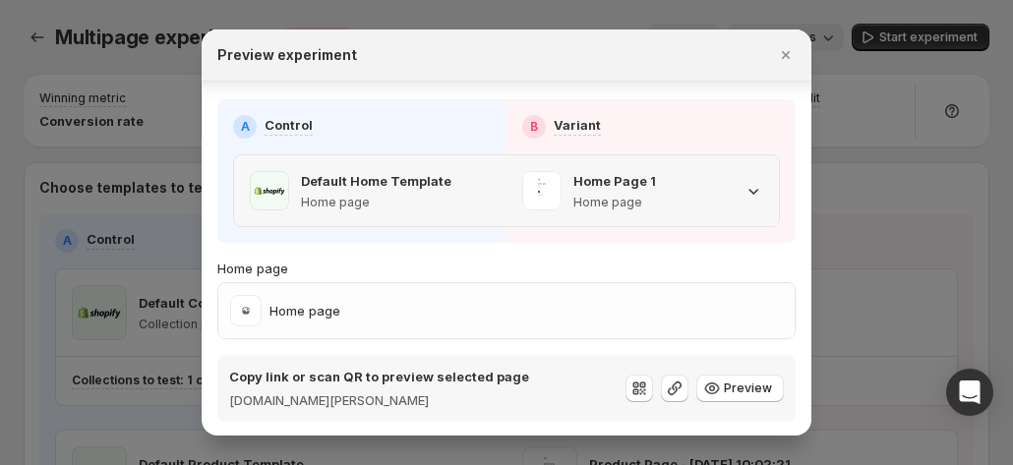
click at [710, 174] on div "Home Page 1 Home page" at bounding box center [642, 190] width 241 height 39
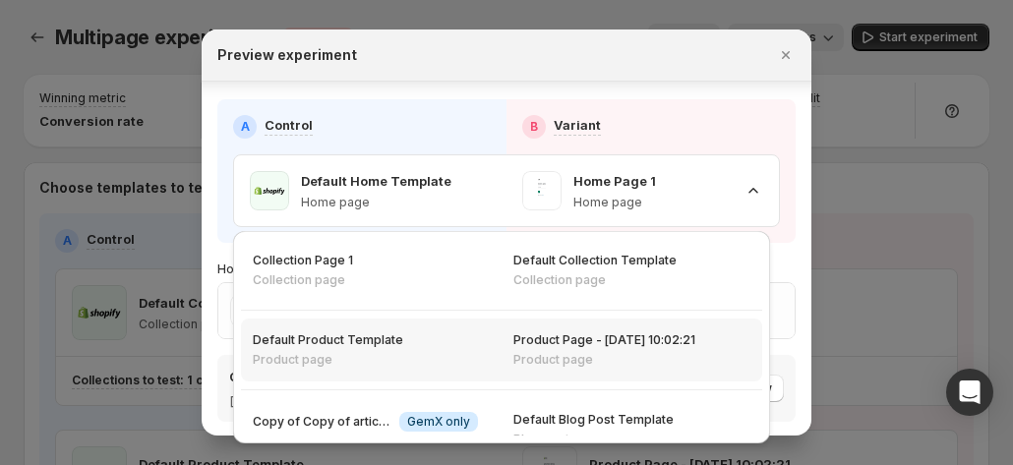
click at [530, 359] on p "Product page" at bounding box center [605, 360] width 182 height 16
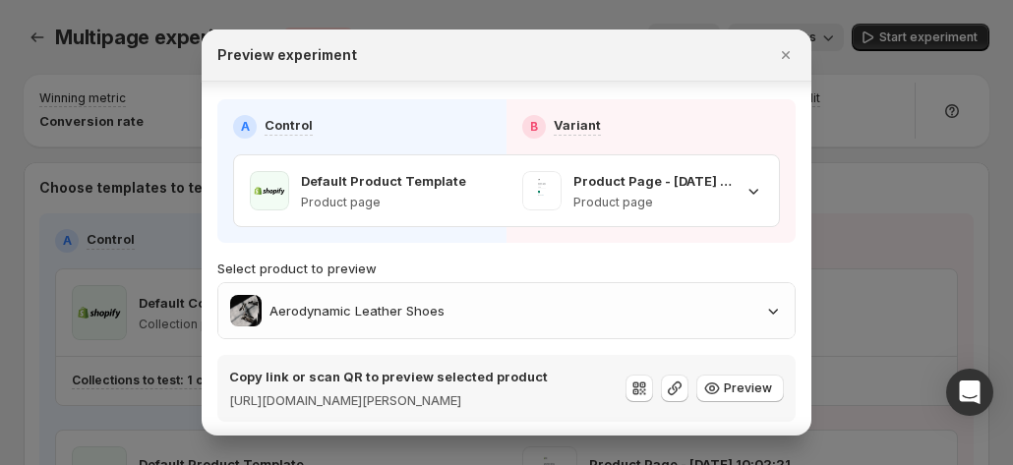
scroll to position [61, 0]
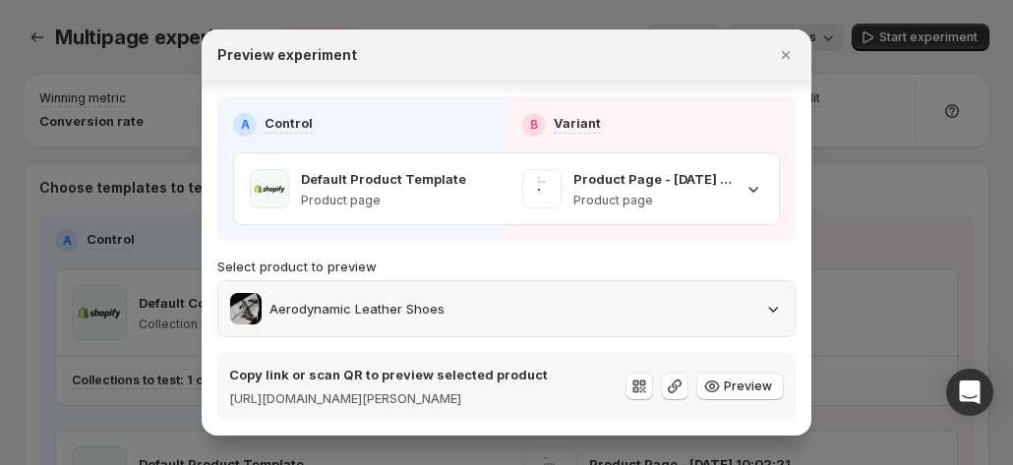
click at [596, 293] on div "Aerodynamic Leather Shoes" at bounding box center [506, 308] width 553 height 31
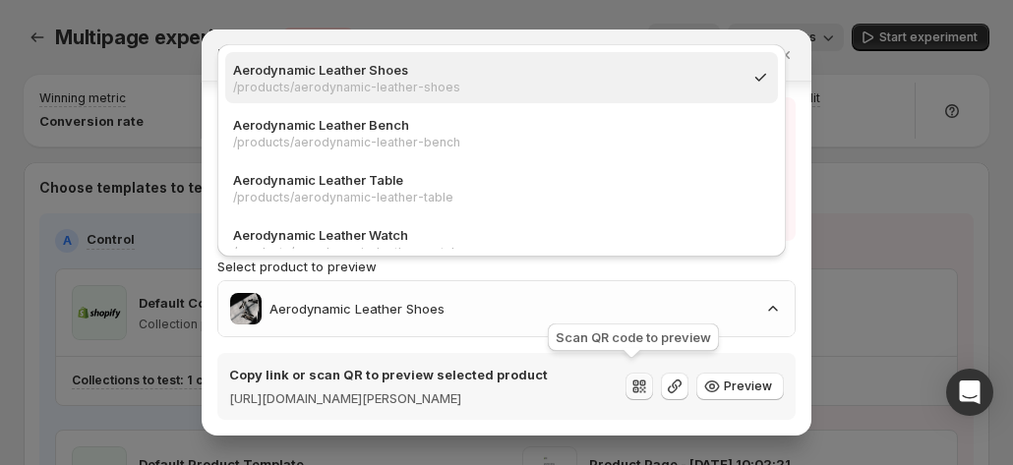
click at [636, 377] on icon ":r5d:" at bounding box center [640, 387] width 20 height 20
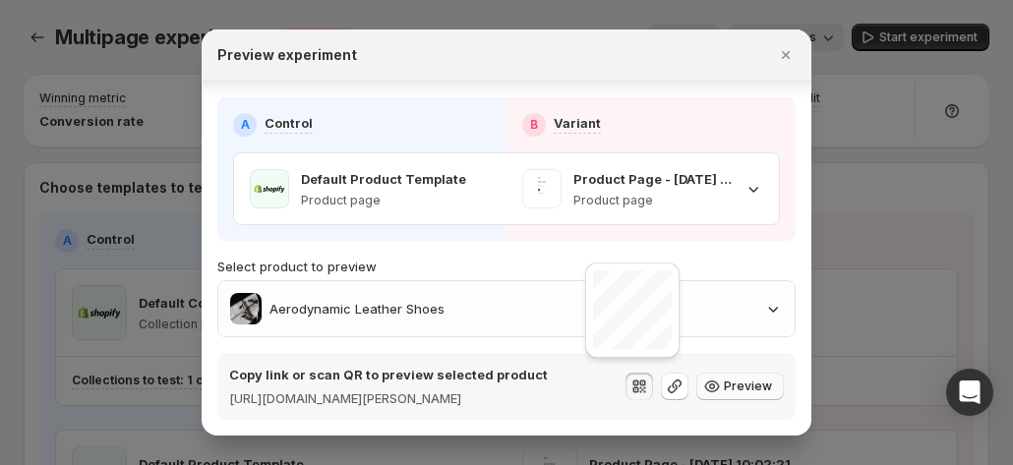
click at [724, 382] on span "Preview" at bounding box center [748, 387] width 48 height 16
click at [667, 377] on icon ":r5d:" at bounding box center [675, 387] width 20 height 20
click at [745, 179] on icon ":r5d:" at bounding box center [754, 189] width 20 height 20
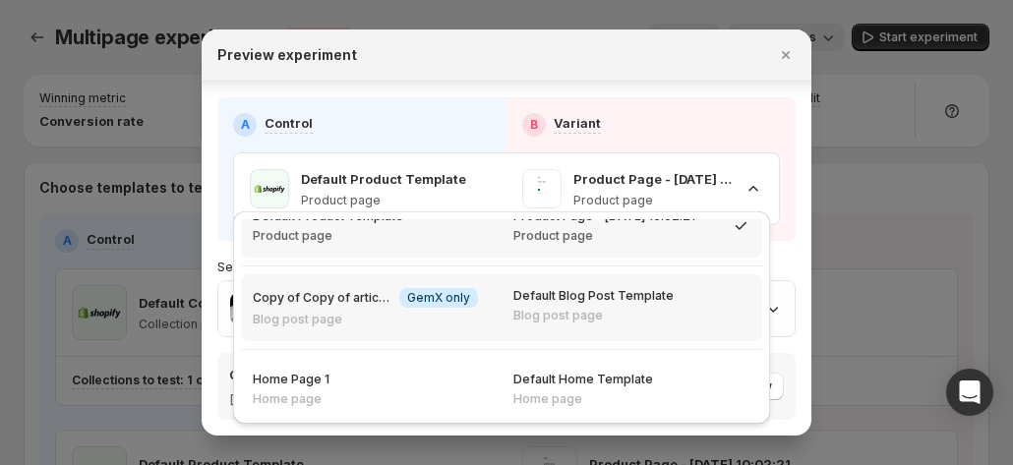
scroll to position [108, 0]
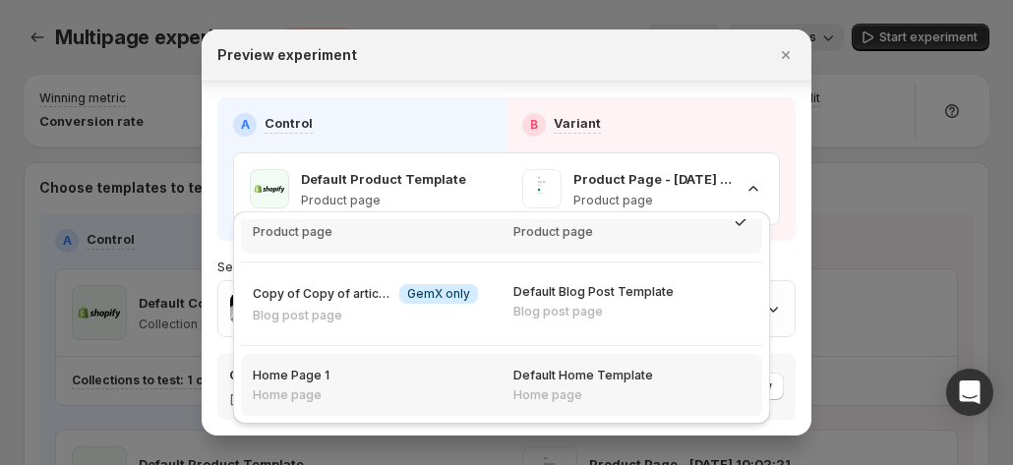
click at [413, 377] on div "Home Page 1 Home page" at bounding box center [371, 385] width 237 height 35
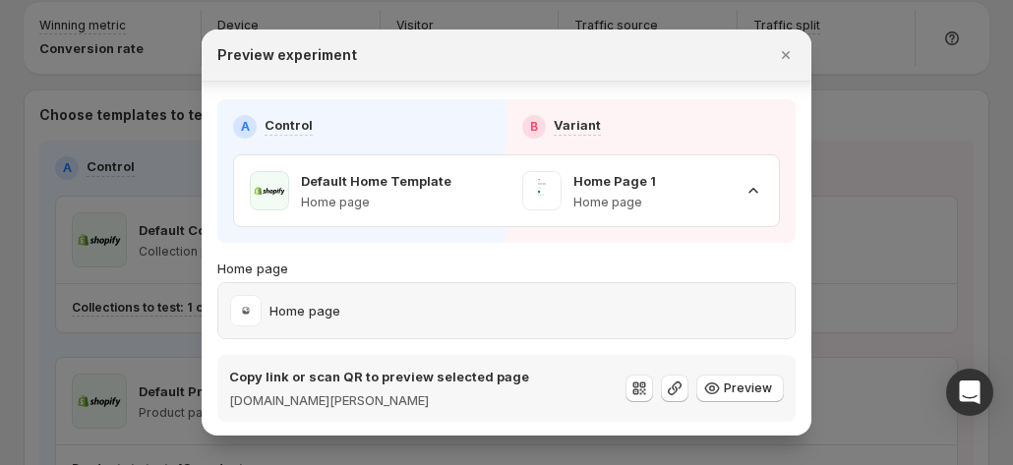
scroll to position [98, 0]
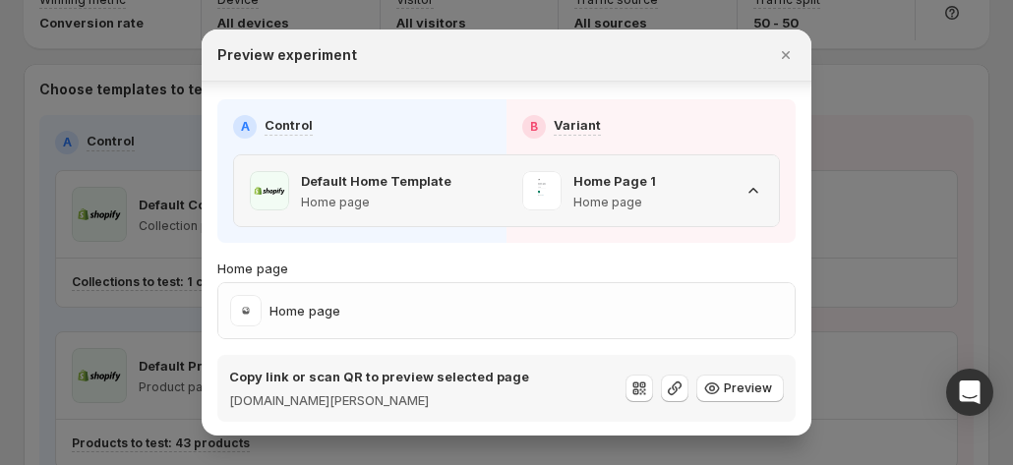
click at [744, 186] on icon ":r5d:" at bounding box center [754, 191] width 20 height 20
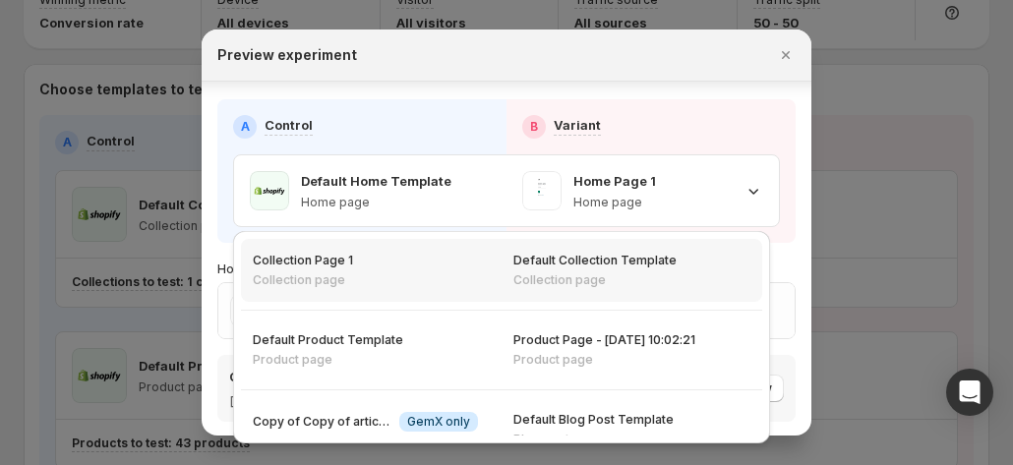
click at [502, 284] on div "Default Collection Template Collection page" at bounding box center [632, 270] width 261 height 63
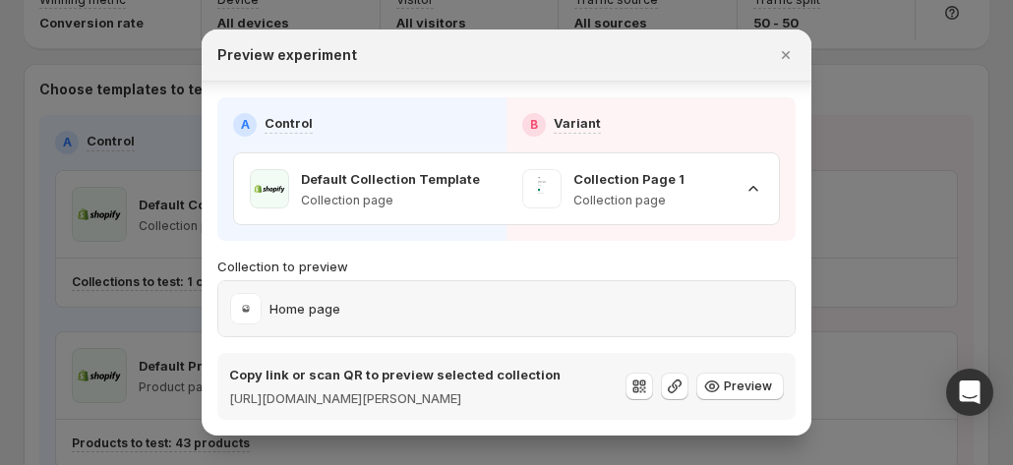
scroll to position [197, 0]
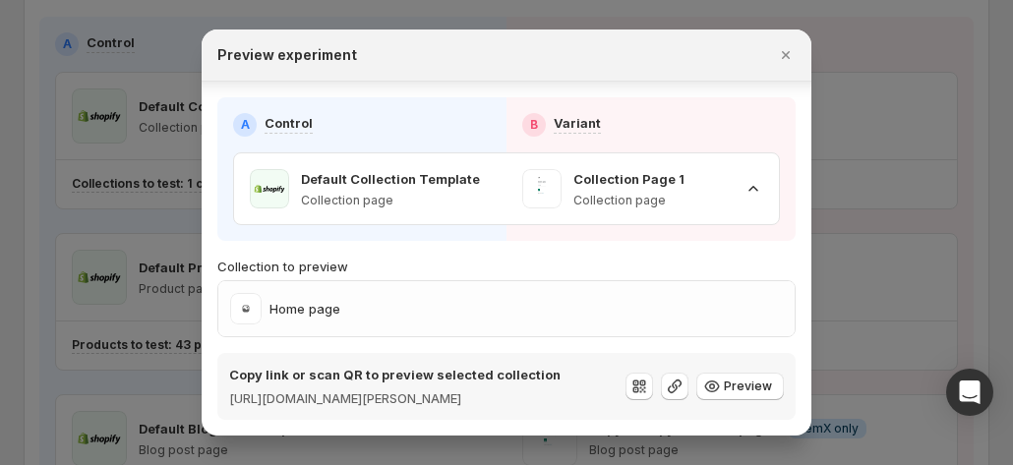
click at [751, 193] on div at bounding box center [506, 232] width 1013 height 465
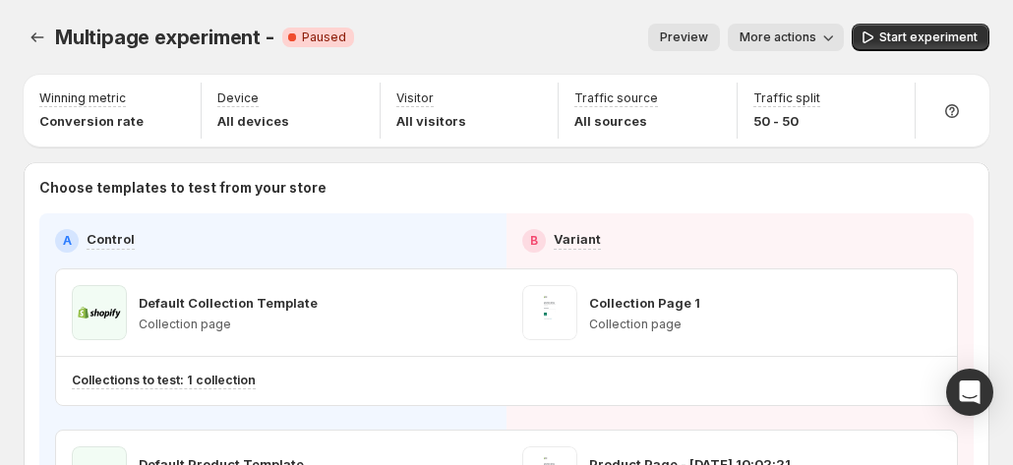
click at [706, 30] on span "Preview" at bounding box center [684, 38] width 48 height 16
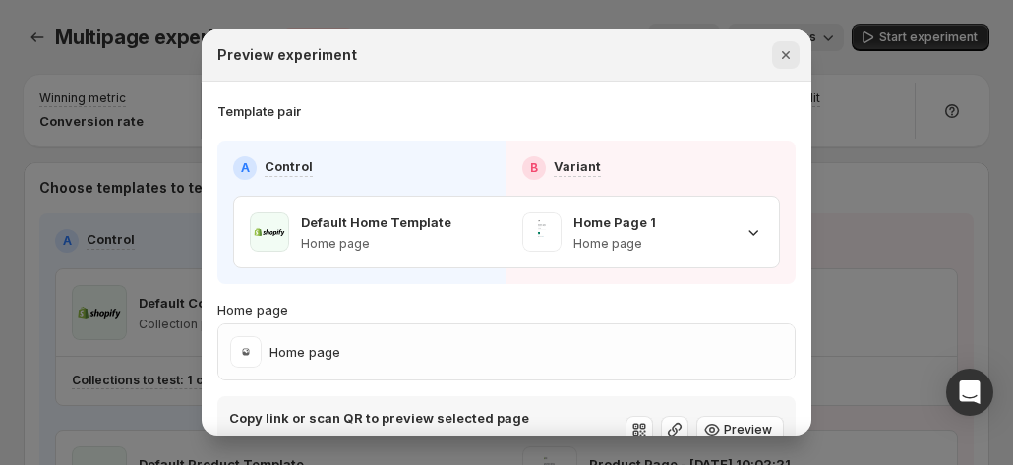
click at [751, 54] on button "Close" at bounding box center [786, 55] width 28 height 28
